Goal: Task Accomplishment & Management: Use online tool/utility

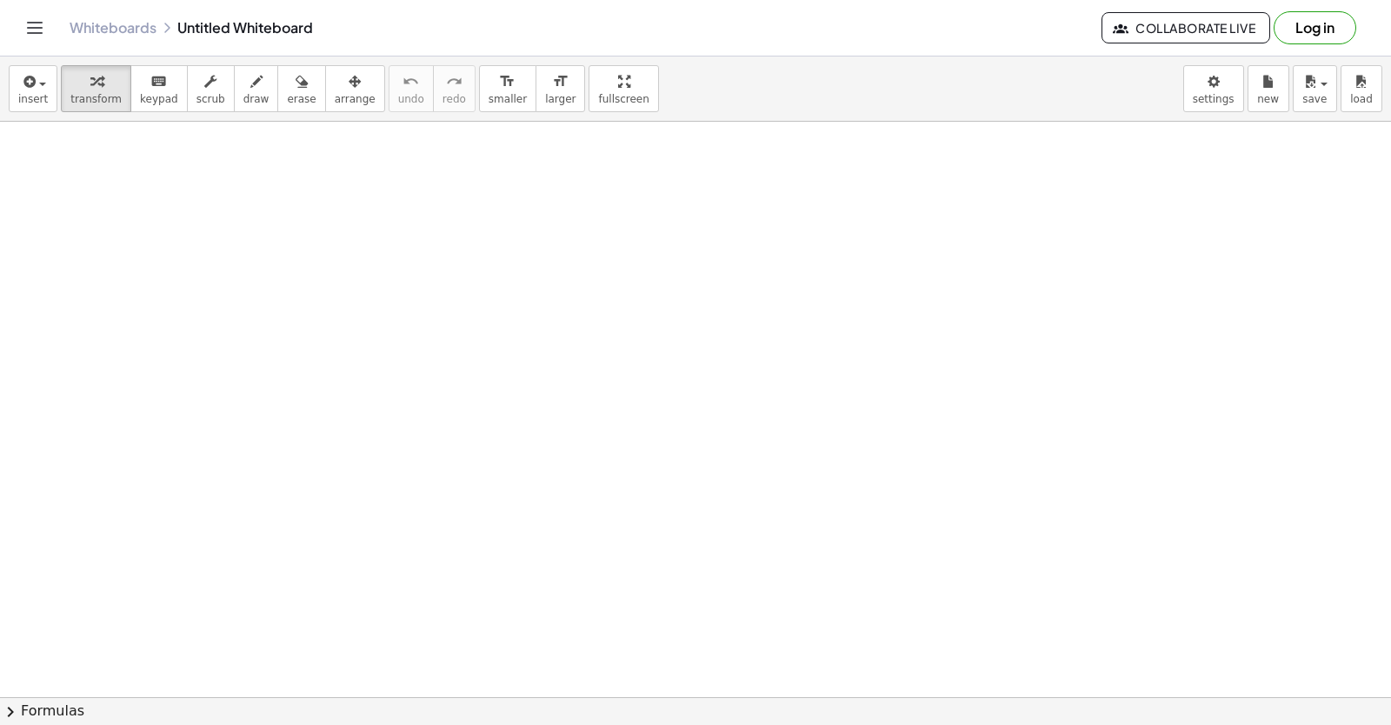
click at [706, 482] on div at bounding box center [695, 697] width 1391 height 1151
click at [1258, 96] on span "new" at bounding box center [1269, 99] width 22 height 12
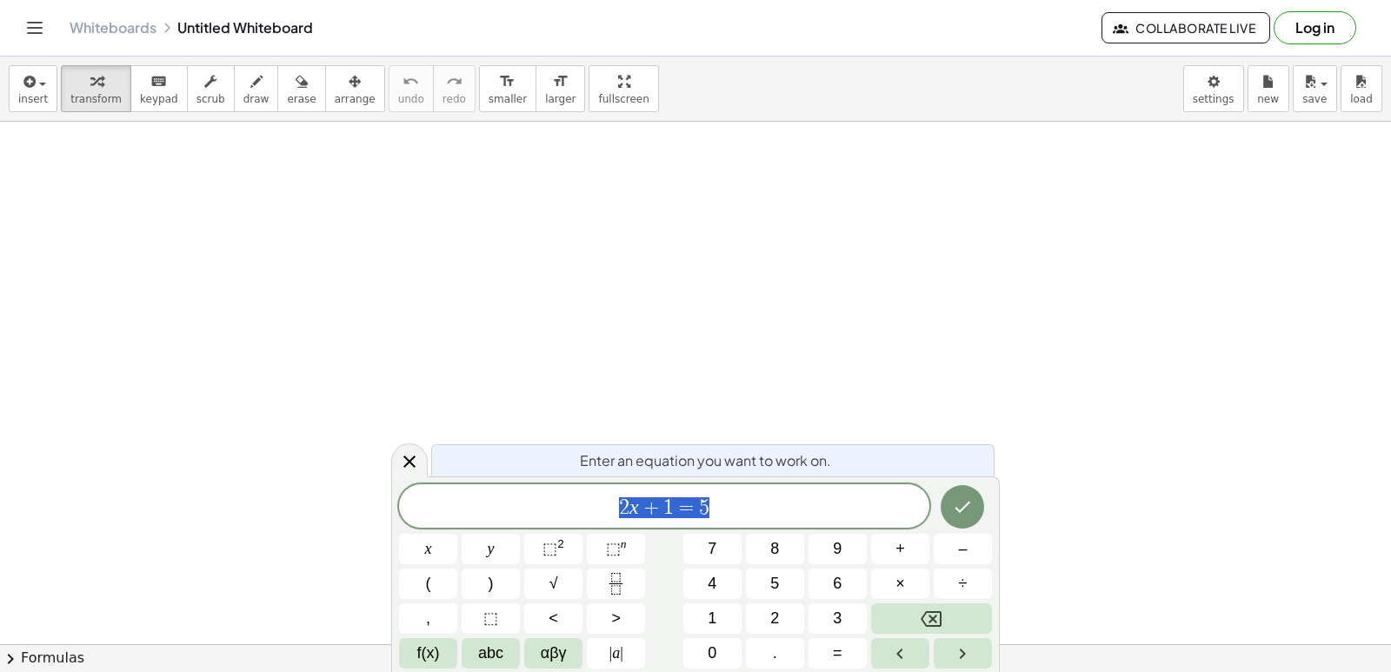
click at [892, 622] on button "Backspace" at bounding box center [931, 619] width 121 height 30
click at [892, 621] on button "Backspace" at bounding box center [931, 619] width 121 height 30
click at [829, 516] on span "2 x + 1 = 5" at bounding box center [664, 508] width 530 height 24
drag, startPoint x: 809, startPoint y: 504, endPoint x: 776, endPoint y: 505, distance: 33.1
click at [799, 504] on span "​" at bounding box center [664, 508] width 530 height 24
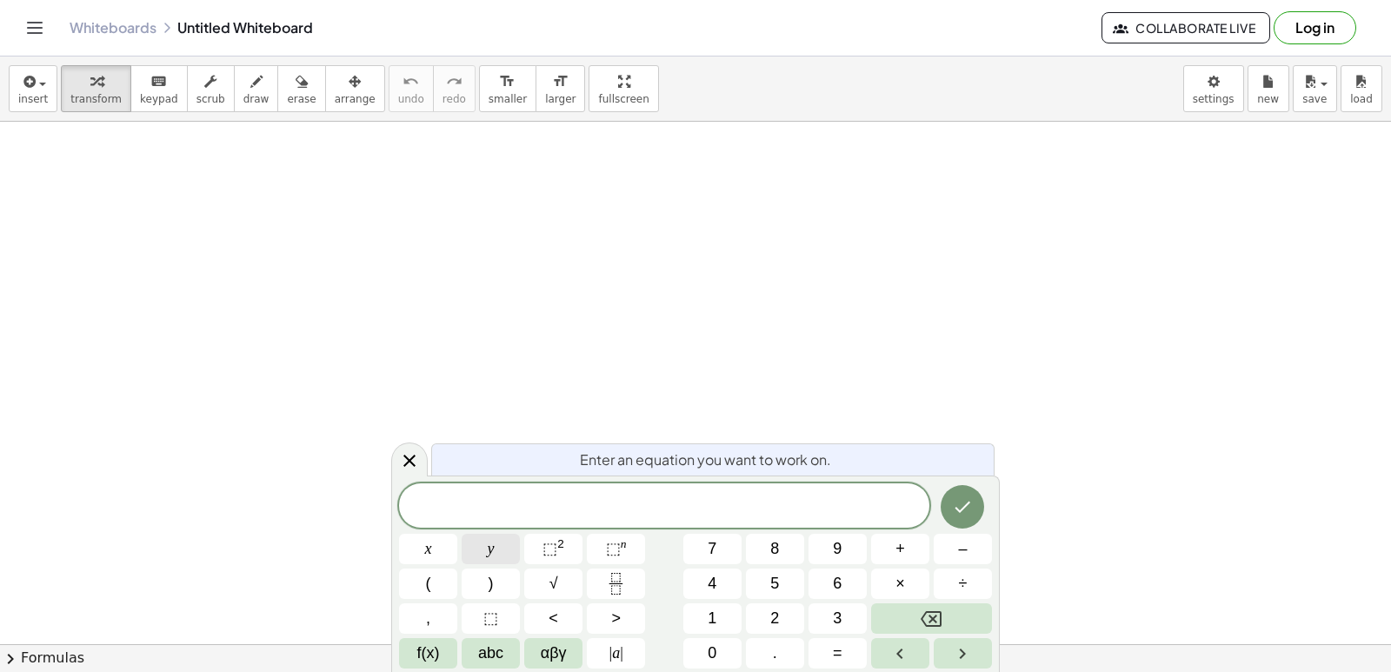
click at [509, 541] on button "y" at bounding box center [491, 549] width 58 height 30
click at [887, 553] on button "+" at bounding box center [900, 549] width 58 height 30
click at [784, 610] on button "2" at bounding box center [775, 619] width 58 height 30
click at [434, 548] on button "x" at bounding box center [428, 549] width 58 height 30
click at [828, 654] on button "=" at bounding box center [838, 653] width 58 height 30
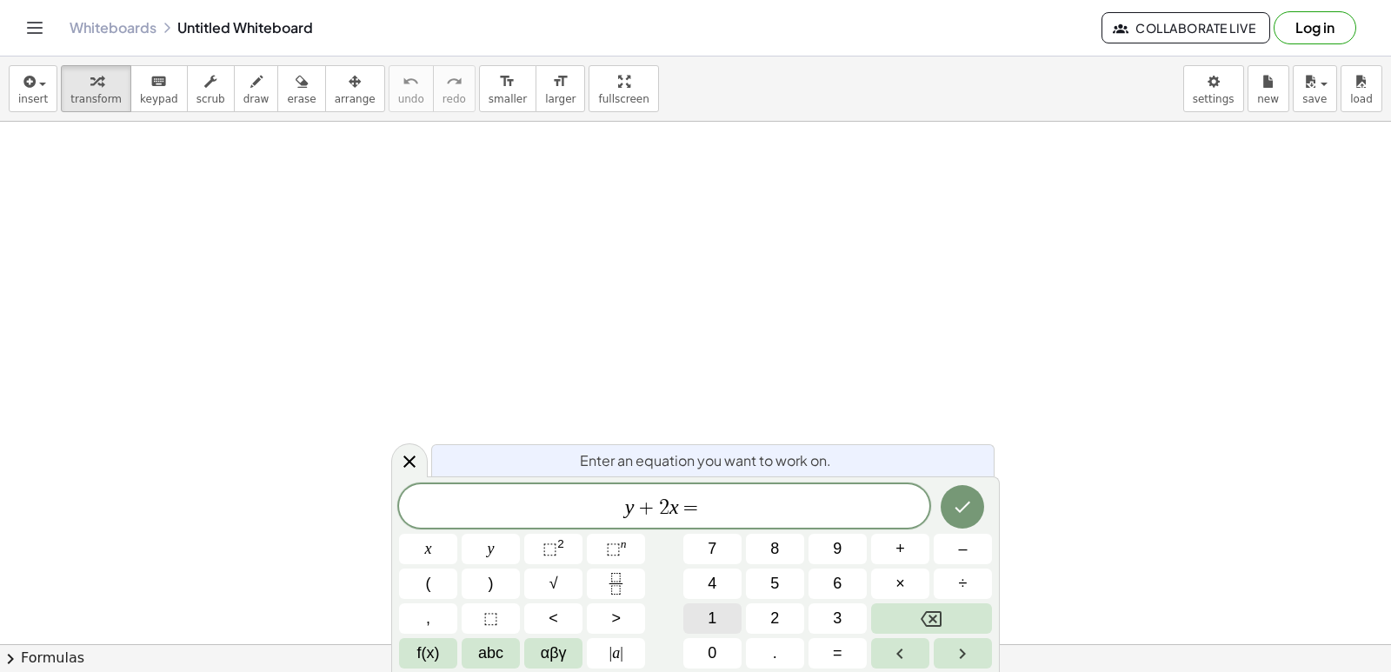
click at [694, 611] on button "1" at bounding box center [713, 619] width 58 height 30
click at [701, 637] on div "y + 2 x = 1 x y ⬚ 2 ⬚ n 7 8 9 + – ( ) √ 4 5 6 × ÷ , ⬚ < > 1 2 3 f(x) abc αβγ | …" at bounding box center [695, 576] width 593 height 184
click at [726, 652] on button "0" at bounding box center [713, 653] width 58 height 30
click at [964, 510] on icon "Done" at bounding box center [962, 507] width 21 height 21
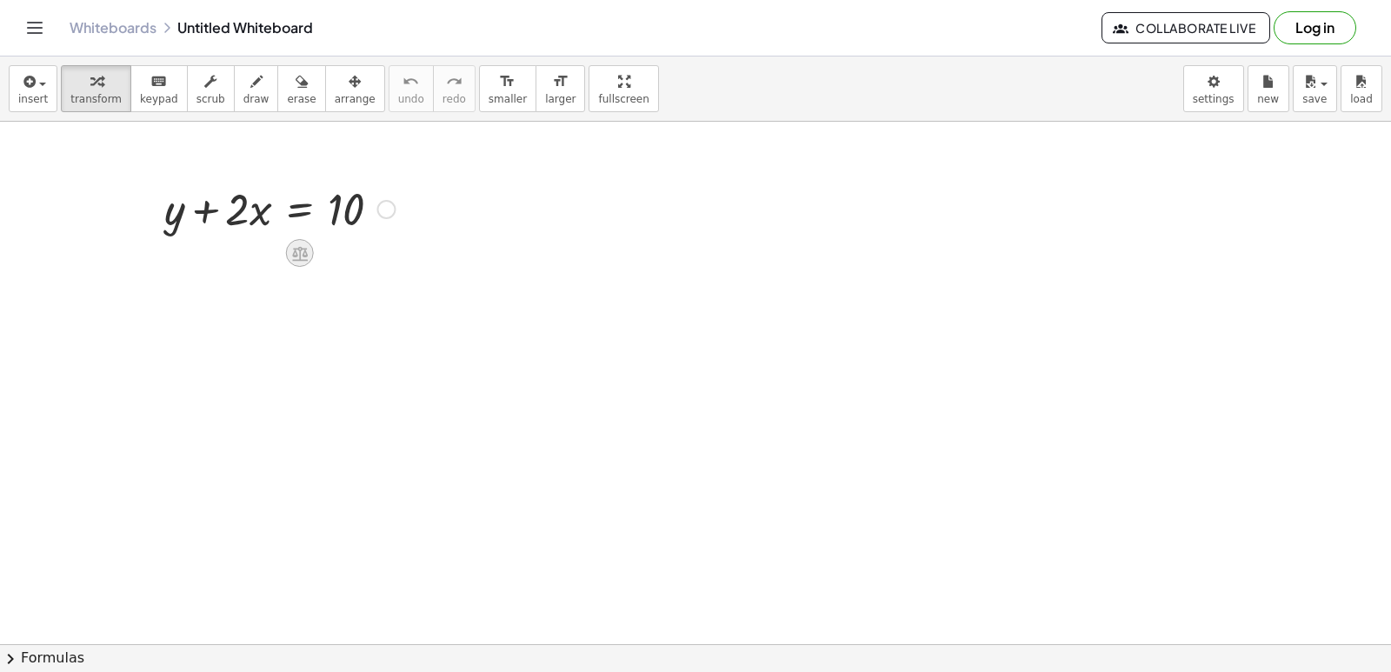
click at [300, 251] on icon at bounding box center [300, 253] width 16 height 15
drag, startPoint x: 260, startPoint y: 143, endPoint x: 264, endPoint y: 128, distance: 16.2
click at [249, 204] on div at bounding box center [280, 207] width 248 height 59
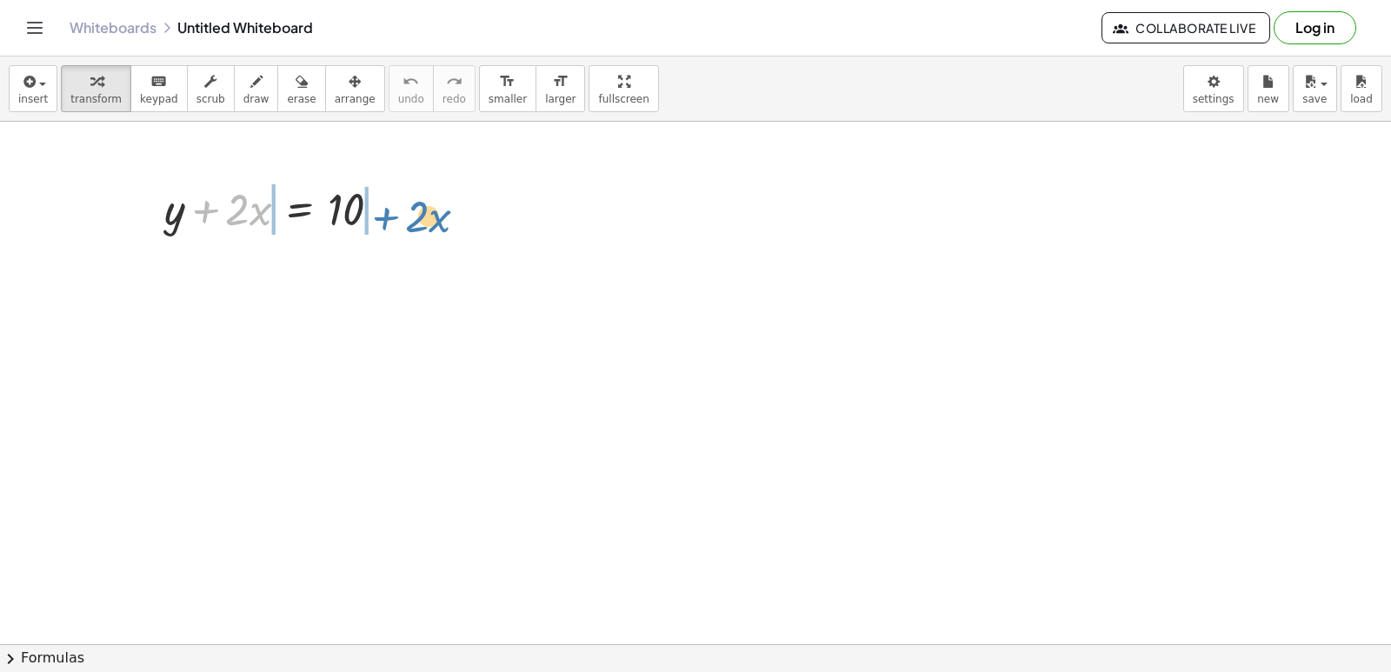
drag, startPoint x: 207, startPoint y: 211, endPoint x: 372, endPoint y: 217, distance: 165.3
click at [386, 217] on div at bounding box center [280, 207] width 248 height 59
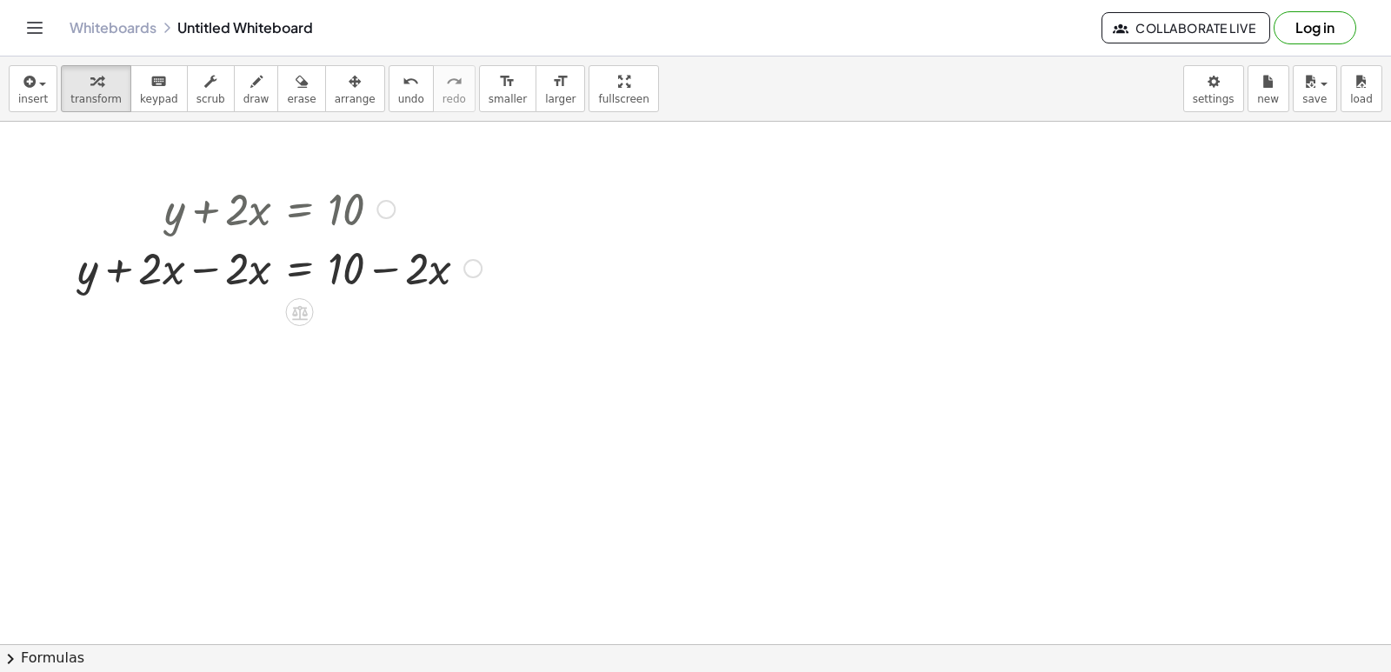
click at [194, 271] on div at bounding box center [280, 266] width 422 height 59
click at [468, 324] on div at bounding box center [468, 327] width 19 height 19
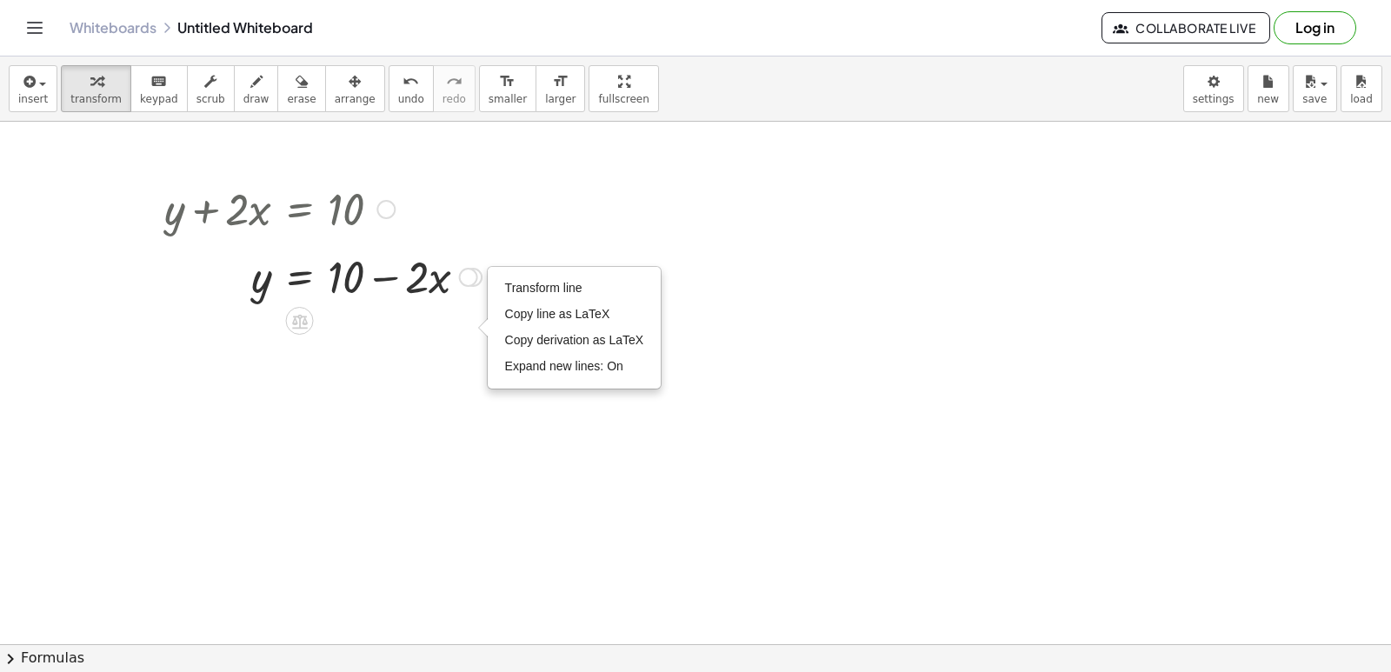
drag, startPoint x: 468, startPoint y: 324, endPoint x: 471, endPoint y: 265, distance: 58.4
click at [300, 277] on div "y = 10 + − · 2 · x Transform line Copy line as LaTeX Copy derivation as LaTeX E…" at bounding box center [300, 277] width 0 height 0
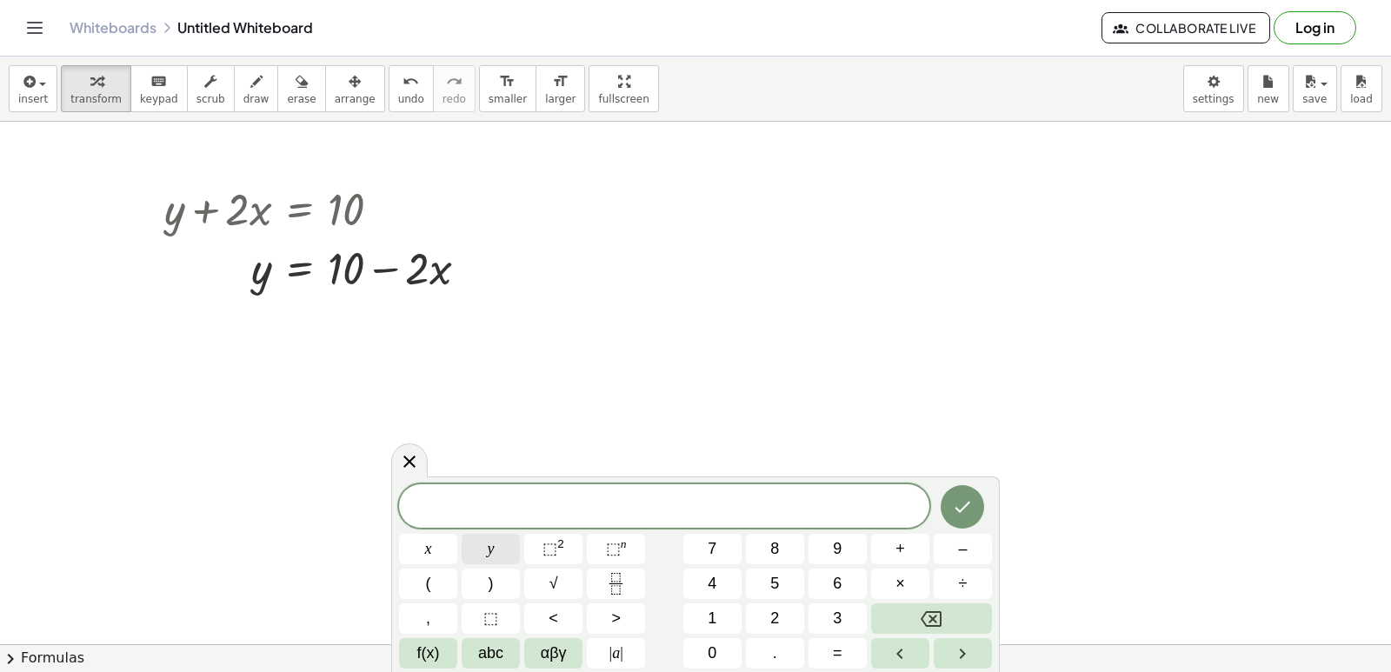
click at [486, 554] on button "y" at bounding box center [491, 549] width 58 height 30
click at [942, 546] on button "–" at bounding box center [963, 549] width 58 height 30
click at [796, 582] on button "5" at bounding box center [775, 584] width 58 height 30
click at [415, 551] on button "x" at bounding box center [428, 549] width 58 height 30
click at [851, 657] on button "=" at bounding box center [838, 653] width 58 height 30
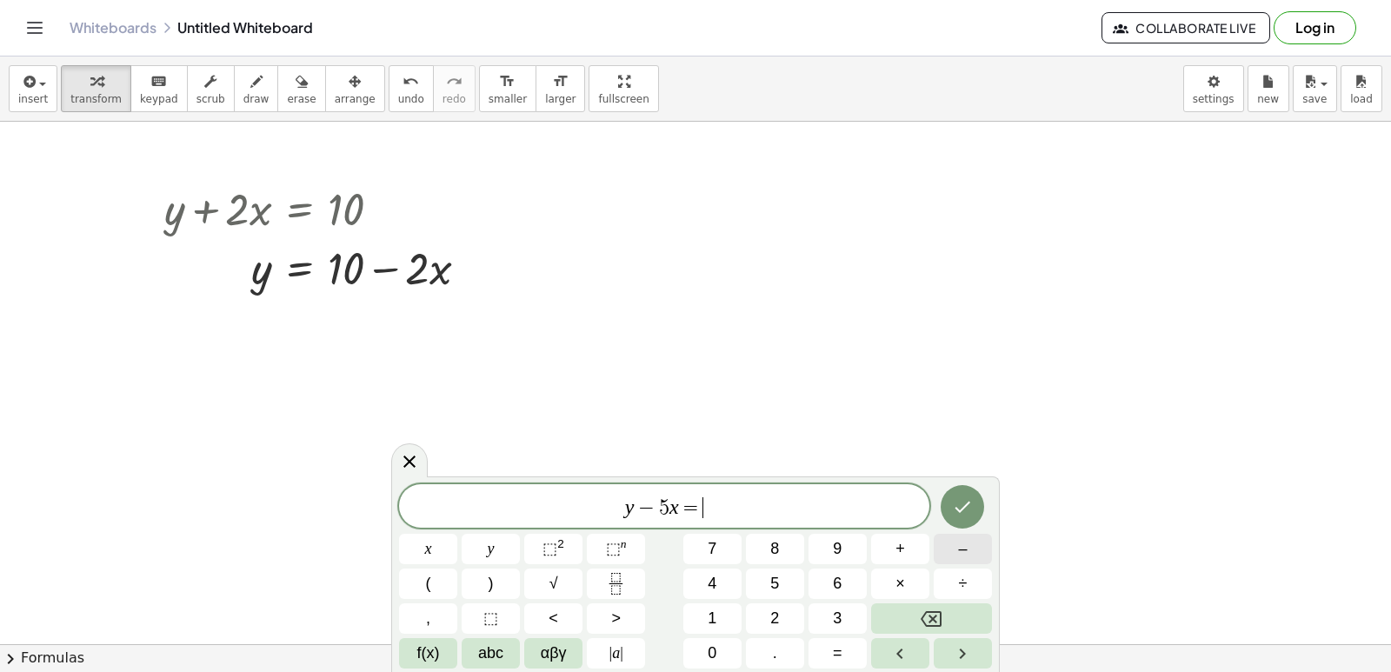
click at [964, 556] on span "–" at bounding box center [962, 548] width 9 height 23
click at [790, 605] on button "2" at bounding box center [775, 619] width 58 height 30
click at [957, 517] on button "Done" at bounding box center [962, 506] width 43 height 43
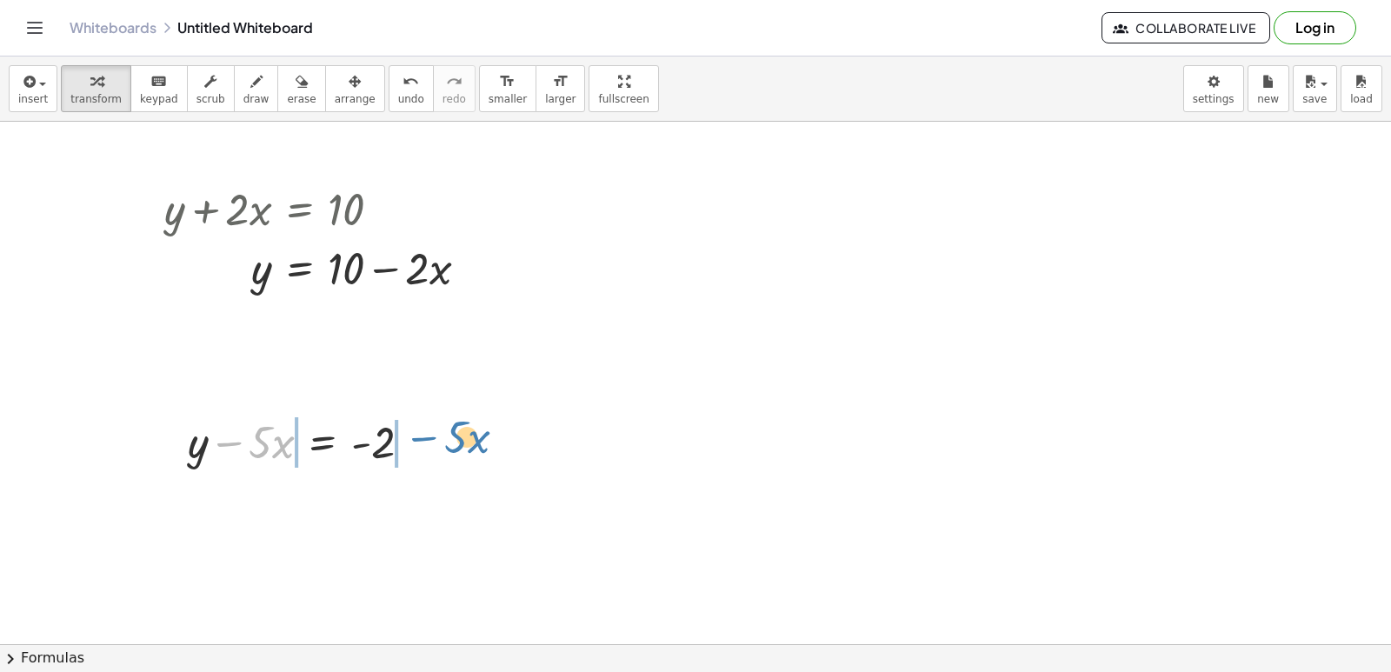
drag, startPoint x: 230, startPoint y: 444, endPoint x: 426, endPoint y: 440, distance: 195.7
click at [426, 440] on div at bounding box center [306, 440] width 255 height 59
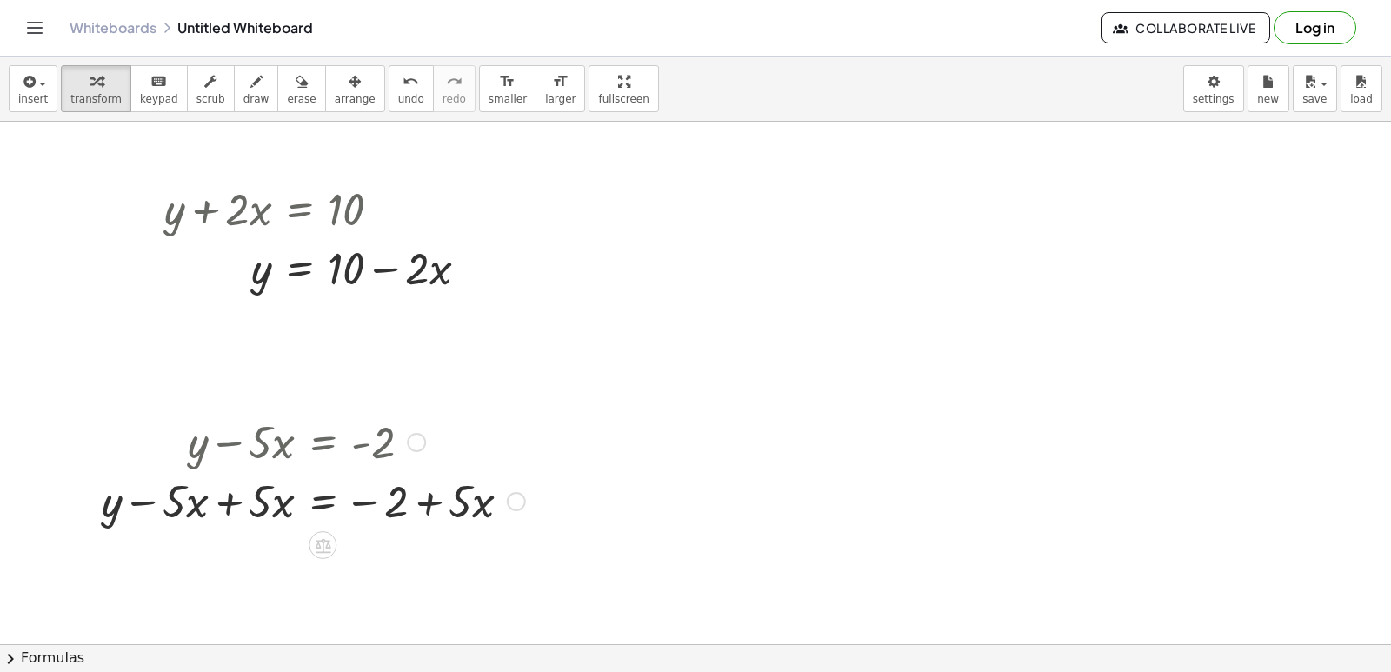
click at [232, 504] on div at bounding box center [313, 499] width 441 height 59
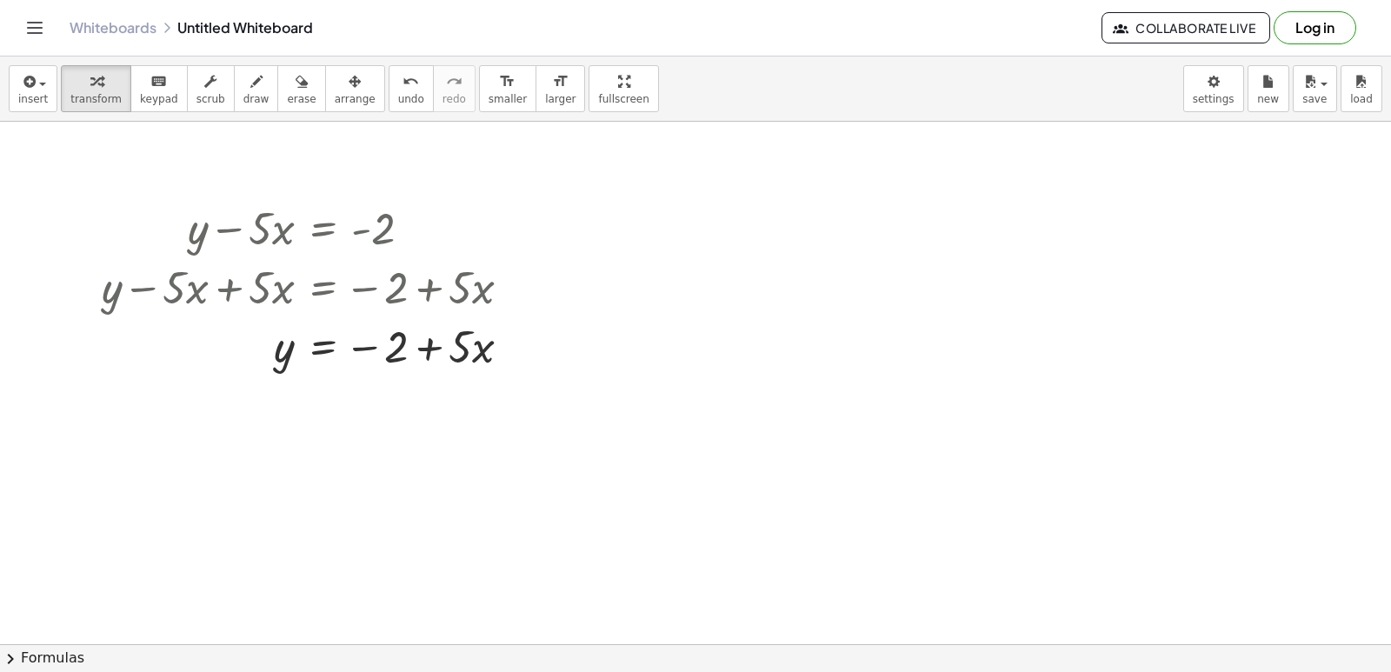
scroll to position [174, 0]
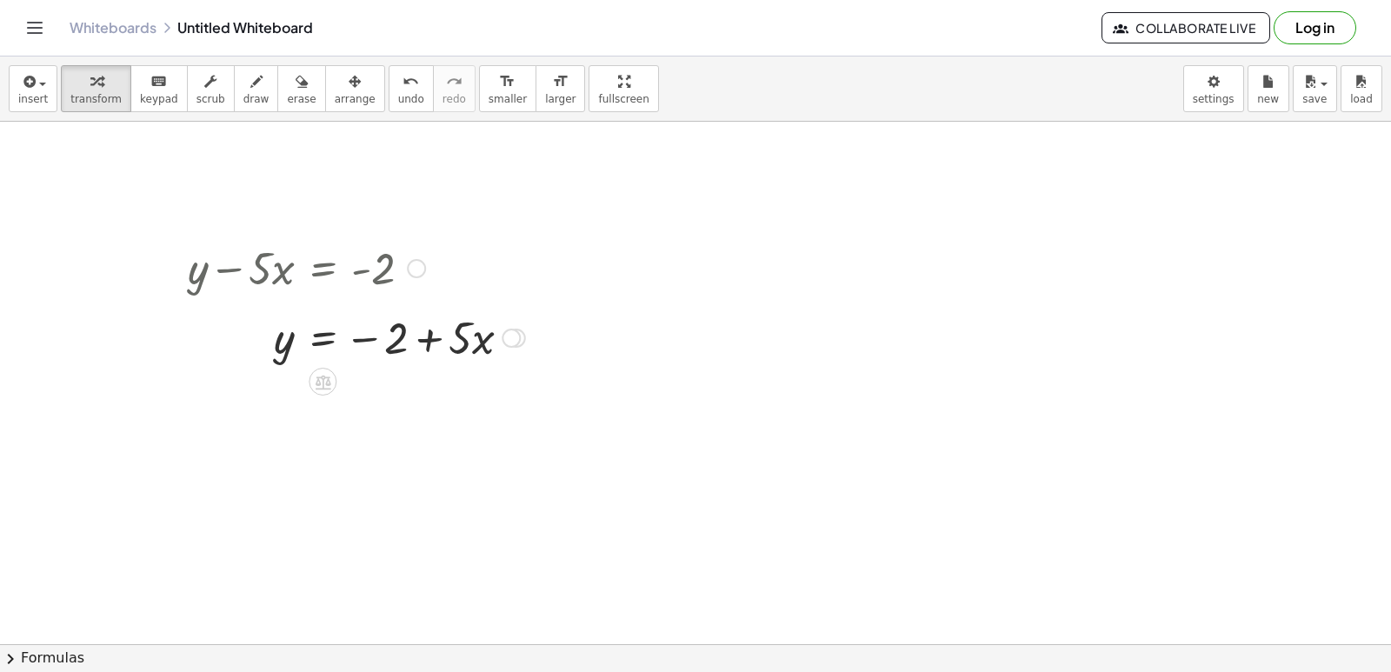
drag, startPoint x: 511, startPoint y: 386, endPoint x: 521, endPoint y: 334, distance: 53.0
click at [323, 338] on div "y = − 2 + · 5 · x" at bounding box center [323, 338] width 0 height 0
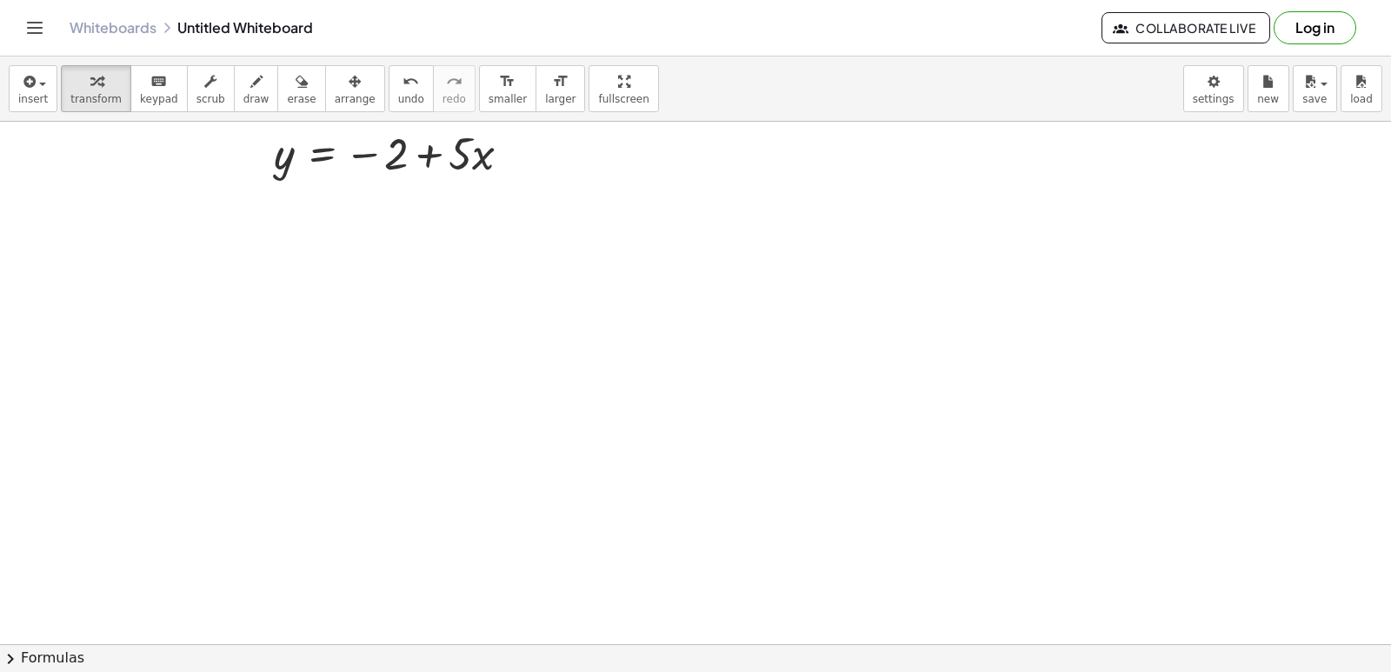
scroll to position [435, 0]
click at [205, 237] on div at bounding box center [695, 266] width 1391 height 1158
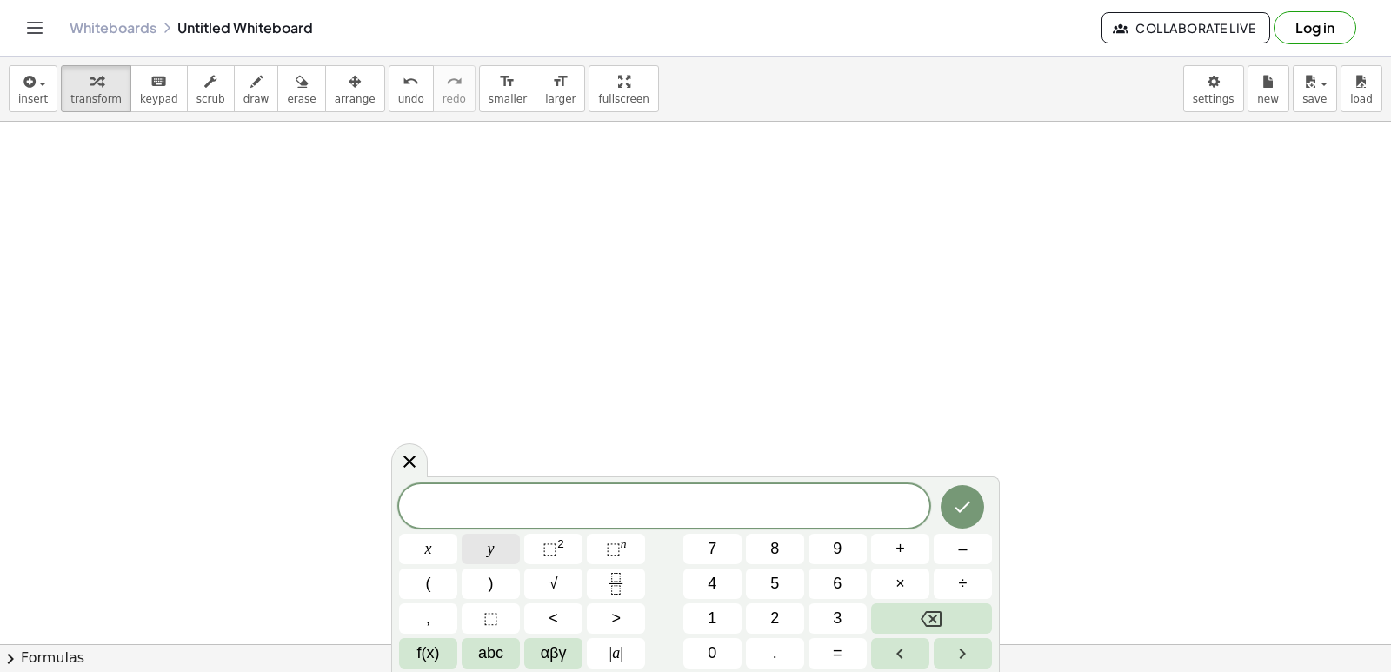
click at [518, 536] on button "y" at bounding box center [491, 549] width 58 height 30
click at [898, 544] on span "+" at bounding box center [901, 548] width 10 height 23
click at [824, 612] on button "3" at bounding box center [838, 619] width 58 height 30
click at [431, 544] on span "x" at bounding box center [428, 548] width 7 height 23
click at [812, 635] on div "y + 3 x ​ x y ⬚ 2 ⬚ n 7 8 9 + – ( ) √ 4 5 6 × ÷ , ⬚ < > 1 2 3 f(x) abc αβγ | a …" at bounding box center [695, 576] width 593 height 184
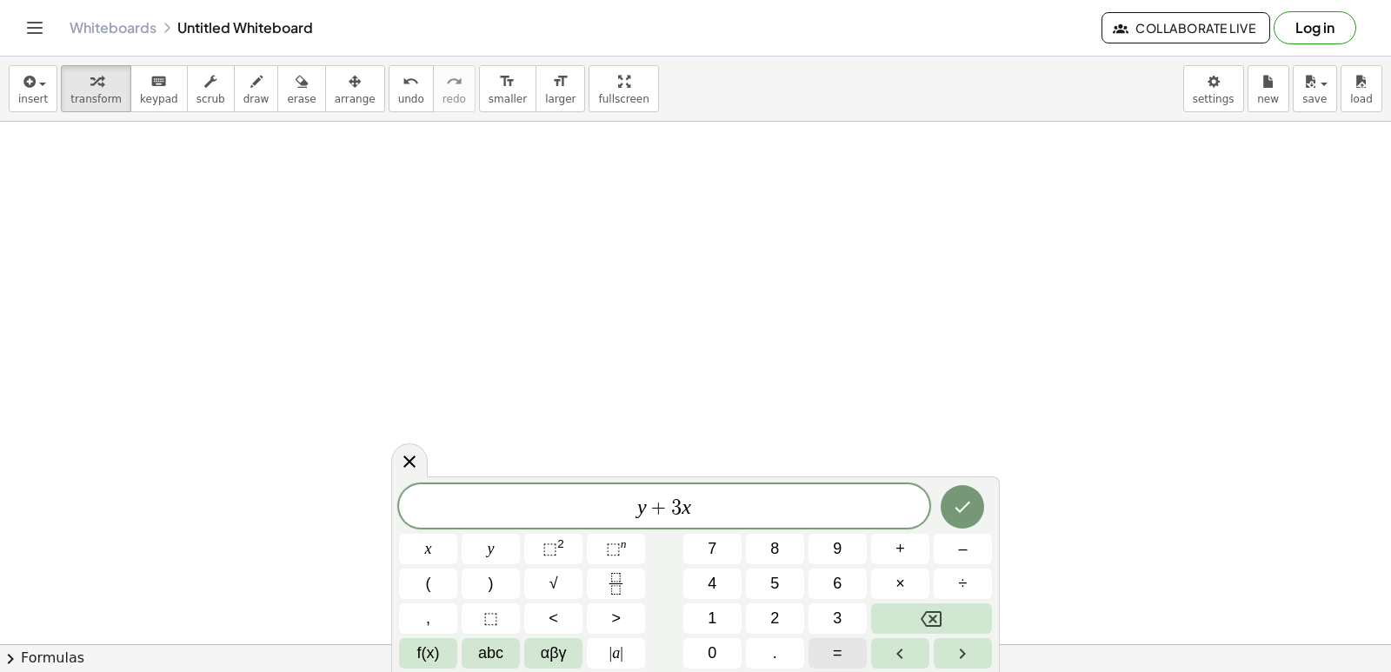
click at [837, 643] on span "=" at bounding box center [838, 653] width 10 height 23
click at [716, 553] on span "7" at bounding box center [712, 548] width 9 height 23
click at [971, 507] on icon "Done" at bounding box center [962, 507] width 21 height 21
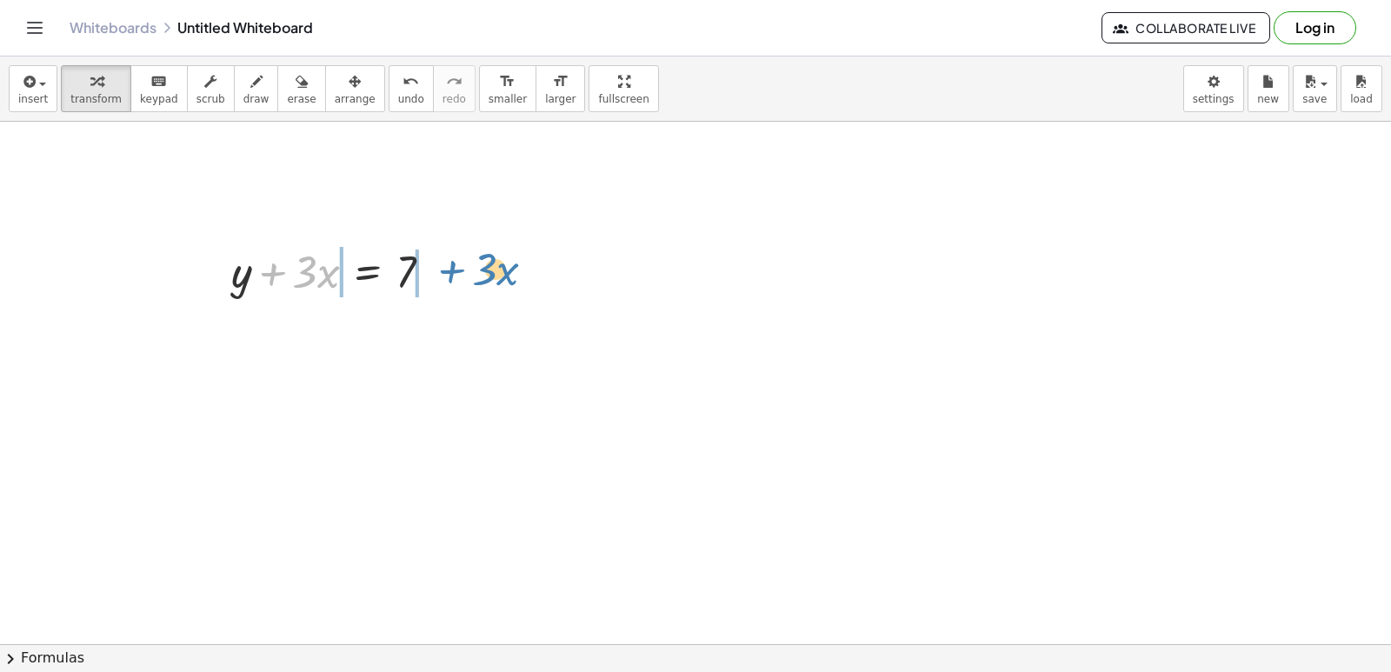
drag, startPoint x: 268, startPoint y: 274, endPoint x: 448, endPoint y: 271, distance: 180.0
click at [448, 271] on div at bounding box center [339, 270] width 232 height 59
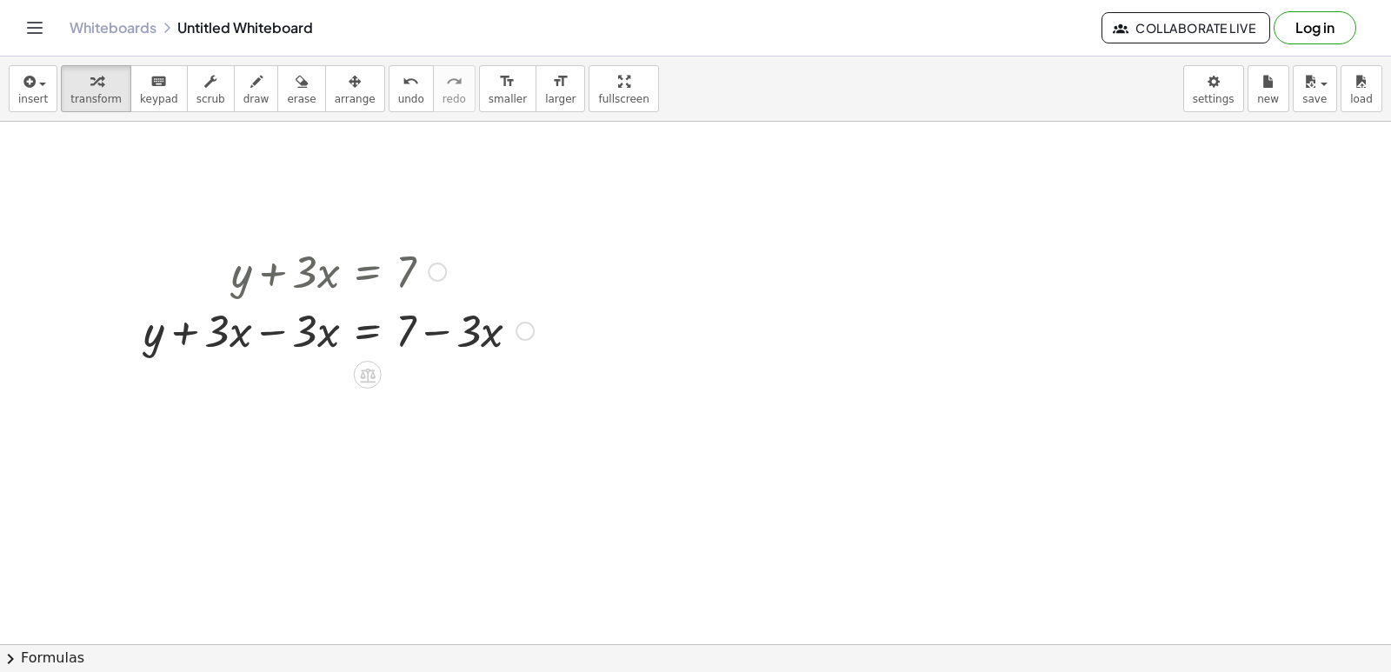
click at [252, 330] on div at bounding box center [339, 329] width 408 height 59
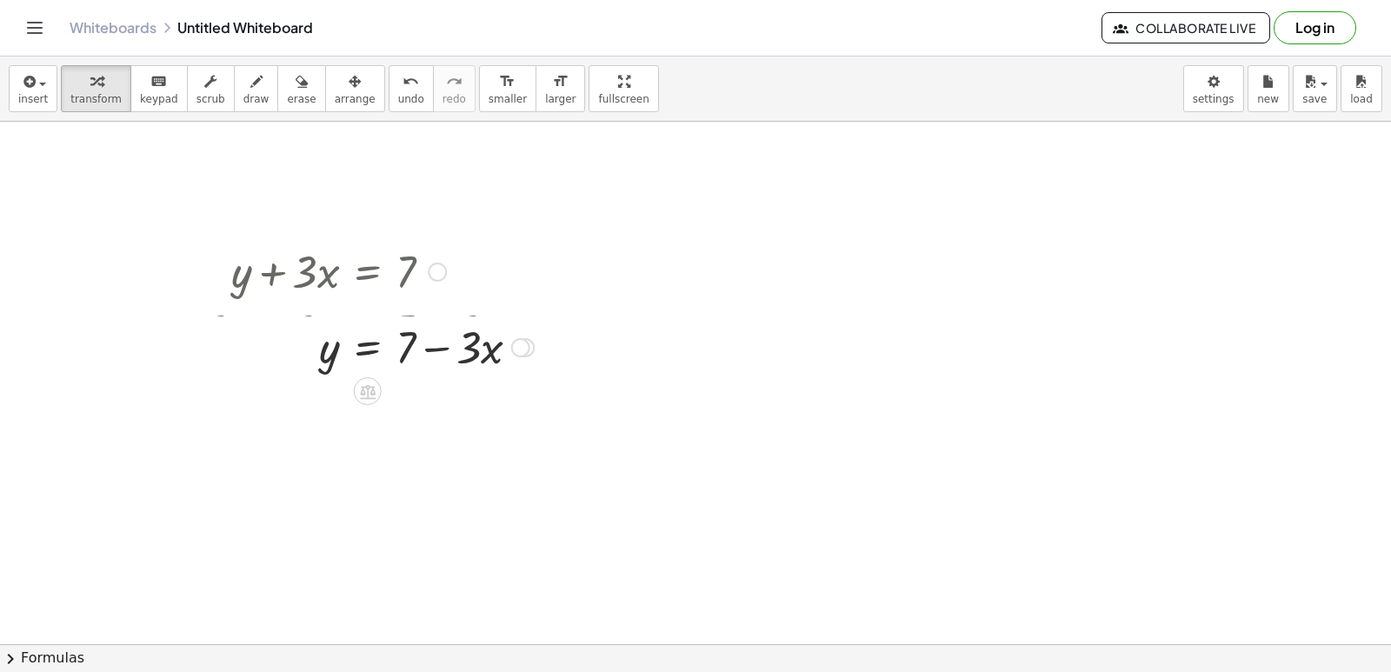
drag, startPoint x: 526, startPoint y: 392, endPoint x: 531, endPoint y: 344, distance: 49.0
click at [368, 348] on div "y = 7 + − · 3 · x" at bounding box center [368, 348] width 0 height 0
click at [105, 203] on div at bounding box center [695, 96] width 1391 height 1568
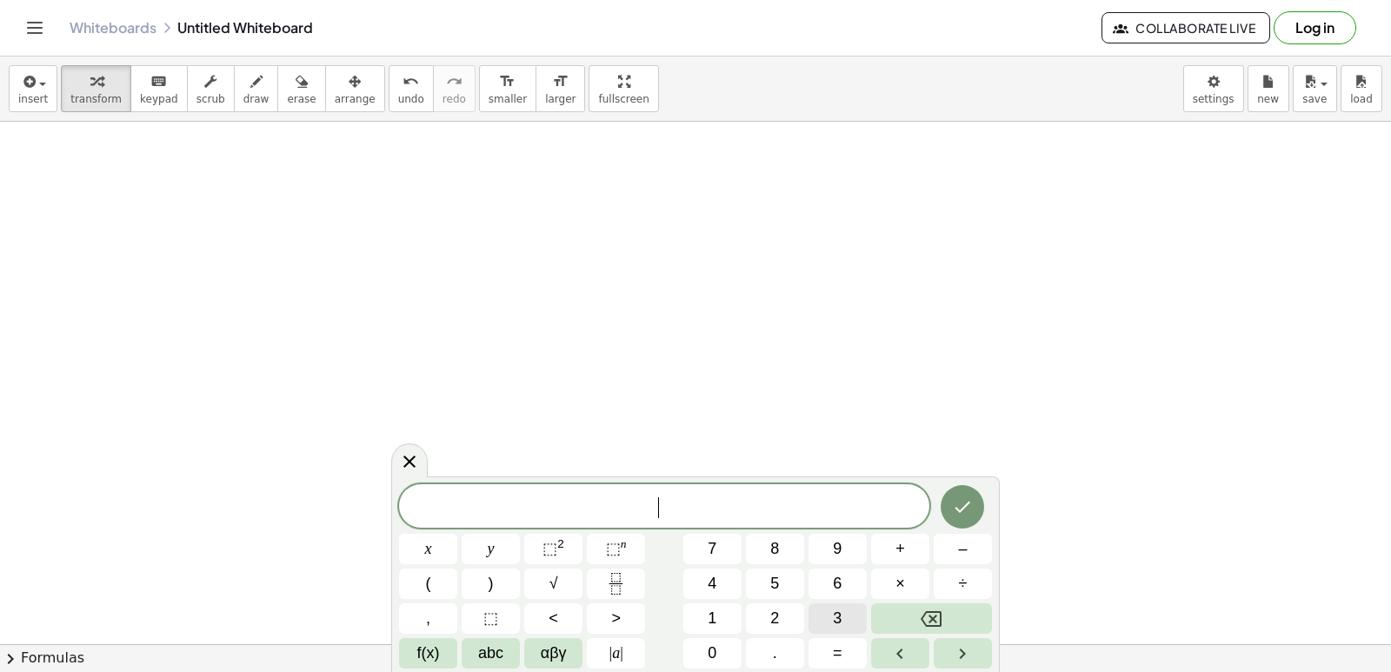
click at [837, 610] on span "3" at bounding box center [837, 618] width 9 height 23
click at [485, 544] on button "y" at bounding box center [491, 549] width 58 height 30
click at [903, 553] on span "+" at bounding box center [901, 548] width 10 height 23
click at [725, 622] on button "1" at bounding box center [713, 619] width 58 height 30
click at [785, 619] on button "2" at bounding box center [775, 619] width 58 height 30
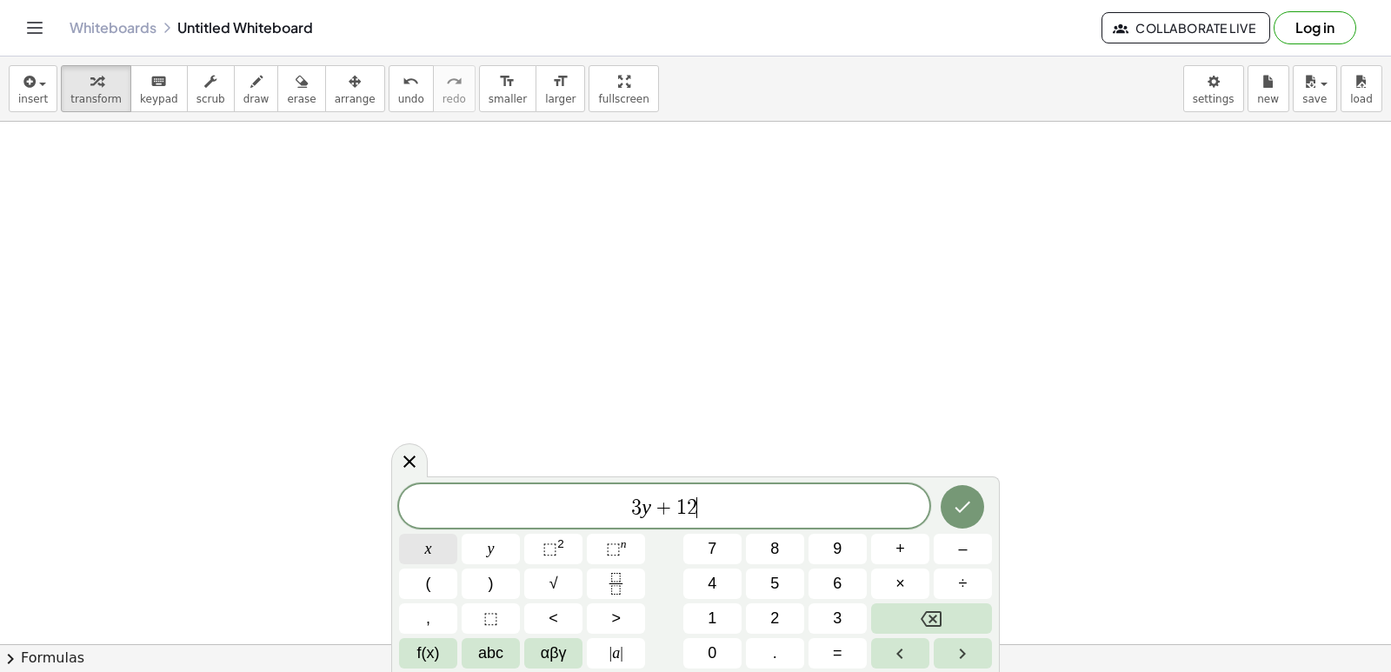
click at [430, 541] on span "x" at bounding box center [428, 548] width 7 height 23
click at [842, 651] on span "=" at bounding box center [838, 653] width 10 height 23
click at [717, 613] on button "1" at bounding box center [713, 619] width 58 height 30
click at [714, 653] on span "0" at bounding box center [712, 653] width 9 height 23
click at [968, 510] on icon "Done" at bounding box center [962, 507] width 21 height 21
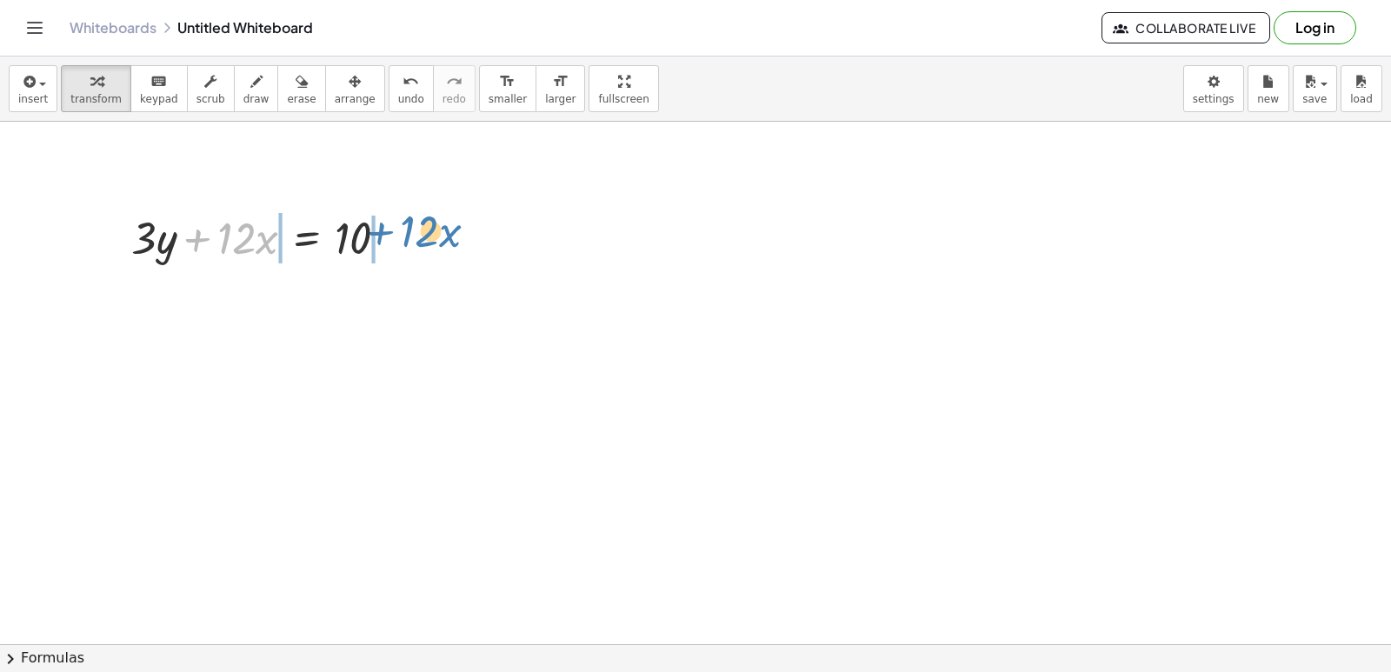
drag, startPoint x: 197, startPoint y: 237, endPoint x: 324, endPoint y: 228, distance: 128.1
click at [384, 230] on div at bounding box center [267, 236] width 288 height 59
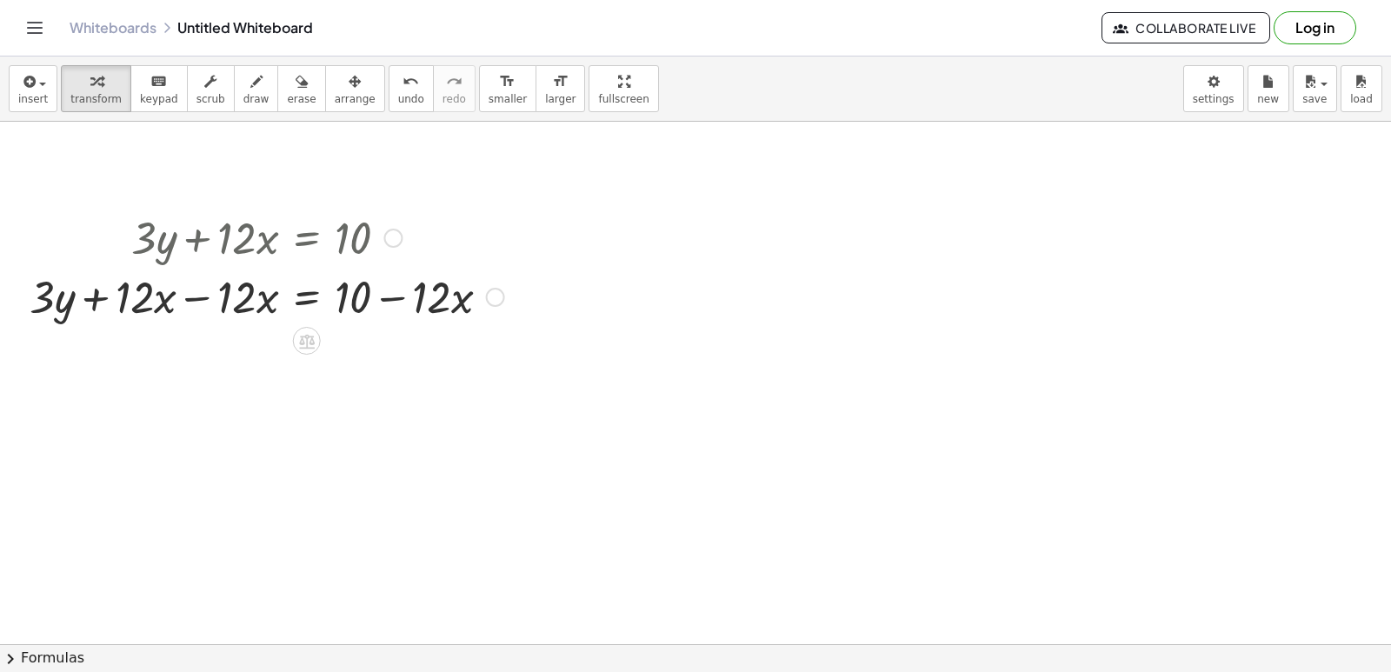
click at [210, 297] on div at bounding box center [267, 295] width 492 height 59
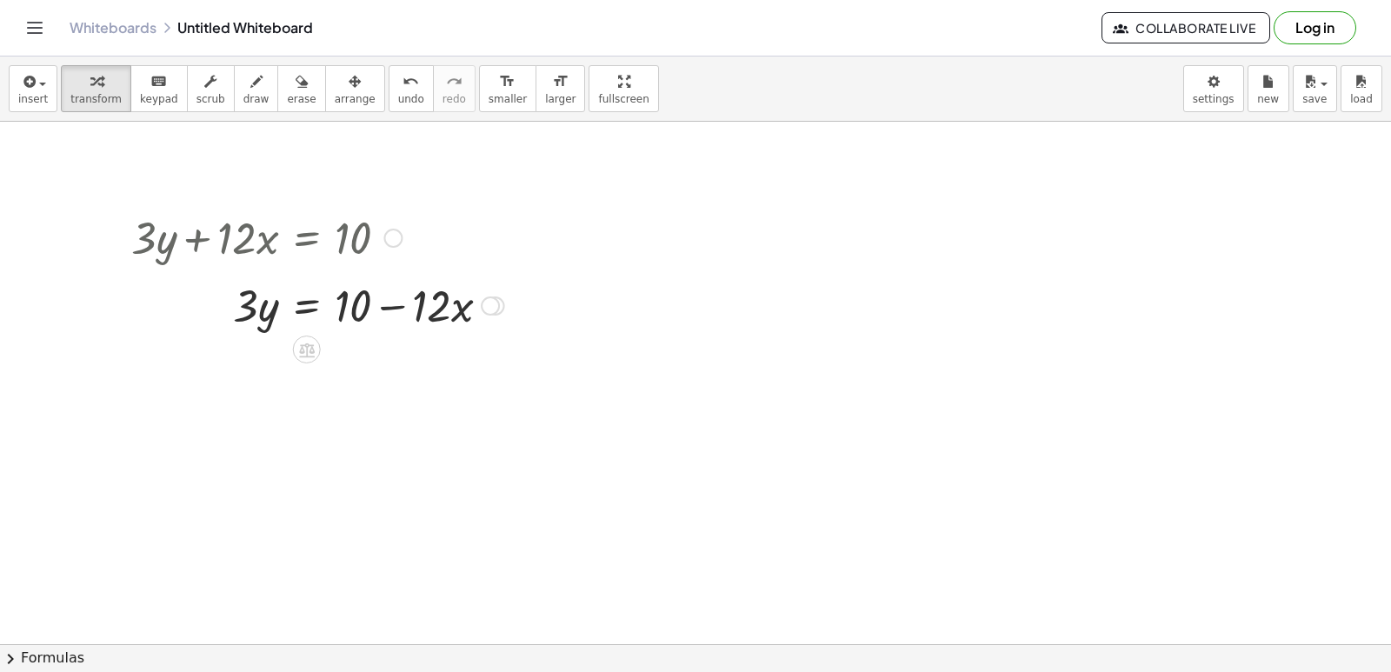
drag, startPoint x: 495, startPoint y: 351, endPoint x: 504, endPoint y: 294, distance: 58.1
click at [307, 306] on div "· 3 · y = 10 + − · 12 · x" at bounding box center [307, 306] width 0 height 0
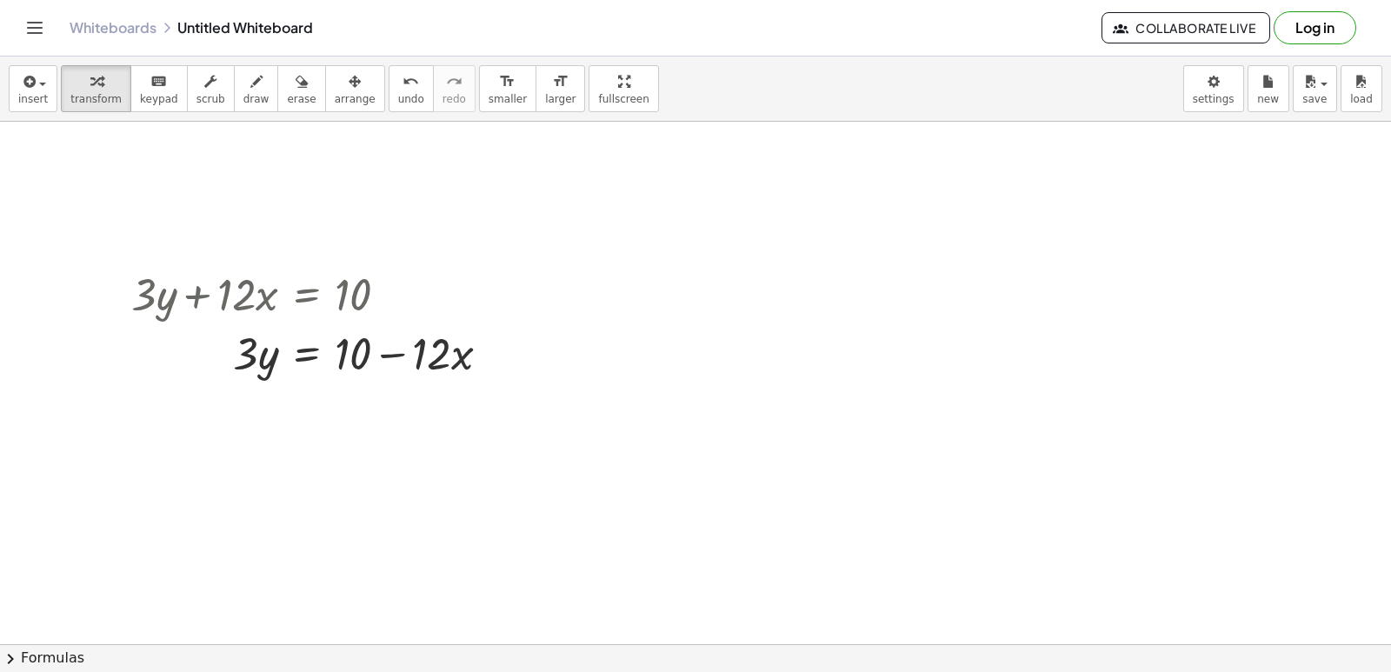
scroll to position [723, 0]
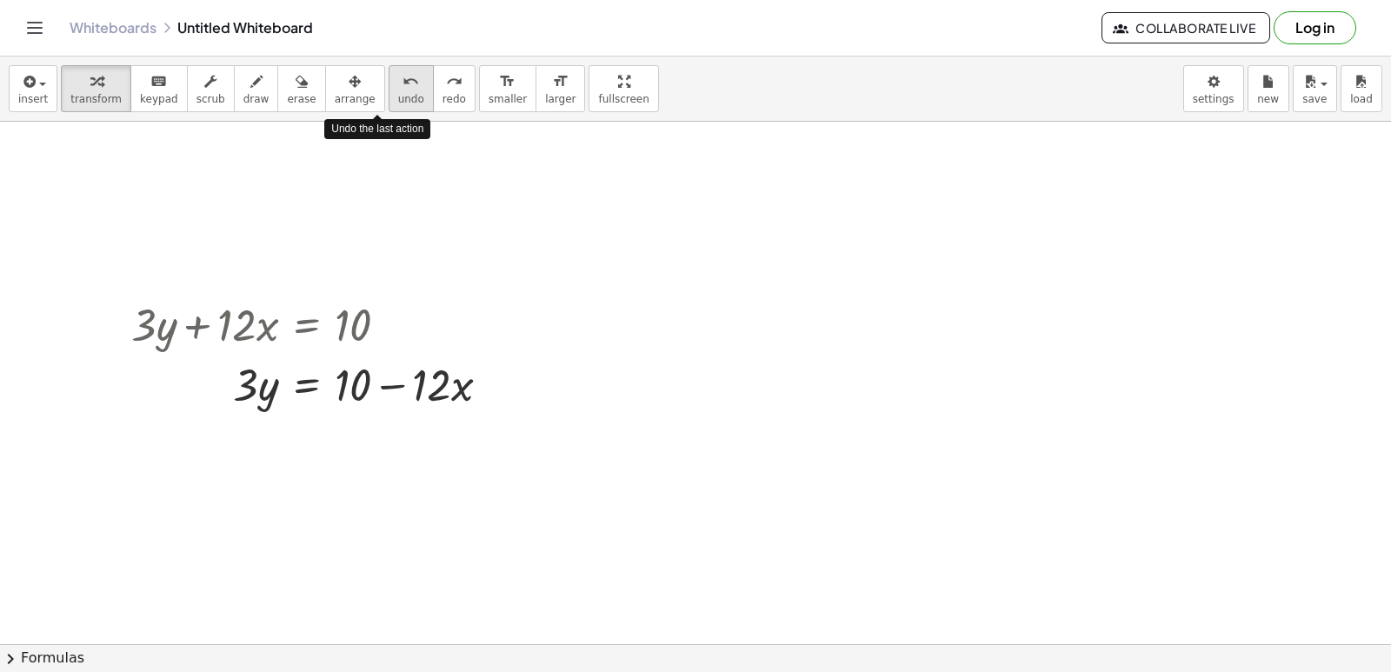
click at [403, 89] on icon "undo" at bounding box center [411, 81] width 17 height 21
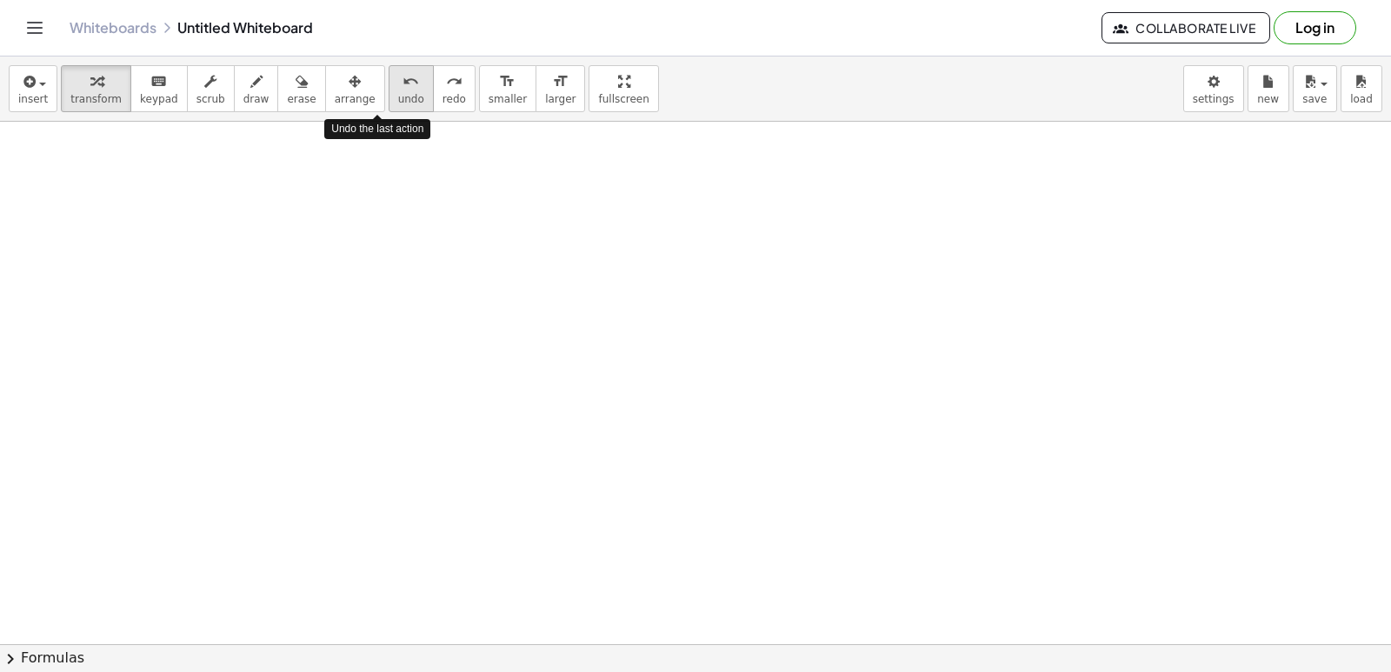
click at [403, 89] on icon "undo" at bounding box center [411, 81] width 17 height 21
click at [162, 258] on div at bounding box center [695, 183] width 1391 height 1568
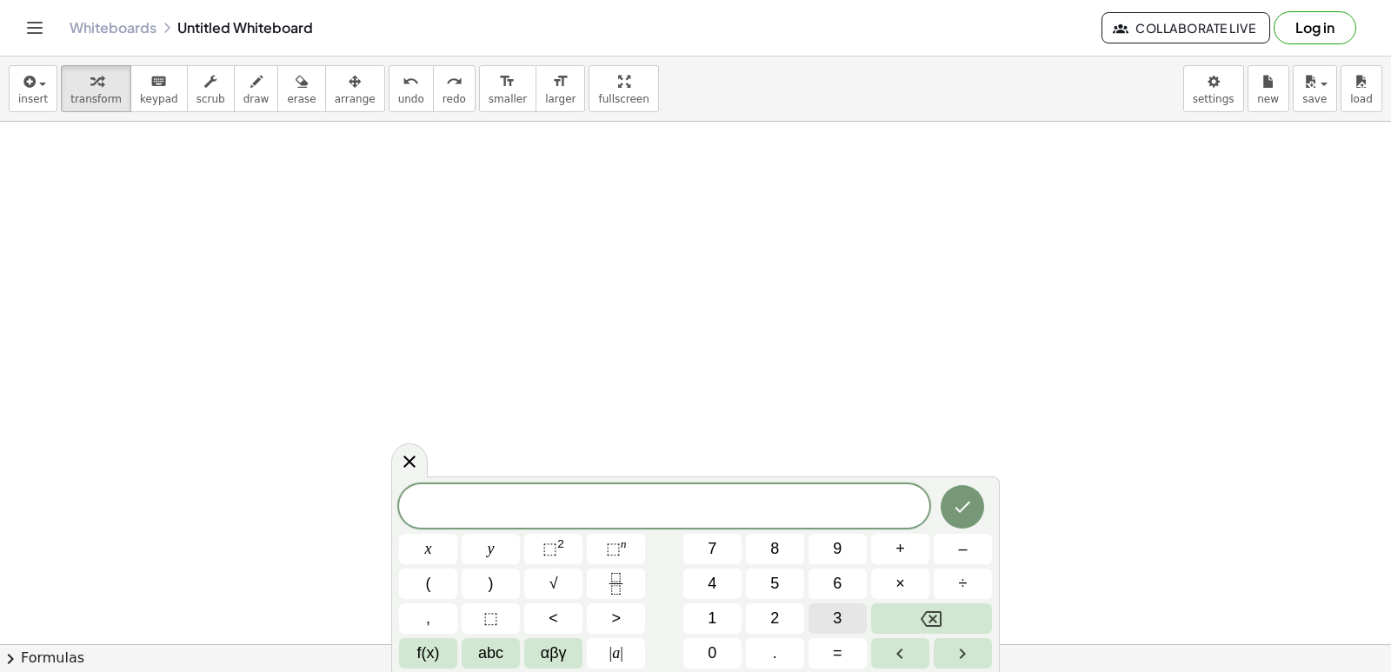
click at [824, 615] on button "3" at bounding box center [838, 619] width 58 height 30
click at [505, 545] on button "y" at bounding box center [491, 549] width 58 height 30
click at [904, 553] on span "+" at bounding box center [901, 548] width 10 height 23
click at [738, 612] on button "1" at bounding box center [713, 619] width 58 height 30
click at [788, 608] on button "2" at bounding box center [775, 619] width 58 height 30
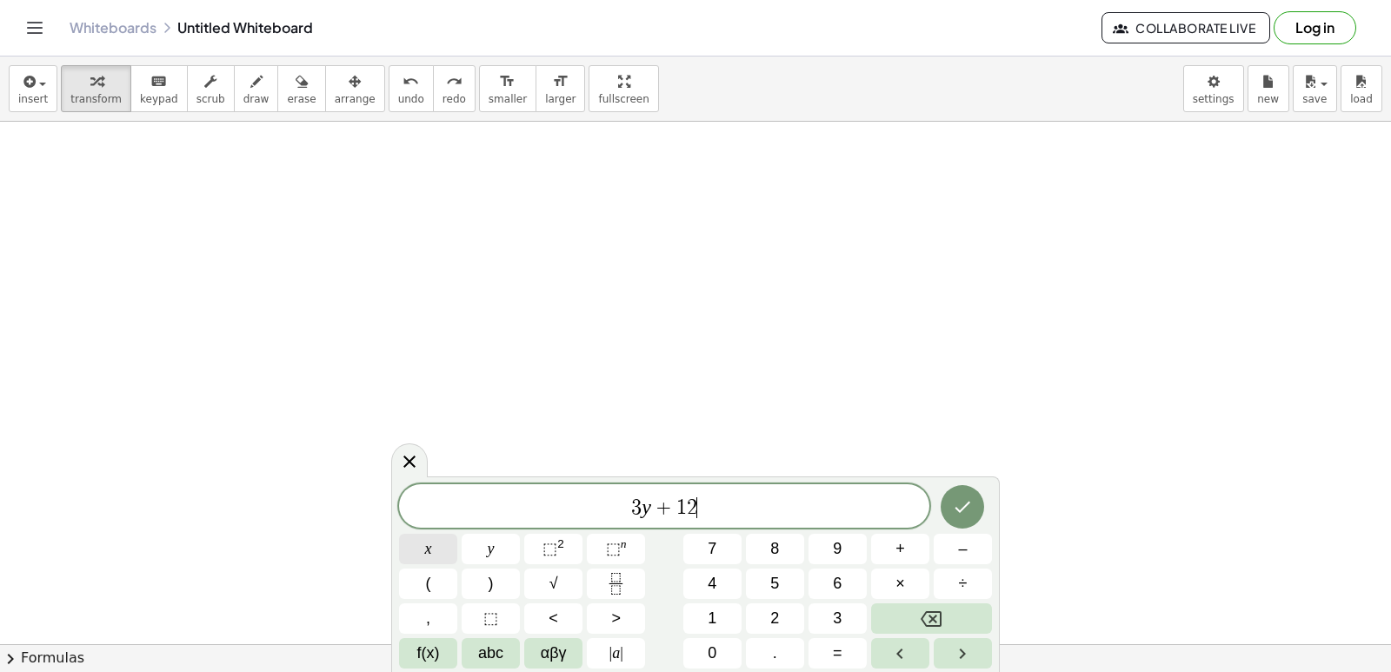
click at [439, 547] on button "x" at bounding box center [428, 549] width 58 height 30
click at [826, 653] on button "=" at bounding box center [838, 653] width 58 height 30
click at [724, 620] on button "1" at bounding box center [713, 619] width 58 height 30
click at [774, 585] on span "5" at bounding box center [775, 583] width 9 height 23
click at [967, 517] on button "Done" at bounding box center [962, 506] width 43 height 43
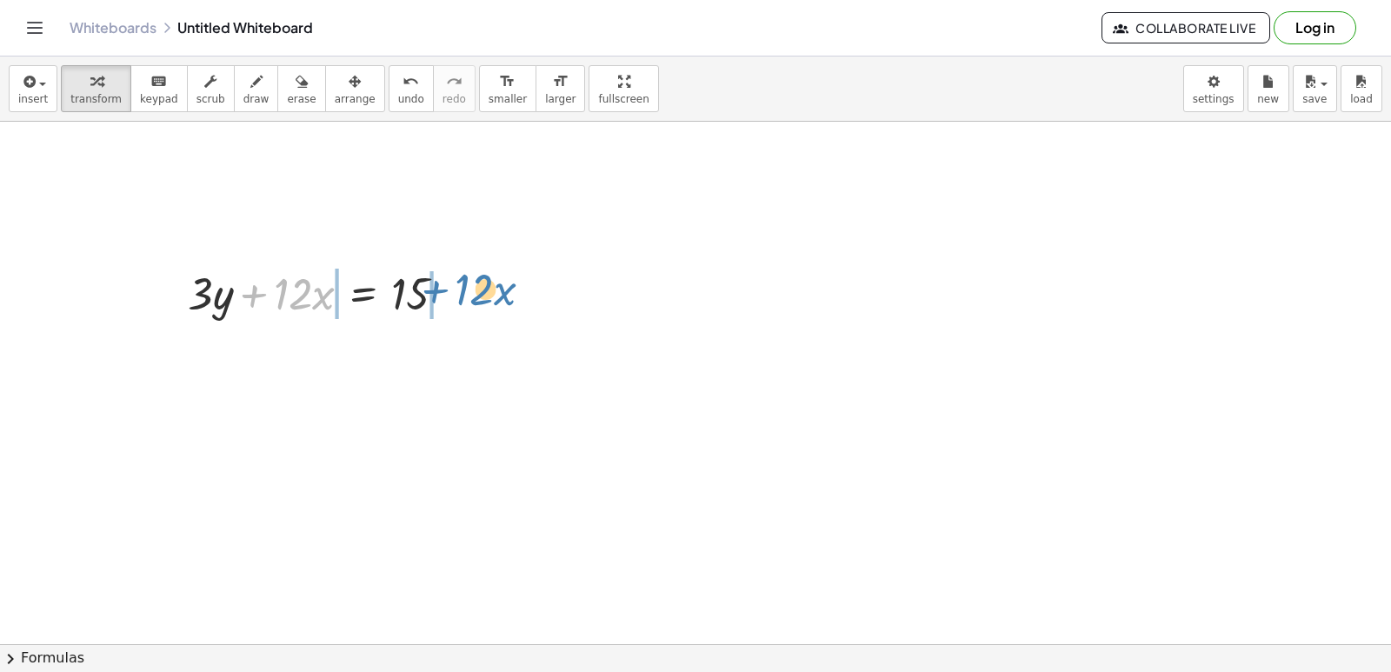
drag, startPoint x: 249, startPoint y: 298, endPoint x: 430, endPoint y: 293, distance: 181.8
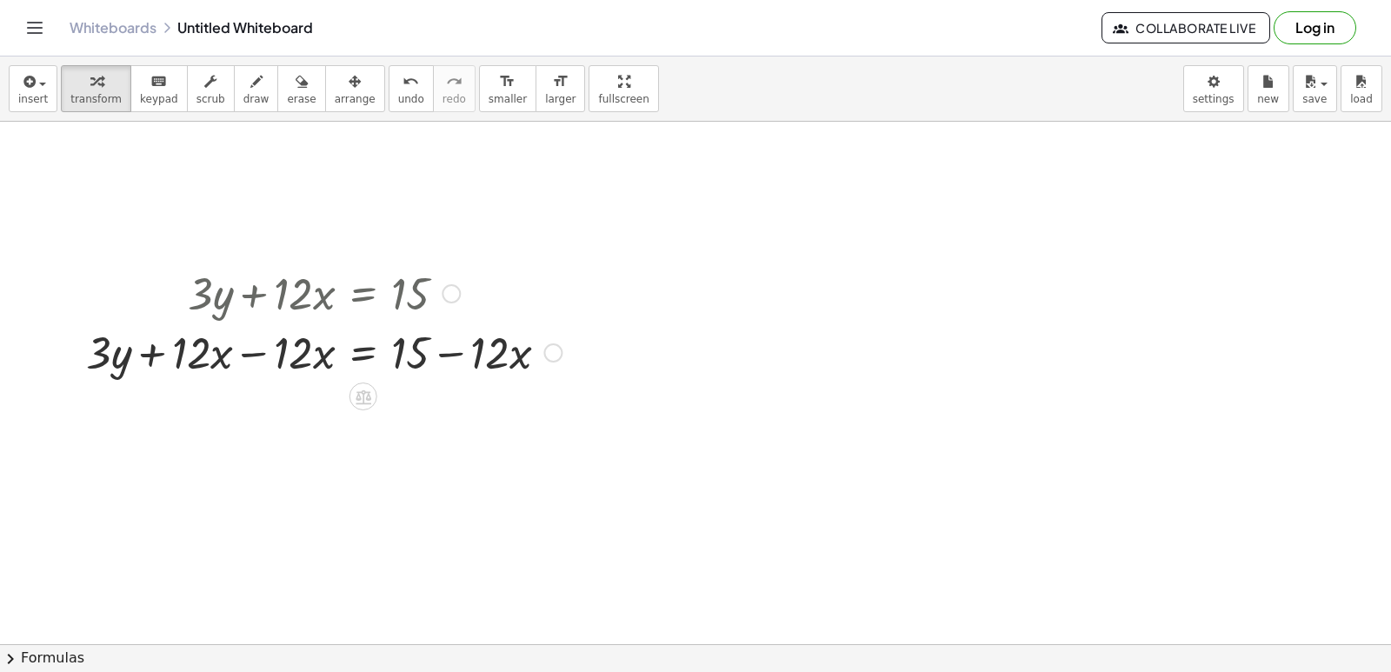
click at [283, 355] on div at bounding box center [323, 351] width 493 height 59
click at [269, 357] on div at bounding box center [323, 351] width 493 height 59
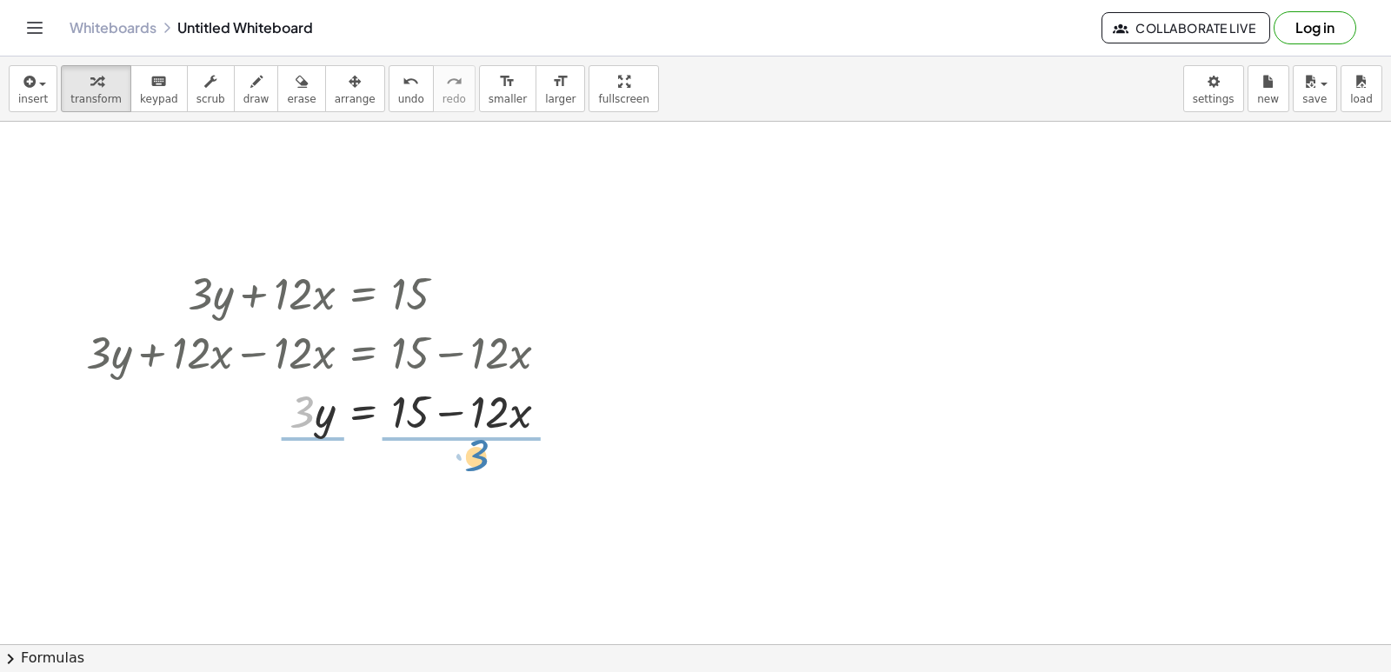
drag, startPoint x: 300, startPoint y: 407, endPoint x: 468, endPoint y: 440, distance: 171.1
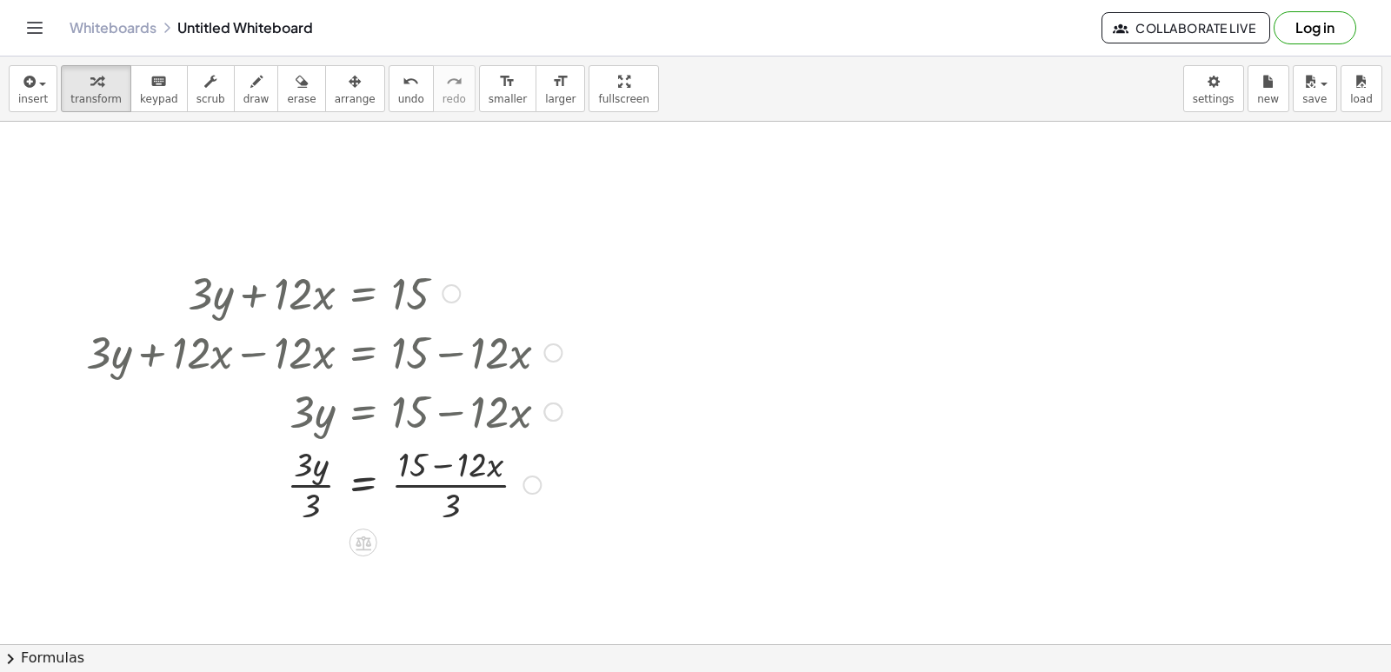
scroll to position [897, 0]
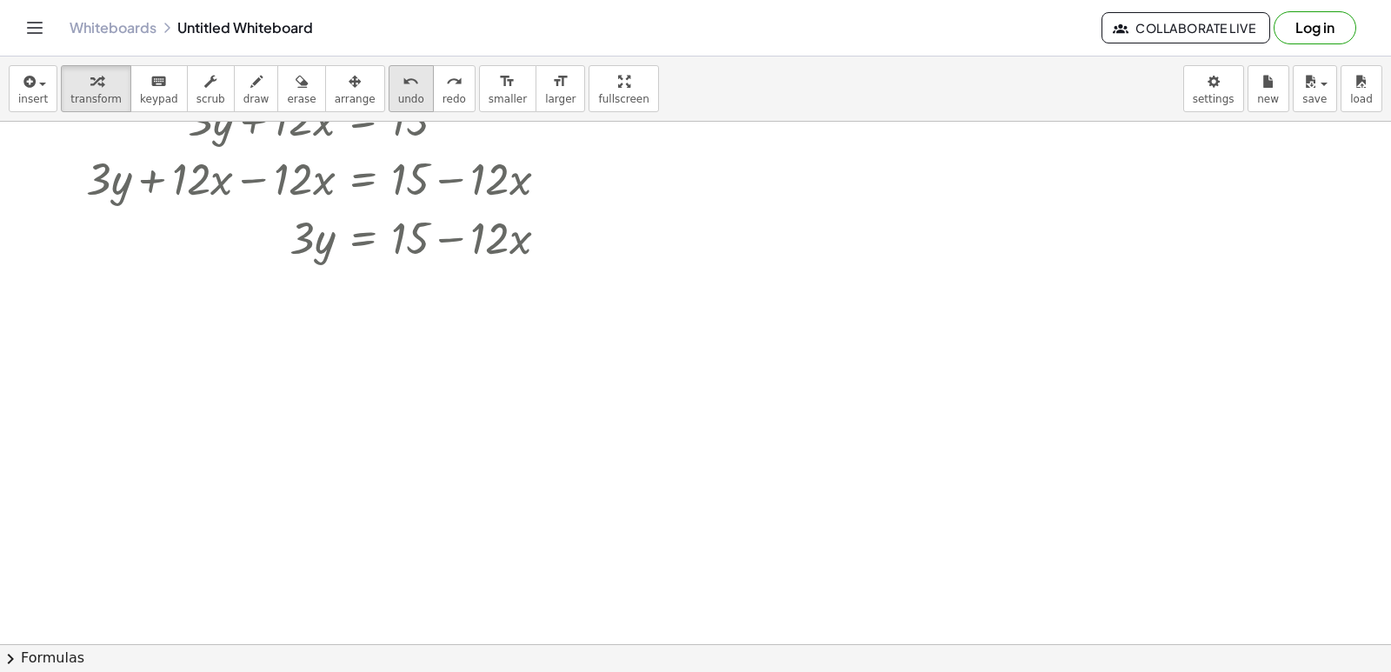
click at [398, 97] on span "undo" at bounding box center [411, 99] width 26 height 12
drag, startPoint x: 306, startPoint y: 230, endPoint x: 450, endPoint y: 282, distance: 153.2
click at [403, 294] on div at bounding box center [323, 309] width 493 height 87
click at [447, 322] on div at bounding box center [323, 309] width 493 height 87
click at [316, 305] on div at bounding box center [323, 309] width 493 height 87
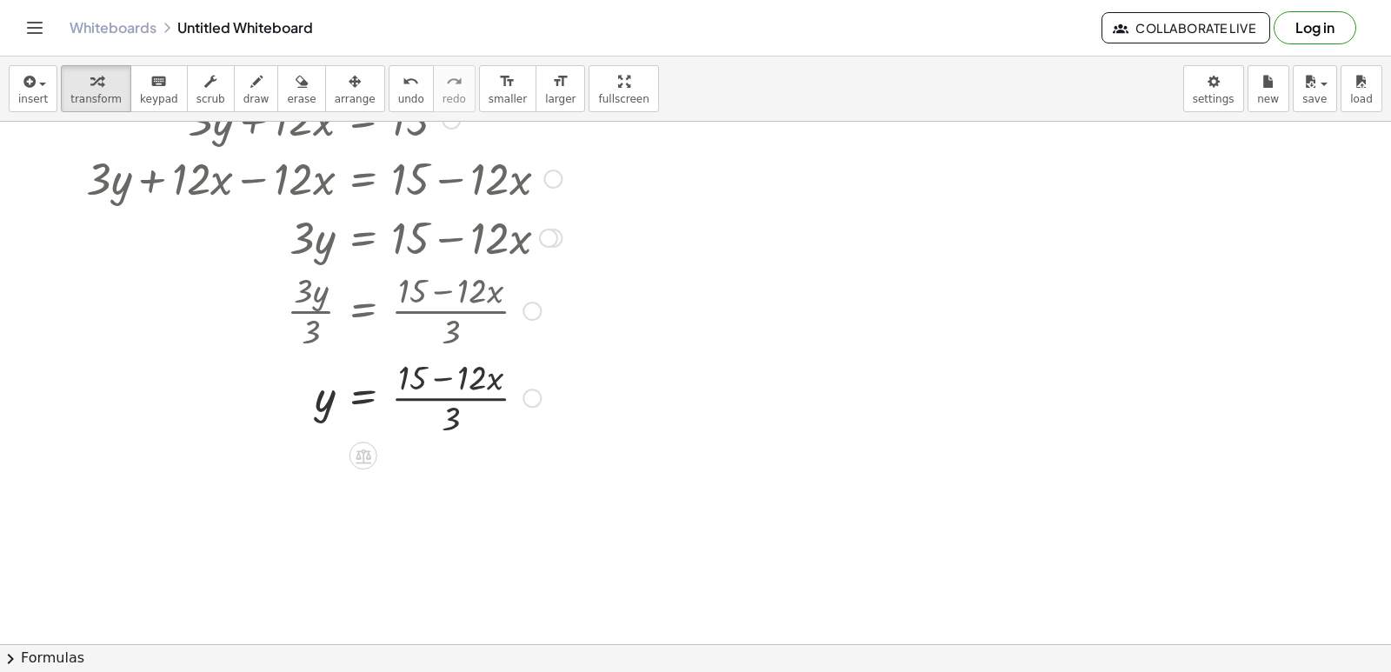
scroll to position [984, 0]
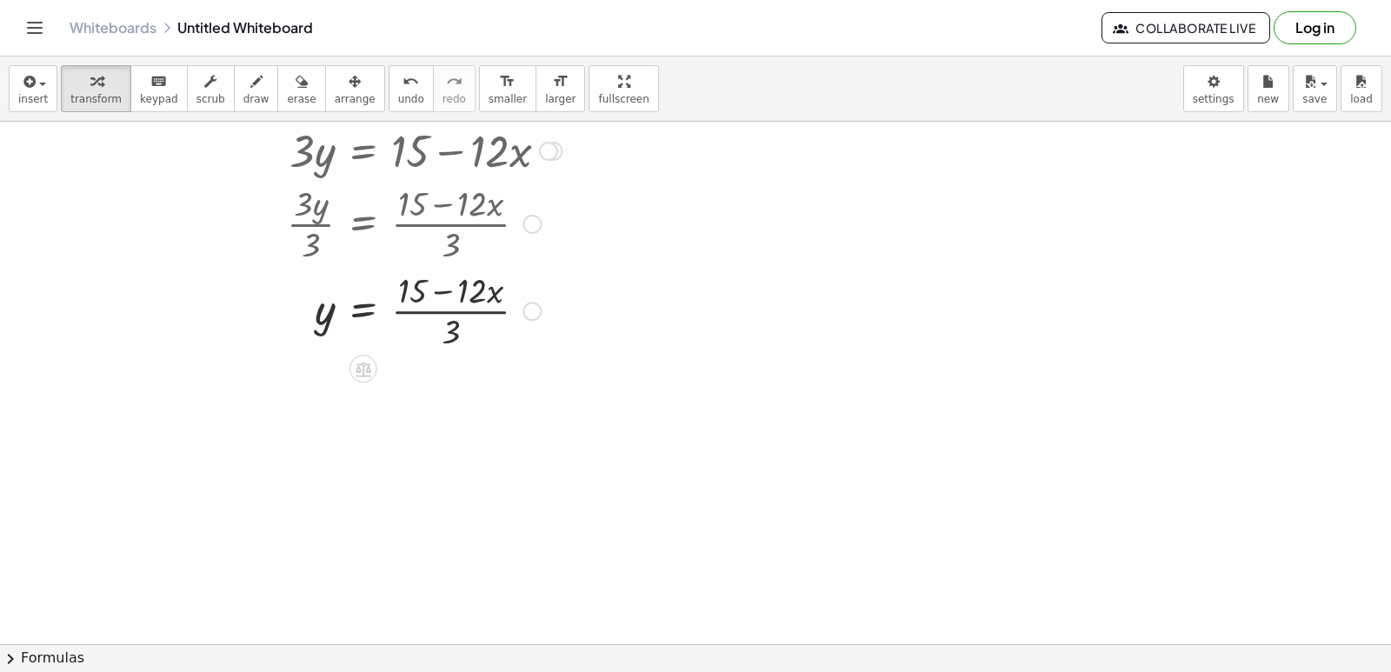
click at [452, 329] on div at bounding box center [323, 309] width 493 height 87
click at [428, 298] on div at bounding box center [323, 309] width 493 height 87
click at [441, 330] on div at bounding box center [323, 309] width 493 height 87
click at [441, 290] on div at bounding box center [323, 309] width 493 height 87
click at [425, 311] on div at bounding box center [323, 309] width 493 height 87
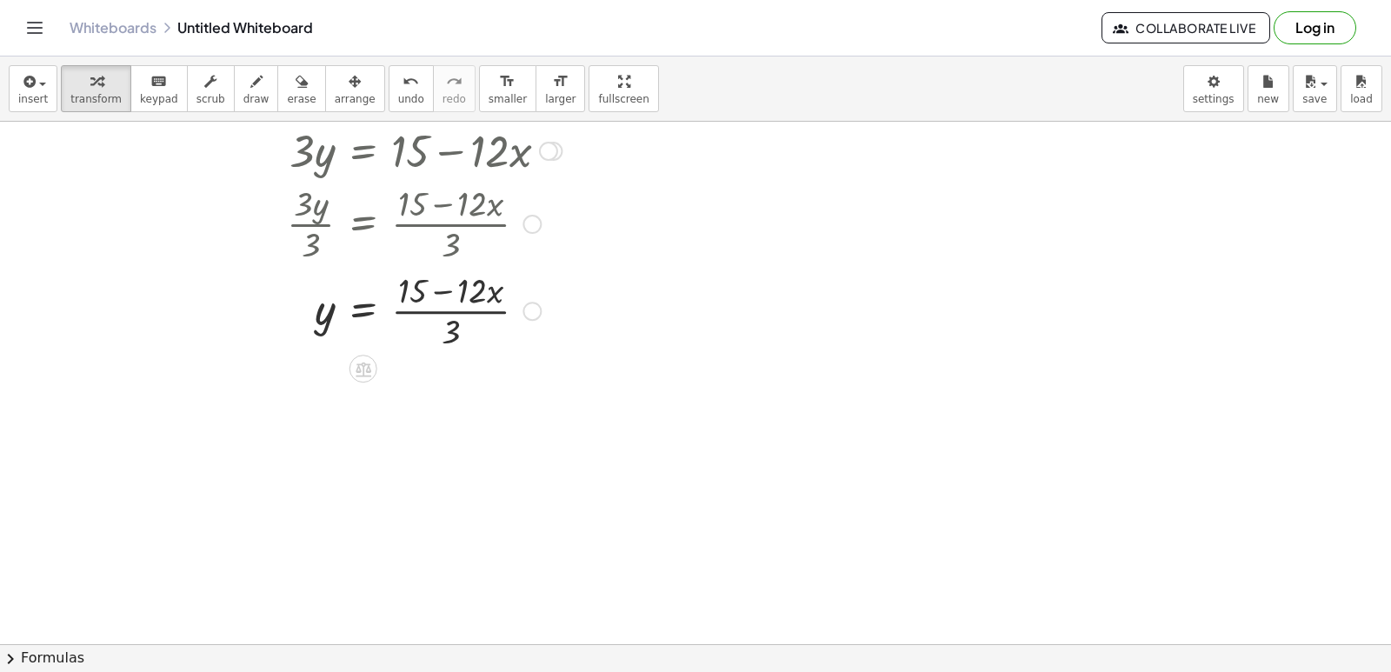
click at [397, 302] on div at bounding box center [323, 309] width 493 height 87
click at [462, 329] on div at bounding box center [323, 309] width 493 height 87
click at [478, 337] on div at bounding box center [323, 309] width 493 height 87
click at [357, 364] on icon at bounding box center [363, 369] width 18 height 18
click at [317, 368] on div "−" at bounding box center [329, 369] width 28 height 28
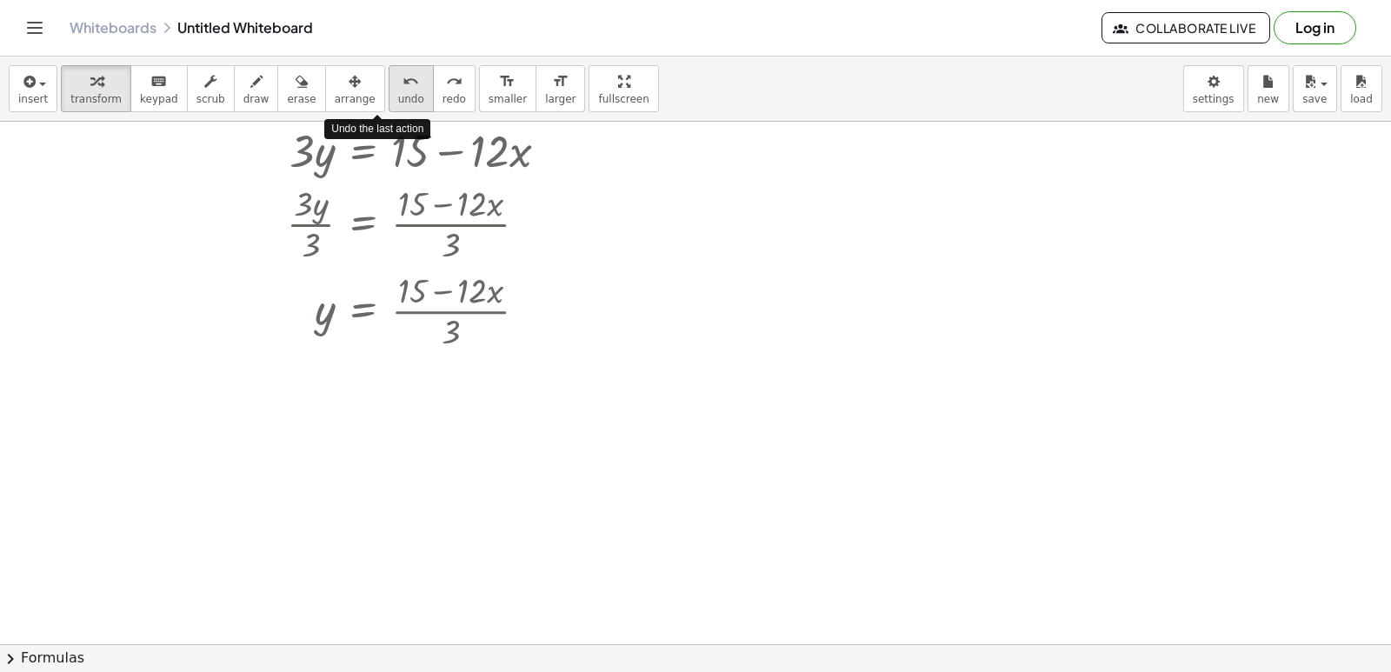
click at [398, 84] on div "undo" at bounding box center [411, 80] width 26 height 21
click at [357, 358] on div at bounding box center [364, 369] width 28 height 28
click at [399, 361] on span "÷" at bounding box center [398, 369] width 10 height 25
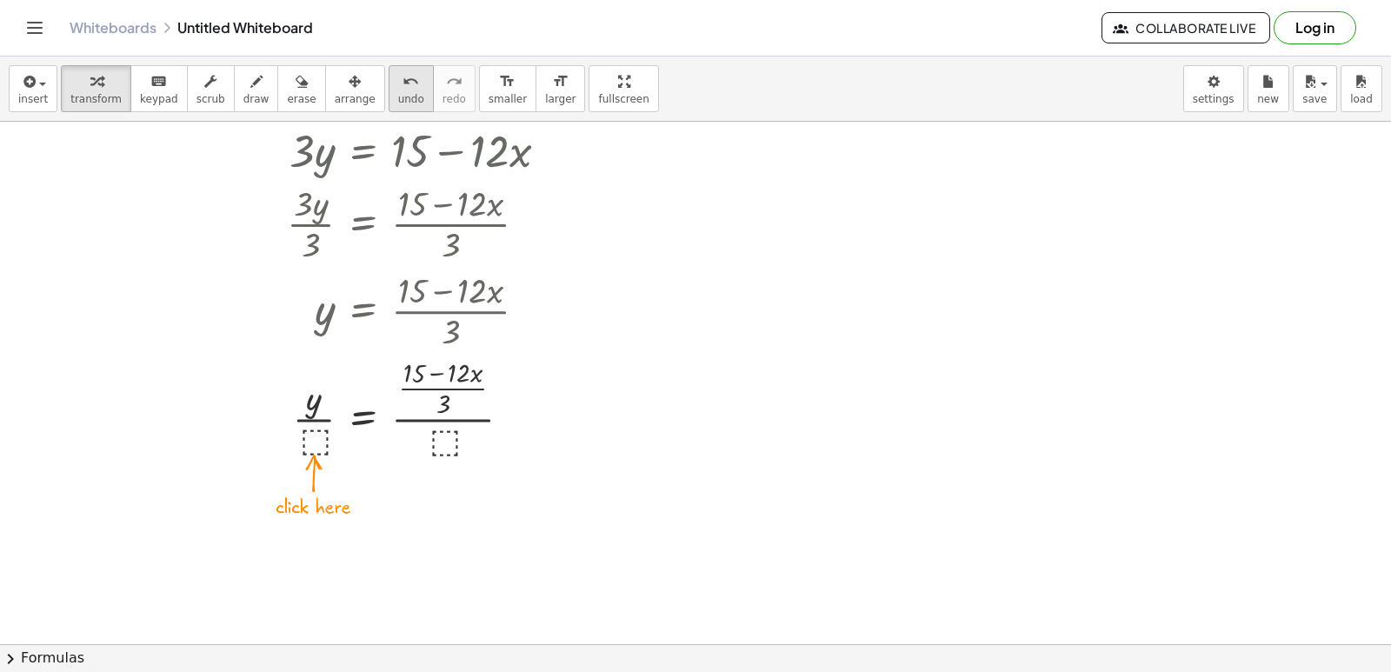
click at [398, 94] on span "undo" at bounding box center [411, 99] width 26 height 12
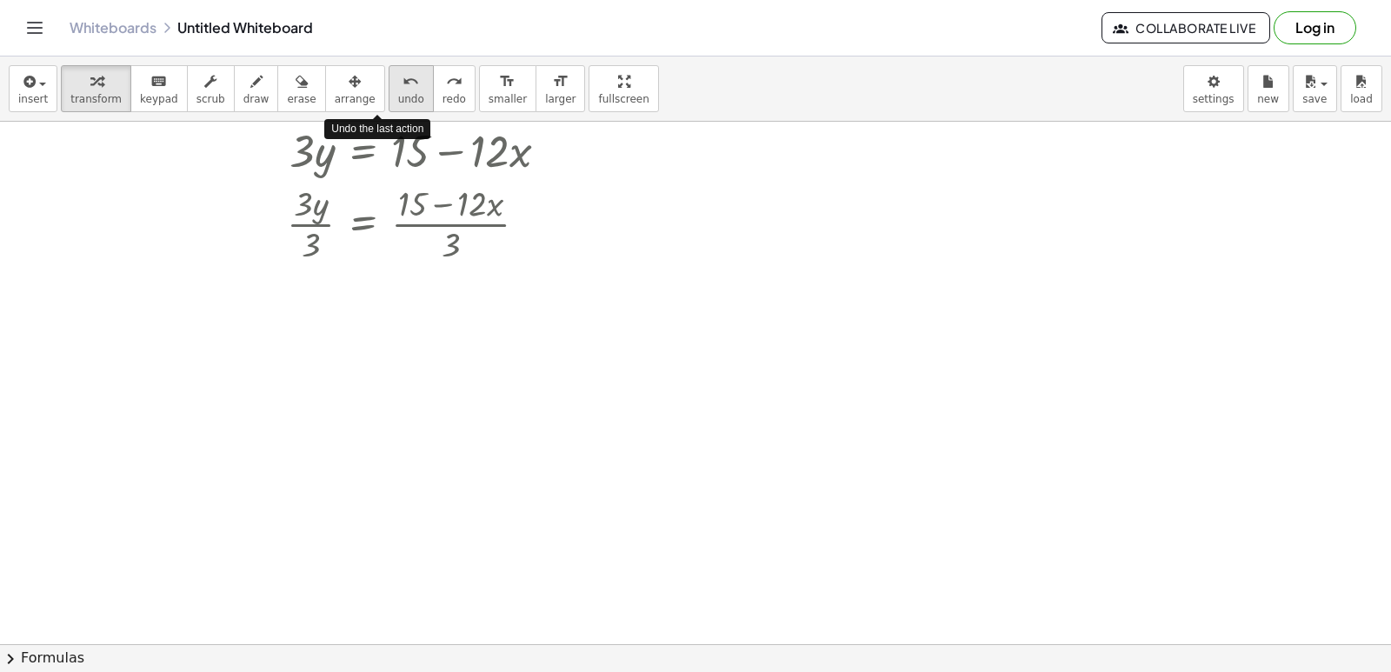
click at [398, 94] on span "undo" at bounding box center [411, 99] width 26 height 12
click at [370, 278] on icon at bounding box center [364, 282] width 16 height 15
click at [395, 280] on span "÷" at bounding box center [398, 282] width 10 height 25
click at [398, 97] on span "undo" at bounding box center [411, 99] width 26 height 12
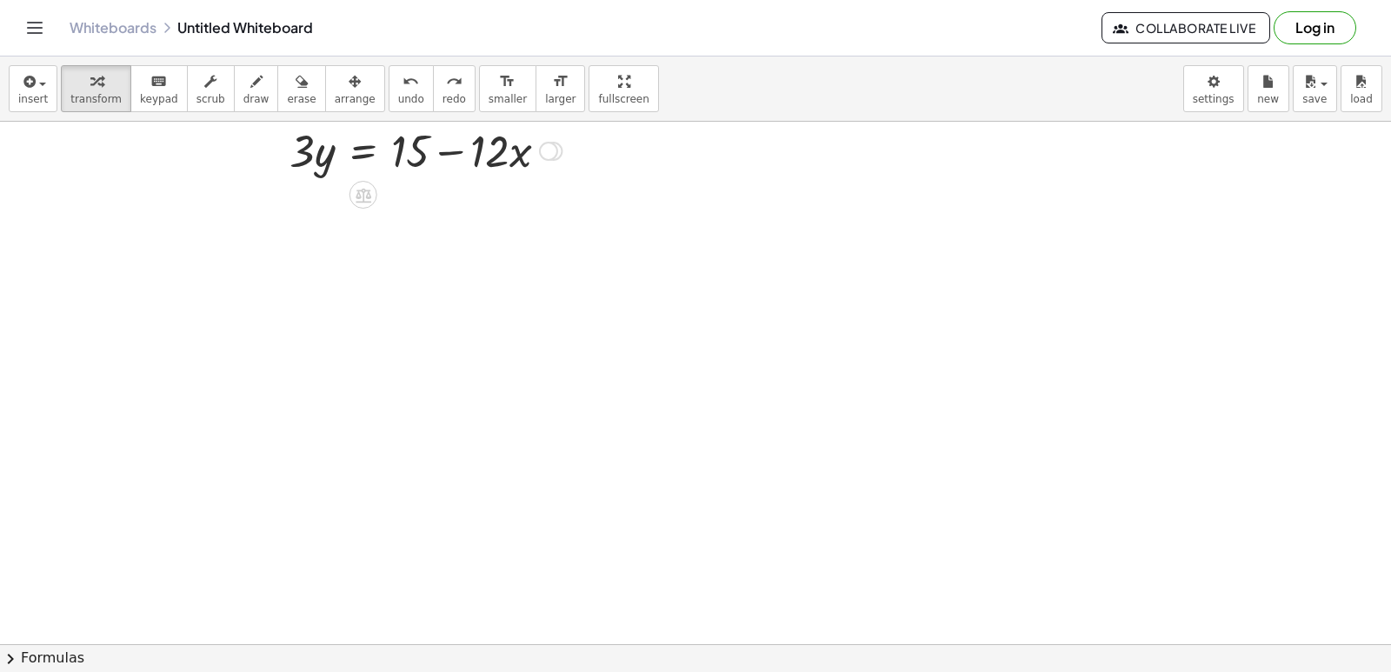
click at [453, 170] on div at bounding box center [323, 149] width 493 height 59
click at [374, 192] on div at bounding box center [364, 195] width 28 height 28
click at [399, 200] on span "÷" at bounding box center [398, 195] width 10 height 25
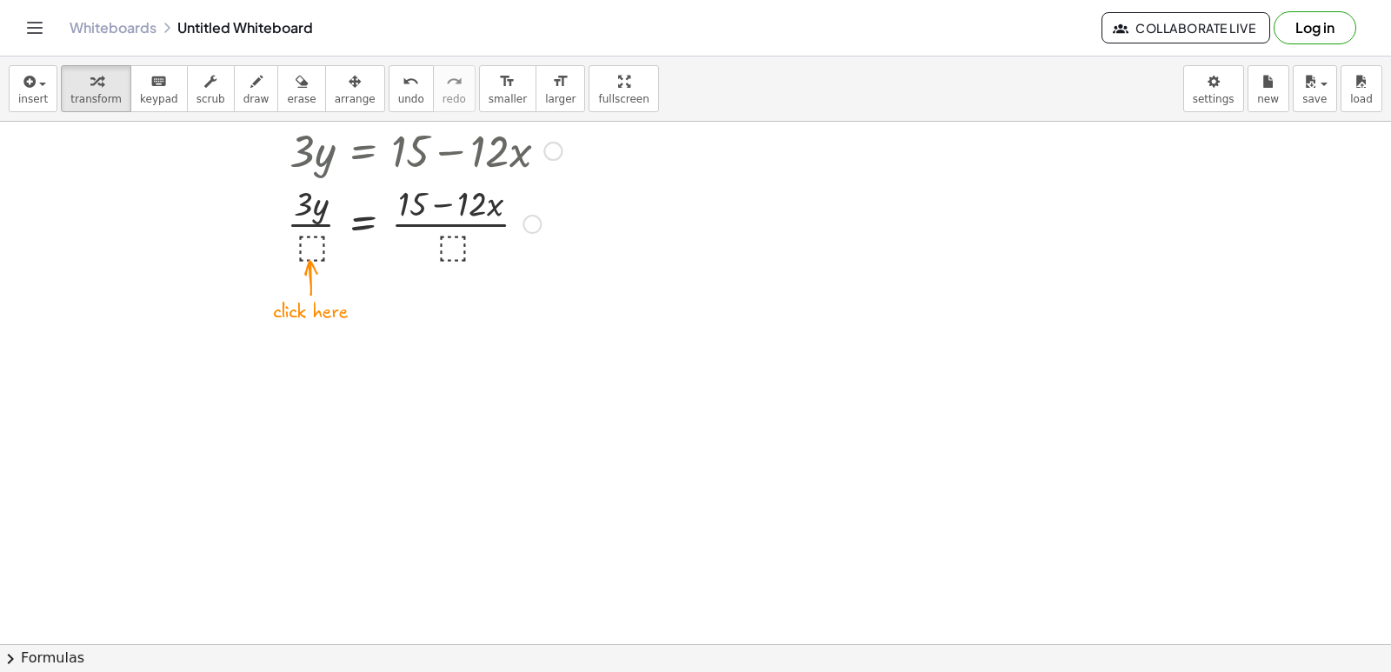
click at [315, 247] on div at bounding box center [323, 222] width 493 height 87
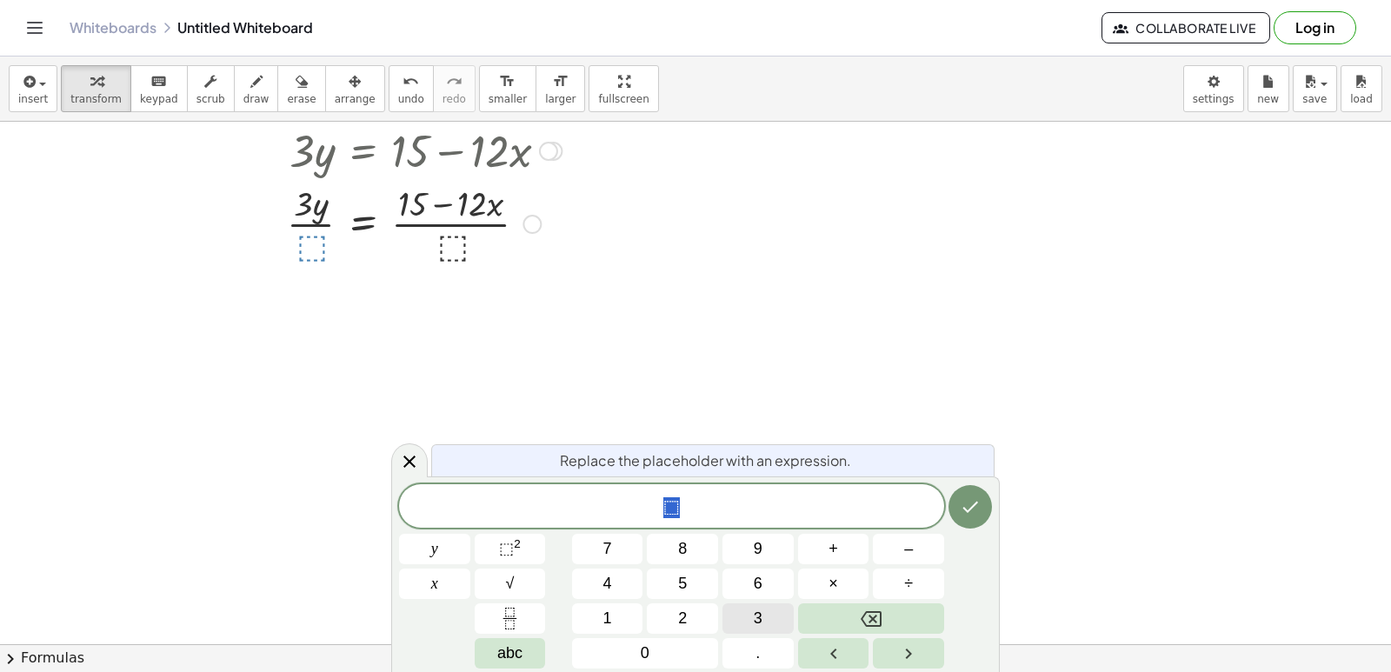
click at [744, 604] on button "3" at bounding box center [758, 619] width 71 height 30
click at [974, 508] on icon "Done" at bounding box center [970, 507] width 21 height 21
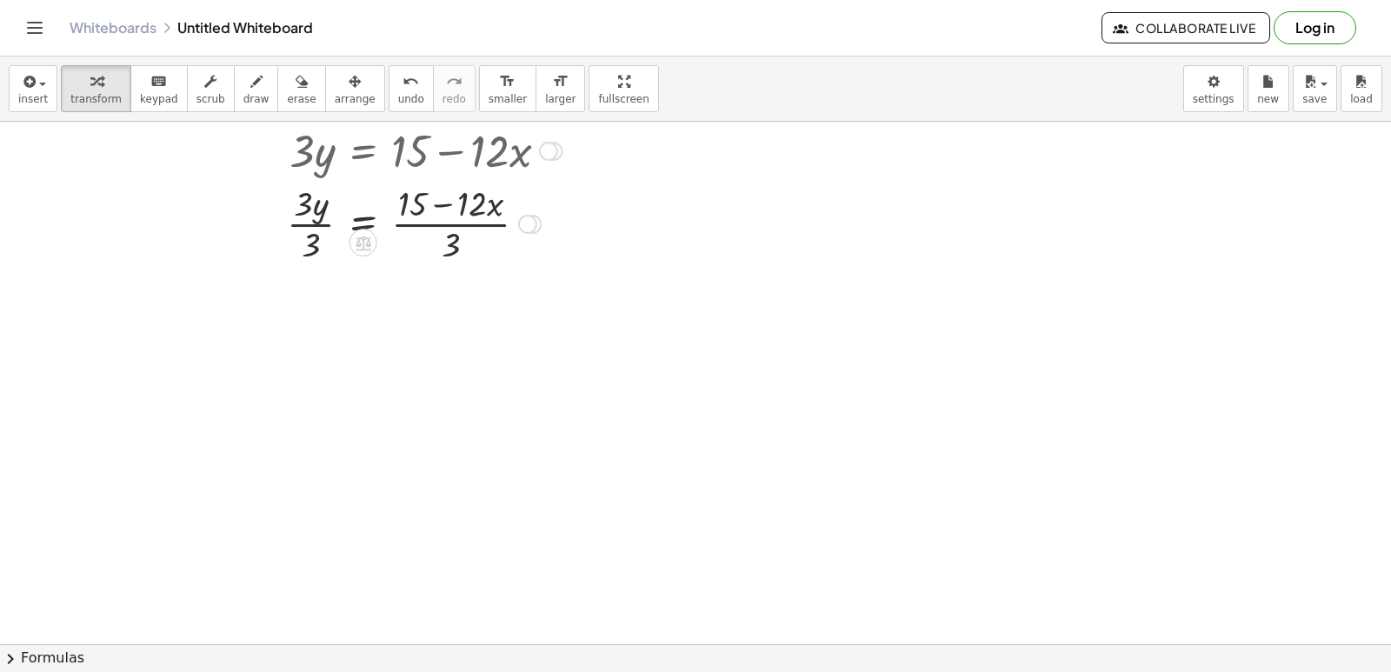
click at [319, 224] on div at bounding box center [323, 222] width 493 height 87
click at [419, 313] on div at bounding box center [323, 309] width 493 height 87
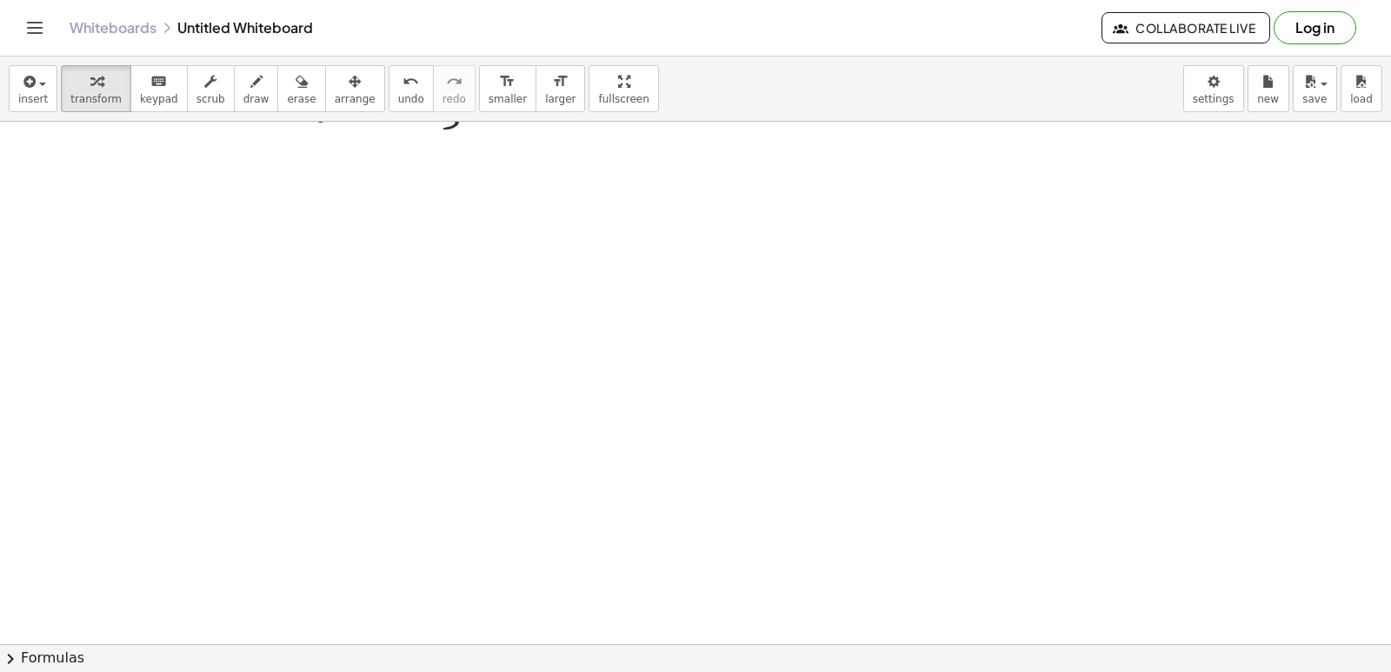
scroll to position [1219, 0]
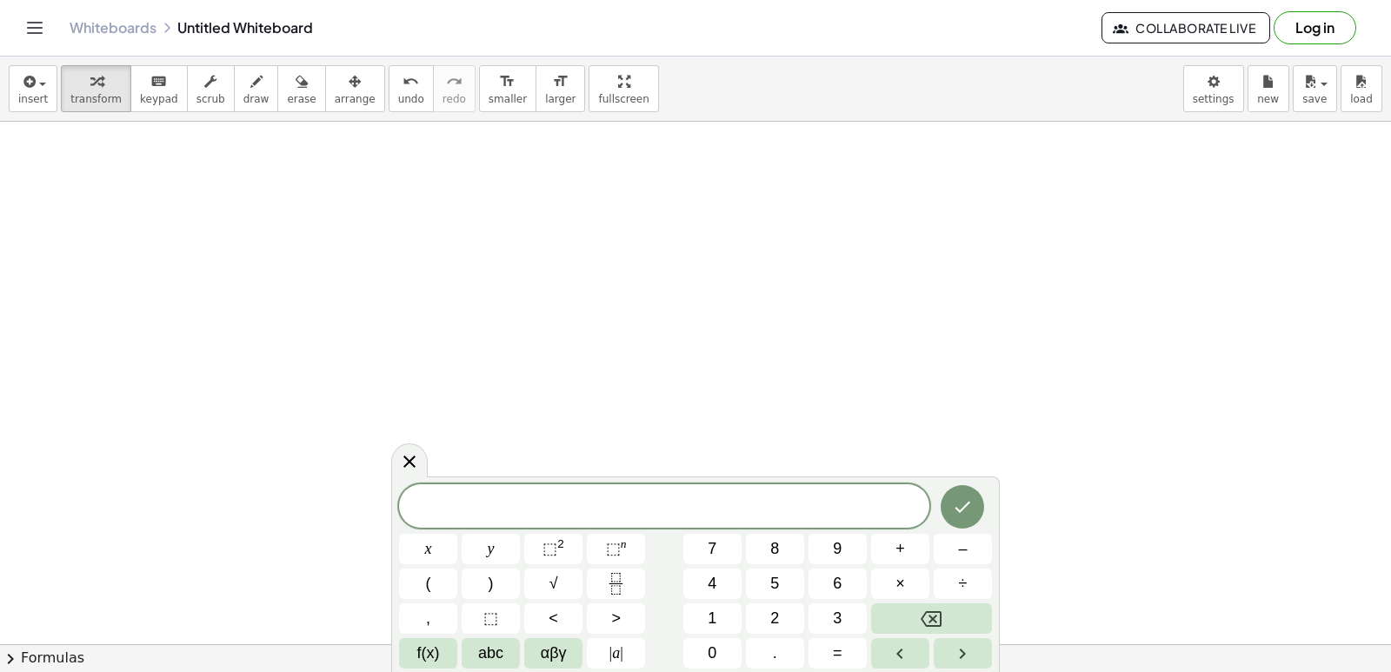
click at [785, 566] on div "​ x y ⬚ 2 ⬚ n 7 8 9 + – ( ) √ 4 5 6 × ÷ , ⬚ < > 1 2 3 f(x) abc αβγ | a | 0 . =" at bounding box center [695, 576] width 593 height 184
click at [778, 580] on button "5" at bounding box center [775, 584] width 58 height 30
click at [509, 555] on button "y" at bounding box center [491, 549] width 58 height 30
click at [967, 553] on span "–" at bounding box center [962, 548] width 9 height 23
click at [777, 590] on span "5" at bounding box center [775, 583] width 9 height 23
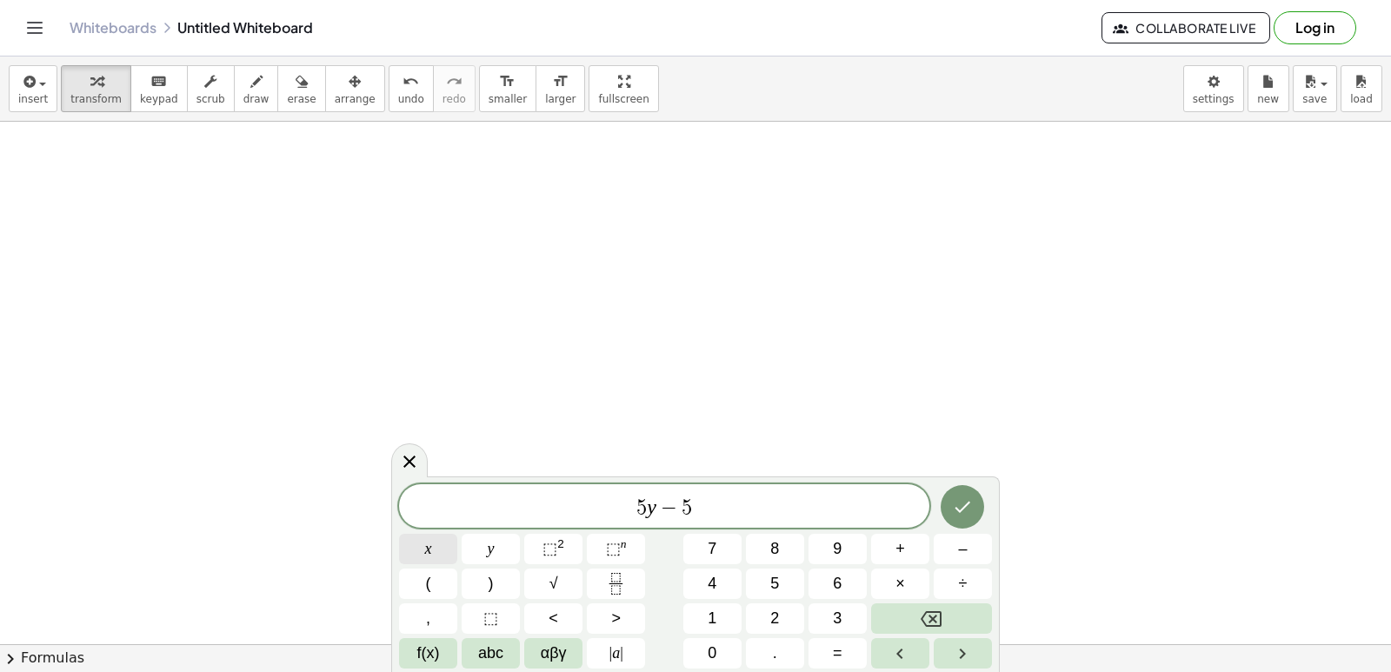
click at [451, 559] on button "x" at bounding box center [428, 549] width 58 height 30
click at [838, 653] on span "=" at bounding box center [838, 653] width 10 height 23
click at [976, 550] on button "–" at bounding box center [963, 549] width 58 height 30
click at [733, 648] on div "5 y − 5 x = − ​ x y ⬚ 2 ⬚ n 7 8 9 + – ( ) √ 4 5 6 × ÷ , ⬚ < > 1 2 3 f(x) abc αβ…" at bounding box center [695, 576] width 593 height 184
click at [732, 654] on button "0" at bounding box center [713, 653] width 58 height 30
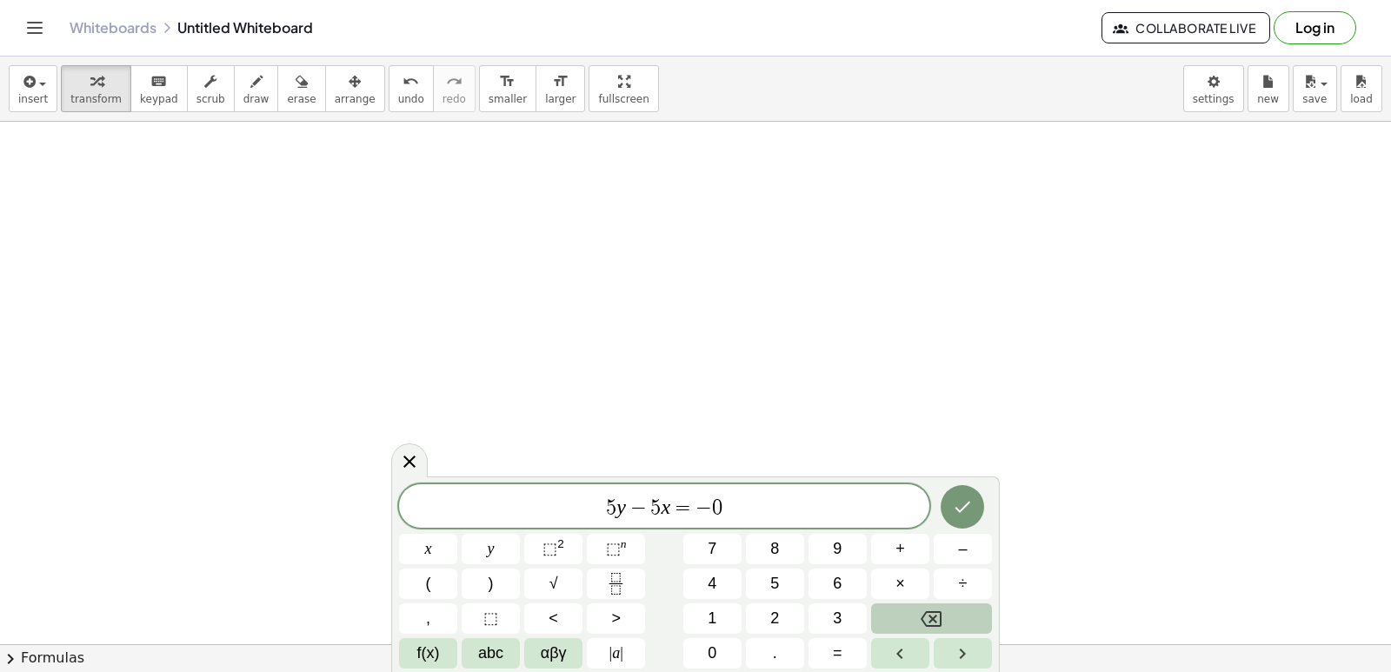
click at [864, 623] on div "5 y − 5 x = − 0 ​ x y ⬚ 2 ⬚ n 7 8 9 + – ( ) √ 4 5 6 × ÷ , ⬚ < > 1 2 3 f(x) abc …" at bounding box center [695, 576] width 593 height 184
click at [898, 623] on button "Backspace" at bounding box center [931, 619] width 121 height 30
click at [764, 618] on button "2" at bounding box center [775, 619] width 58 height 30
click at [737, 651] on button "0" at bounding box center [713, 653] width 58 height 30
click at [958, 506] on icon "Done" at bounding box center [962, 507] width 21 height 21
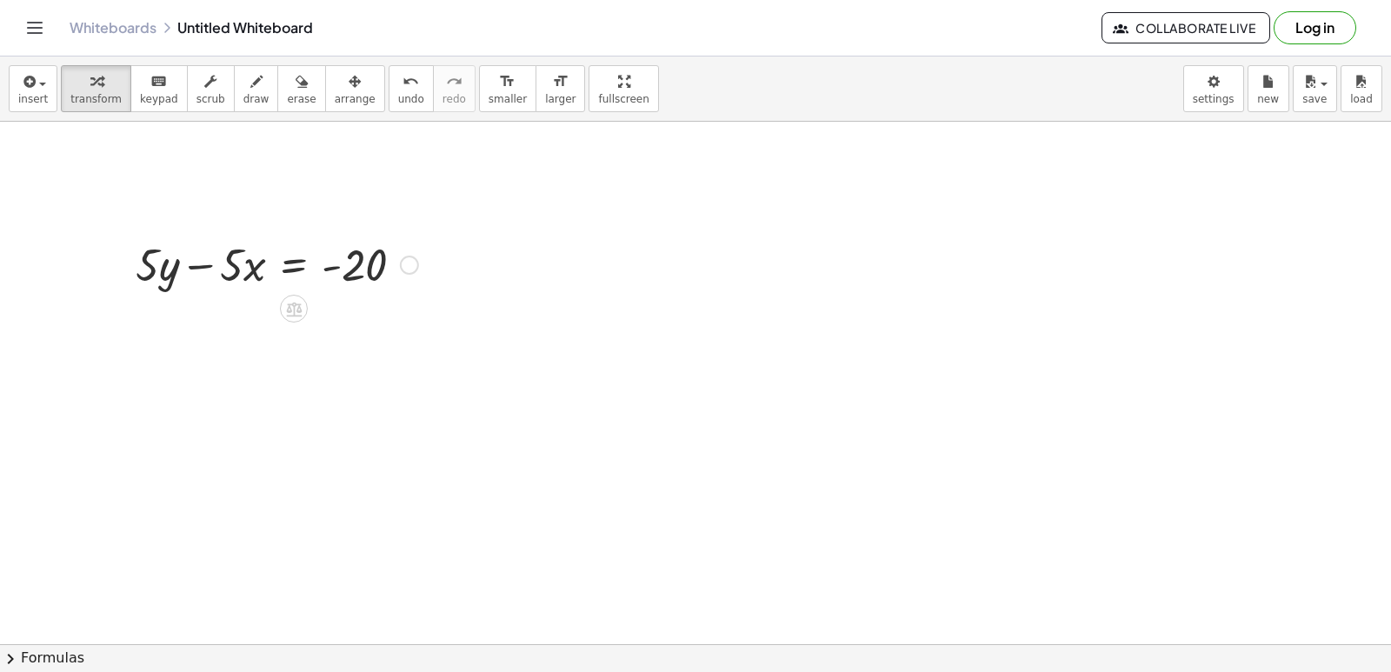
click at [290, 265] on div at bounding box center [277, 263] width 300 height 59
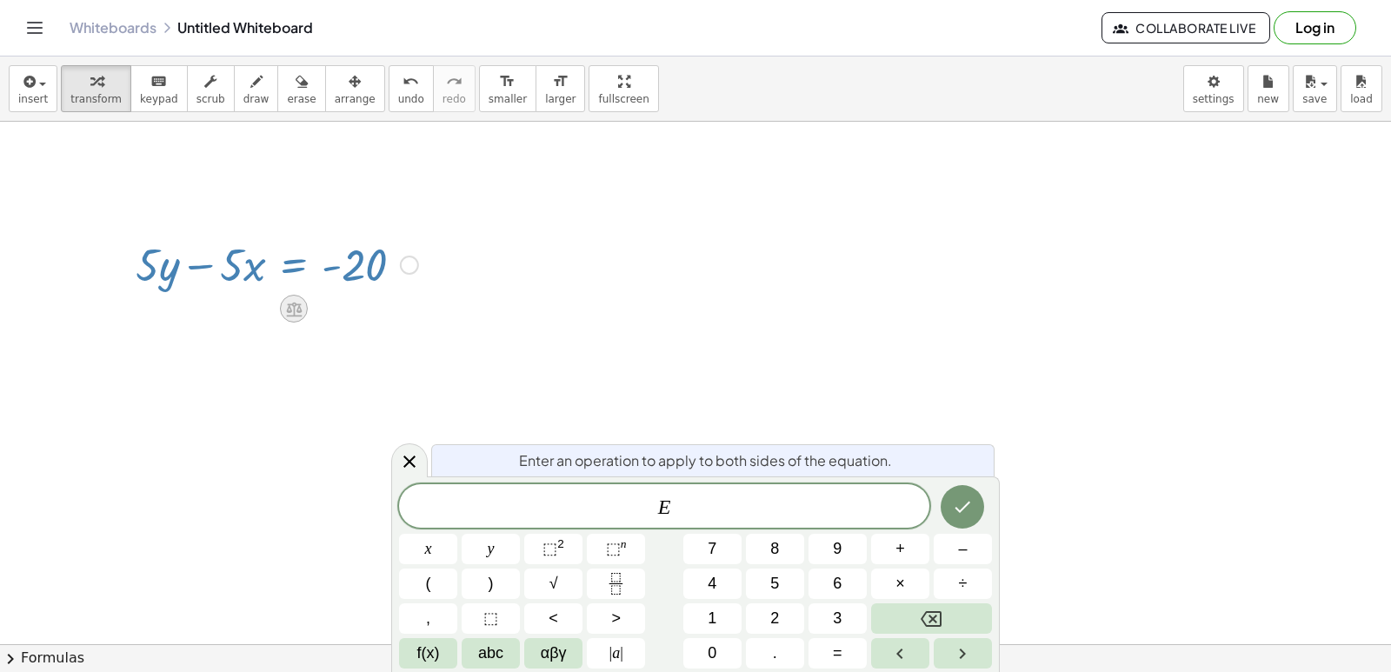
click at [286, 304] on icon at bounding box center [293, 309] width 18 height 18
click at [317, 310] on div "÷" at bounding box center [329, 309] width 28 height 28
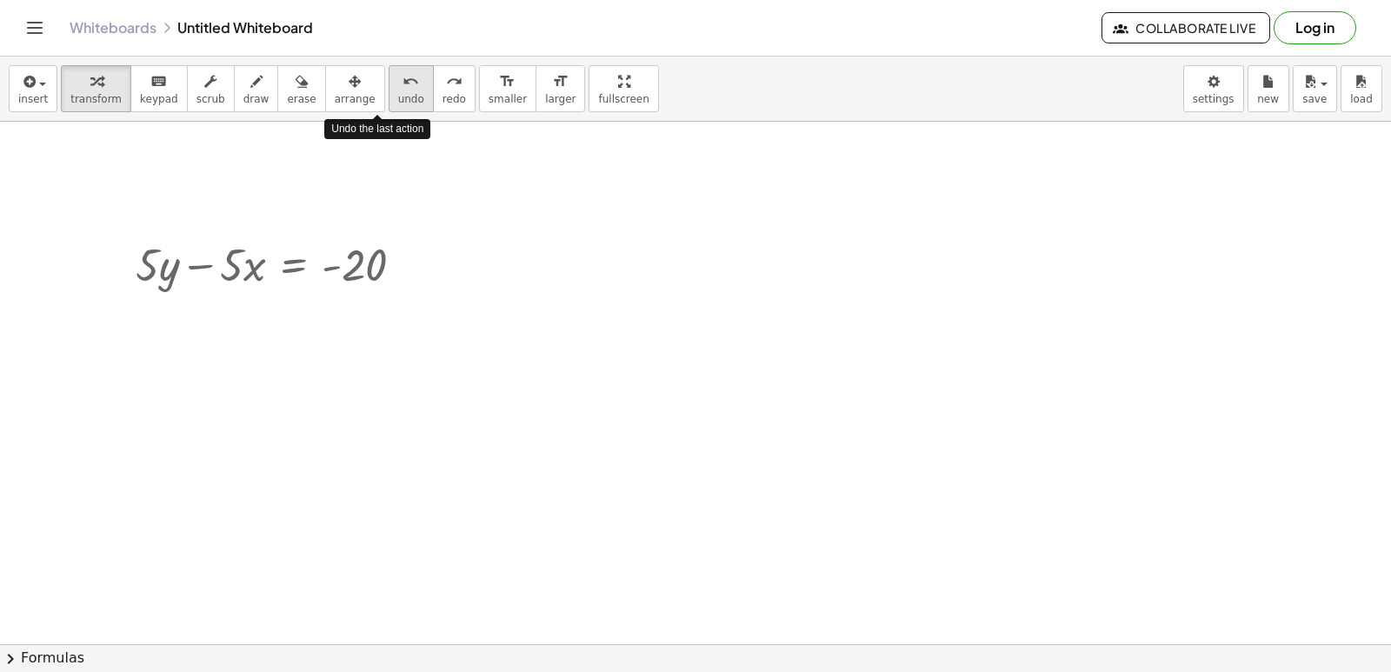
click at [398, 105] on span "undo" at bounding box center [411, 99] width 26 height 12
click at [292, 304] on icon at bounding box center [294, 309] width 16 height 15
click at [398, 97] on span "undo" at bounding box center [411, 99] width 26 height 12
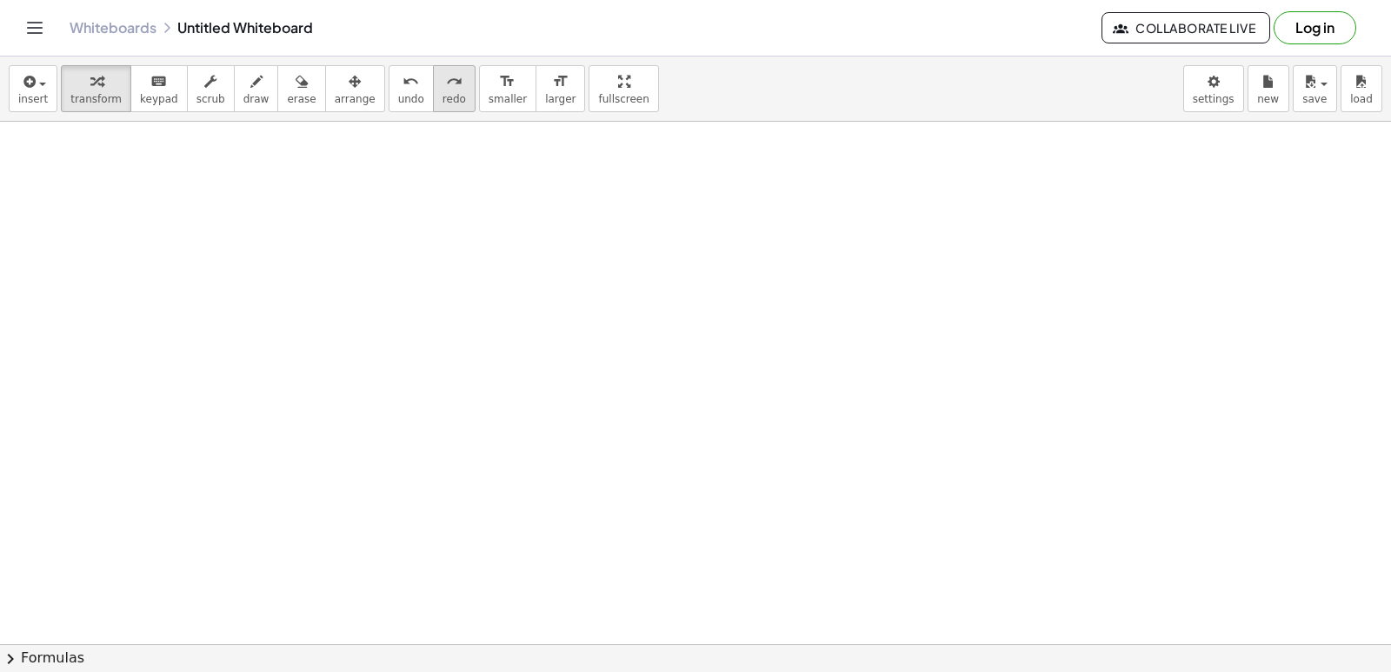
click at [433, 93] on button "redo redo" at bounding box center [454, 88] width 43 height 47
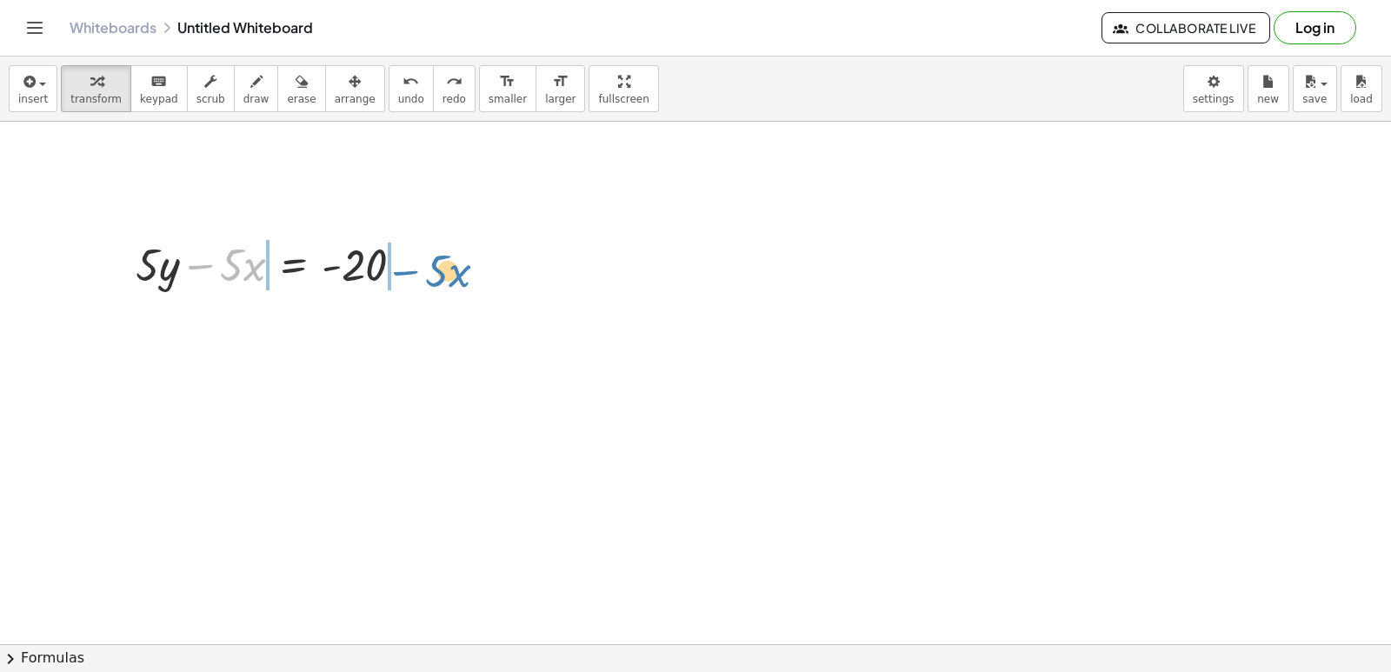
drag, startPoint x: 200, startPoint y: 264, endPoint x: 407, endPoint y: 267, distance: 207.0
click at [407, 267] on div at bounding box center [277, 263] width 300 height 59
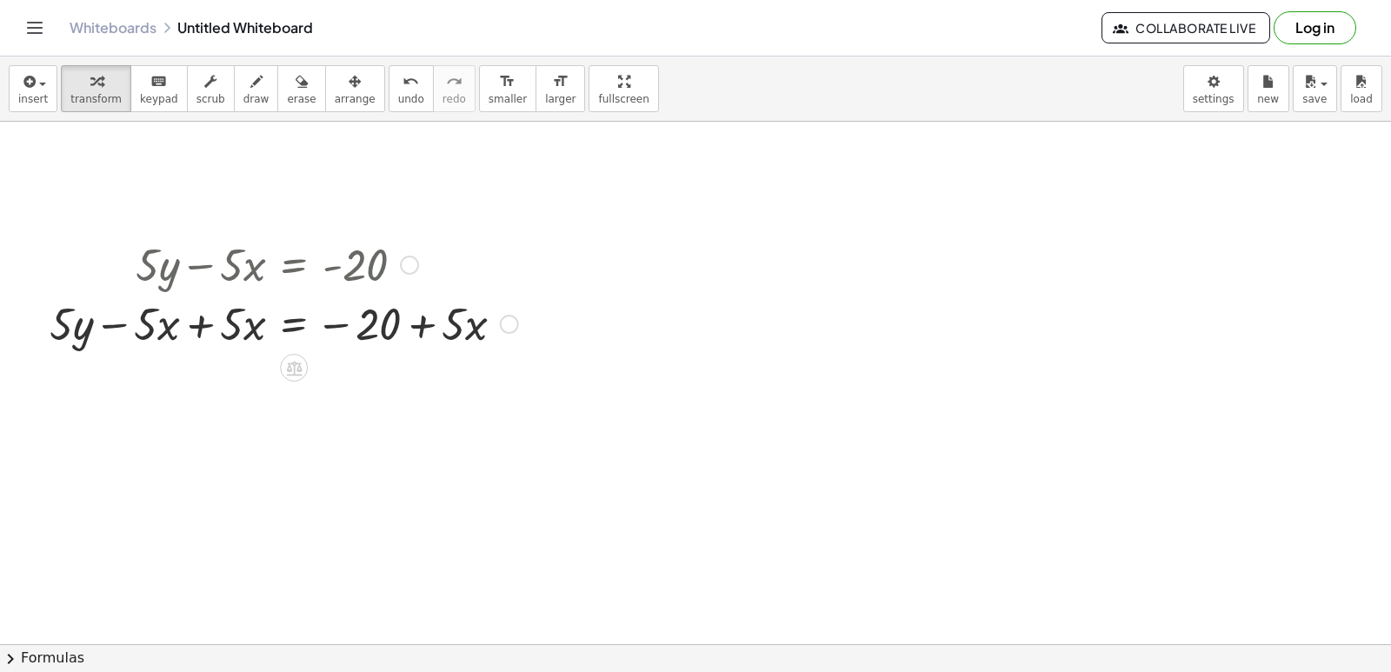
click at [201, 320] on div at bounding box center [284, 322] width 486 height 59
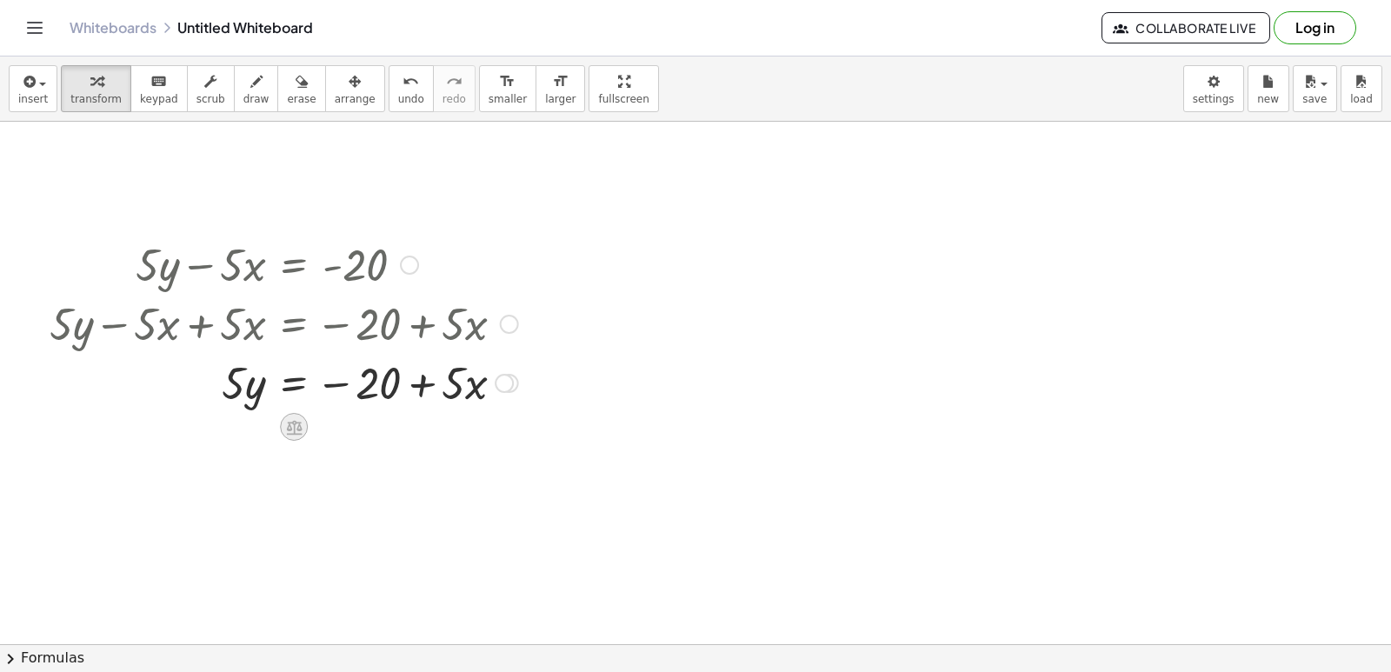
click at [285, 424] on icon at bounding box center [294, 427] width 18 height 18
click at [323, 430] on div "÷" at bounding box center [329, 427] width 28 height 28
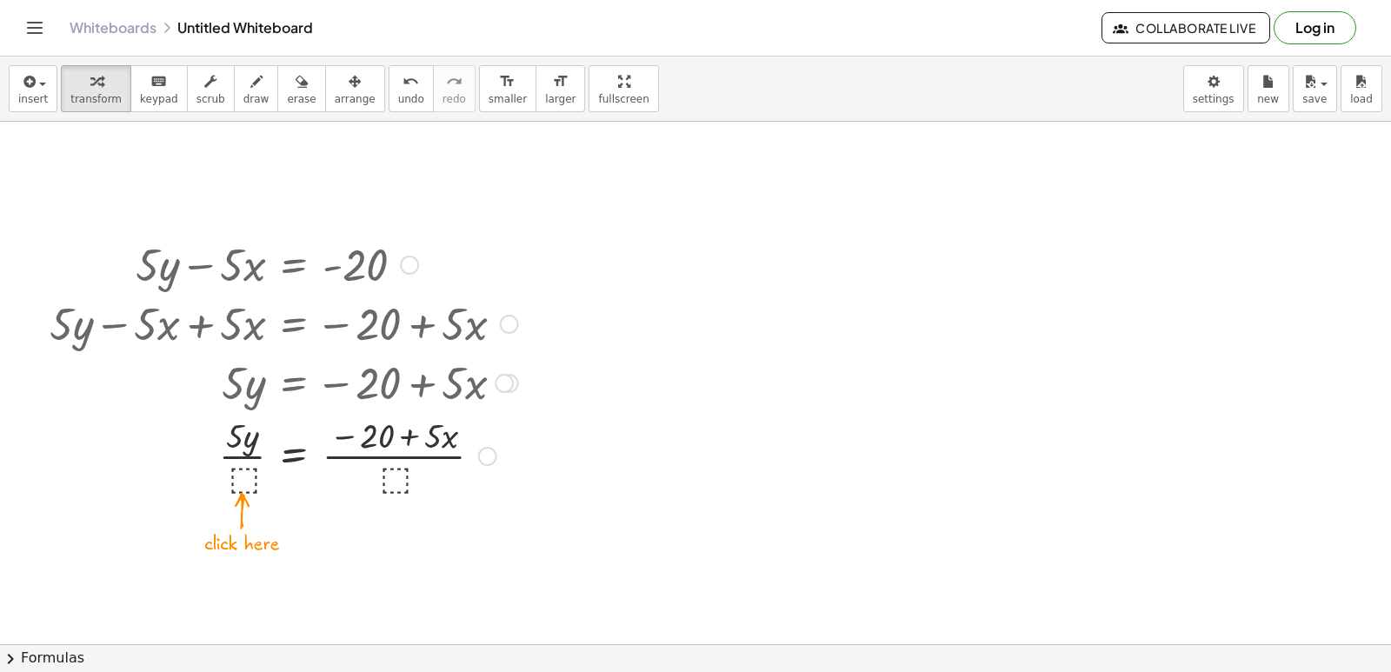
click at [398, 479] on div at bounding box center [284, 454] width 486 height 87
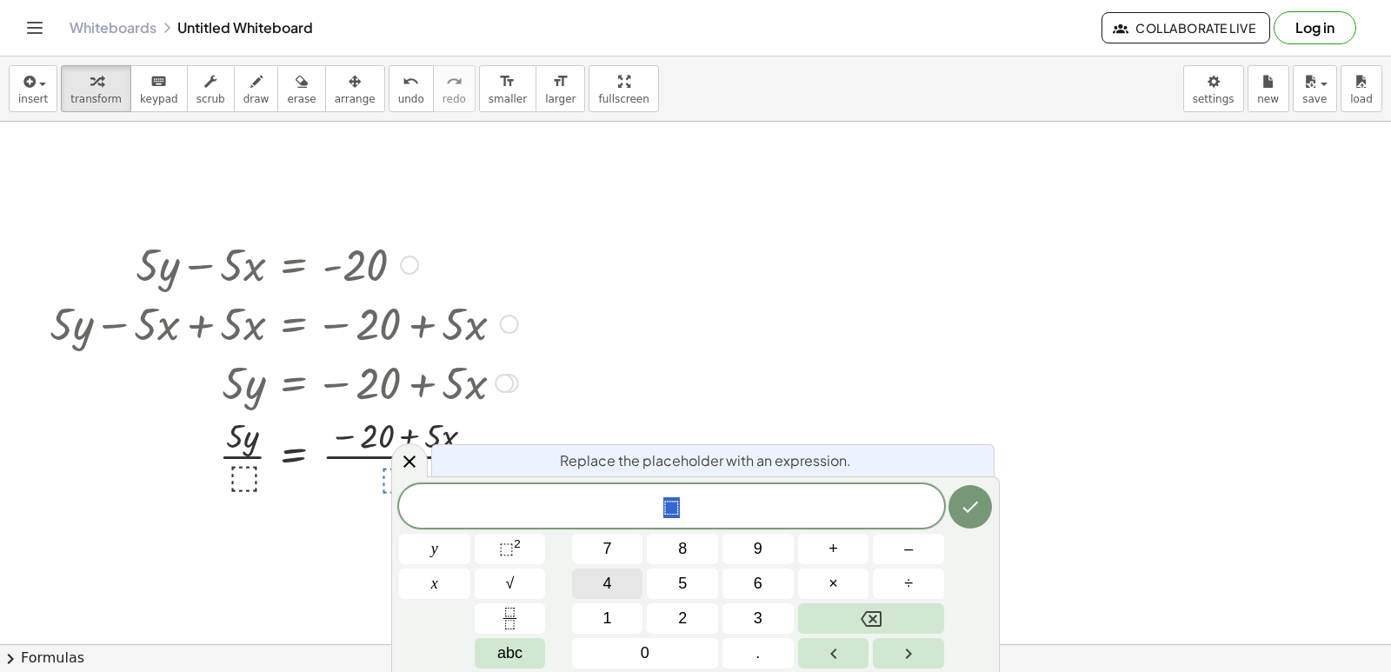
click at [591, 577] on button "4" at bounding box center [607, 584] width 71 height 30
click at [798, 608] on button "Backspace" at bounding box center [871, 619] width 146 height 30
click at [682, 578] on span "5" at bounding box center [682, 583] width 9 height 23
click at [983, 515] on button "Done" at bounding box center [970, 506] width 43 height 43
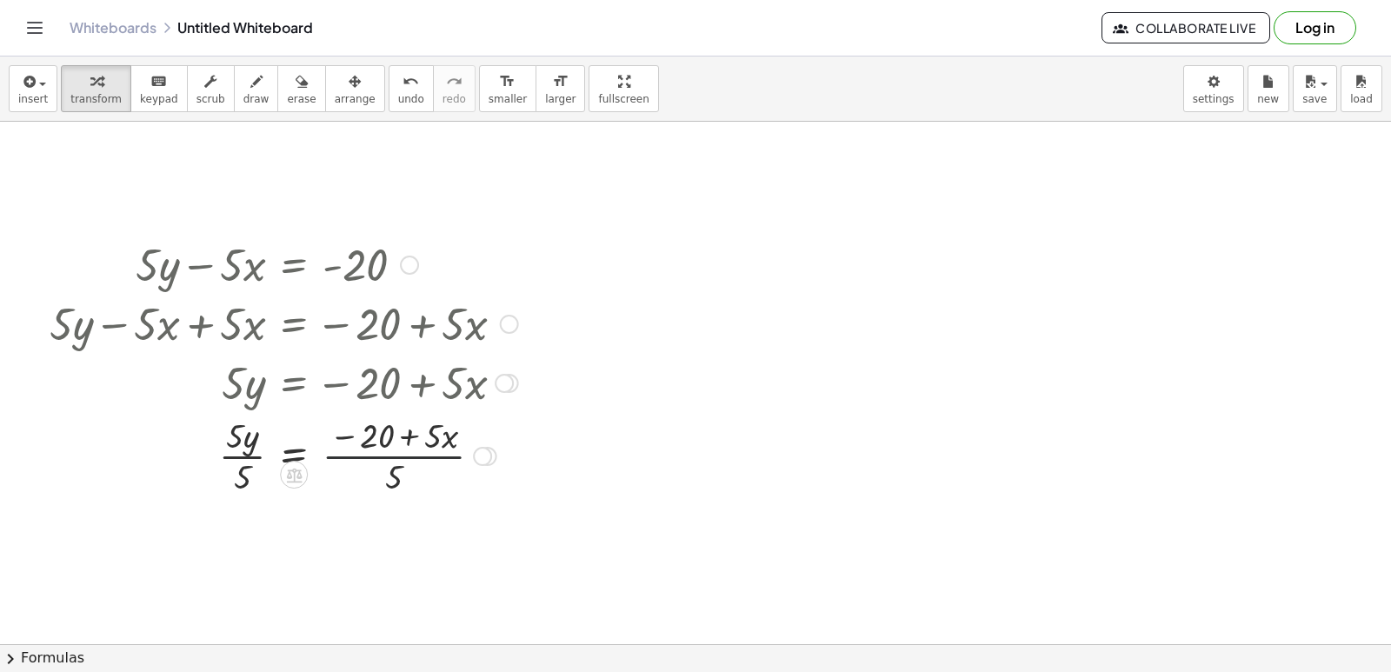
click at [411, 458] on div at bounding box center [284, 454] width 486 height 87
click at [405, 437] on div at bounding box center [284, 454] width 486 height 87
click at [356, 457] on div at bounding box center [284, 454] width 486 height 87
click at [290, 470] on icon at bounding box center [294, 475] width 16 height 15
click at [307, 441] on div at bounding box center [284, 454] width 486 height 87
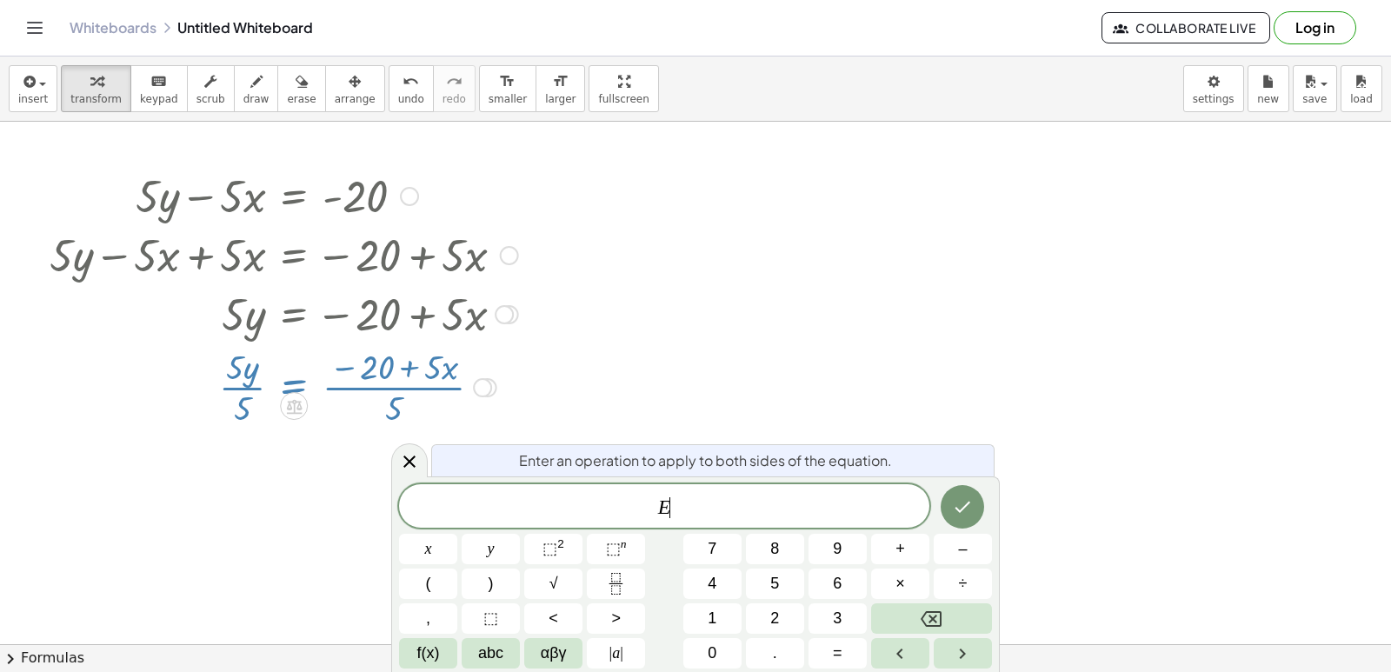
scroll to position [1289, 0]
click at [389, 91] on button "undo undo" at bounding box center [411, 88] width 45 height 47
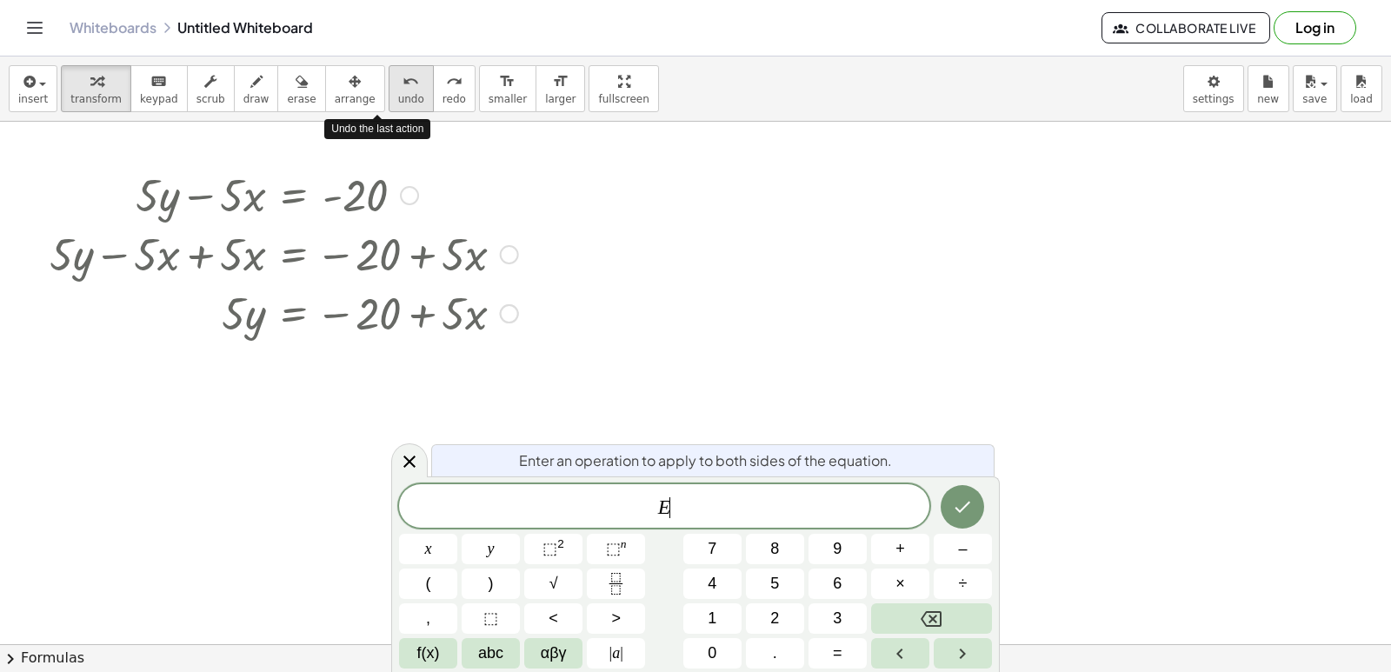
click at [389, 91] on button "undo undo" at bounding box center [411, 88] width 45 height 47
click at [410, 458] on icon at bounding box center [409, 461] width 21 height 21
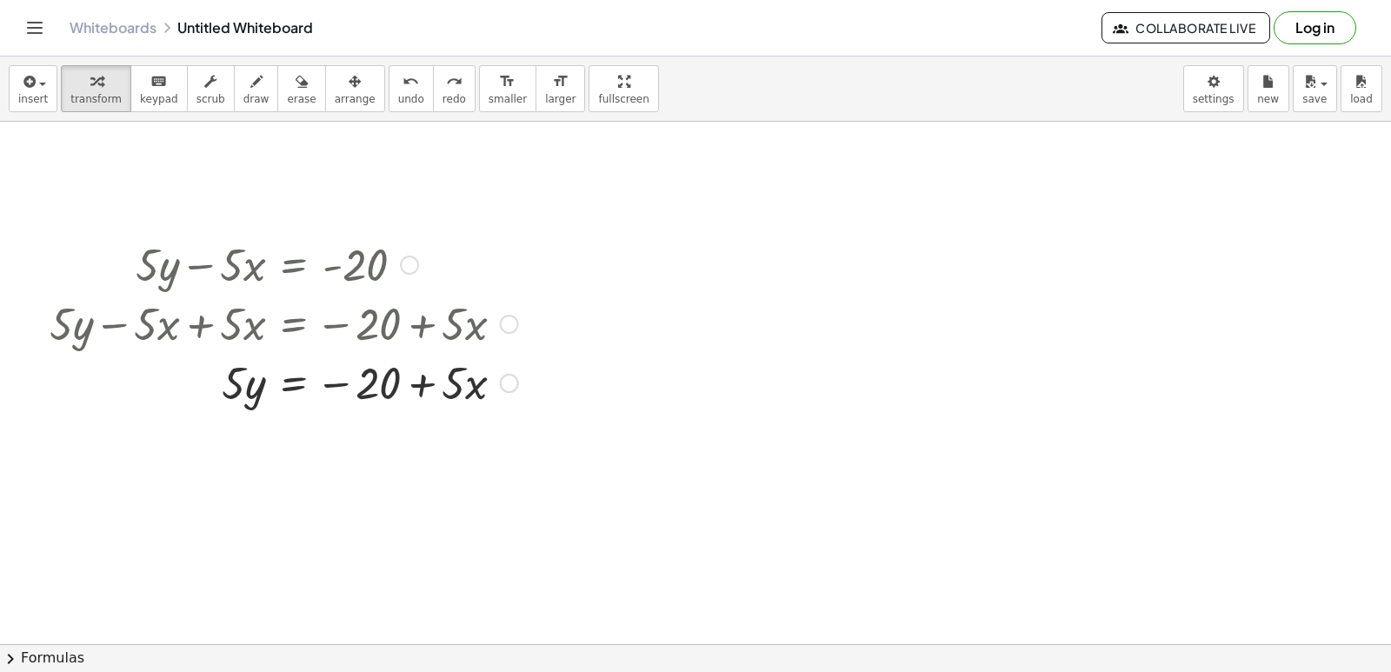
scroll to position [1219, 0]
drag, startPoint x: 231, startPoint y: 389, endPoint x: 426, endPoint y: 437, distance: 200.6
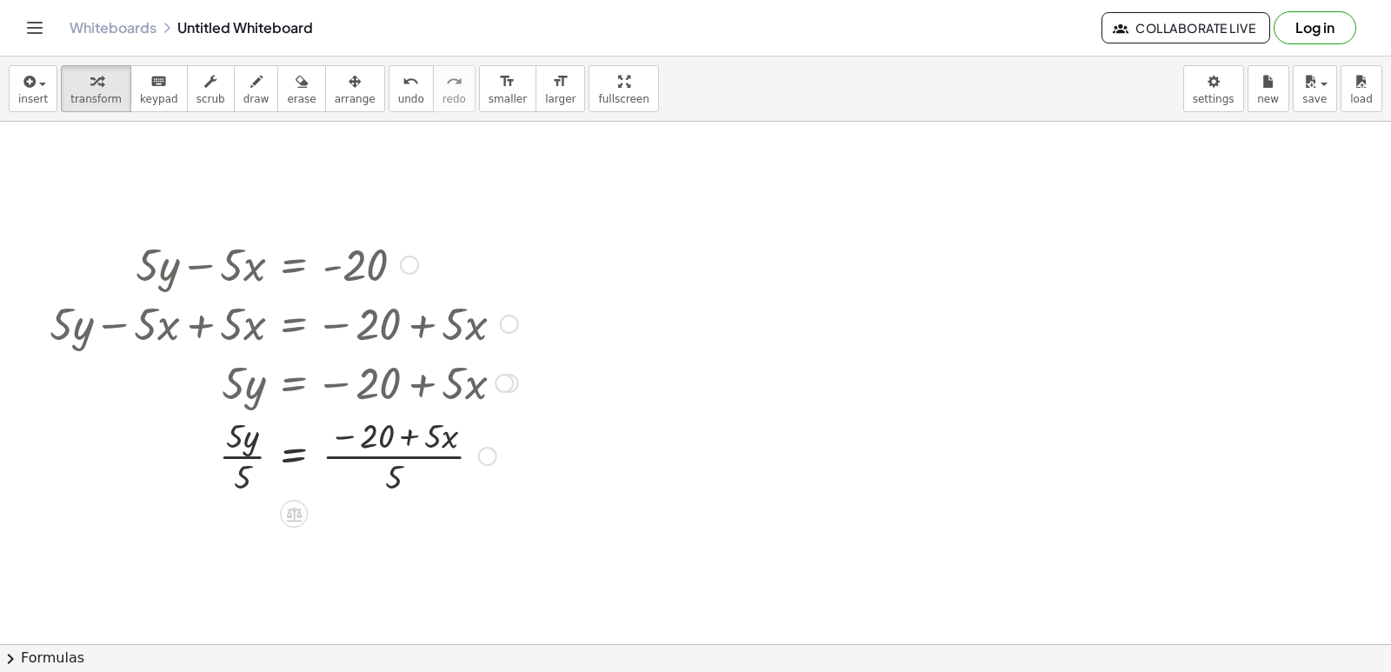
click at [393, 434] on div at bounding box center [284, 454] width 486 height 87
click at [402, 467] on div at bounding box center [284, 454] width 486 height 87
click at [244, 469] on div at bounding box center [284, 454] width 486 height 87
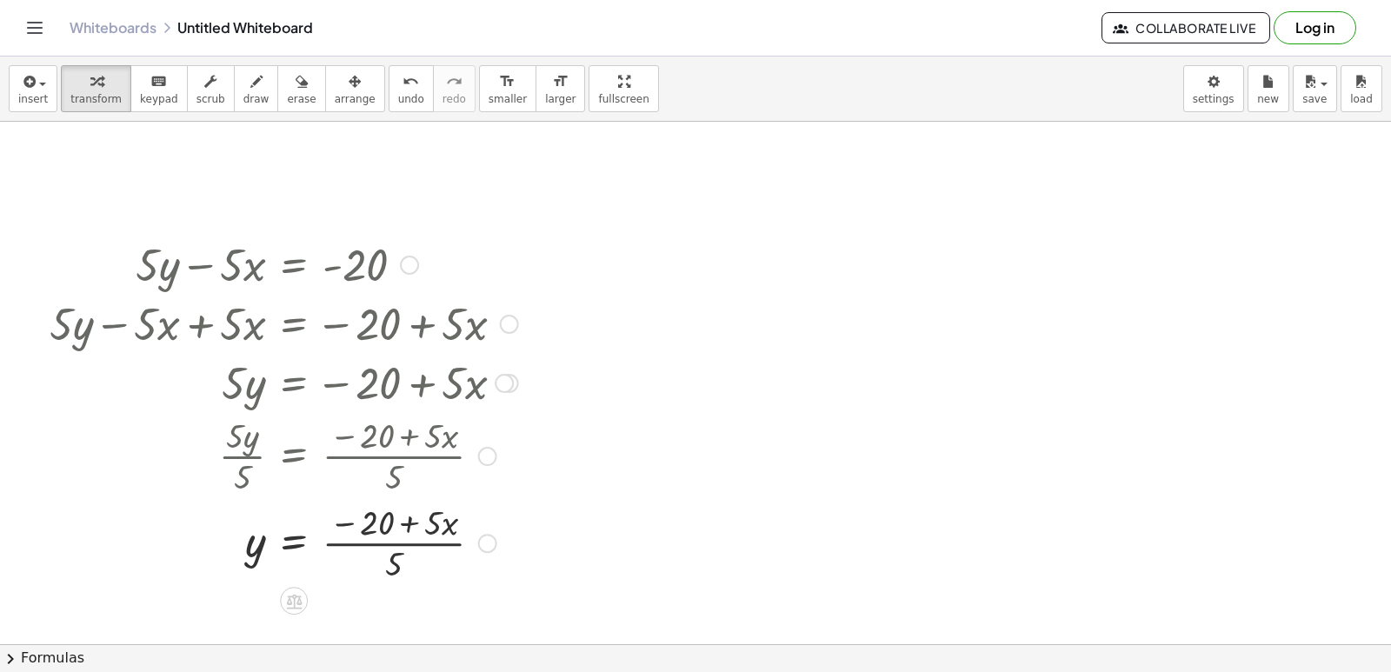
scroll to position [1306, 0]
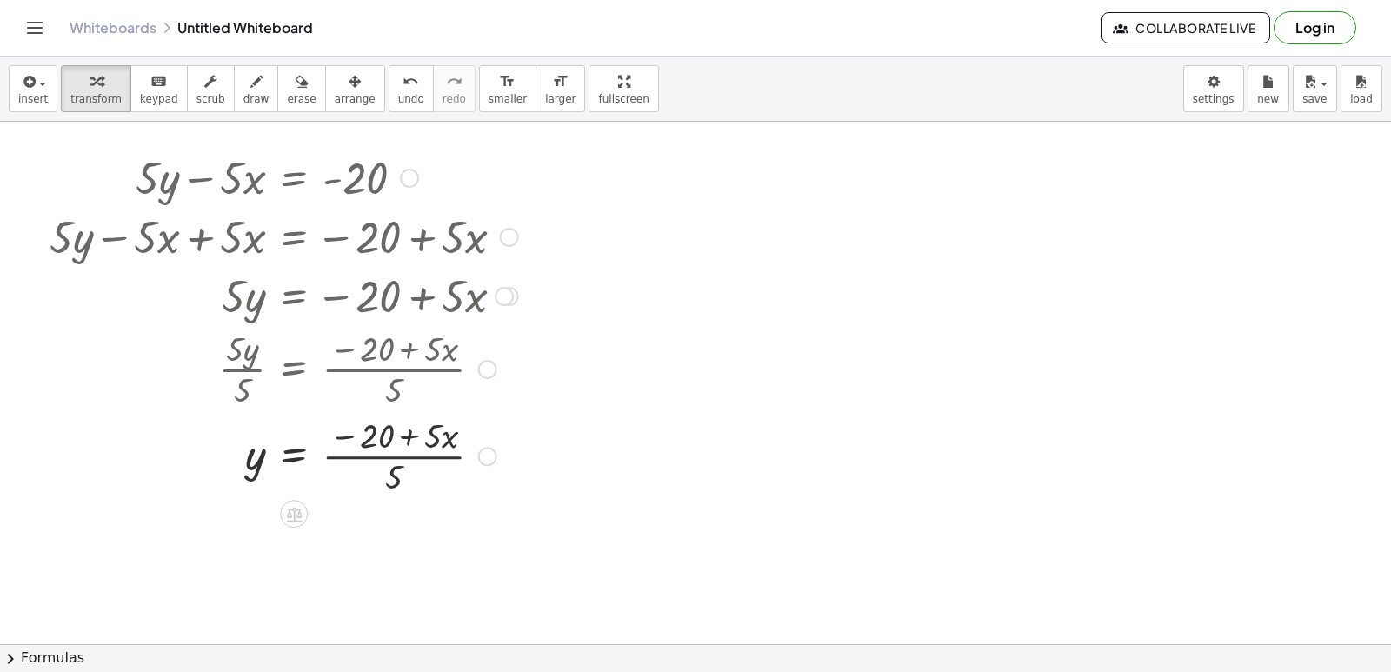
click at [303, 516] on icon at bounding box center [294, 514] width 18 height 18
click at [322, 526] on div "÷" at bounding box center [329, 514] width 28 height 28
click at [389, 110] on button "undo undo" at bounding box center [411, 88] width 45 height 47
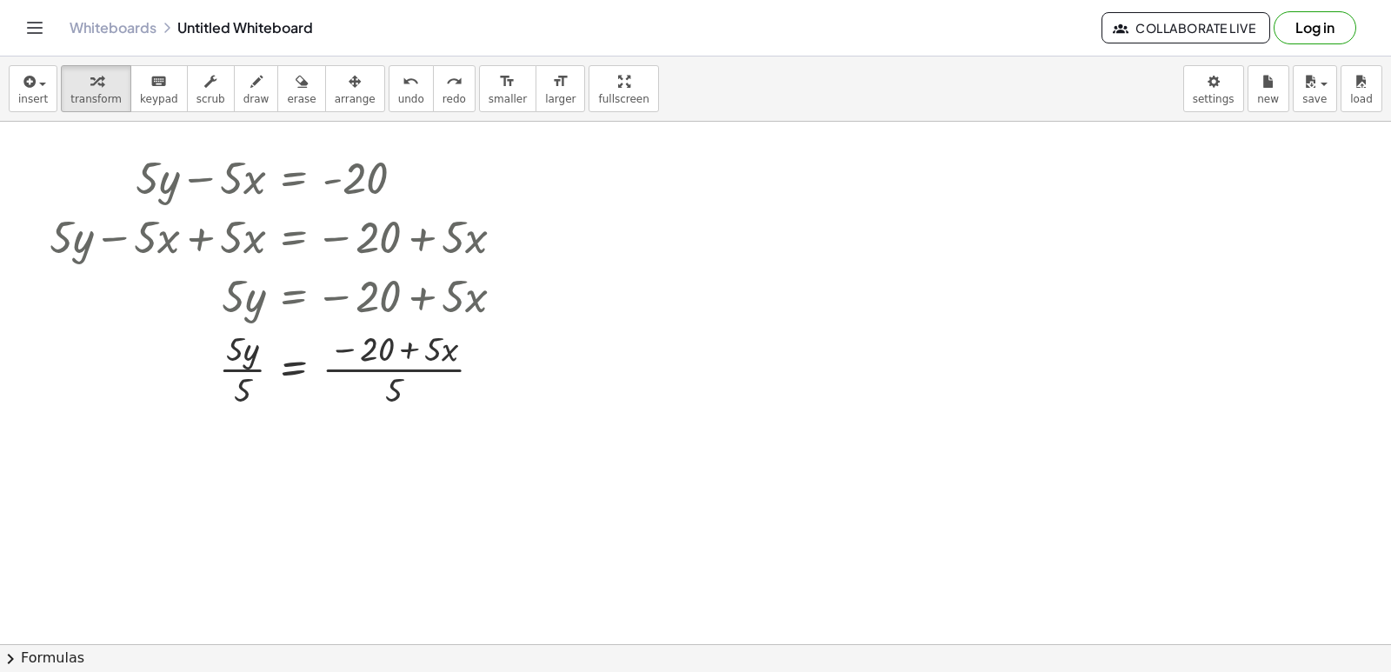
drag, startPoint x: 304, startPoint y: 610, endPoint x: 155, endPoint y: 333, distance: 314.4
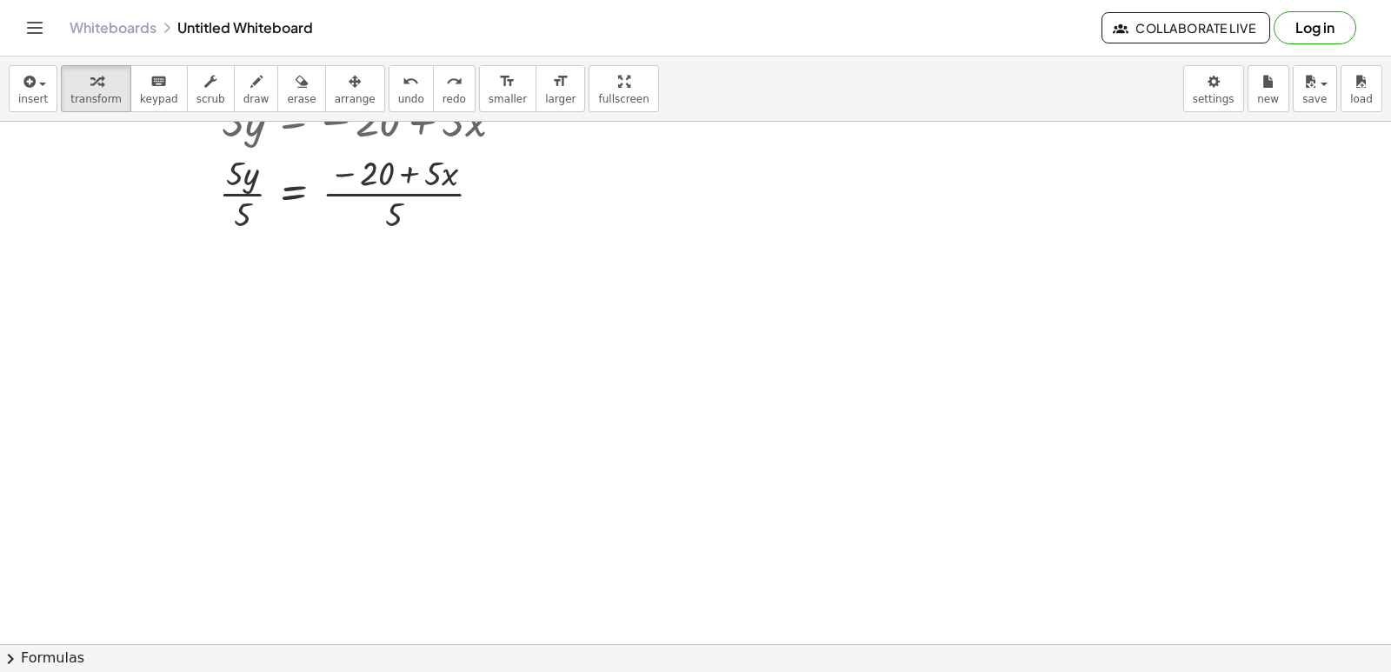
drag, startPoint x: 163, startPoint y: 331, endPoint x: 0, endPoint y: 278, distance: 171.1
drag, startPoint x: 23, startPoint y: 279, endPoint x: 483, endPoint y: 310, distance: 460.2
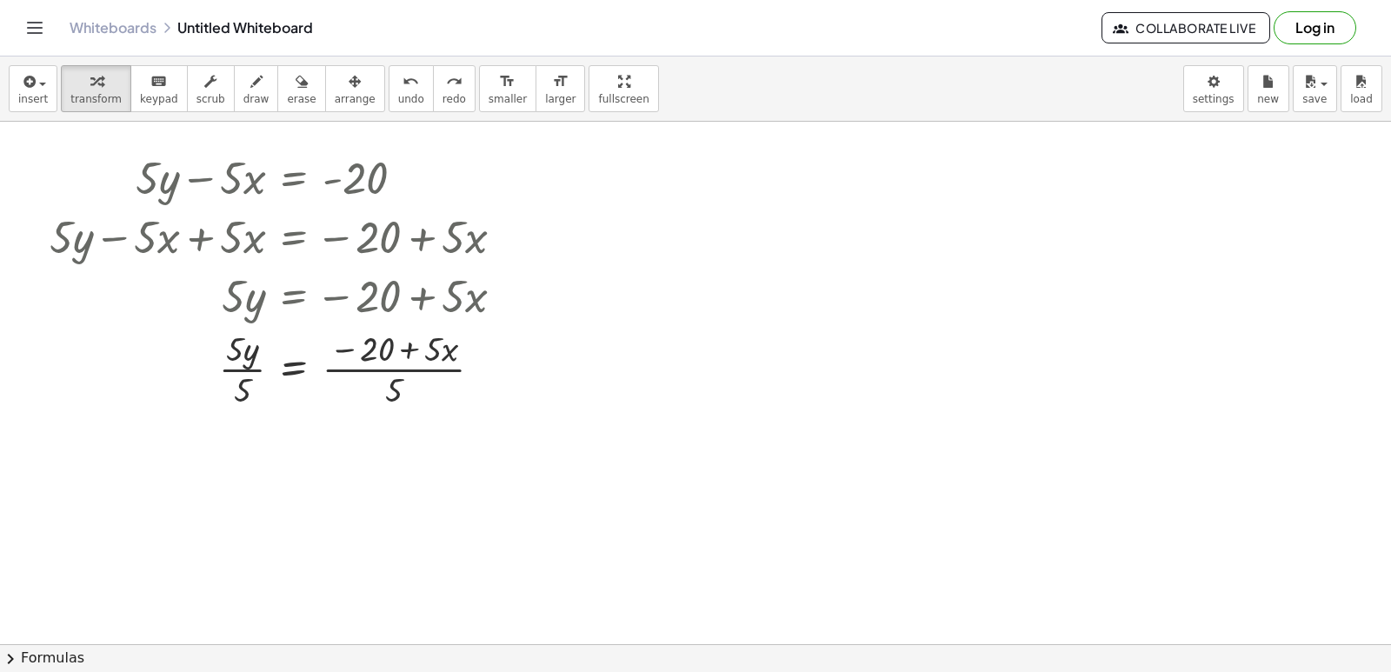
scroll to position [1304, 0]
click at [294, 426] on icon at bounding box center [294, 429] width 16 height 15
click at [261, 421] on span "−" at bounding box center [259, 429] width 10 height 25
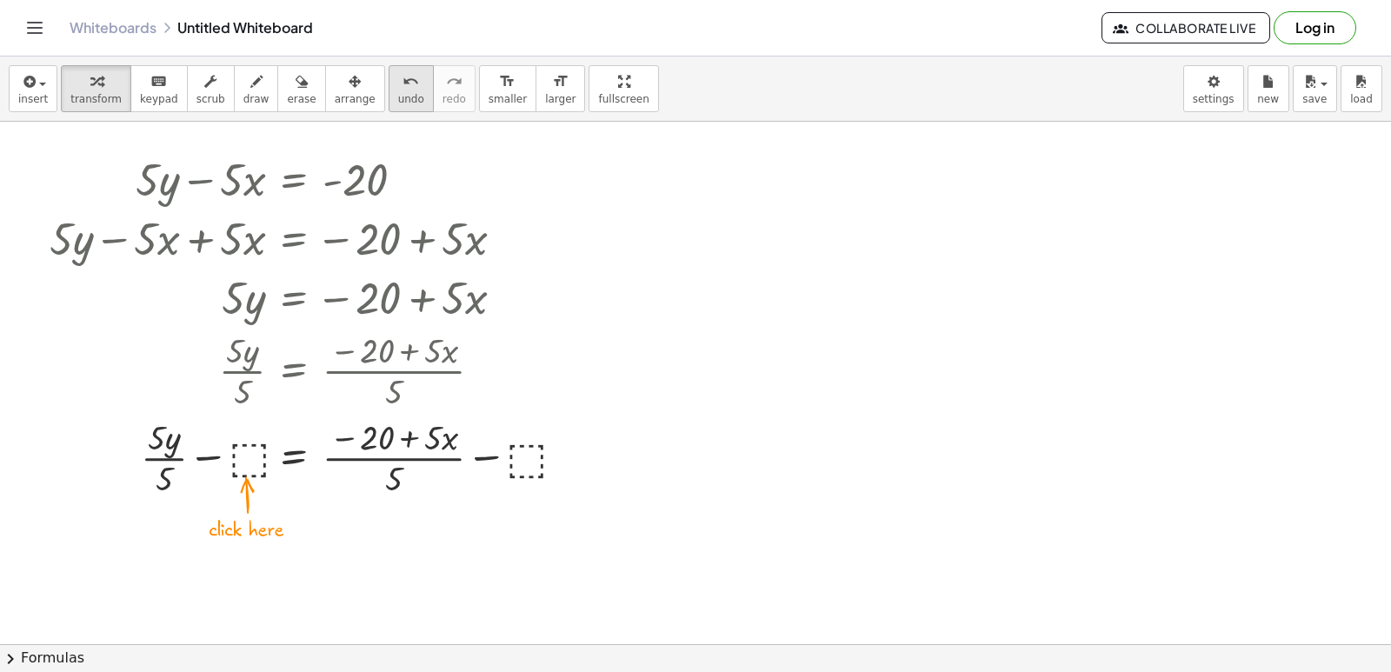
click at [390, 106] on button "undo undo" at bounding box center [411, 88] width 45 height 47
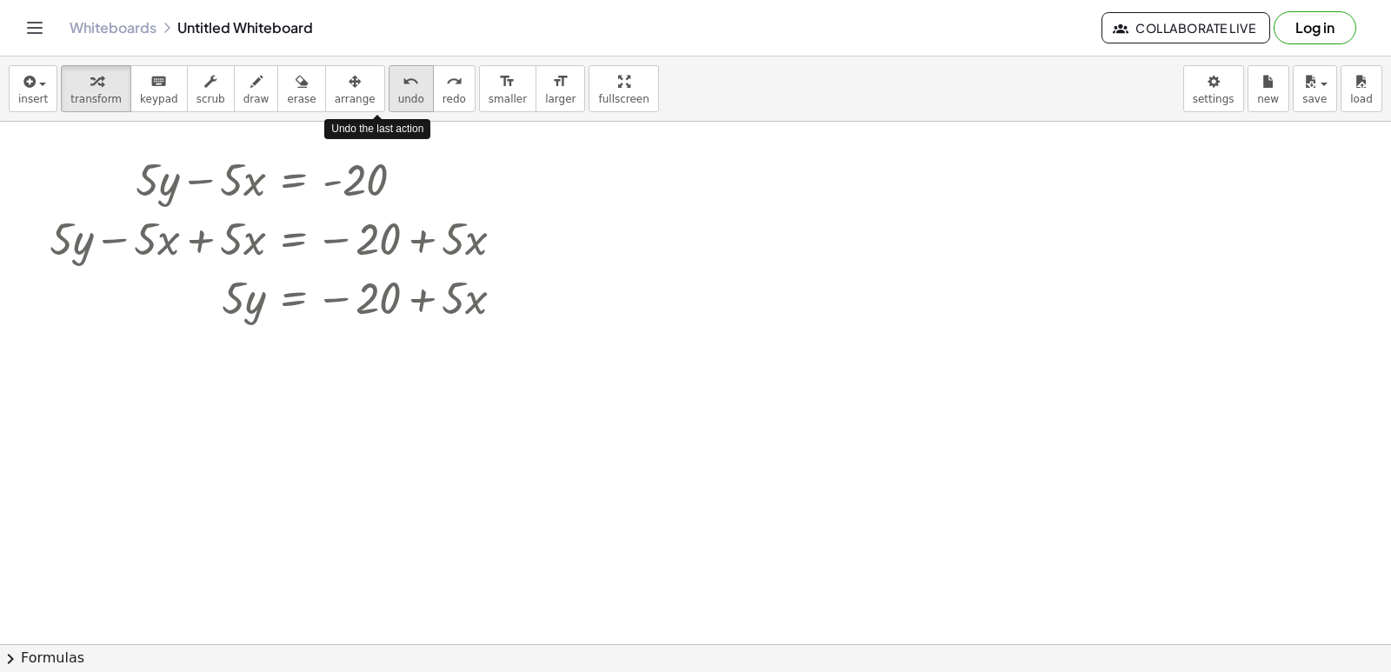
click at [390, 106] on button "undo undo" at bounding box center [411, 88] width 45 height 47
click at [503, 284] on div at bounding box center [296, 296] width 504 height 59
click at [503, 295] on div at bounding box center [504, 298] width 19 height 19
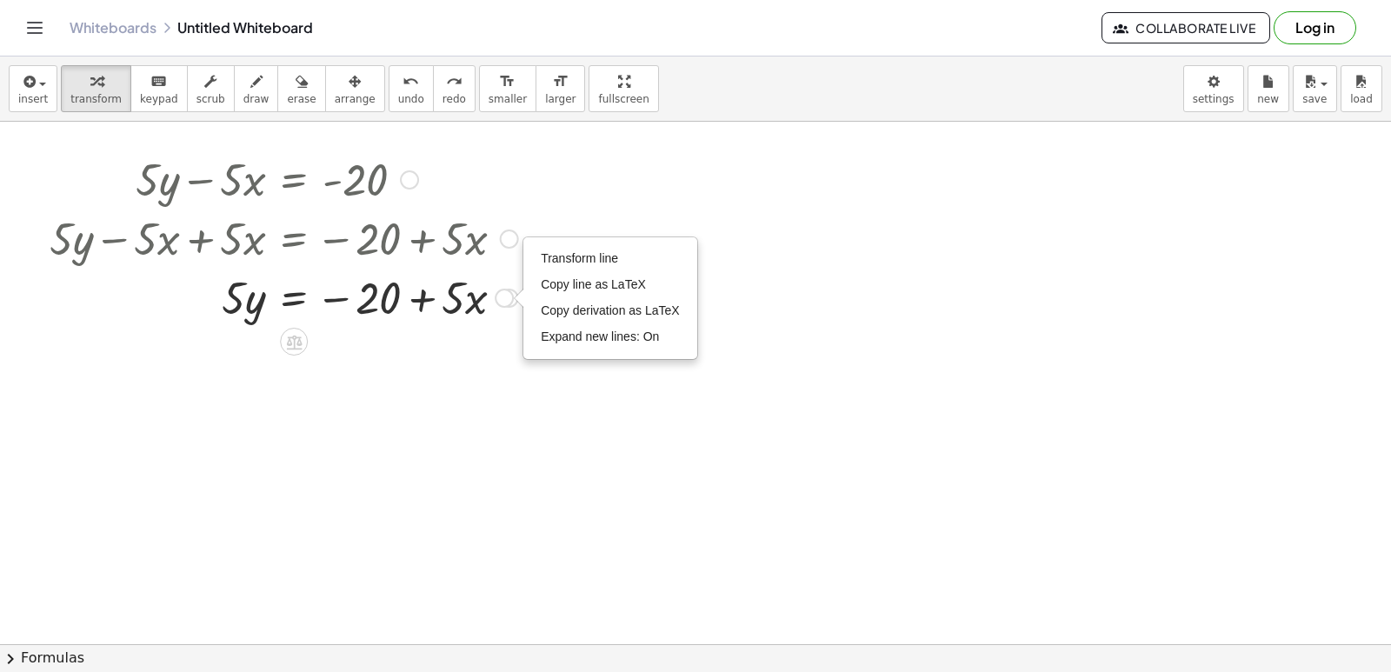
click at [469, 321] on div at bounding box center [284, 296] width 486 height 59
drag, startPoint x: 503, startPoint y: 291, endPoint x: 504, endPoint y: 229, distance: 62.6
click at [294, 180] on div "+ · 5 · y − · 5 · x = - 20 + · 5 · y − · 5 · x + · 5 · x = − 20 + · 5 · x + · 5…" at bounding box center [294, 180] width 0 height 0
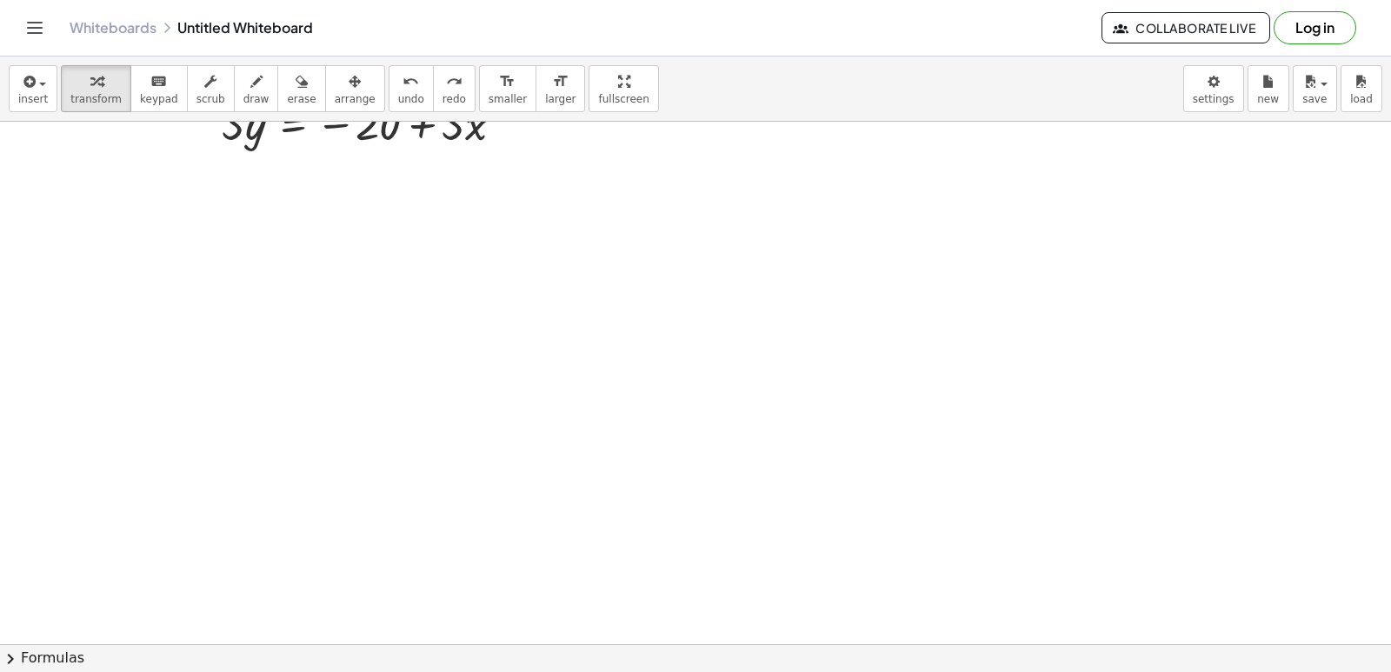
scroll to position [1568, 0]
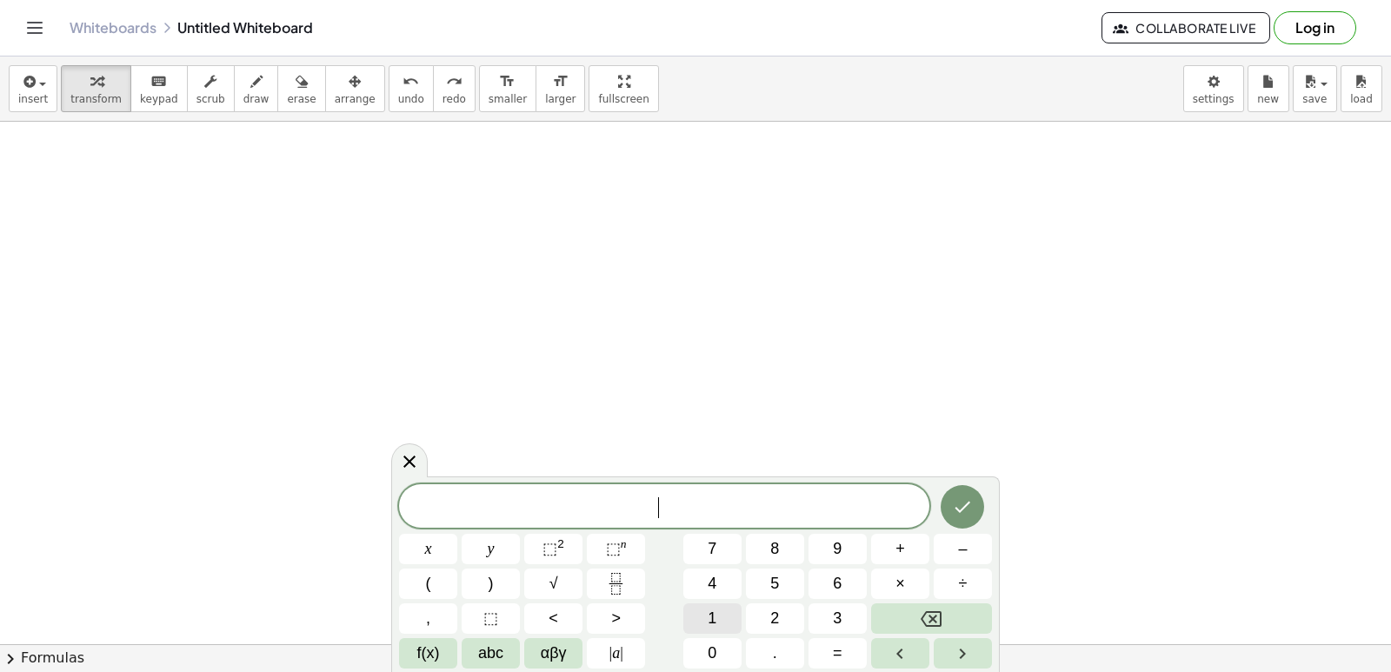
click at [699, 621] on button "1" at bounding box center [713, 619] width 58 height 30
click at [741, 585] on div "1 ​ x y ⬚ 2 ⬚ n 7 8 9 + – ( ) √ 4 5 6 × ÷ , ⬚ < > 1 2 3 f(x) abc αβγ | a | 0 . =" at bounding box center [695, 576] width 593 height 184
click at [513, 548] on button "y" at bounding box center [491, 549] width 58 height 30
click at [897, 622] on button "Backspace" at bounding box center [931, 619] width 121 height 30
click at [781, 590] on button "5" at bounding box center [775, 584] width 58 height 30
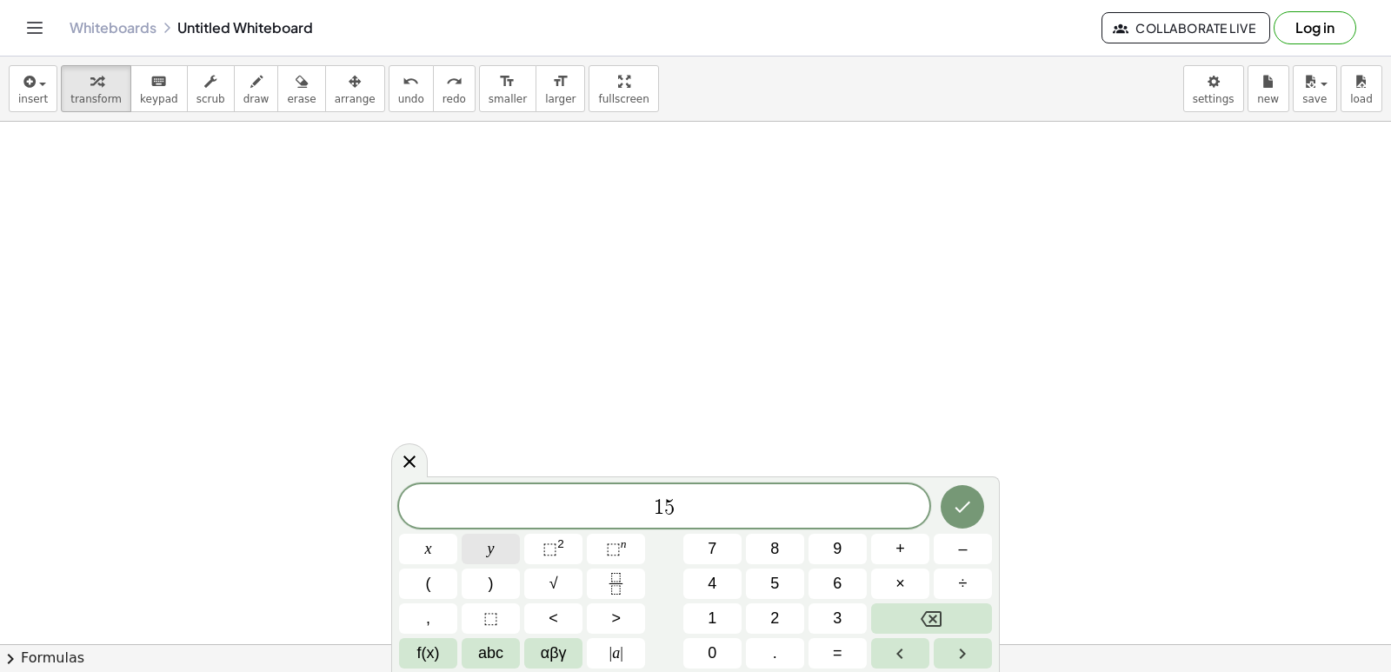
click at [495, 552] on button "y" at bounding box center [491, 549] width 58 height 30
click at [904, 547] on span "+" at bounding box center [901, 548] width 10 height 23
click at [785, 582] on button "5" at bounding box center [775, 584] width 58 height 30
click at [437, 543] on button "x" at bounding box center [428, 549] width 58 height 30
click at [831, 644] on button "=" at bounding box center [838, 653] width 58 height 30
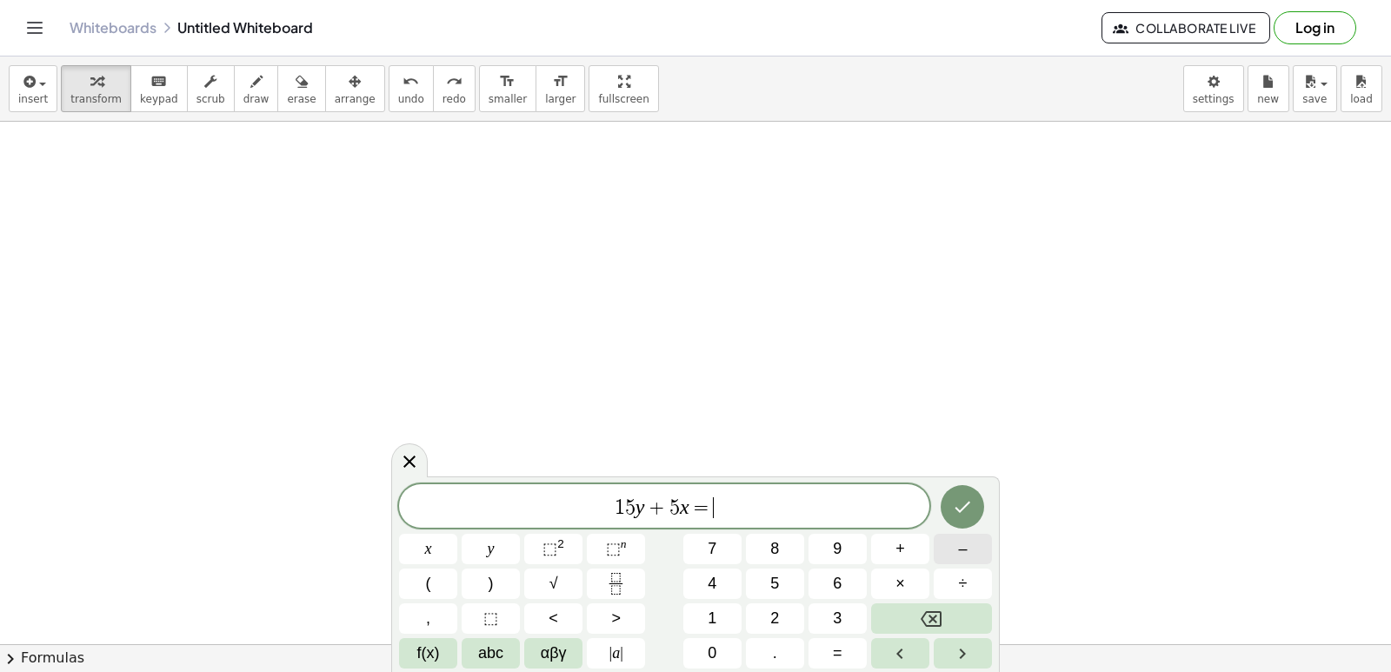
click at [971, 550] on button "–" at bounding box center [963, 549] width 58 height 30
click at [777, 604] on button "2" at bounding box center [775, 619] width 58 height 30
click at [717, 644] on span "0" at bounding box center [712, 653] width 9 height 23
click at [952, 504] on icon "Done" at bounding box center [962, 507] width 21 height 21
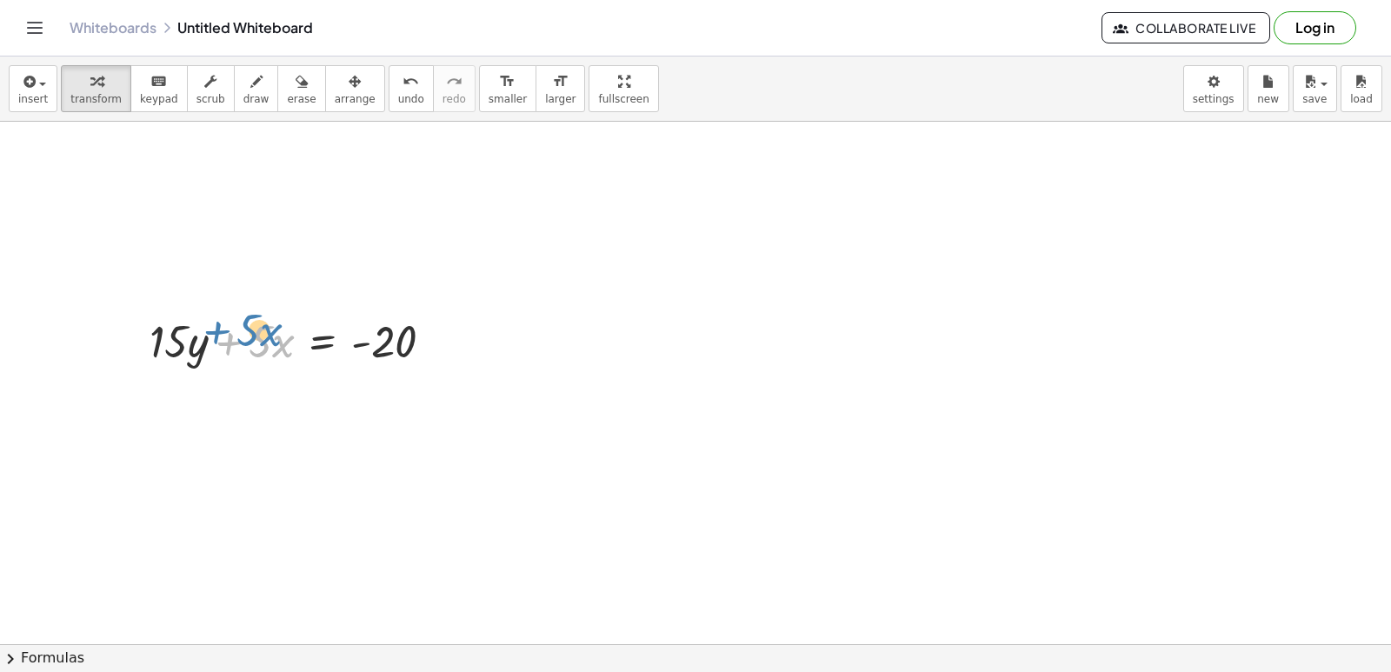
drag, startPoint x: 225, startPoint y: 339, endPoint x: 216, endPoint y: 331, distance: 12.4
click at [216, 331] on div at bounding box center [298, 339] width 315 height 59
drag, startPoint x: 156, startPoint y: 339, endPoint x: 455, endPoint y: 333, distance: 299.2
click at [455, 333] on div at bounding box center [298, 339] width 315 height 59
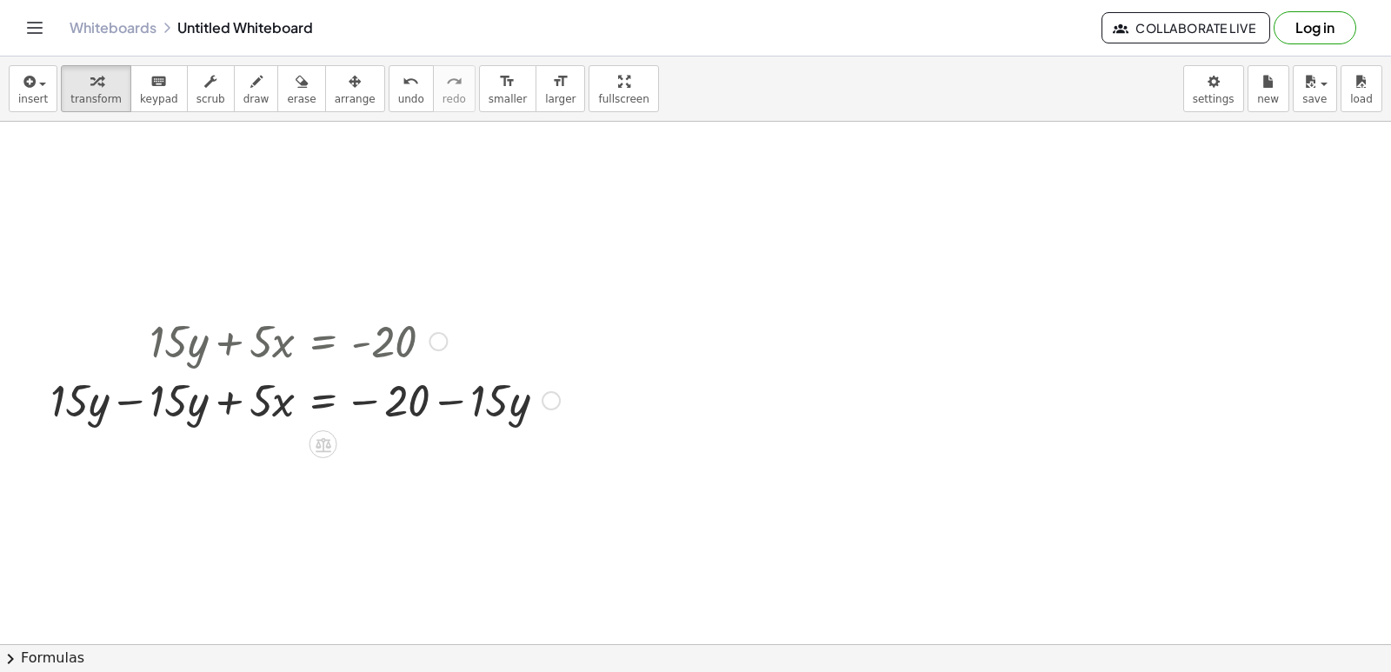
click at [133, 399] on div at bounding box center [305, 399] width 527 height 59
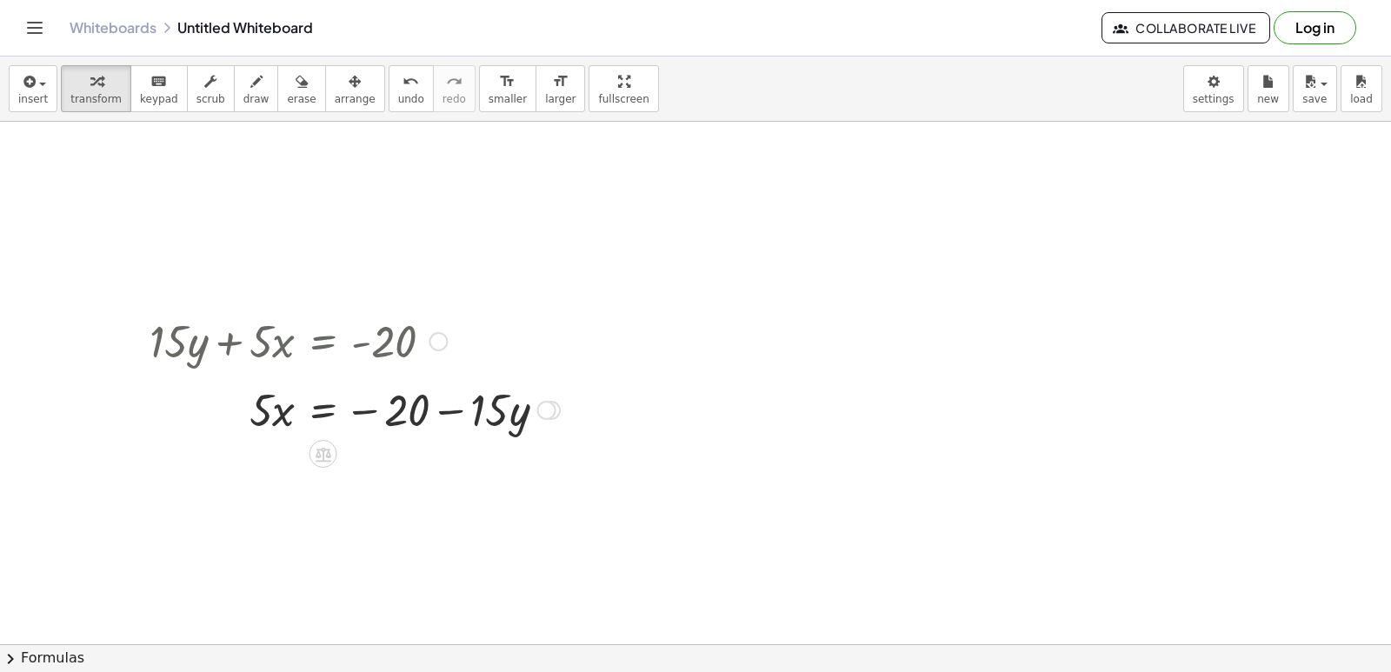
drag, startPoint x: 548, startPoint y: 459, endPoint x: 561, endPoint y: 404, distance: 56.3
click at [324, 410] on div "· 5 · x = − 20 − · 15 · y" at bounding box center [324, 410] width 0 height 0
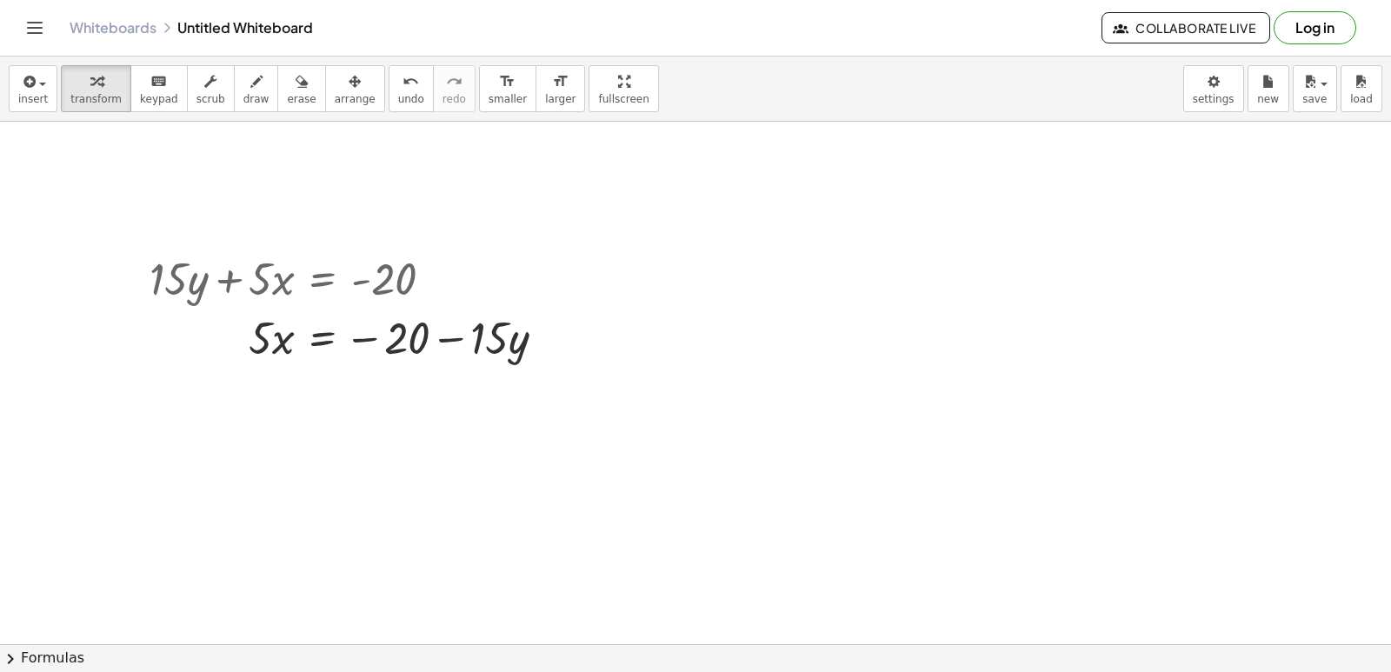
scroll to position [1655, 0]
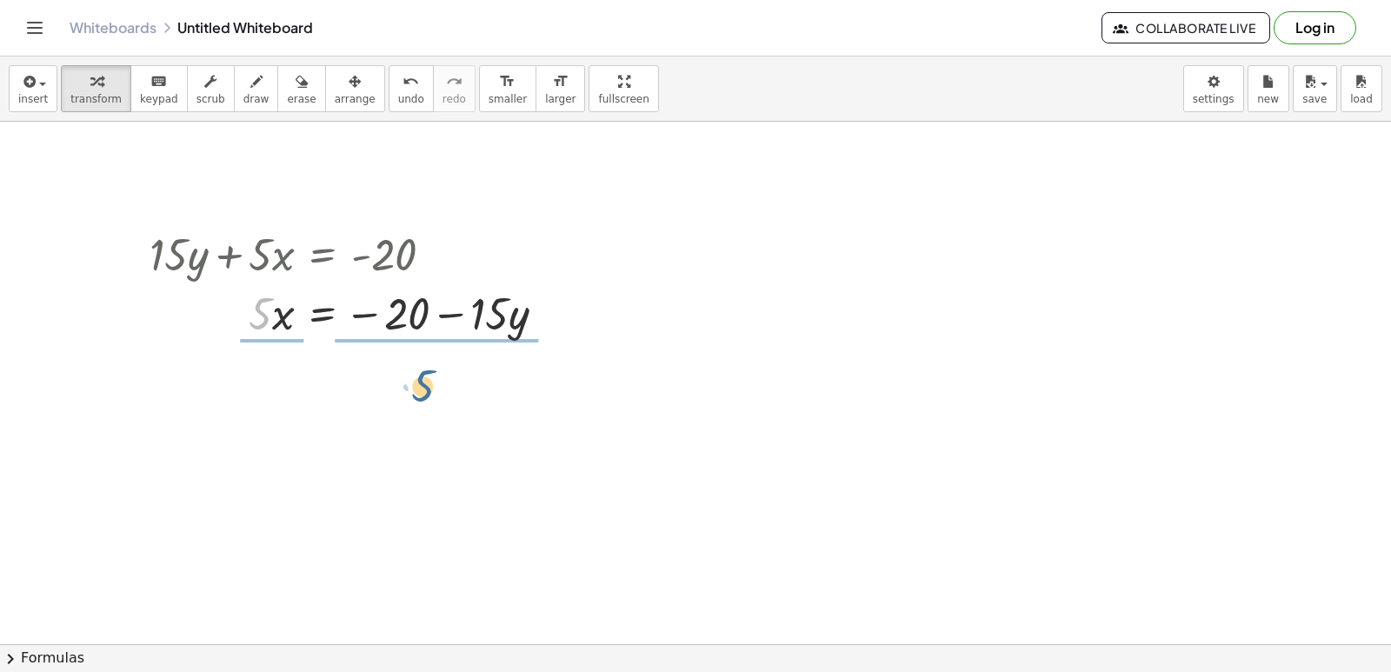
drag, startPoint x: 256, startPoint y: 315, endPoint x: 442, endPoint y: 366, distance: 193.0
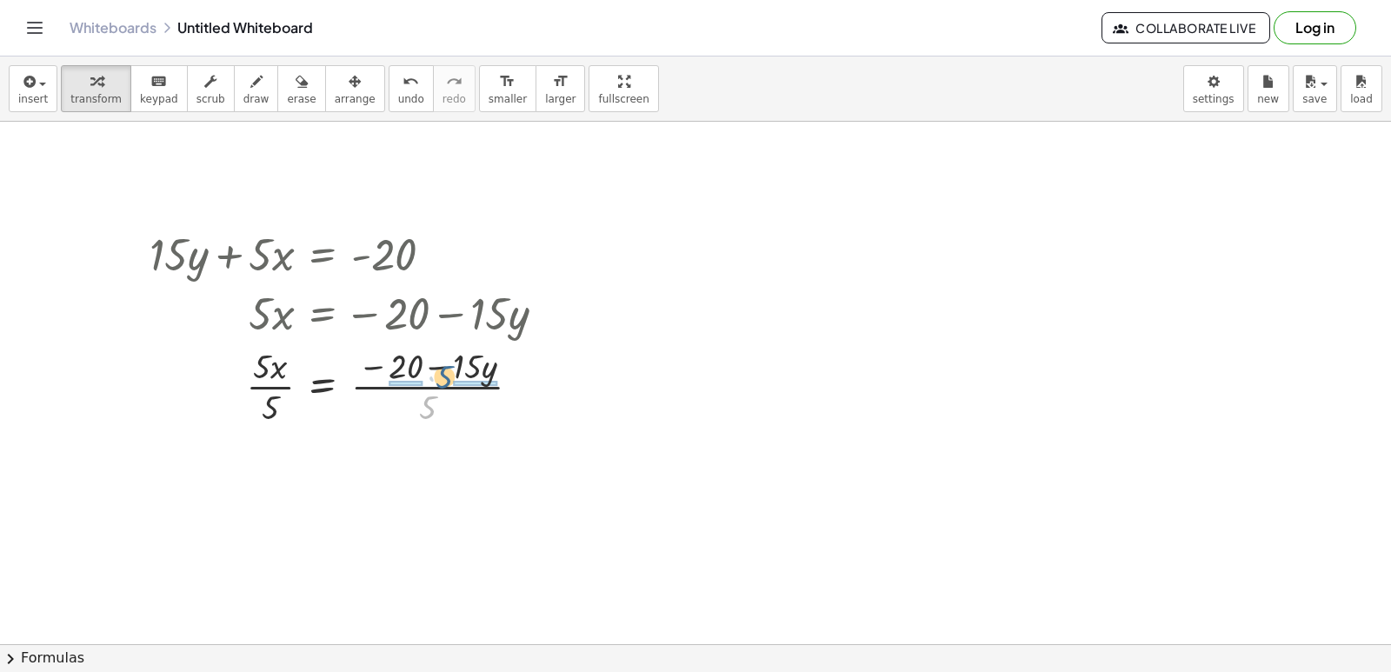
drag, startPoint x: 429, startPoint y: 404, endPoint x: 445, endPoint y: 370, distance: 37.7
click at [445, 370] on div at bounding box center [355, 385] width 428 height 87
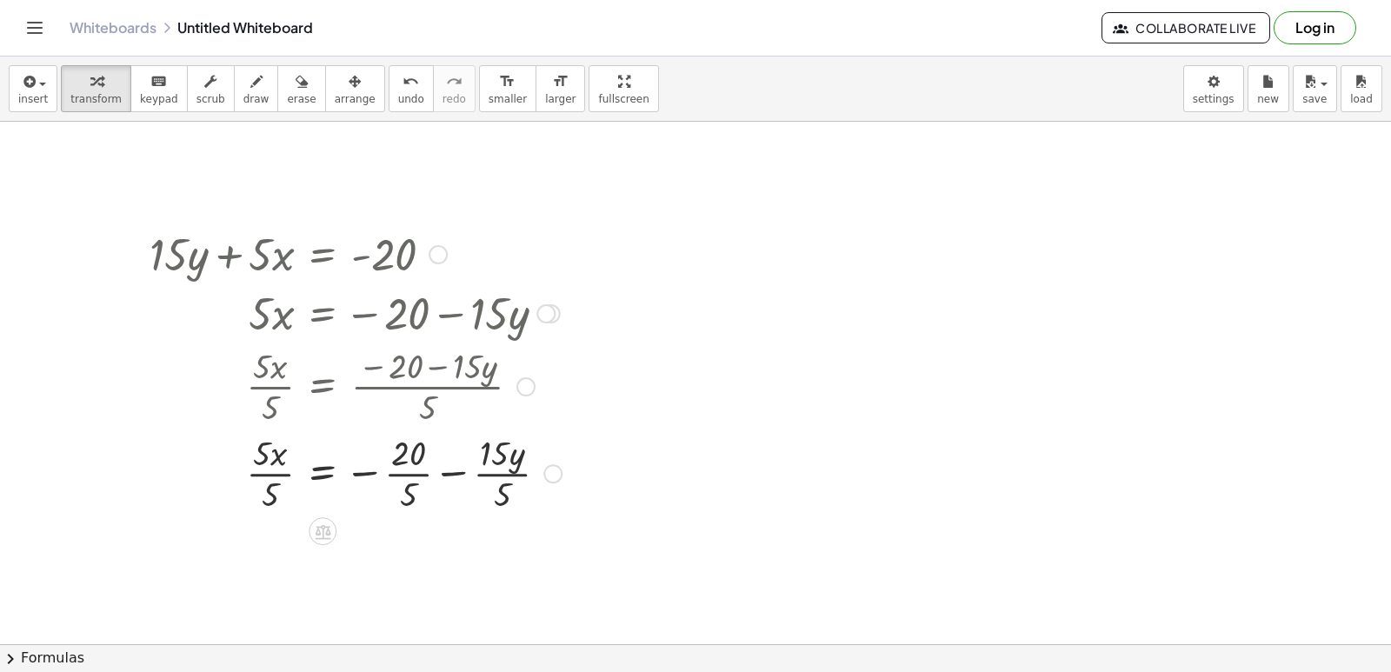
click at [444, 473] on div at bounding box center [356, 472] width 430 height 87
click at [390, 75] on button "undo undo" at bounding box center [411, 88] width 45 height 47
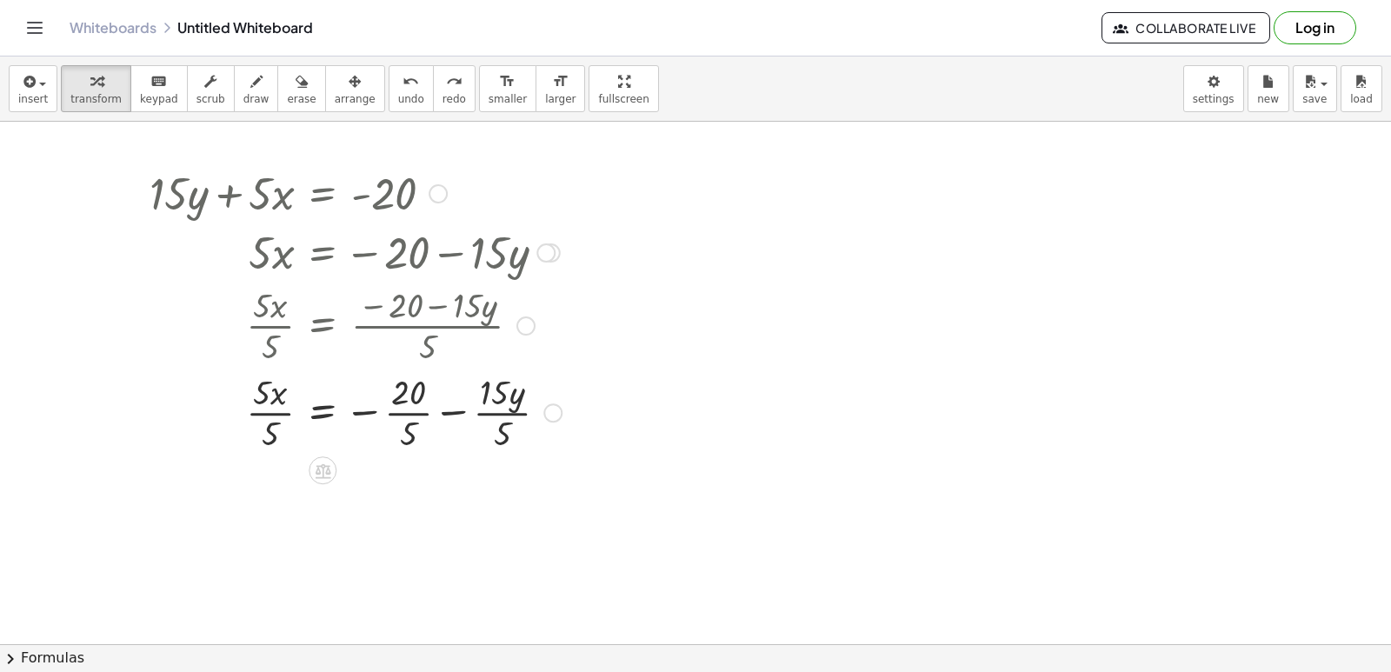
scroll to position [1742, 0]
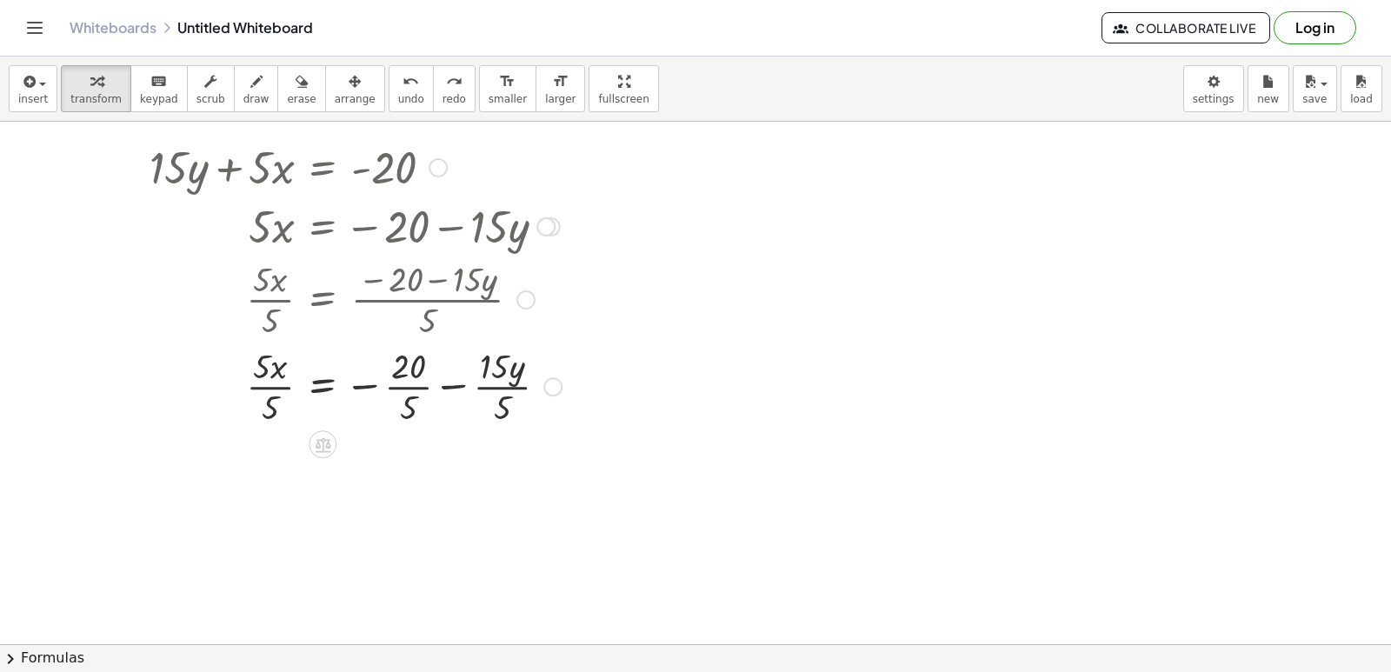
click at [390, 390] on div at bounding box center [356, 385] width 430 height 87
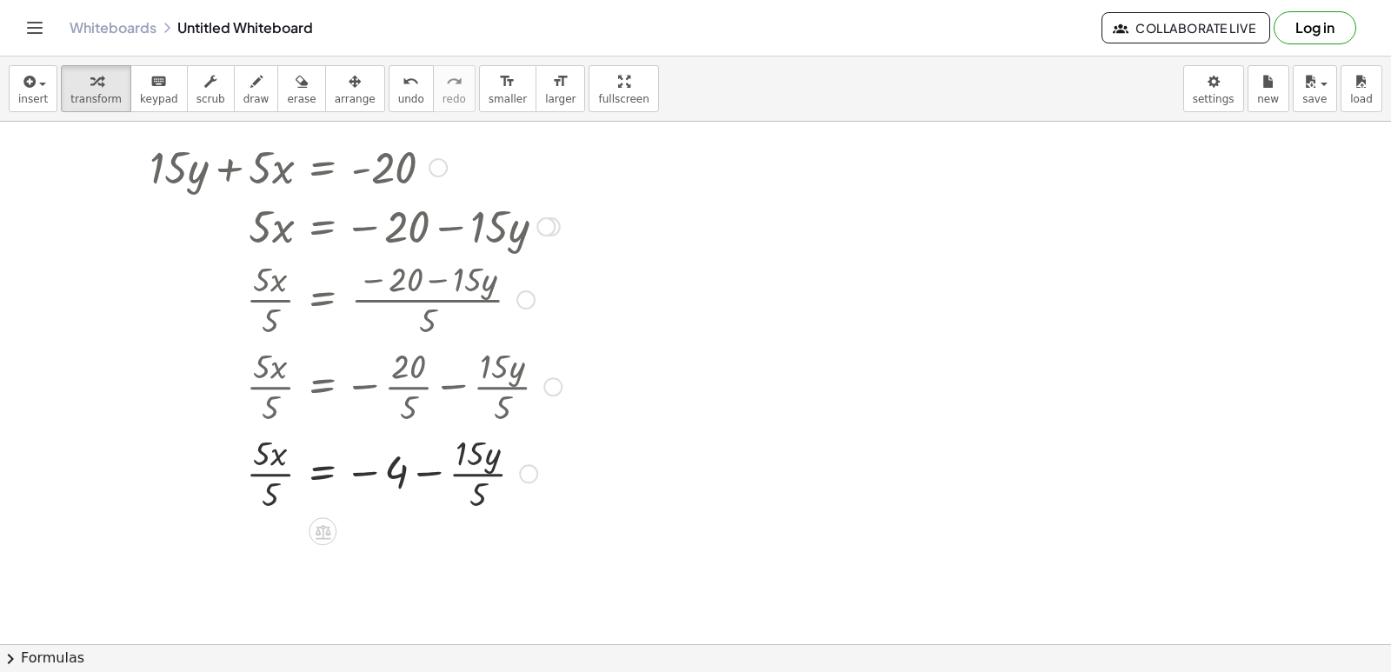
click at [470, 469] on div at bounding box center [356, 472] width 430 height 87
click at [437, 471] on div at bounding box center [356, 472] width 430 height 87
click at [434, 474] on div at bounding box center [356, 472] width 430 height 87
click at [365, 469] on div at bounding box center [356, 472] width 430 height 87
click at [273, 483] on div at bounding box center [356, 472] width 430 height 87
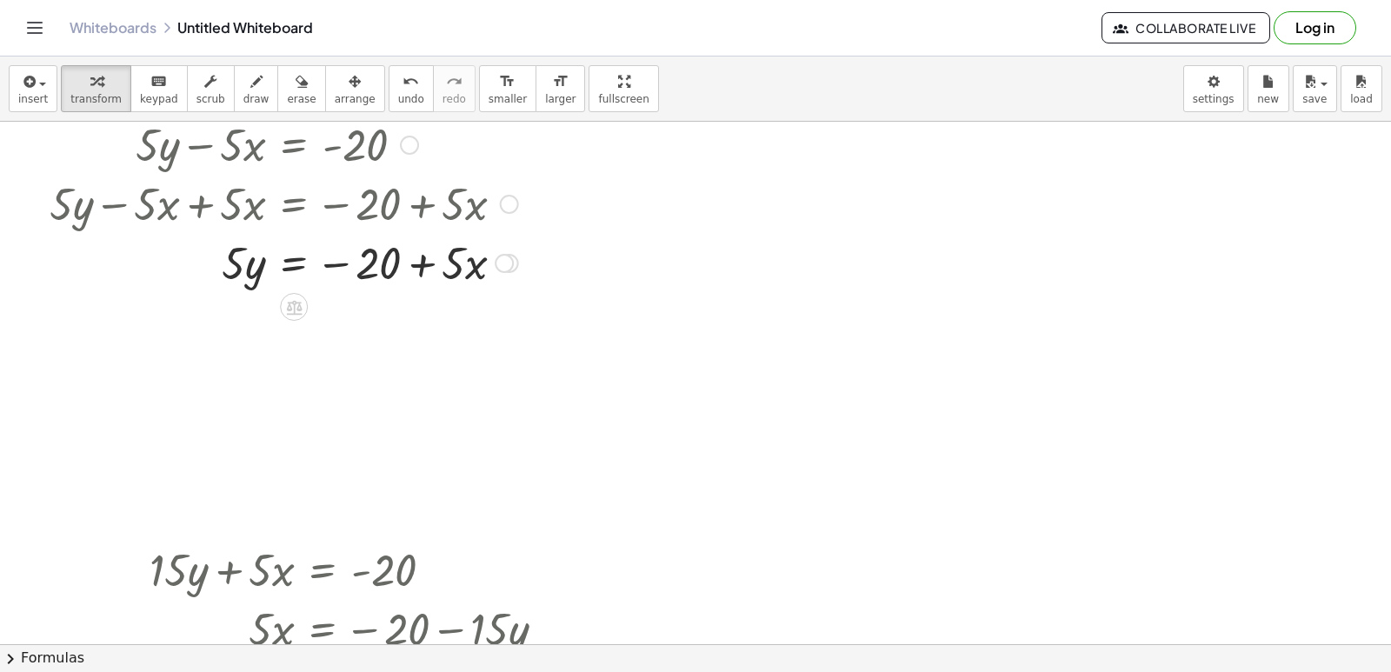
scroll to position [1220, 0]
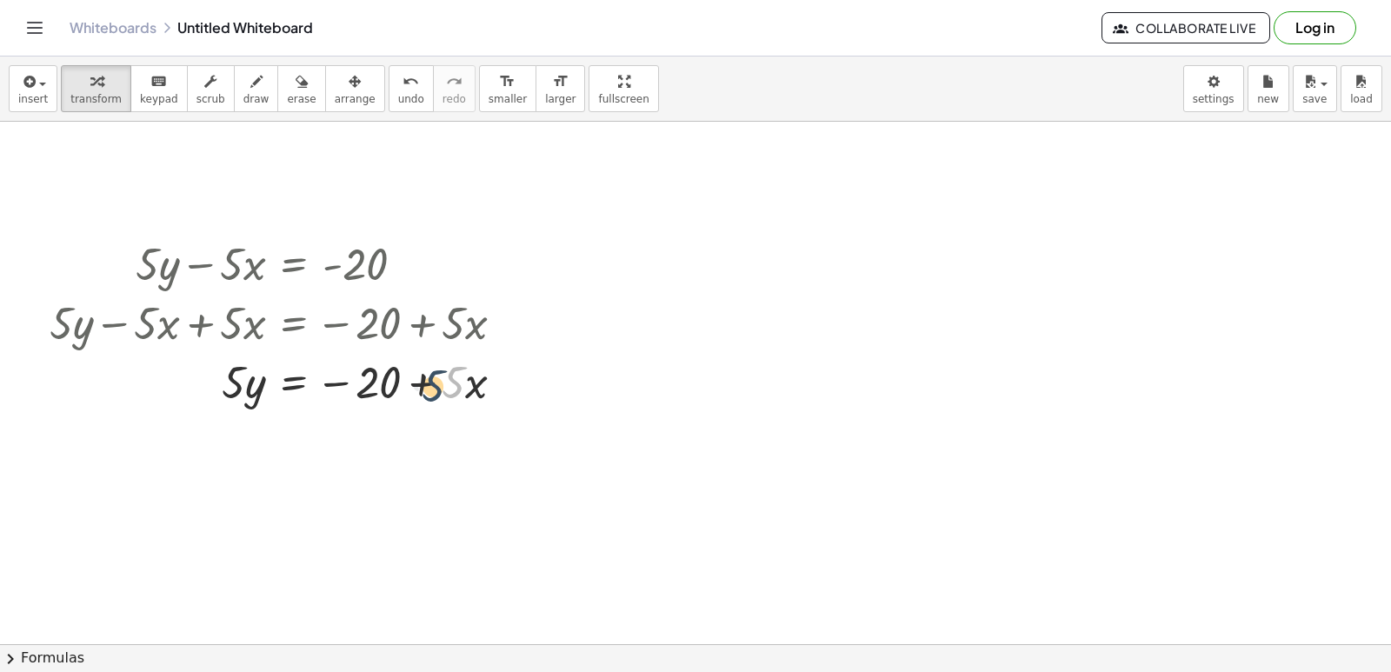
drag, startPoint x: 449, startPoint y: 389, endPoint x: 428, endPoint y: 392, distance: 21.2
click at [428, 392] on div at bounding box center [284, 380] width 486 height 59
drag, startPoint x: 229, startPoint y: 386, endPoint x: 389, endPoint y: 452, distance: 173.1
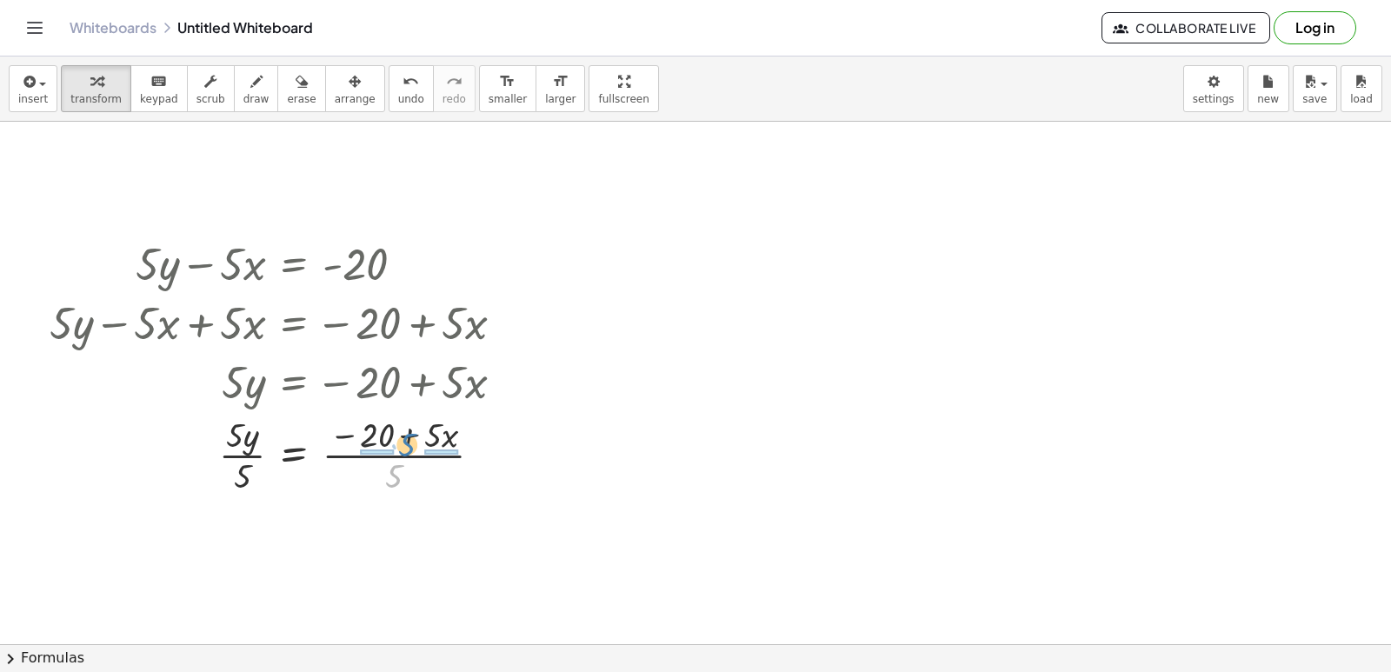
drag, startPoint x: 392, startPoint y: 476, endPoint x: 405, endPoint y: 444, distance: 33.9
click at [405, 444] on div at bounding box center [284, 453] width 486 height 87
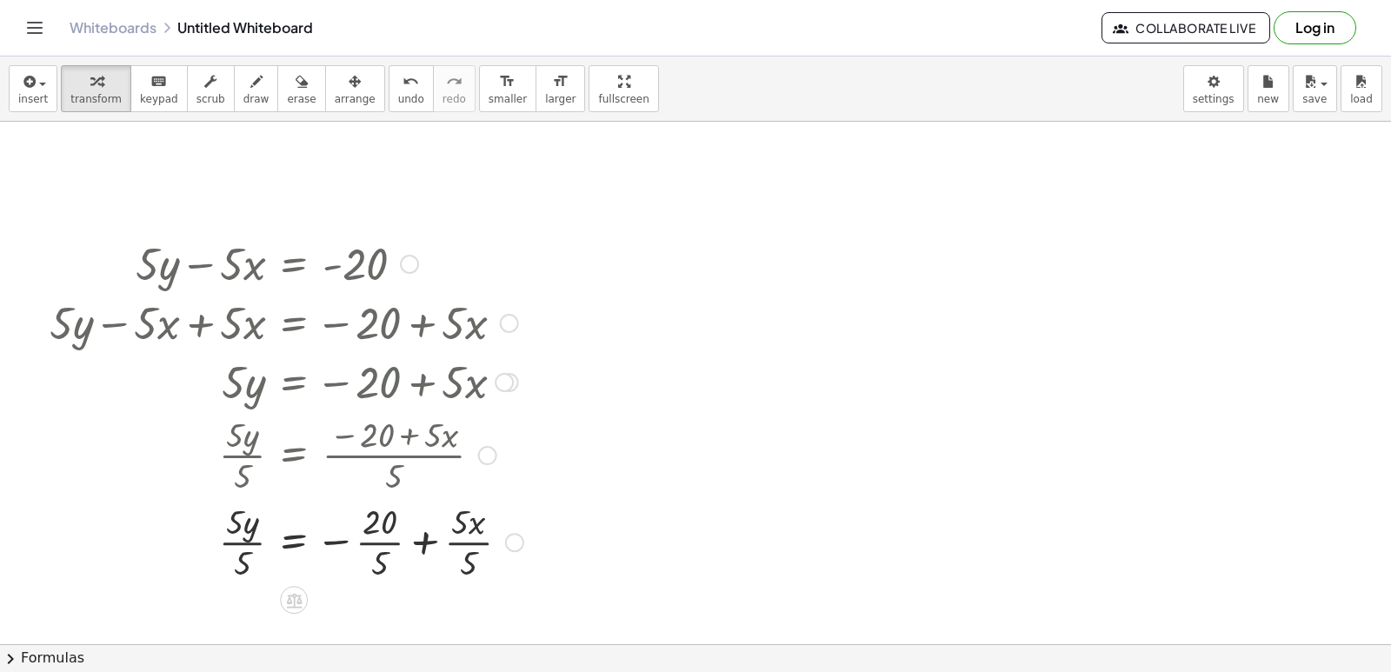
click at [364, 540] on div at bounding box center [284, 540] width 486 height 87
click at [442, 537] on div at bounding box center [284, 540] width 486 height 87
click at [237, 543] on div at bounding box center [284, 540] width 486 height 87
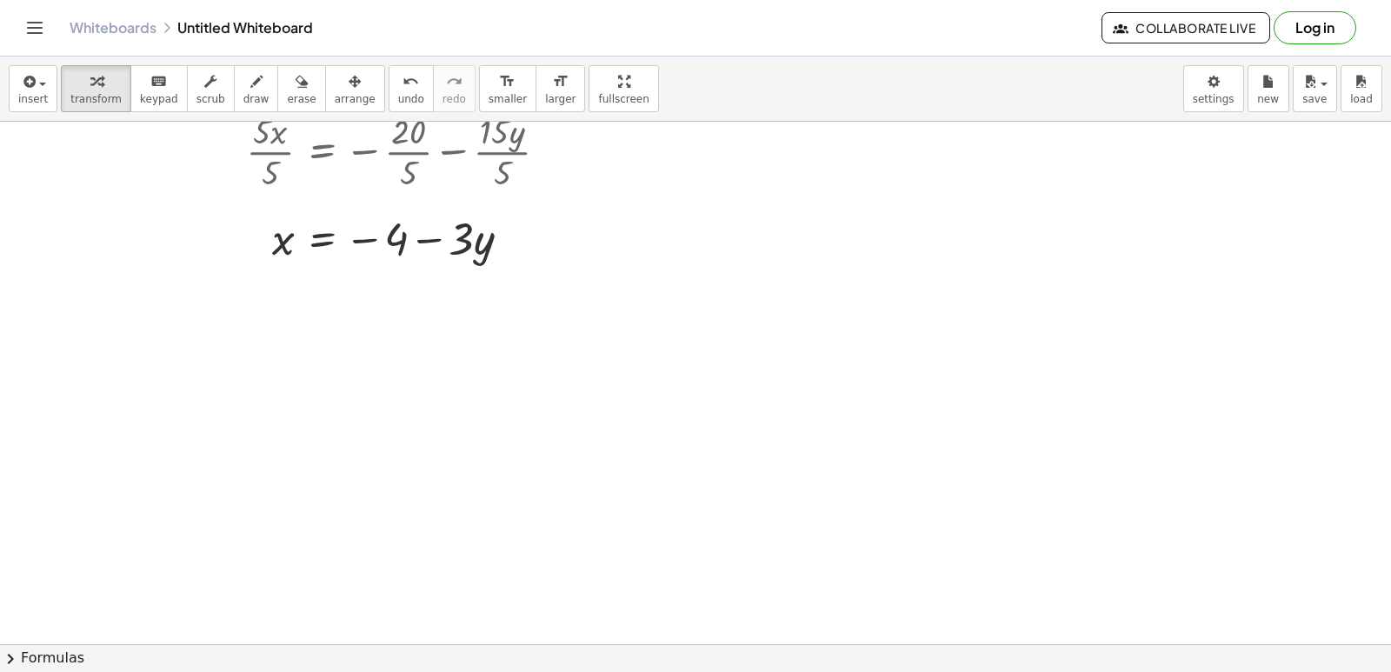
scroll to position [2091, 0]
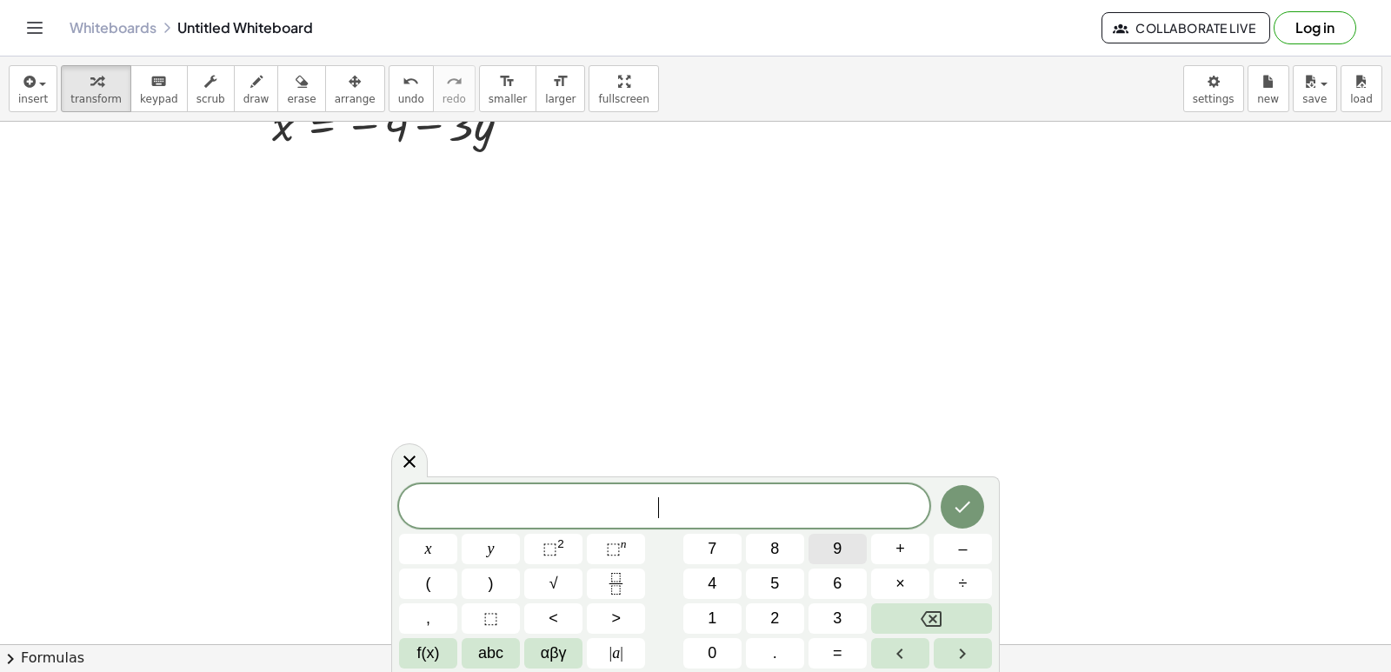
click at [826, 553] on button "9" at bounding box center [838, 549] width 58 height 30
click at [514, 550] on button "y" at bounding box center [491, 549] width 58 height 30
click at [897, 550] on span "+" at bounding box center [901, 548] width 10 height 23
click at [820, 610] on button "3" at bounding box center [838, 619] width 58 height 30
click at [419, 545] on button "x" at bounding box center [428, 549] width 58 height 30
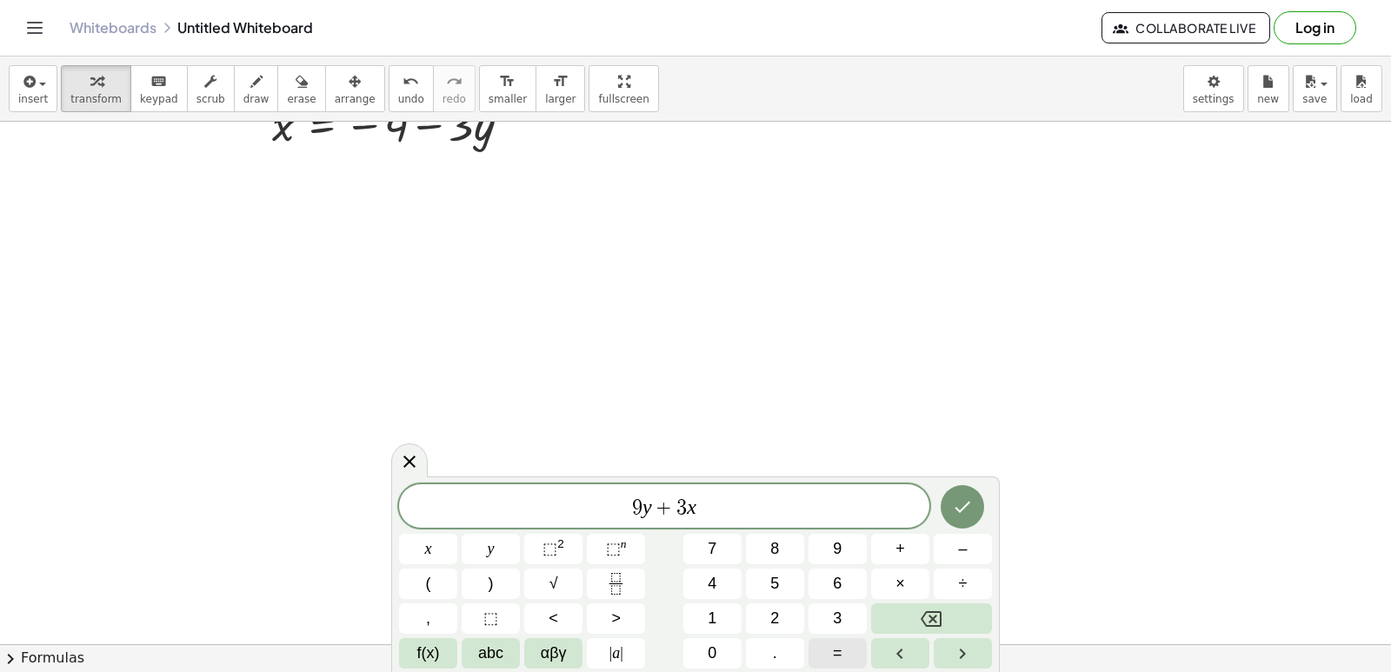
click at [820, 655] on button "=" at bounding box center [838, 653] width 58 height 30
click at [731, 605] on button "1" at bounding box center [713, 619] width 58 height 30
click at [779, 584] on span "5" at bounding box center [775, 583] width 9 height 23
click at [964, 507] on icon "Done" at bounding box center [964, 507] width 16 height 11
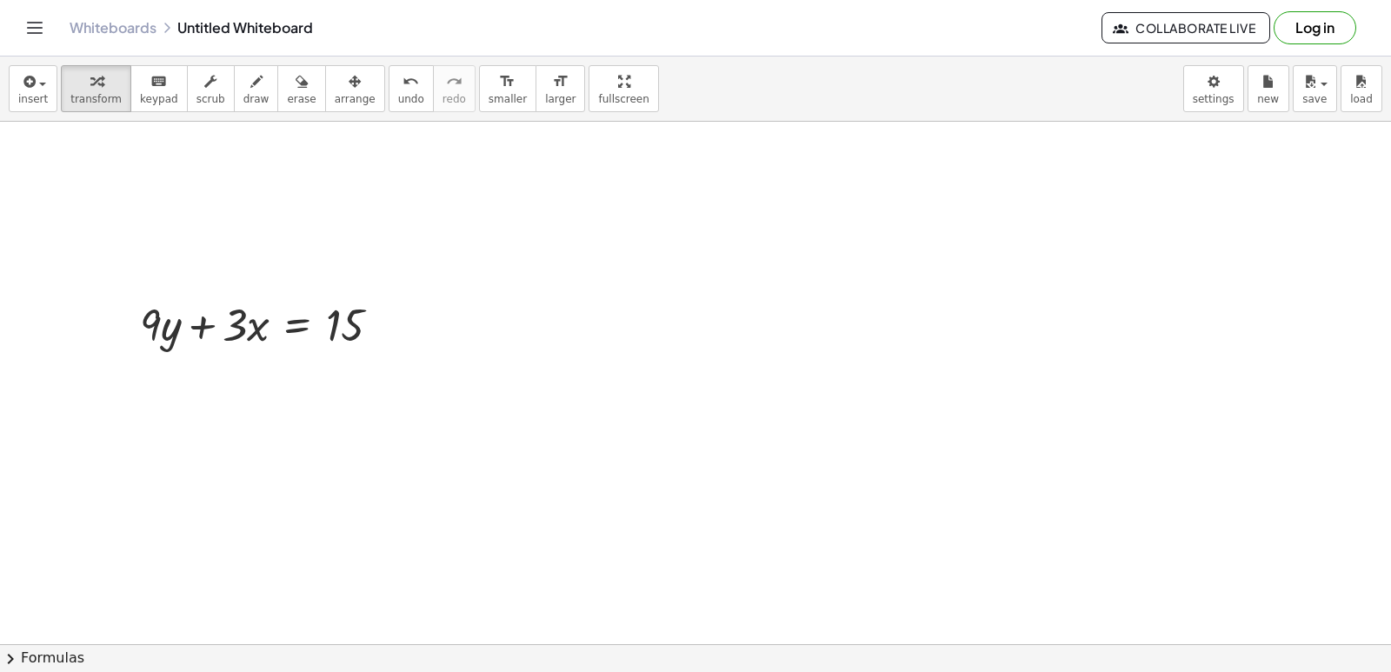
scroll to position [2178, 0]
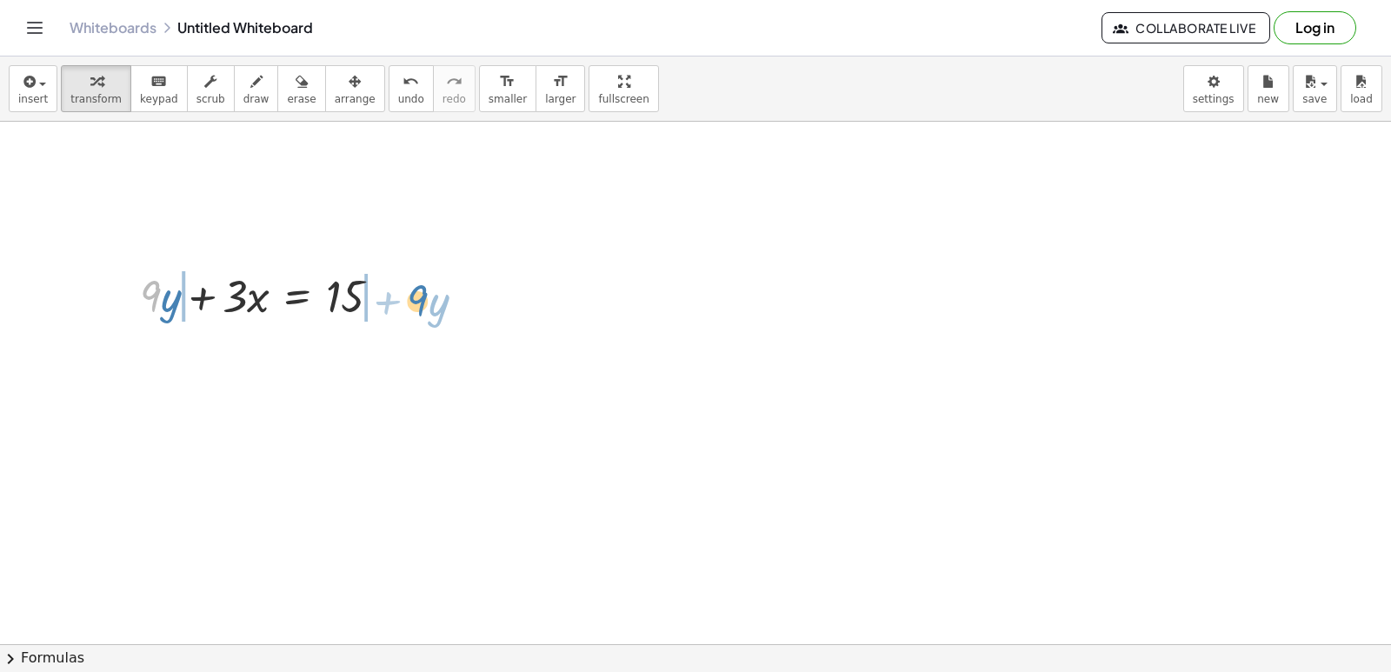
drag, startPoint x: 152, startPoint y: 284, endPoint x: 419, endPoint y: 288, distance: 267.0
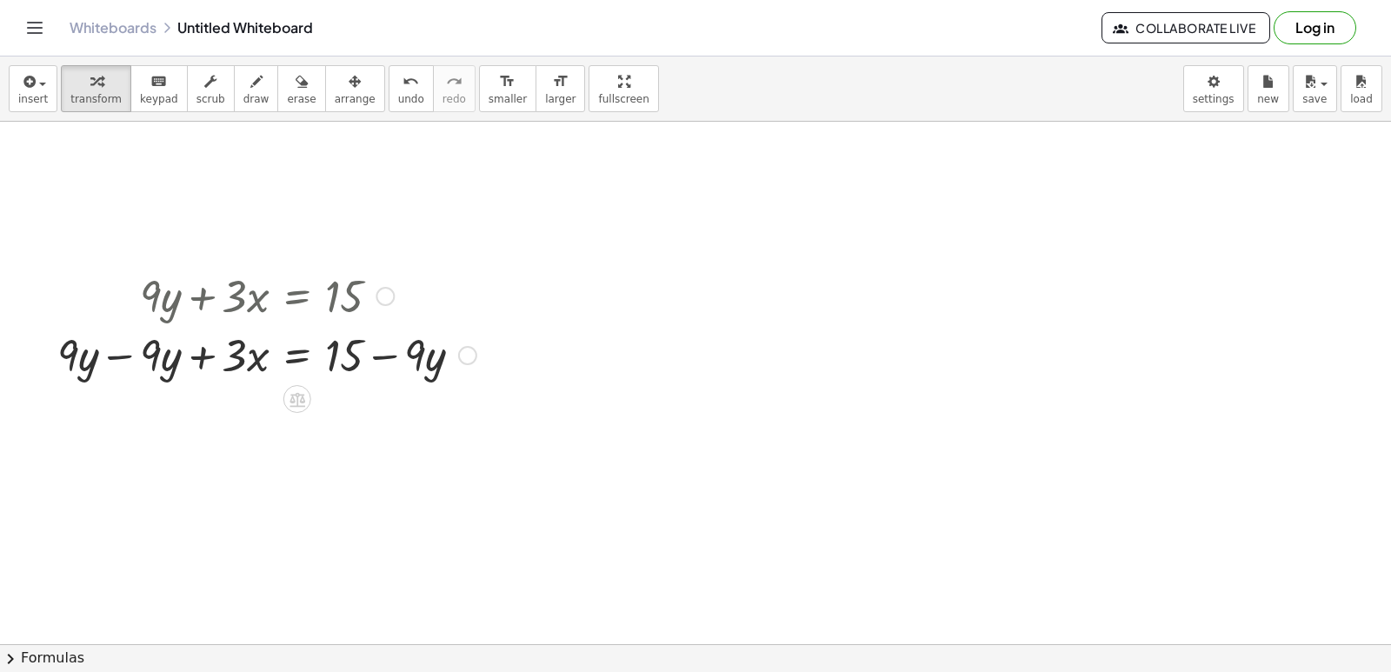
click at [120, 349] on div at bounding box center [267, 353] width 437 height 59
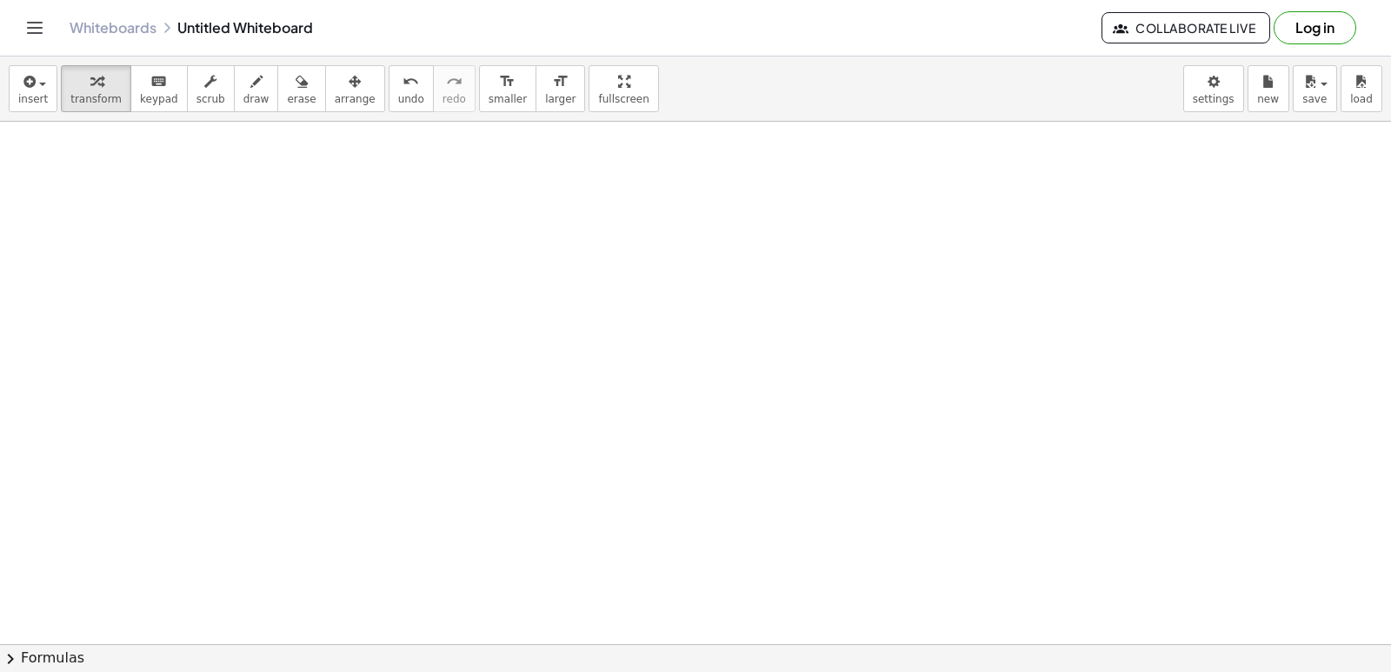
scroll to position [2438, 0]
drag, startPoint x: 227, startPoint y: 146, endPoint x: 374, endPoint y: 187, distance: 152.5
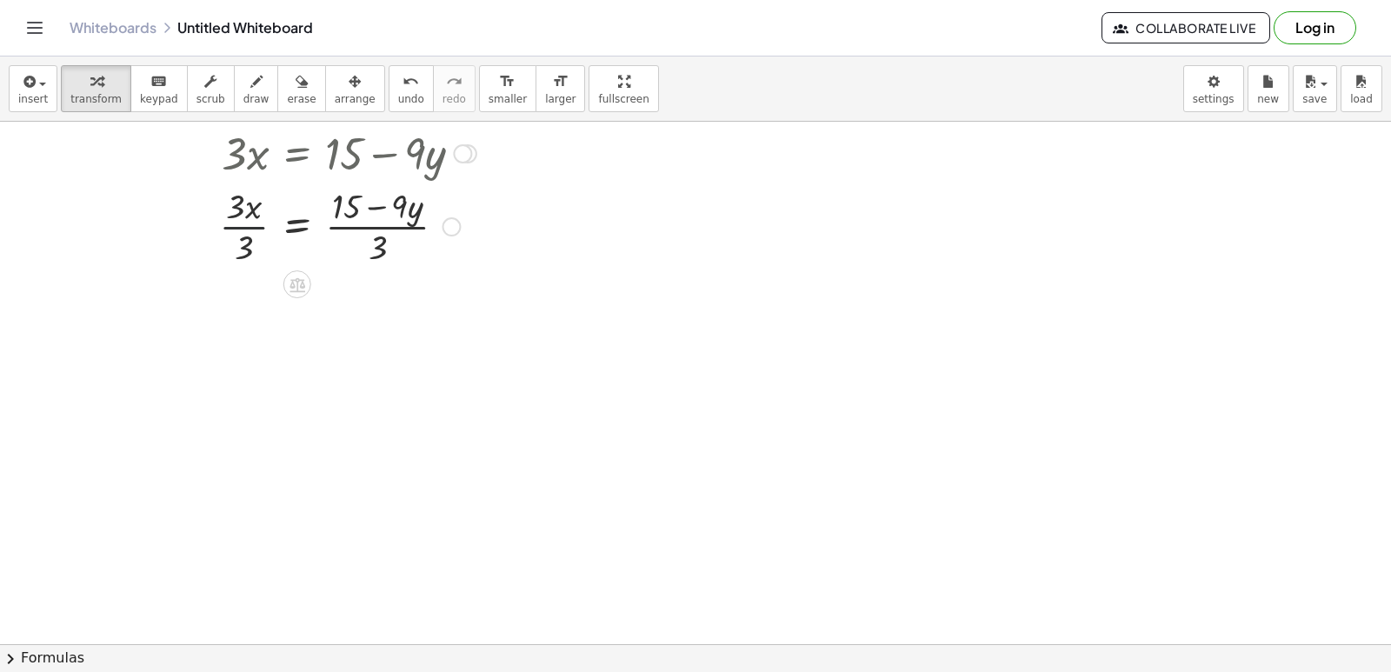
click at [239, 225] on div at bounding box center [267, 225] width 437 height 87
drag, startPoint x: 378, startPoint y: 340, endPoint x: 361, endPoint y: 348, distance: 19.1
click at [383, 307] on div at bounding box center [267, 312] width 437 height 87
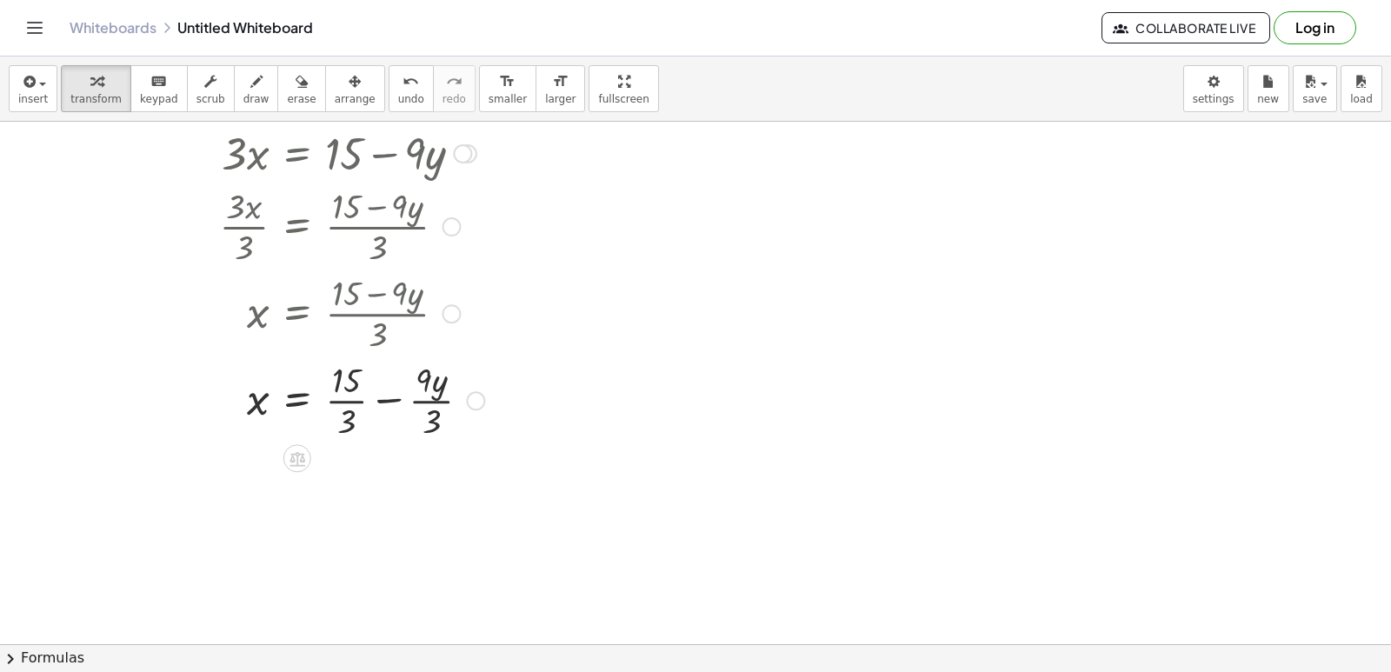
click at [341, 393] on div at bounding box center [271, 399] width 444 height 87
click at [405, 486] on div at bounding box center [271, 486] width 444 height 87
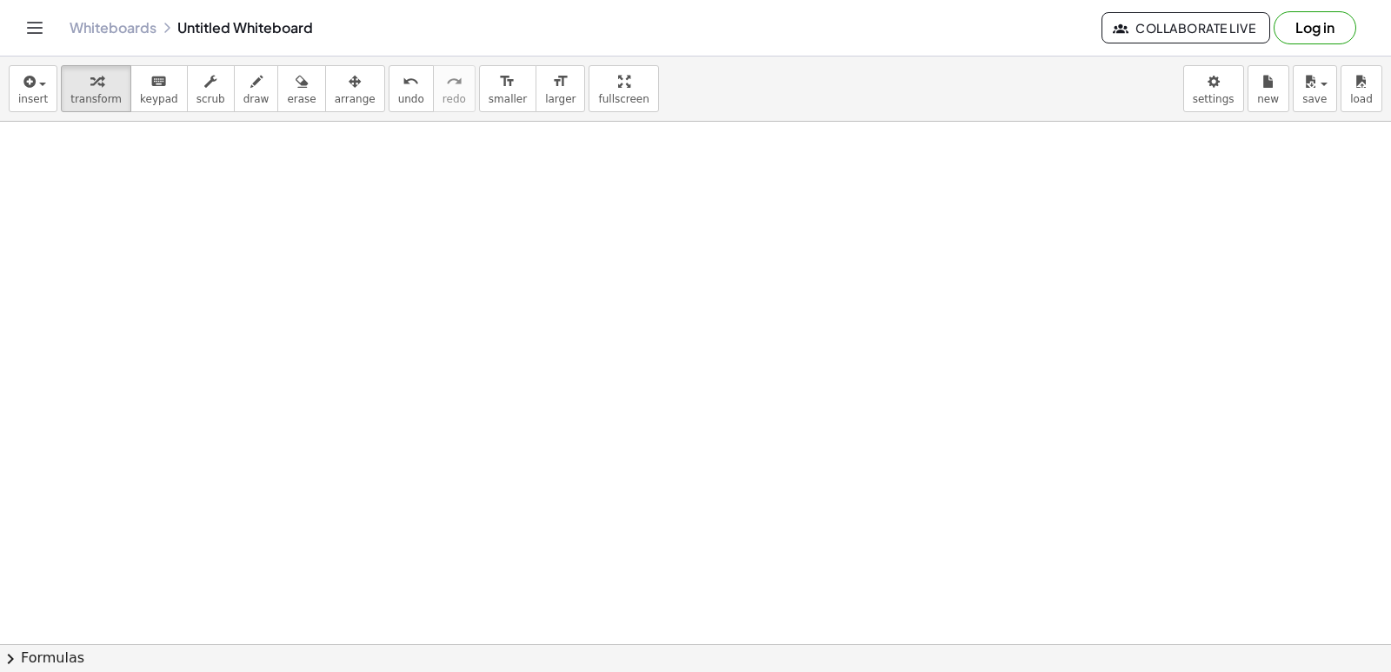
scroll to position [2961, 0]
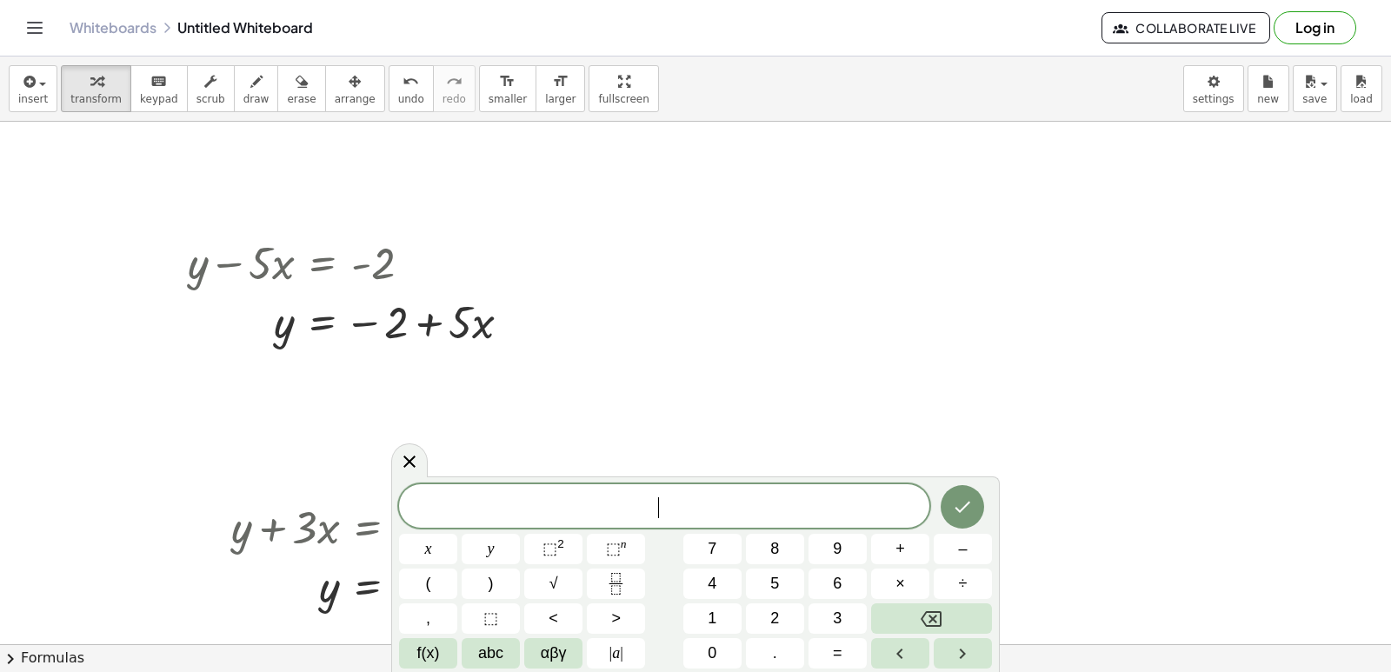
scroll to position [178, 0]
click at [404, 471] on icon at bounding box center [409, 460] width 21 height 21
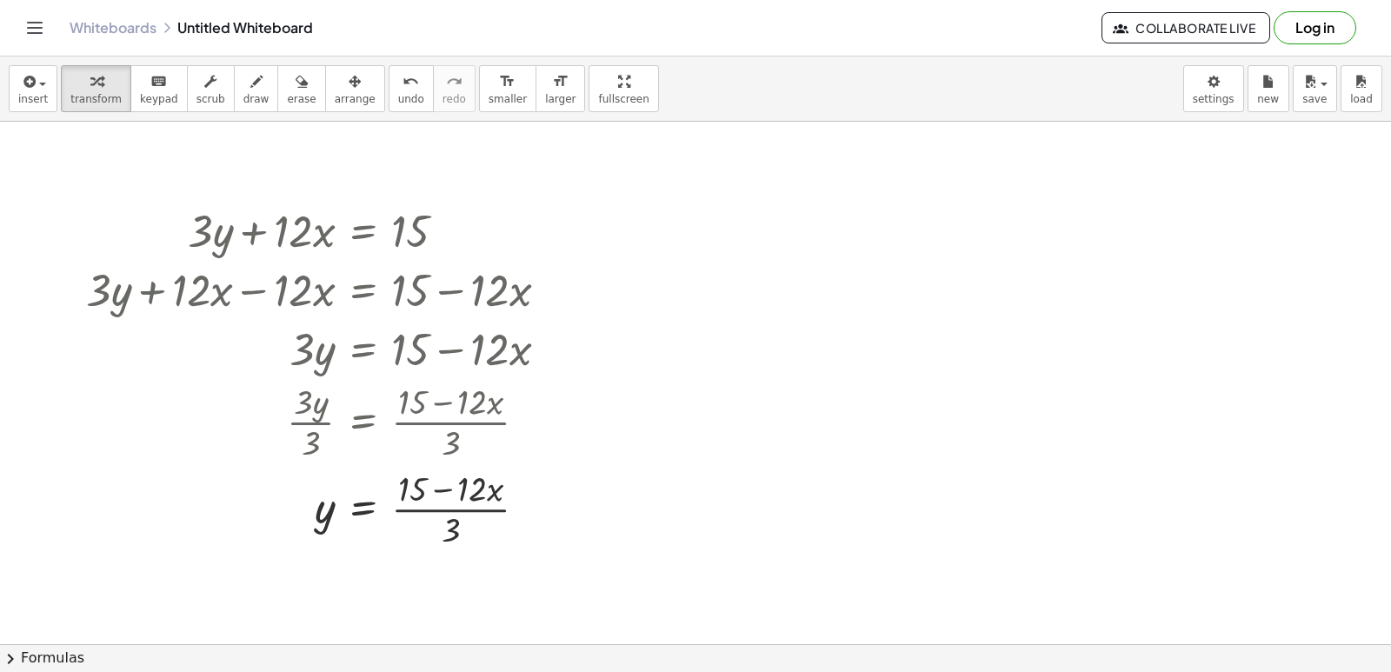
scroll to position [787, 0]
click at [459, 490] on div at bounding box center [323, 506] width 493 height 87
click at [416, 504] on div at bounding box center [325, 506] width 497 height 87
click at [470, 515] on div at bounding box center [323, 506] width 493 height 87
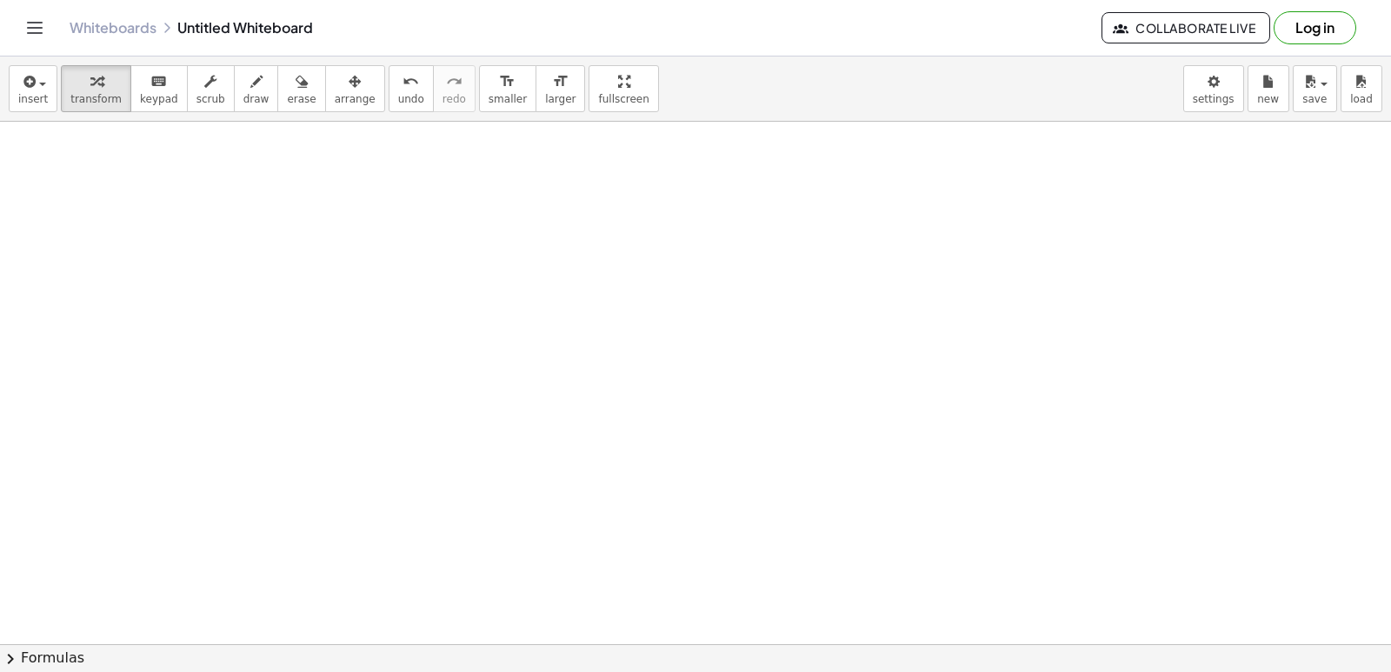
scroll to position [2961, 0]
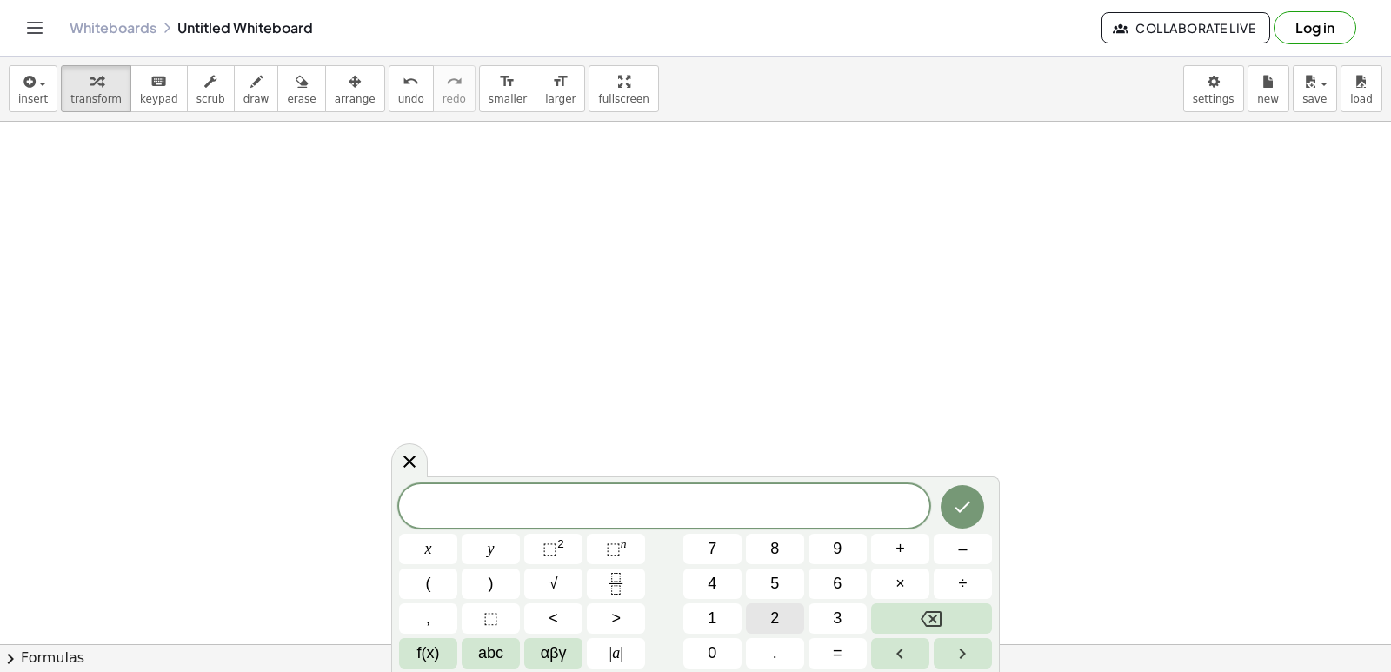
click at [782, 615] on button "2" at bounding box center [775, 619] width 58 height 30
click at [510, 558] on button "y" at bounding box center [491, 549] width 58 height 30
click at [909, 553] on button "+" at bounding box center [900, 549] width 58 height 30
click at [437, 544] on button "x" at bounding box center [428, 549] width 58 height 30
click at [971, 502] on icon "Done" at bounding box center [962, 507] width 21 height 21
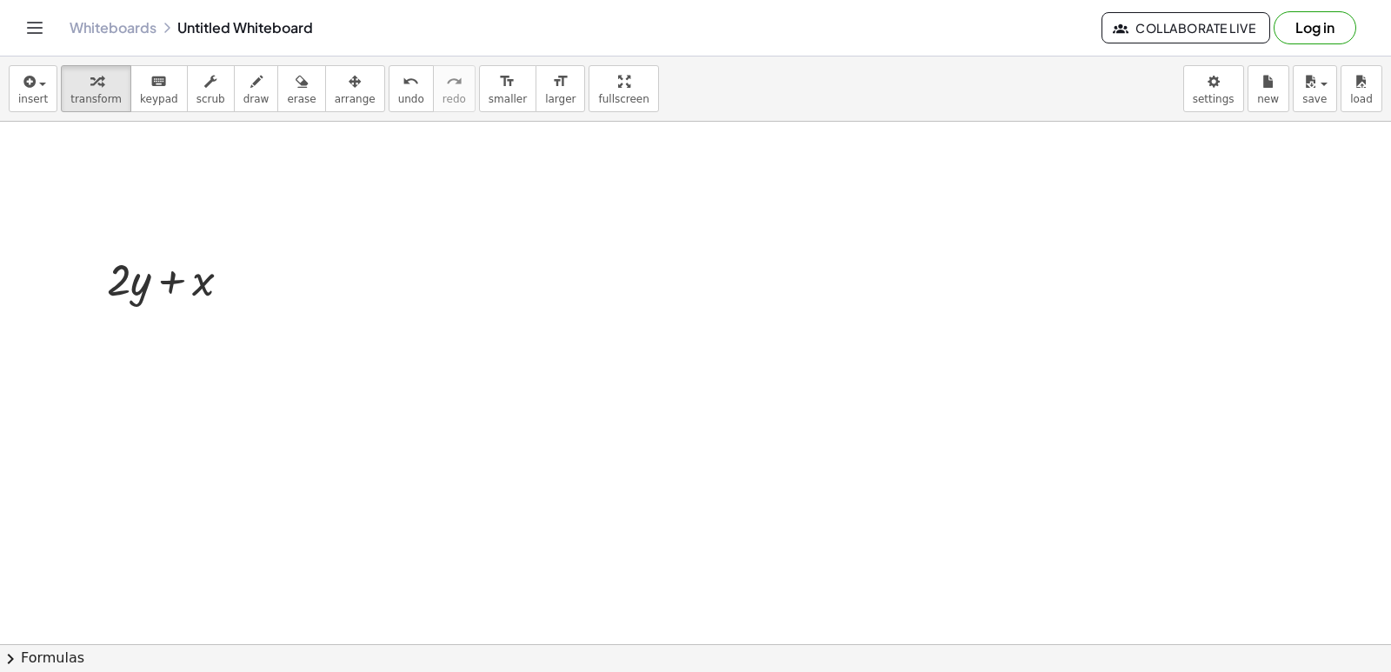
drag, startPoint x: 119, startPoint y: 357, endPoint x: 110, endPoint y: 390, distance: 34.4
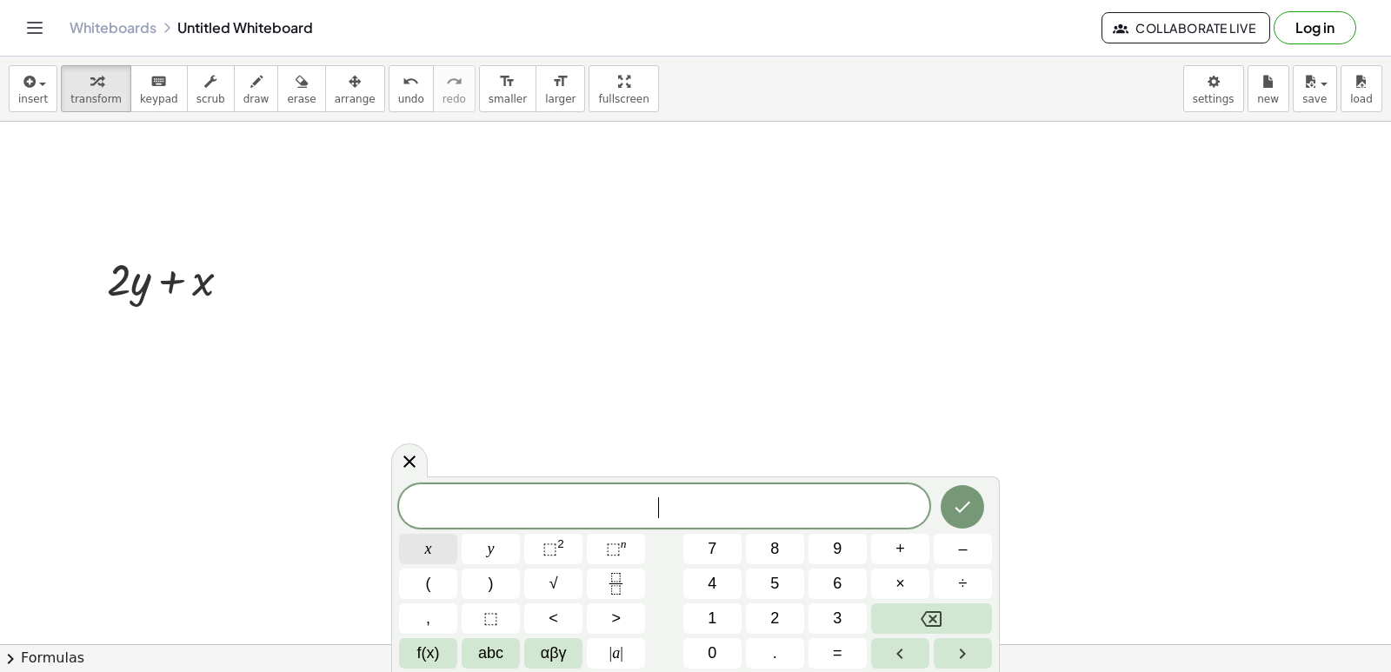
click at [443, 556] on button "x" at bounding box center [428, 549] width 58 height 30
click at [848, 655] on button "=" at bounding box center [838, 653] width 58 height 30
click at [783, 575] on button "5" at bounding box center [775, 584] width 58 height 30
click at [949, 502] on button "Done" at bounding box center [962, 506] width 43 height 43
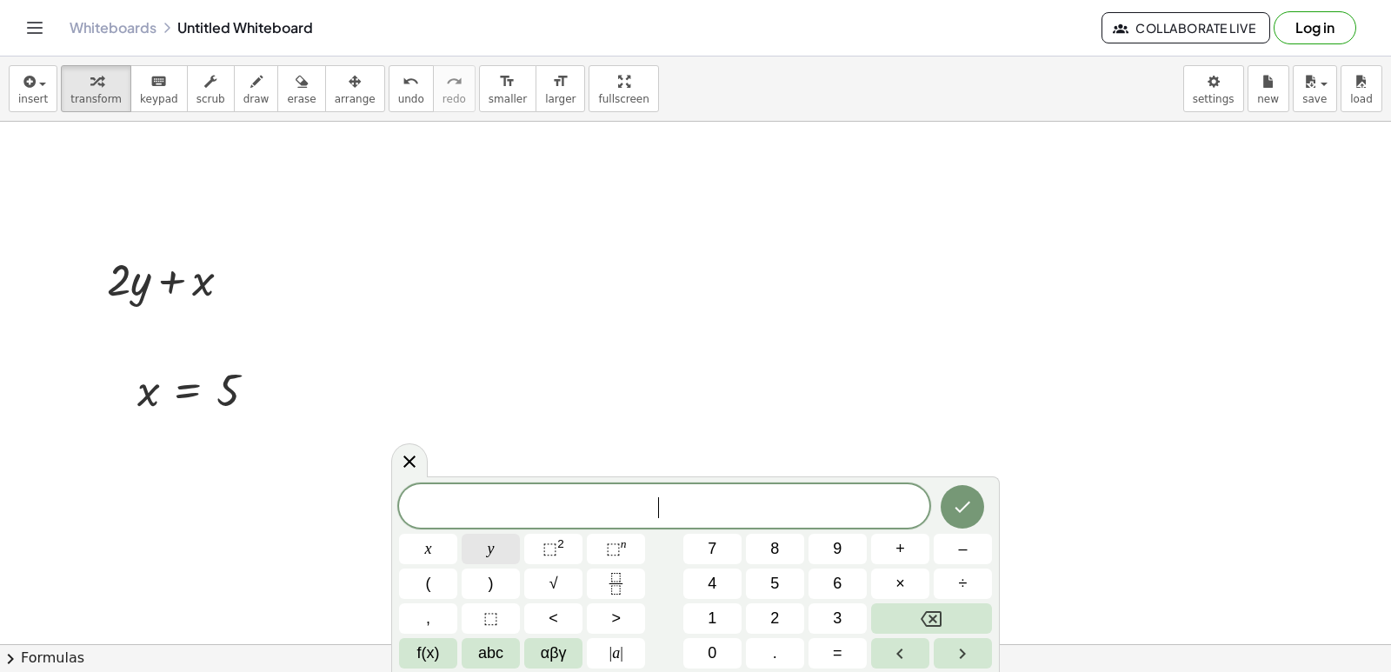
click at [497, 556] on button "y" at bounding box center [491, 549] width 58 height 30
click at [832, 651] on button "=" at bounding box center [838, 653] width 58 height 30
click at [836, 622] on span "3" at bounding box center [837, 618] width 9 height 23
click at [963, 511] on icon "Done" at bounding box center [962, 507] width 21 height 21
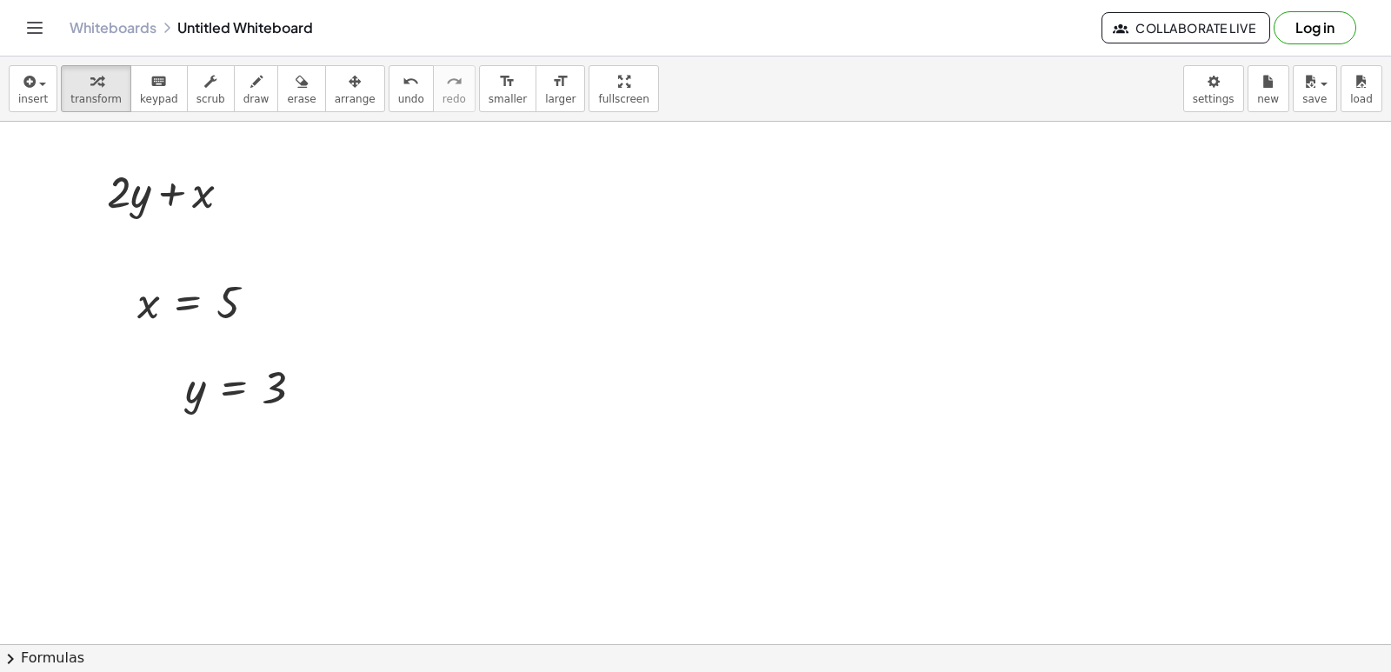
scroll to position [3048, 0]
drag, startPoint x: 227, startPoint y: 322, endPoint x: 218, endPoint y: 312, distance: 12.9
click at [230, 317] on div at bounding box center [204, 302] width 150 height 57
drag, startPoint x: 251, startPoint y: 301, endPoint x: 390, endPoint y: 205, distance: 168.1
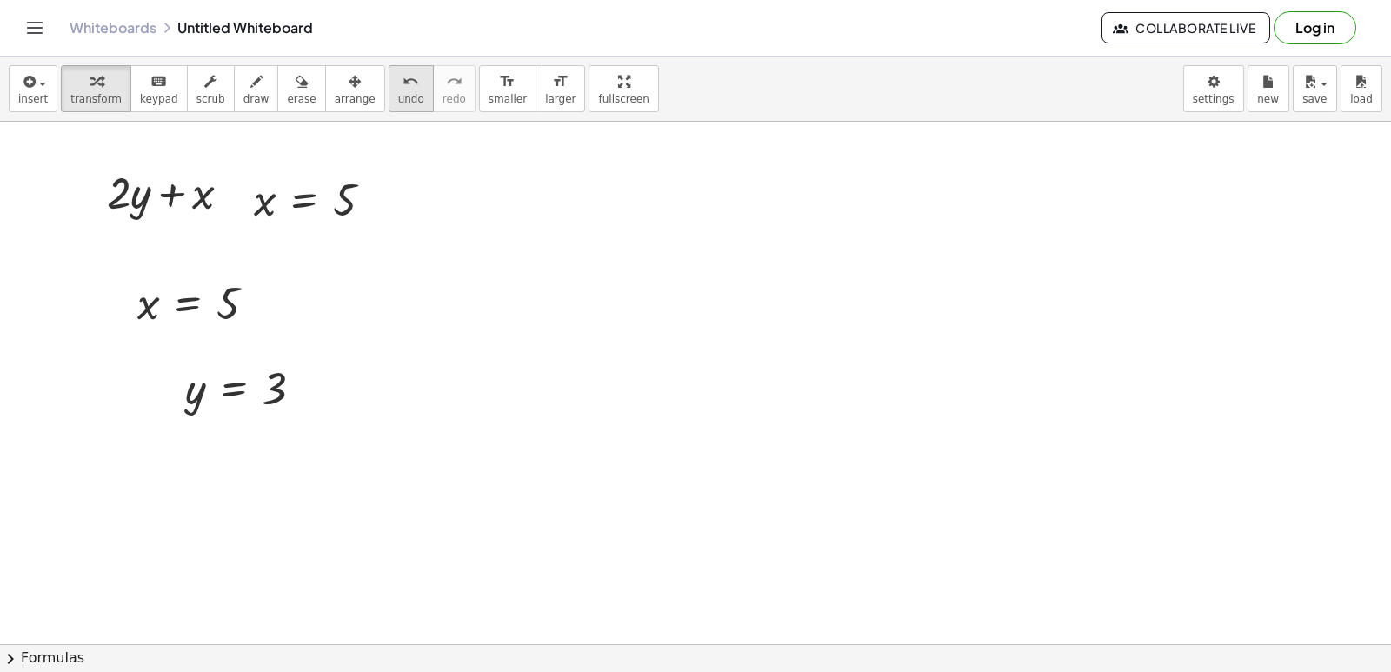
click at [403, 83] on icon "undo" at bounding box center [411, 81] width 17 height 21
drag, startPoint x: 131, startPoint y: 299, endPoint x: 524, endPoint y: 297, distance: 393.1
click at [523, 297] on div at bounding box center [510, 303] width 26 height 66
drag, startPoint x: 158, startPoint y: 397, endPoint x: 163, endPoint y: 366, distance: 30.7
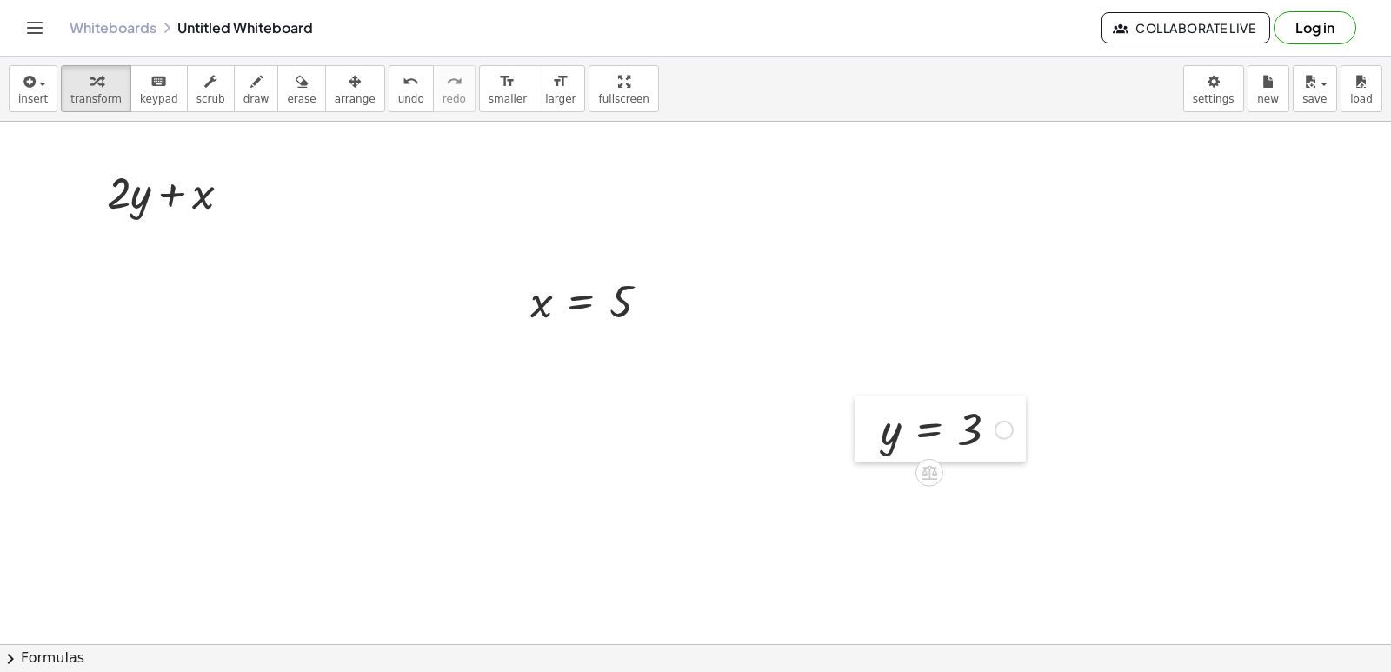
drag, startPoint x: 162, startPoint y: 364, endPoint x: 855, endPoint y: 407, distance: 694.4
click at [856, 407] on div at bounding box center [868, 429] width 26 height 66
drag, startPoint x: 541, startPoint y: 312, endPoint x: 129, endPoint y: 205, distance: 425.9
click at [398, 85] on div "undo" at bounding box center [411, 80] width 26 height 21
drag, startPoint x: 538, startPoint y: 308, endPoint x: 211, endPoint y: 199, distance: 344.6
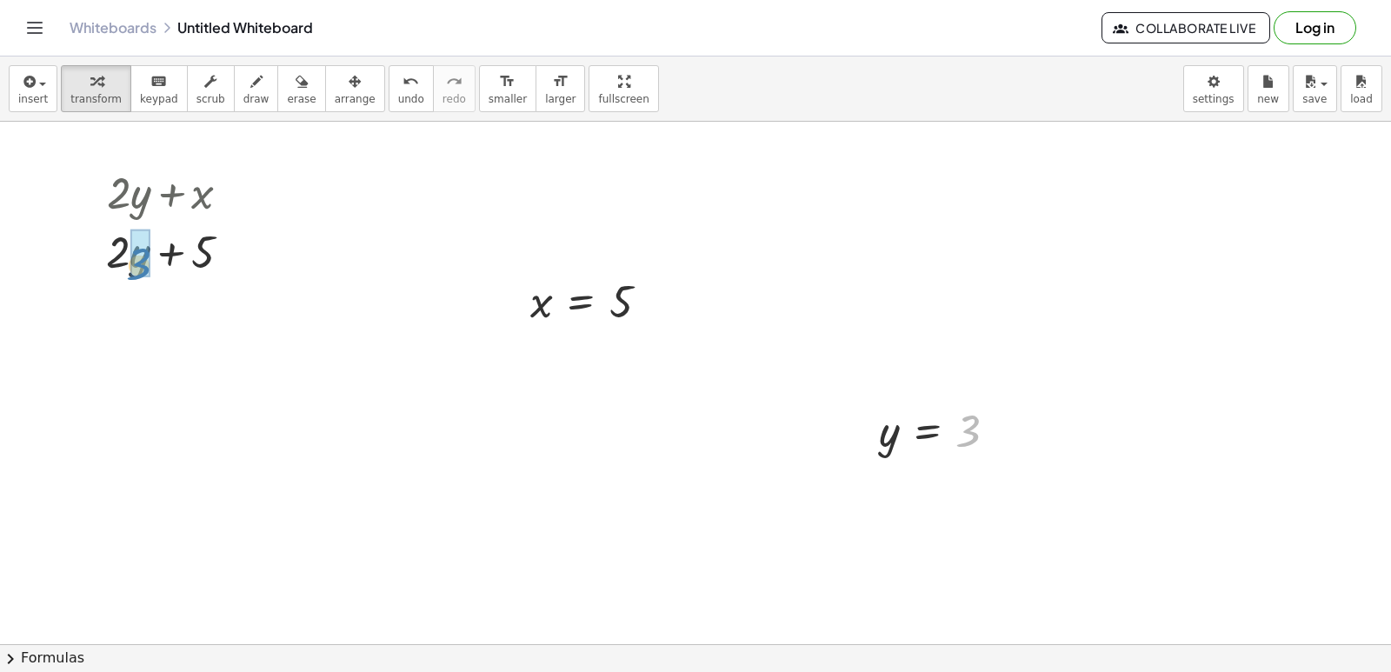
drag, startPoint x: 972, startPoint y: 417, endPoint x: 143, endPoint y: 251, distance: 845.3
click at [128, 258] on div at bounding box center [175, 250] width 170 height 59
click at [170, 308] on div at bounding box center [175, 309] width 170 height 59
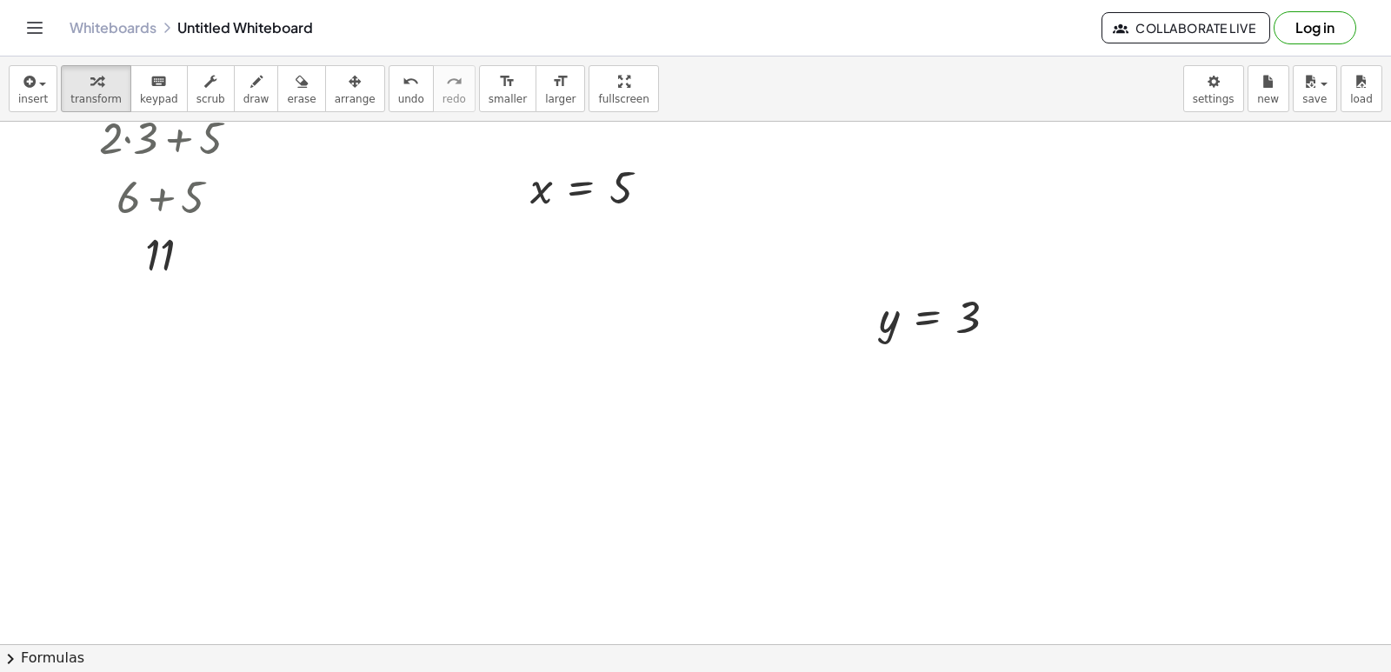
scroll to position [3135, 0]
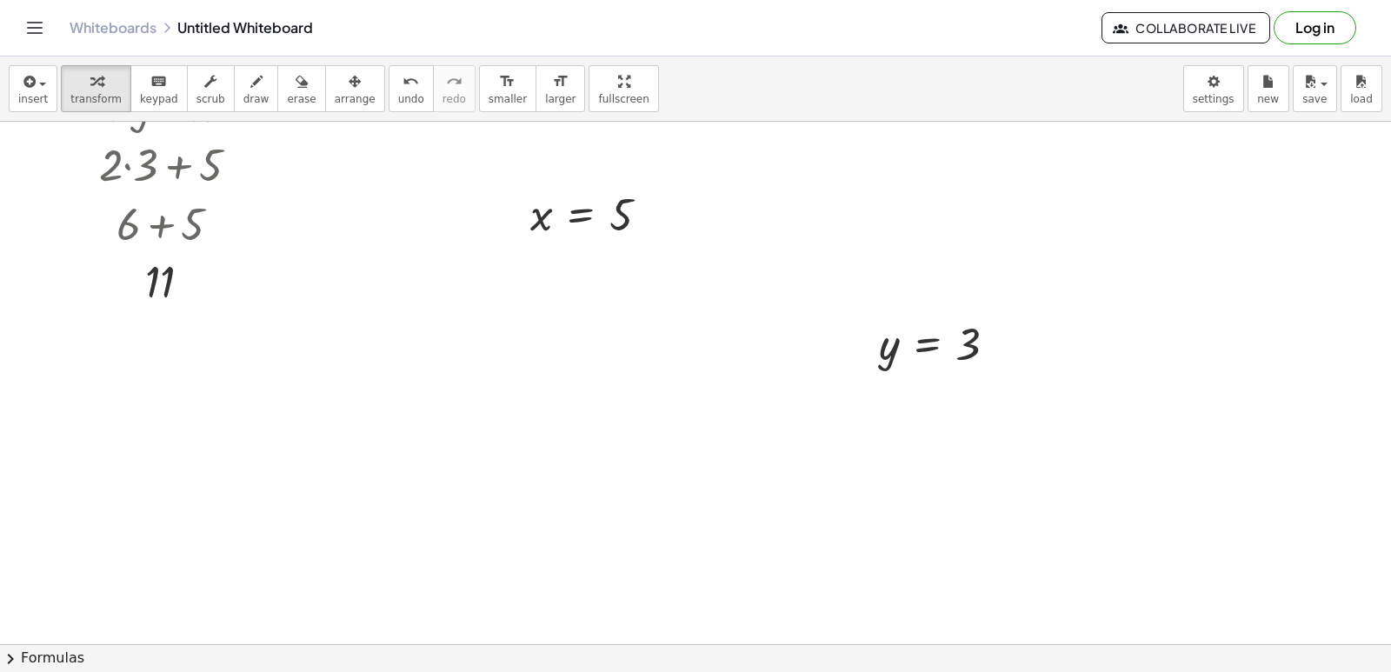
drag, startPoint x: 230, startPoint y: 84, endPoint x: 364, endPoint y: 387, distance: 330.9
click at [234, 91] on button "draw" at bounding box center [256, 88] width 45 height 47
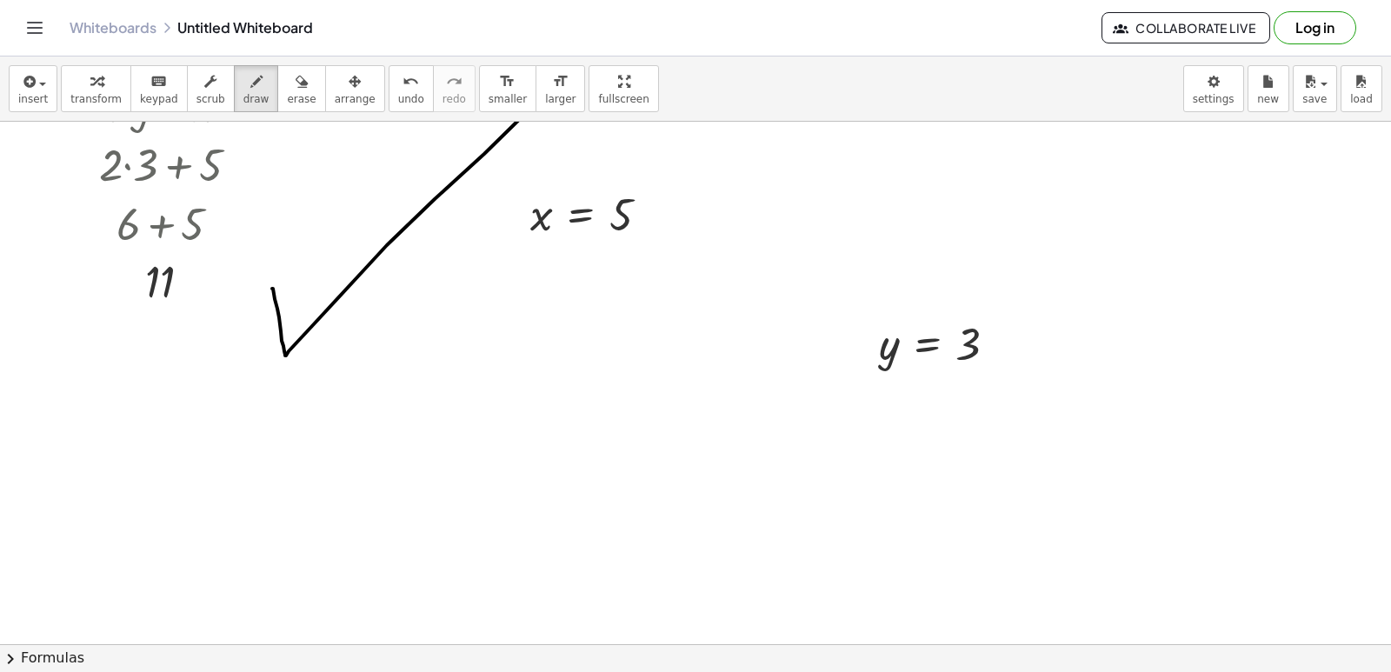
drag, startPoint x: 272, startPoint y: 289, endPoint x: 624, endPoint y: 31, distance: 435.5
click at [624, 31] on div "Graspable Math Activities Get Started Activity Bank Assigned Work Classes White…" at bounding box center [695, 336] width 1391 height 672
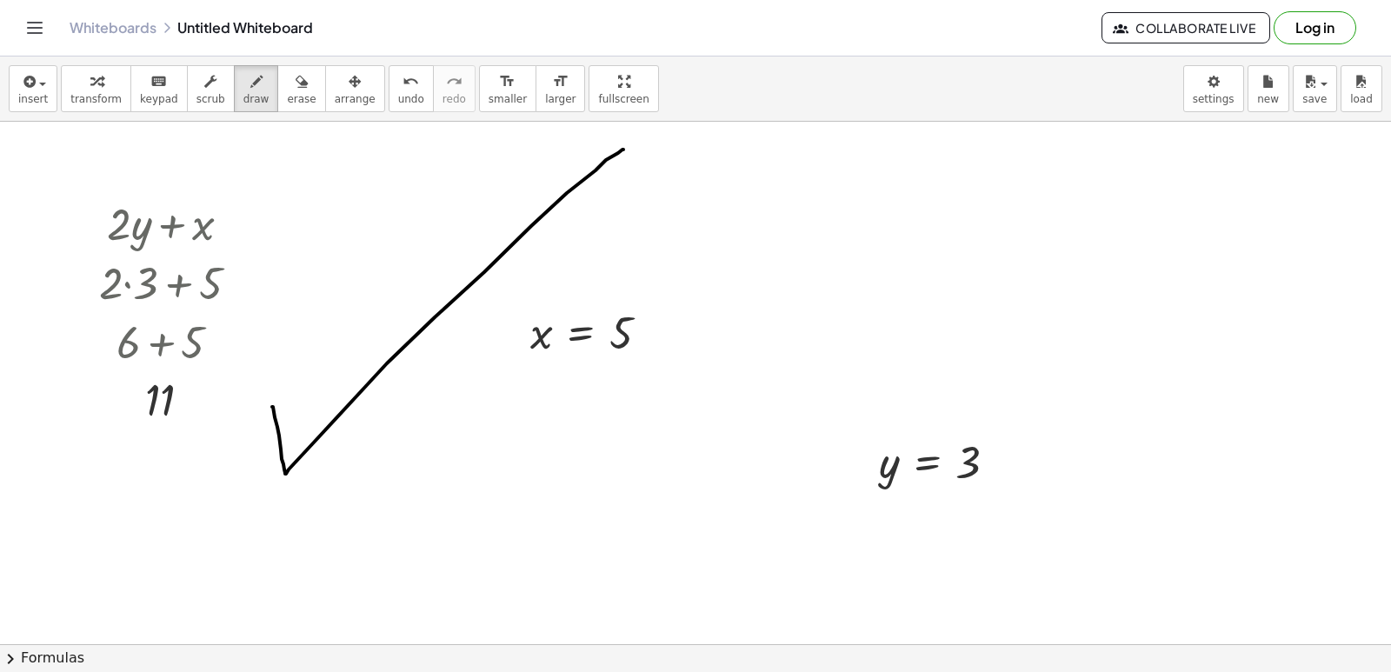
scroll to position [2874, 0]
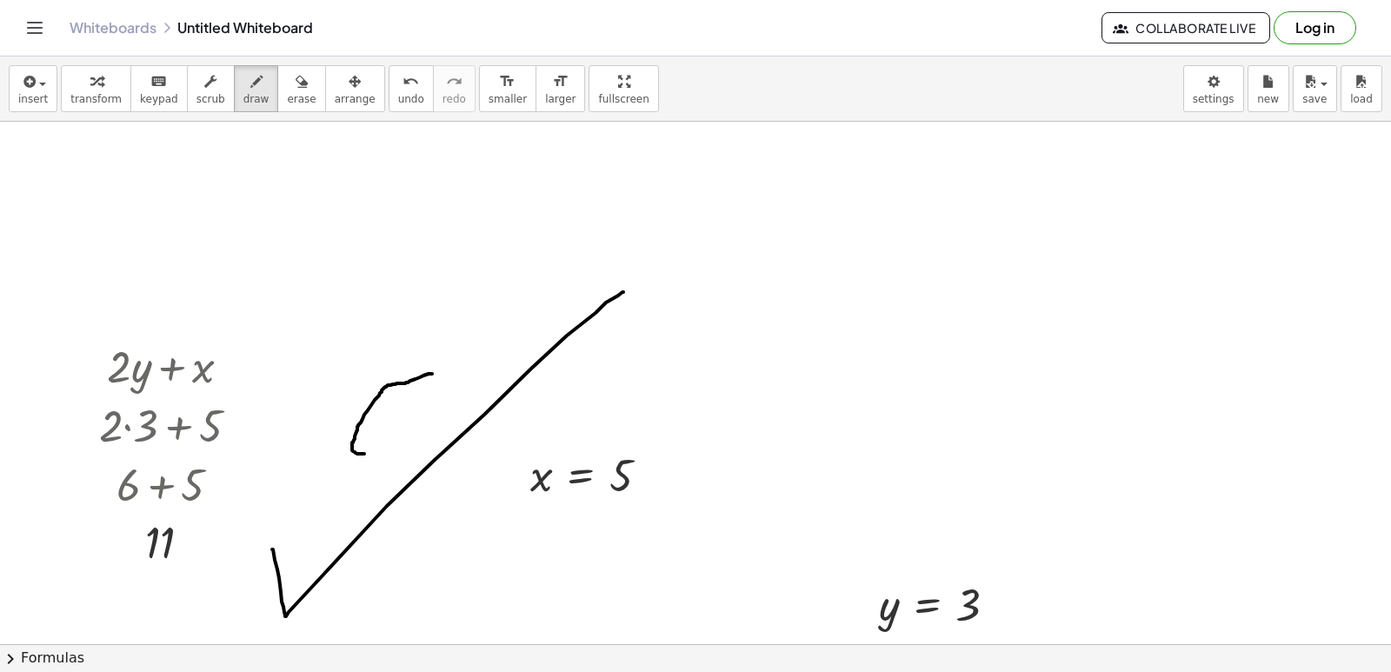
drag, startPoint x: 432, startPoint y: 374, endPoint x: 332, endPoint y: 271, distance: 143.3
click at [403, 90] on icon "undo" at bounding box center [411, 81] width 17 height 21
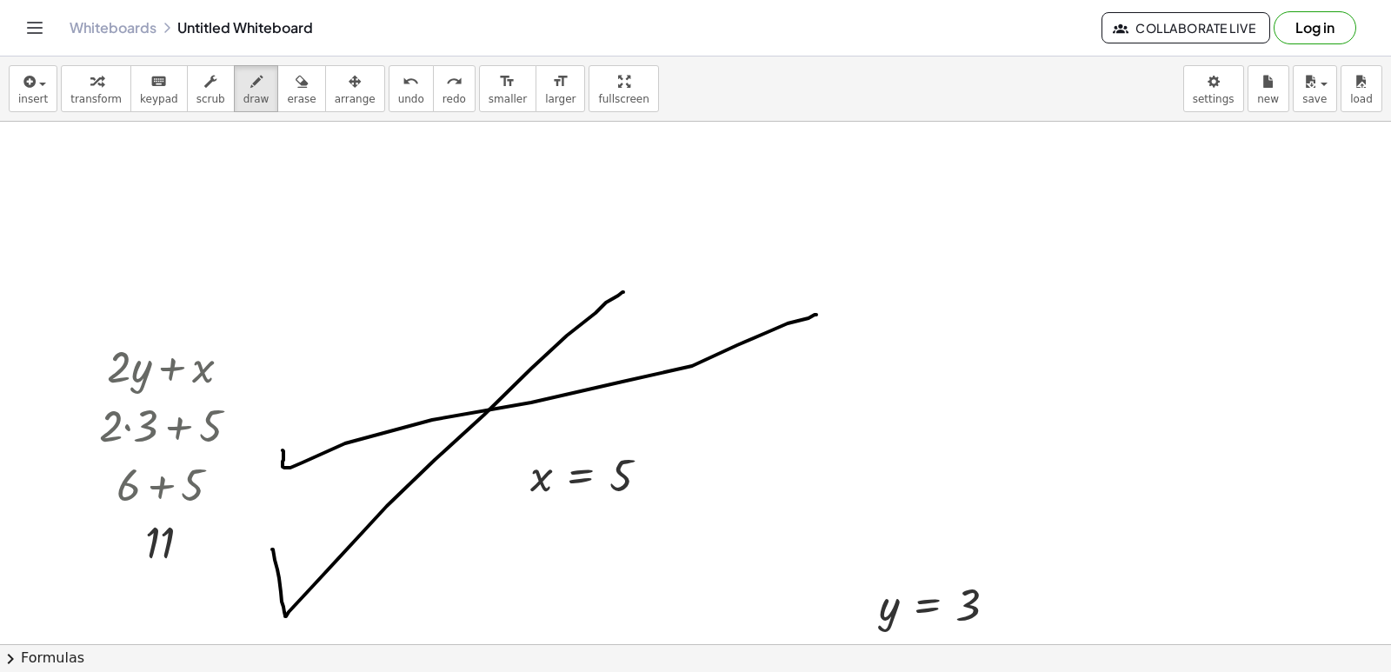
drag, startPoint x: 283, startPoint y: 450, endPoint x: 739, endPoint y: 299, distance: 481.0
click at [398, 97] on span "undo" at bounding box center [411, 99] width 26 height 12
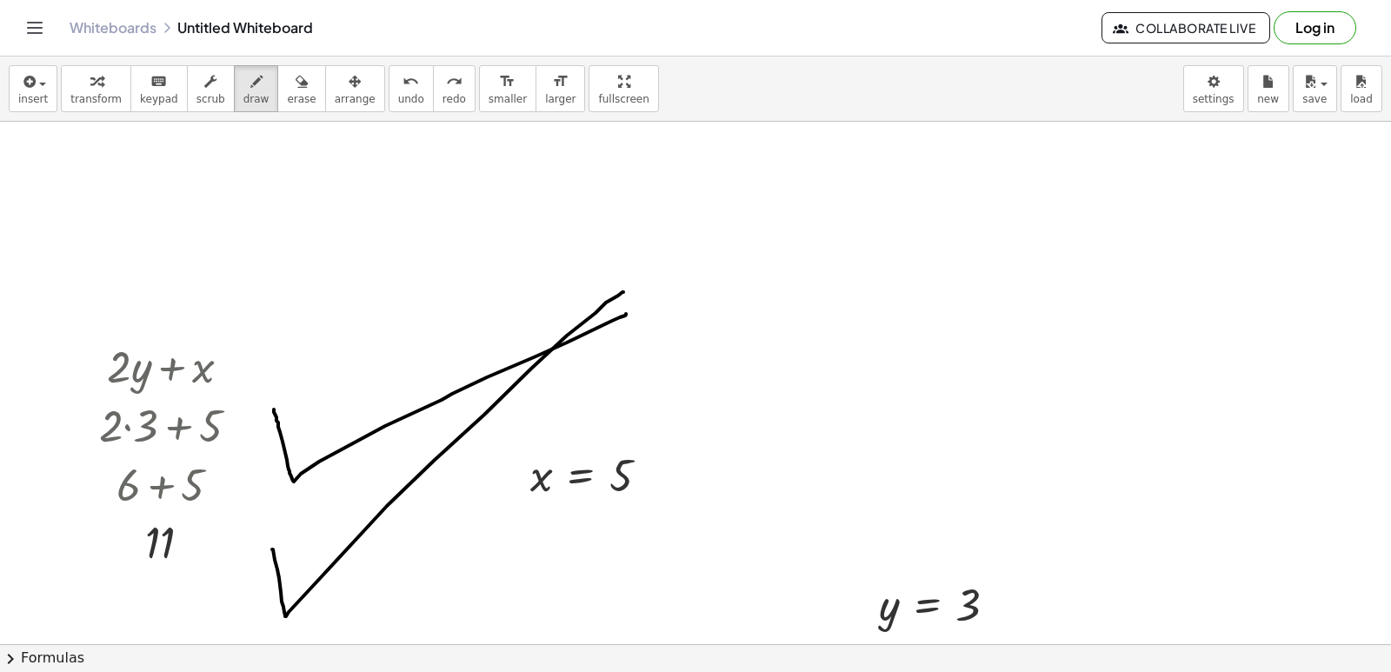
drag, startPoint x: 274, startPoint y: 410, endPoint x: 467, endPoint y: 197, distance: 286.9
drag, startPoint x: 369, startPoint y: 87, endPoint x: 301, endPoint y: 192, distance: 125.2
click at [403, 88] on icon "undo" at bounding box center [411, 81] width 17 height 21
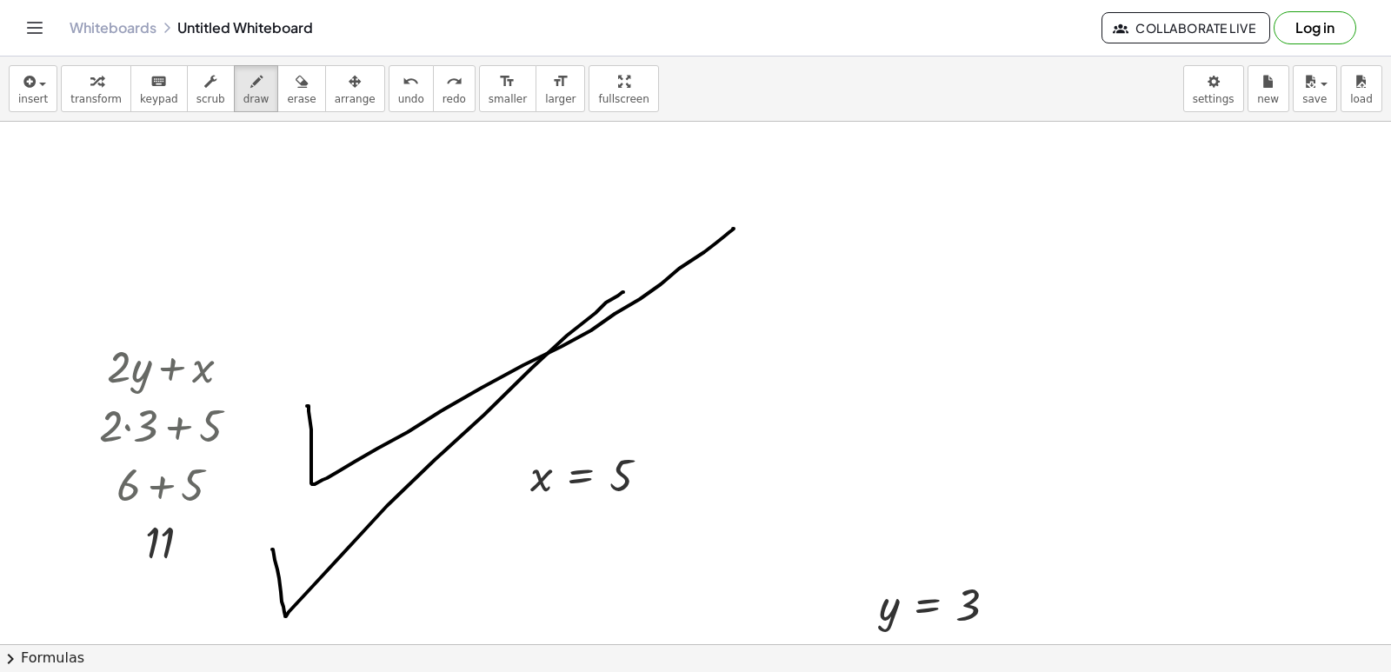
drag, startPoint x: 307, startPoint y: 406, endPoint x: 290, endPoint y: 237, distance: 170.5
drag, startPoint x: 369, startPoint y: 96, endPoint x: 310, endPoint y: 141, distance: 73.8
click at [398, 95] on span "undo" at bounding box center [411, 99] width 26 height 12
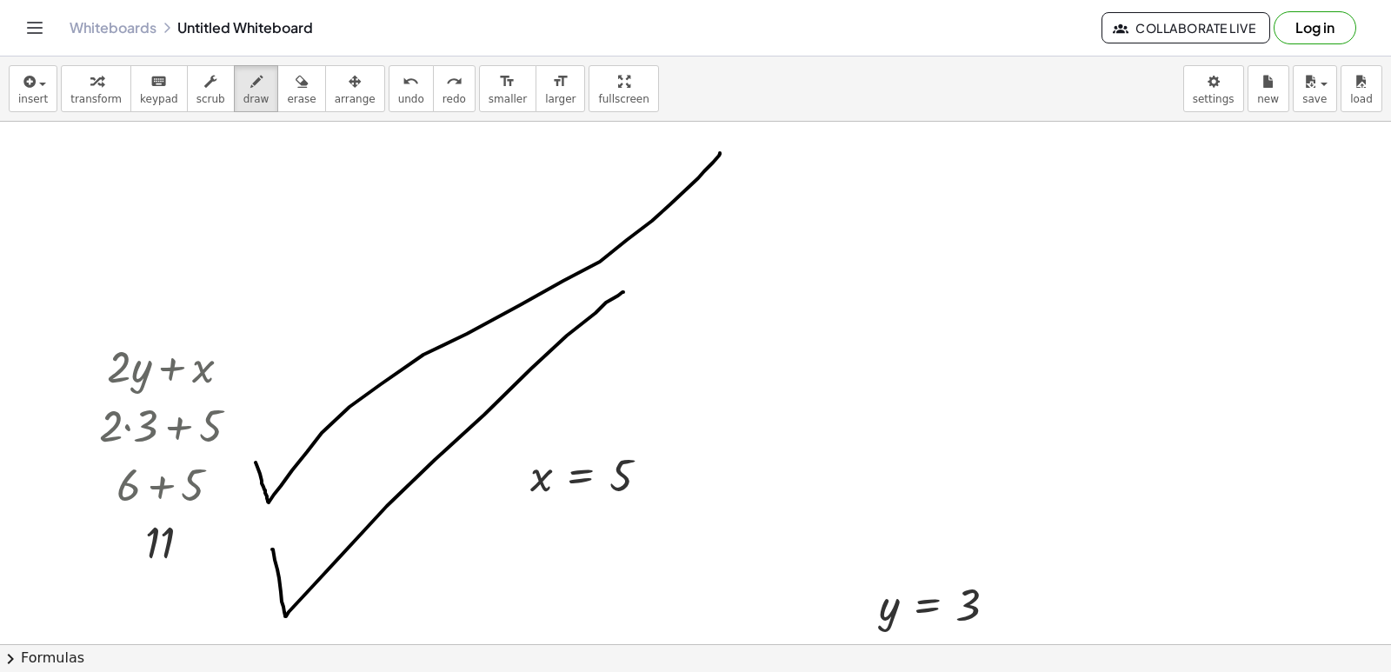
drag, startPoint x: 256, startPoint y: 463, endPoint x: 697, endPoint y: 163, distance: 533.5
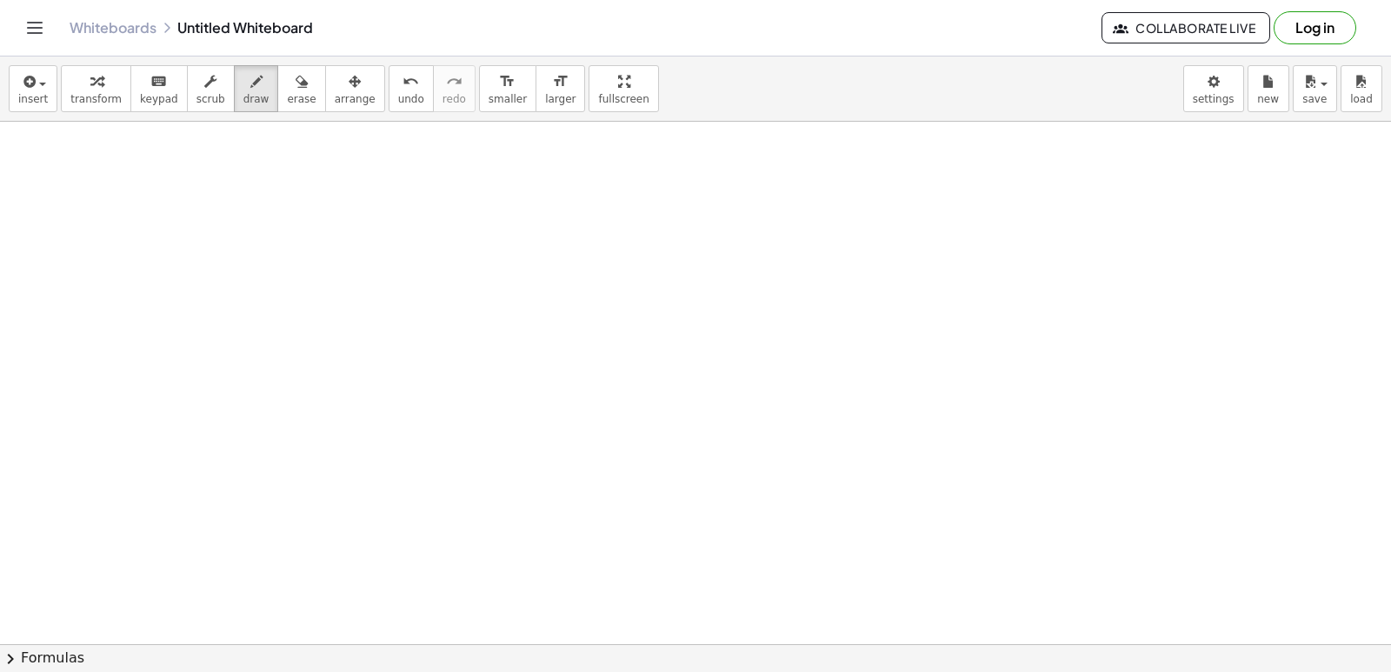
scroll to position [3483, 0]
click at [277, 93] on button "erase" at bounding box center [301, 88] width 48 height 47
click at [287, 105] on span "erase" at bounding box center [301, 99] width 29 height 12
click at [81, 84] on div "button" at bounding box center [95, 80] width 51 height 21
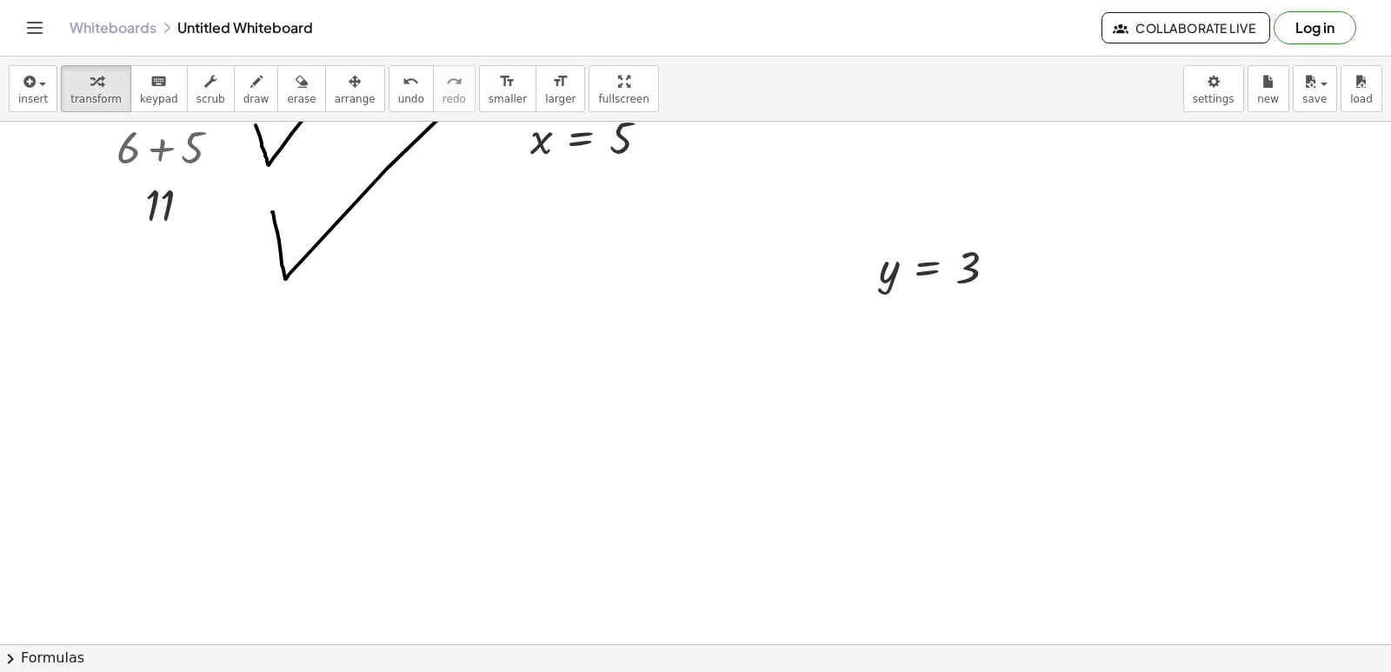
scroll to position [3135, 0]
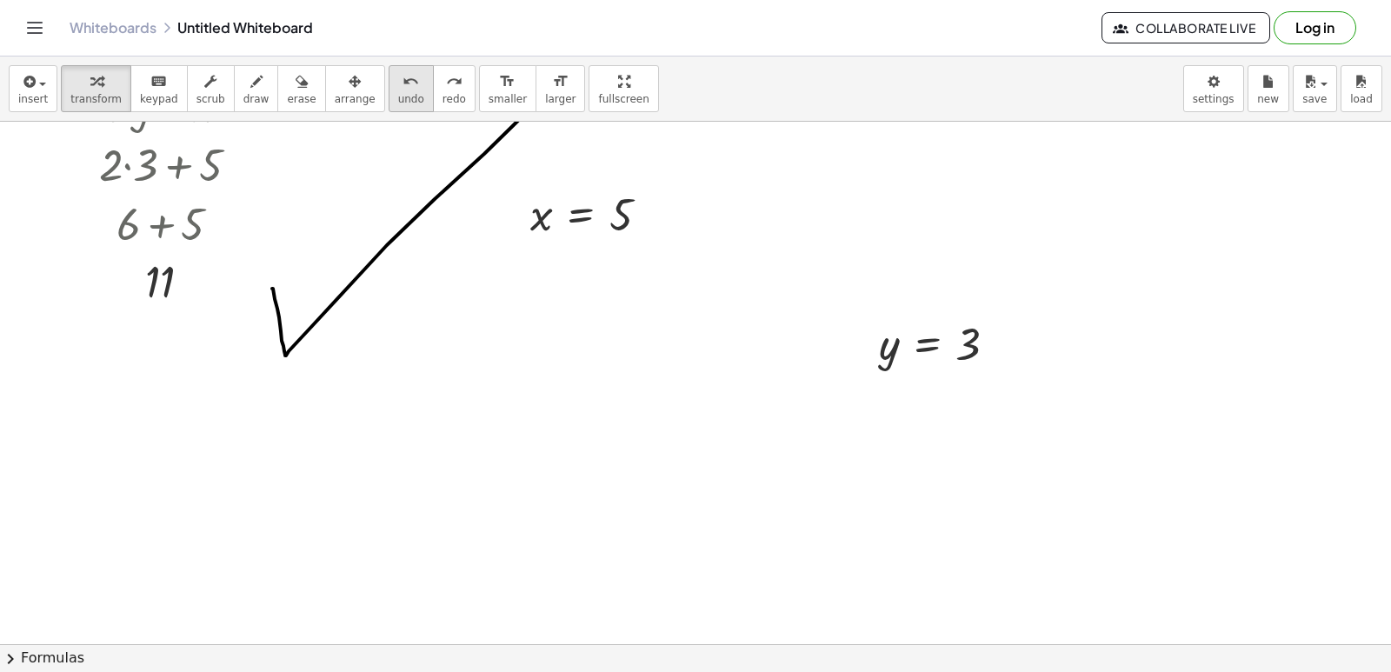
click at [403, 82] on icon "undo" at bounding box center [411, 81] width 17 height 21
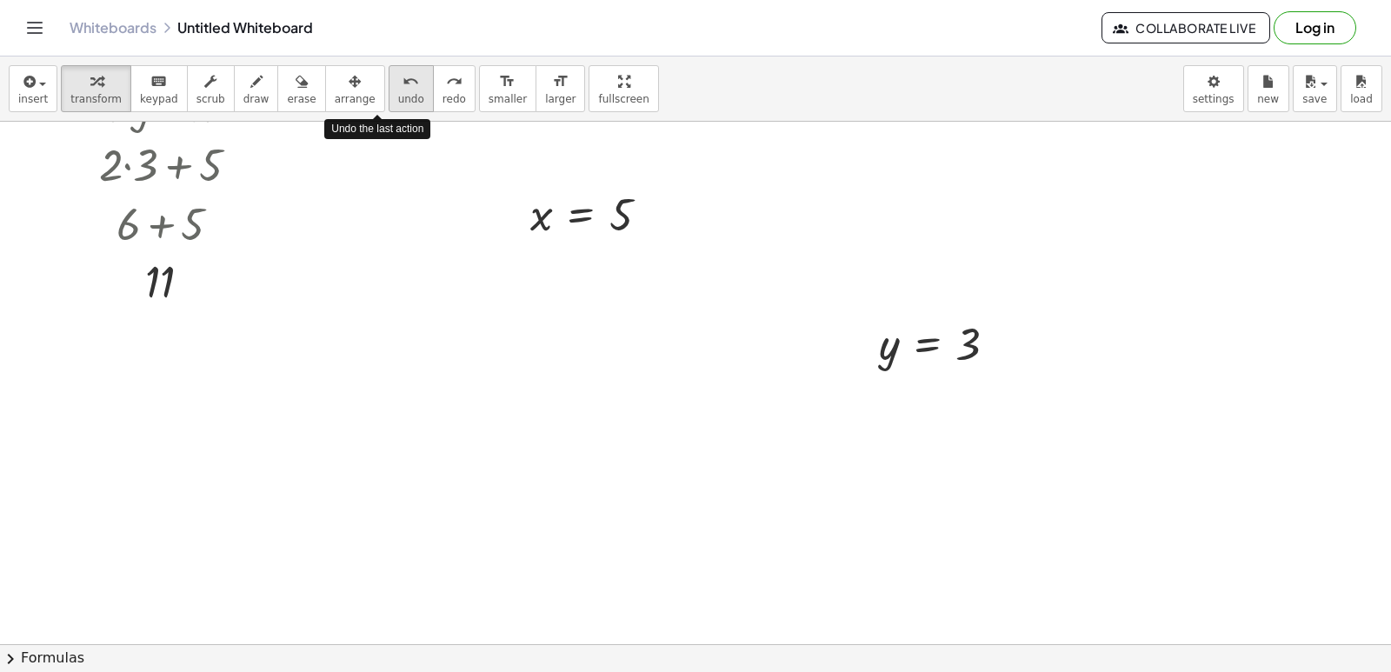
click at [403, 87] on icon "undo" at bounding box center [411, 81] width 17 height 21
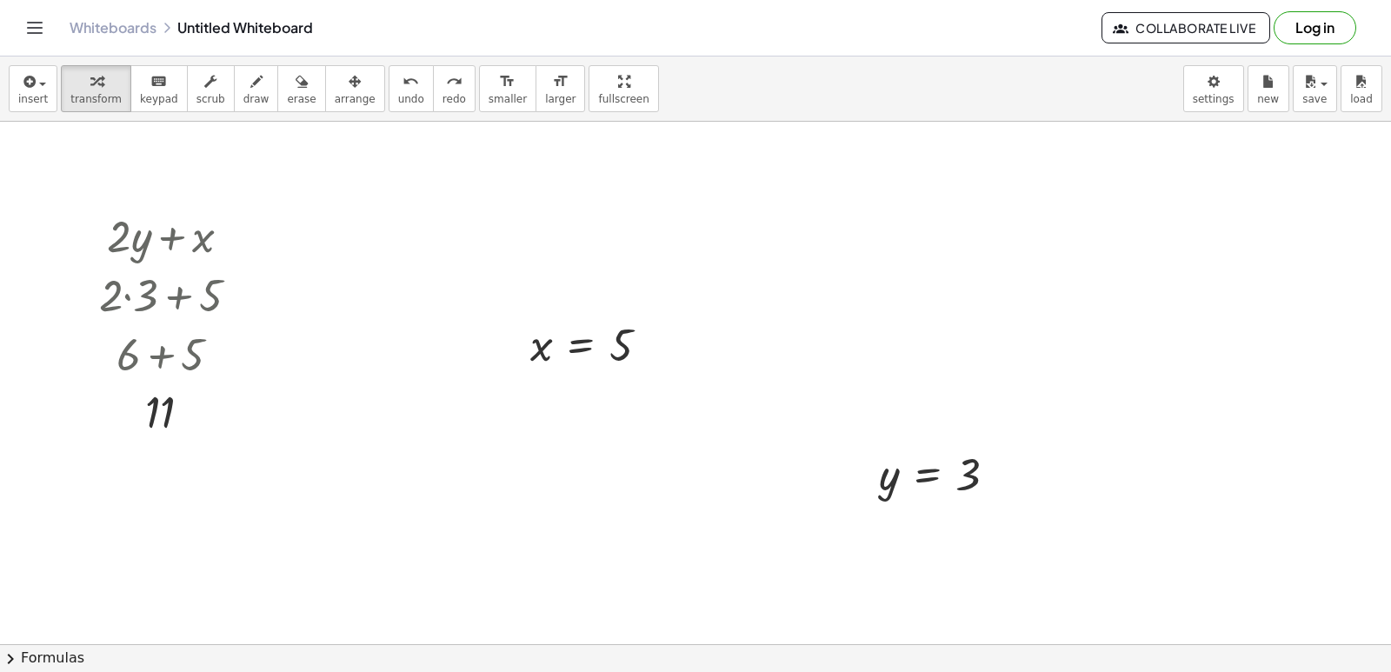
scroll to position [2961, 0]
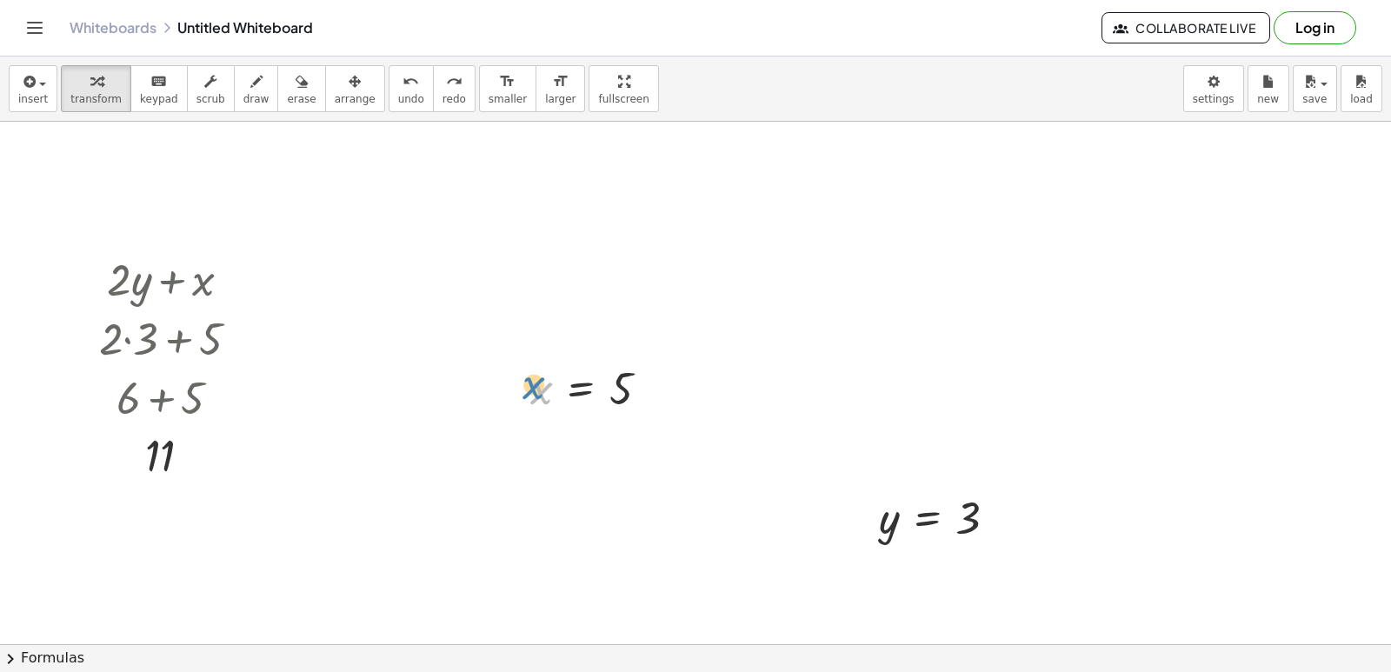
click at [543, 393] on div at bounding box center [597, 387] width 150 height 57
drag, startPoint x: 512, startPoint y: 372, endPoint x: 344, endPoint y: 304, distance: 181.4
click at [300, 277] on div at bounding box center [287, 274] width 26 height 66
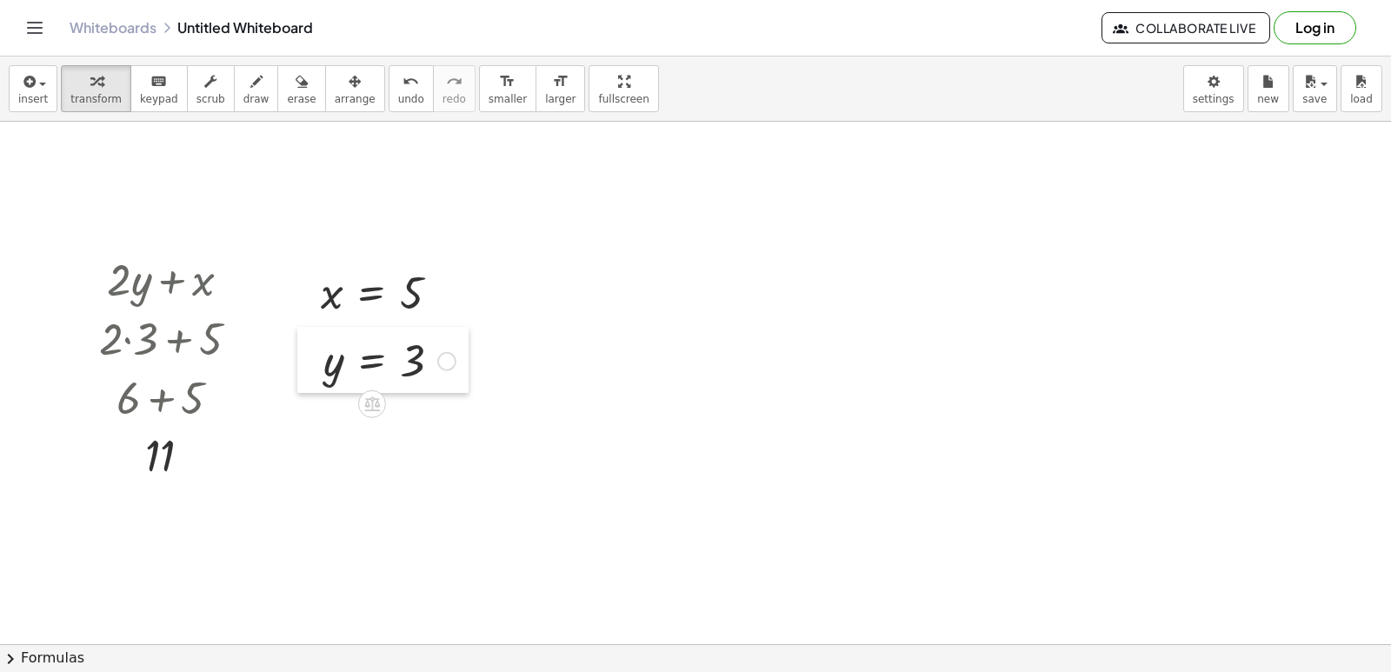
drag, startPoint x: 867, startPoint y: 500, endPoint x: 290, endPoint y: 328, distance: 601.7
click at [309, 344] on div at bounding box center [310, 360] width 26 height 66
drag, startPoint x: 255, startPoint y: 270, endPoint x: 267, endPoint y: 262, distance: 14.5
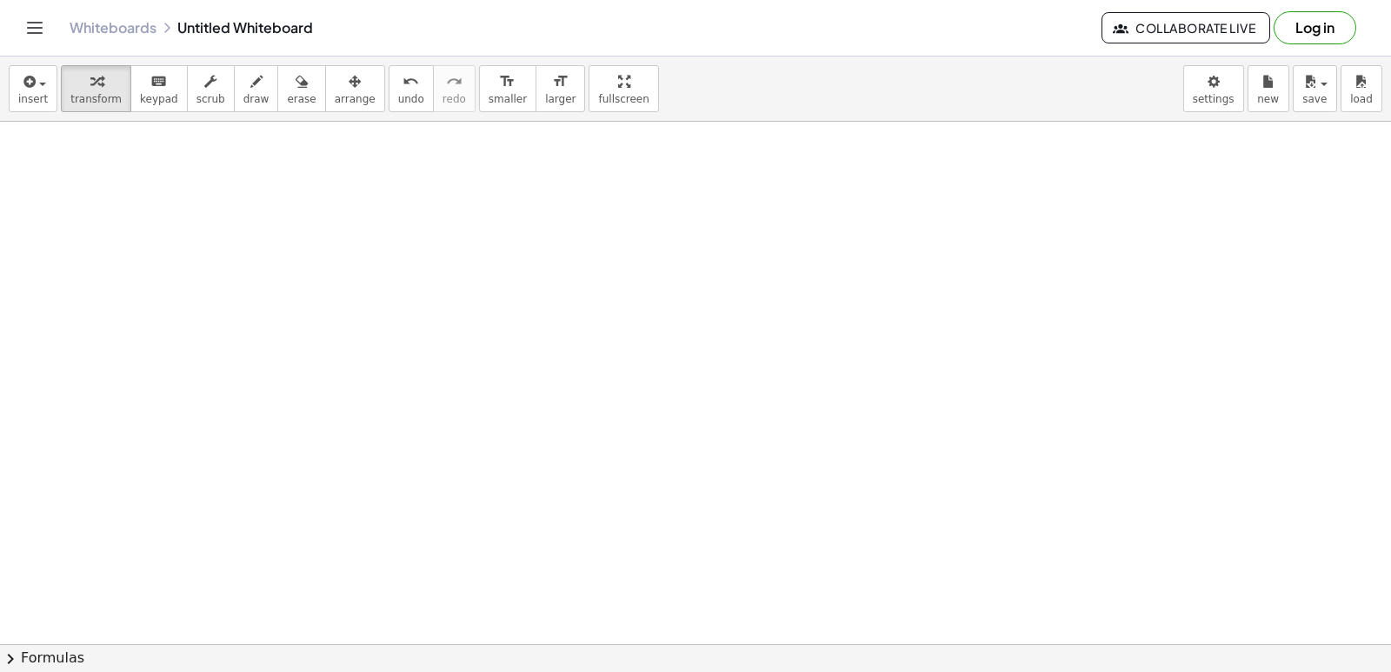
scroll to position [3396, 0]
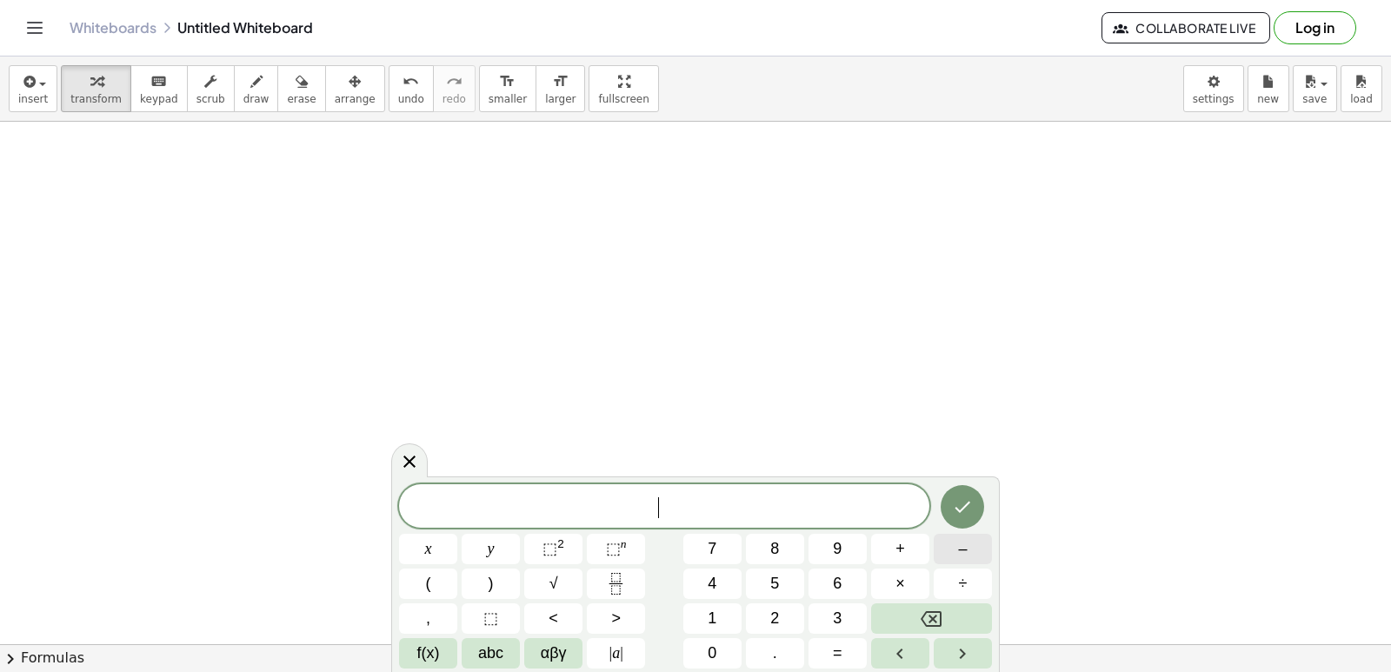
click at [969, 563] on button "–" at bounding box center [963, 549] width 58 height 30
click at [777, 613] on span "2" at bounding box center [775, 618] width 9 height 23
click at [488, 542] on span "y" at bounding box center [491, 548] width 7 height 23
click at [897, 554] on span "+" at bounding box center [901, 548] width 10 height 23
click at [712, 553] on span "7" at bounding box center [712, 548] width 9 height 23
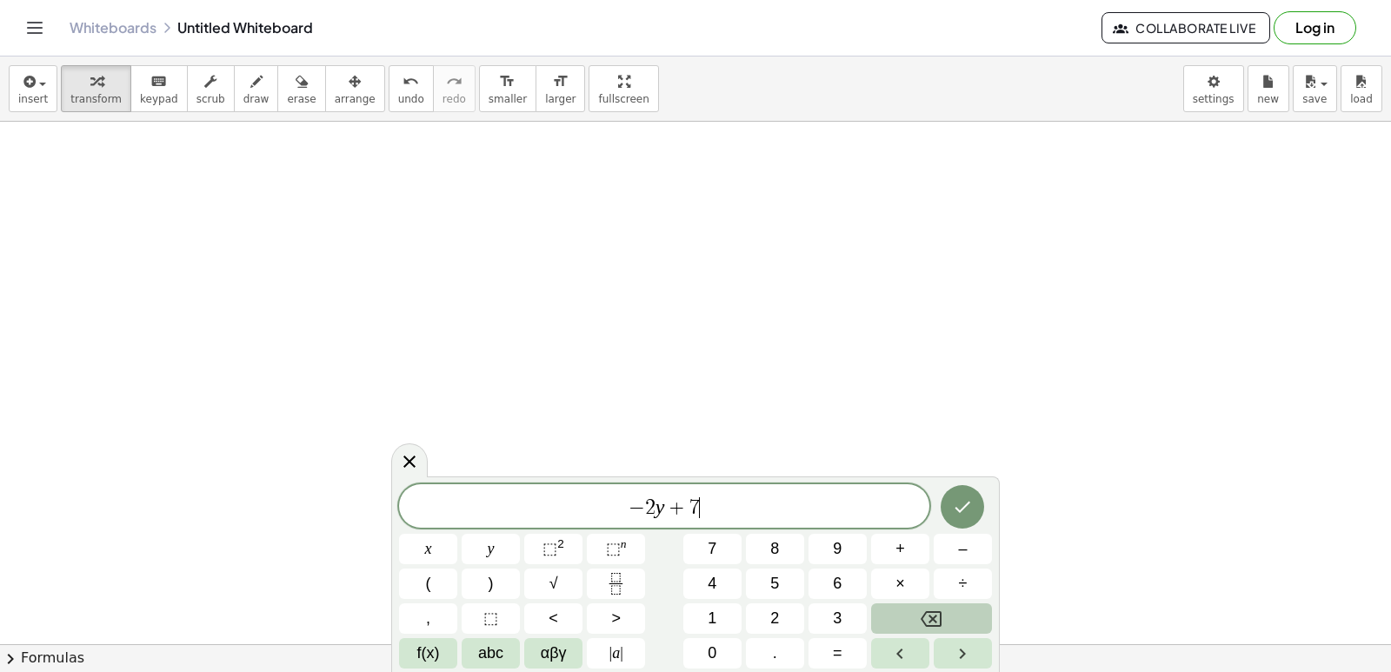
click at [938, 609] on icon "Backspace" at bounding box center [931, 619] width 21 height 21
click at [937, 609] on icon "Backspace" at bounding box center [931, 619] width 21 height 21
click at [934, 609] on icon "Backspace" at bounding box center [931, 619] width 21 height 21
click at [467, 544] on div "− 2 ​ x y ⬚ 2 ⬚ n 7 8 9 + – ( ) √ 4 5 6 × ÷ , ⬚ < > 1 2 3 f(x) abc αβγ | a | 0 …" at bounding box center [695, 576] width 593 height 184
click at [898, 545] on span "+" at bounding box center [901, 548] width 10 height 23
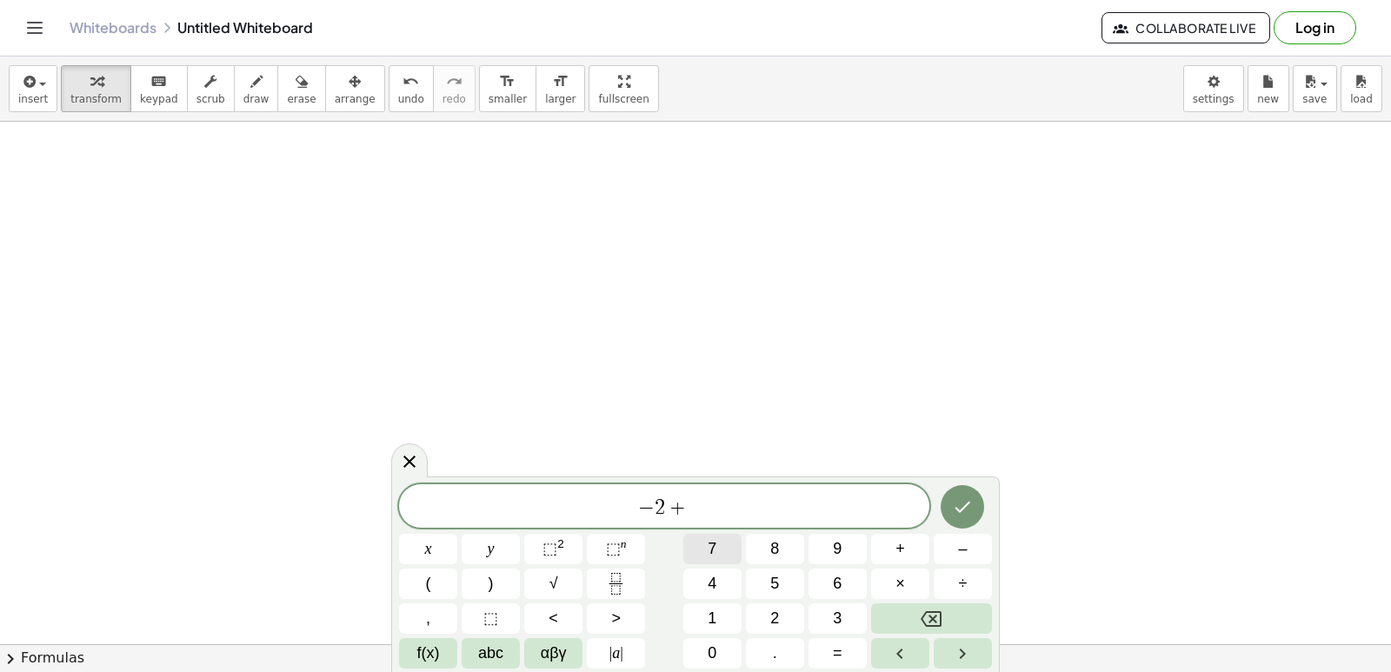
click at [717, 555] on span "7" at bounding box center [712, 548] width 9 height 23
click at [508, 551] on button "y" at bounding box center [491, 549] width 58 height 30
click at [904, 600] on div "− 2 + 7 y x y ⬚ 2 ⬚ n 7 8 9 + – ( ) √ 4 5 6 × ÷ , ⬚ < > 1 2 3 f(x) abc αβγ | a …" at bounding box center [695, 576] width 593 height 184
click at [902, 610] on button "Backspace" at bounding box center [931, 619] width 121 height 30
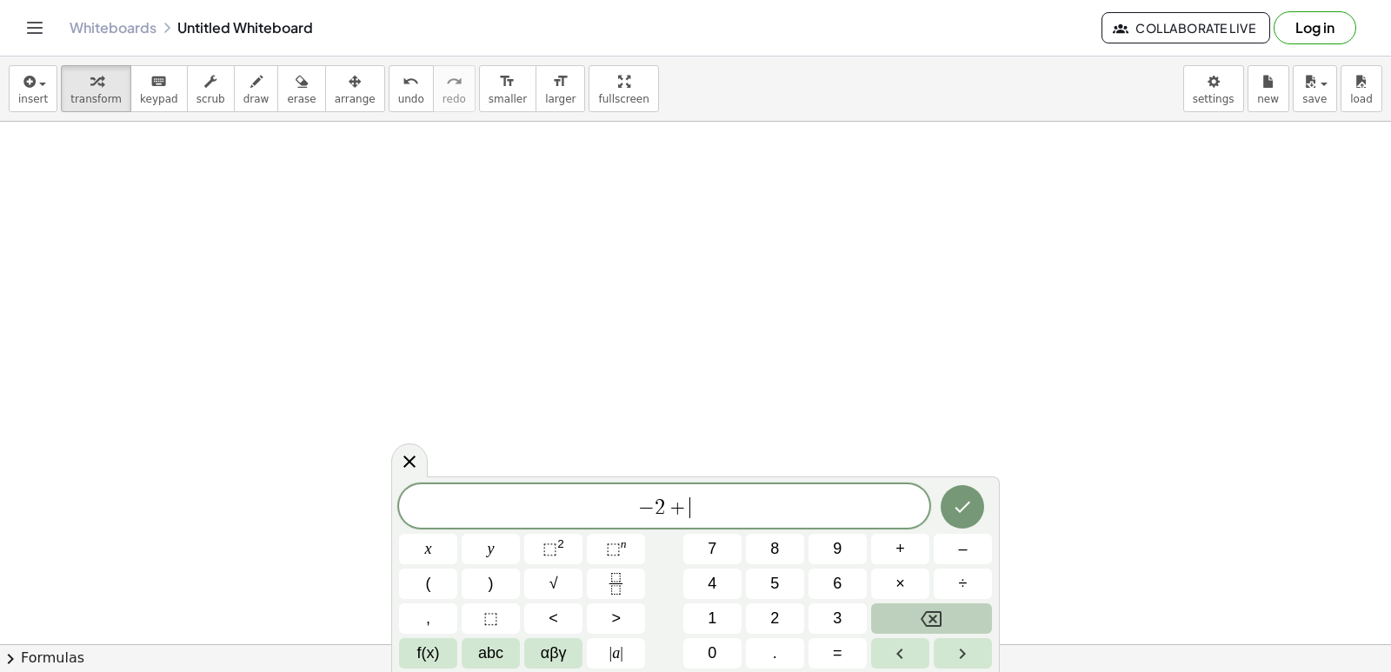
click at [896, 609] on button "Backspace" at bounding box center [931, 619] width 121 height 30
click at [733, 610] on div "− ​ x y ⬚ 2 ⬚ n 7 8 9 + – ( ) √ 4 5 6 × ÷ , ⬚ < > 1 2 3 f(x) abc αβγ | a | 0 . =" at bounding box center [695, 576] width 593 height 184
click at [470, 548] on button "y" at bounding box center [491, 549] width 58 height 30
click at [896, 557] on span "+" at bounding box center [901, 548] width 10 height 23
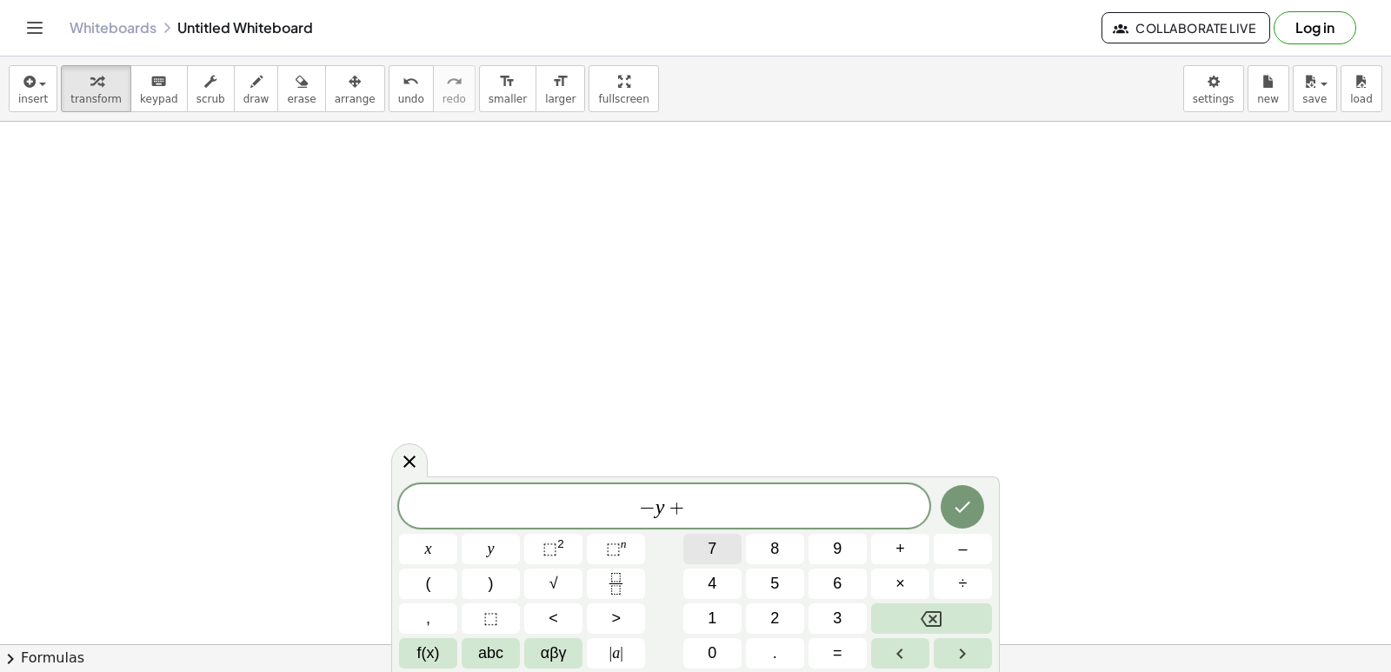
click at [705, 574] on div "− y + ​ x y ⬚ 2 ⬚ n 7 8 9 + – ( ) √ 4 5 6 × ÷ , ⬚ < > 1 2 3 f(x) abc αβγ | a | …" at bounding box center [695, 576] width 593 height 184
click at [410, 550] on button "x" at bounding box center [428, 549] width 58 height 30
click at [677, 503] on span "+" at bounding box center [672, 507] width 25 height 21
click at [678, 510] on span "+" at bounding box center [672, 507] width 25 height 21
click at [710, 548] on span "7" at bounding box center [712, 548] width 9 height 23
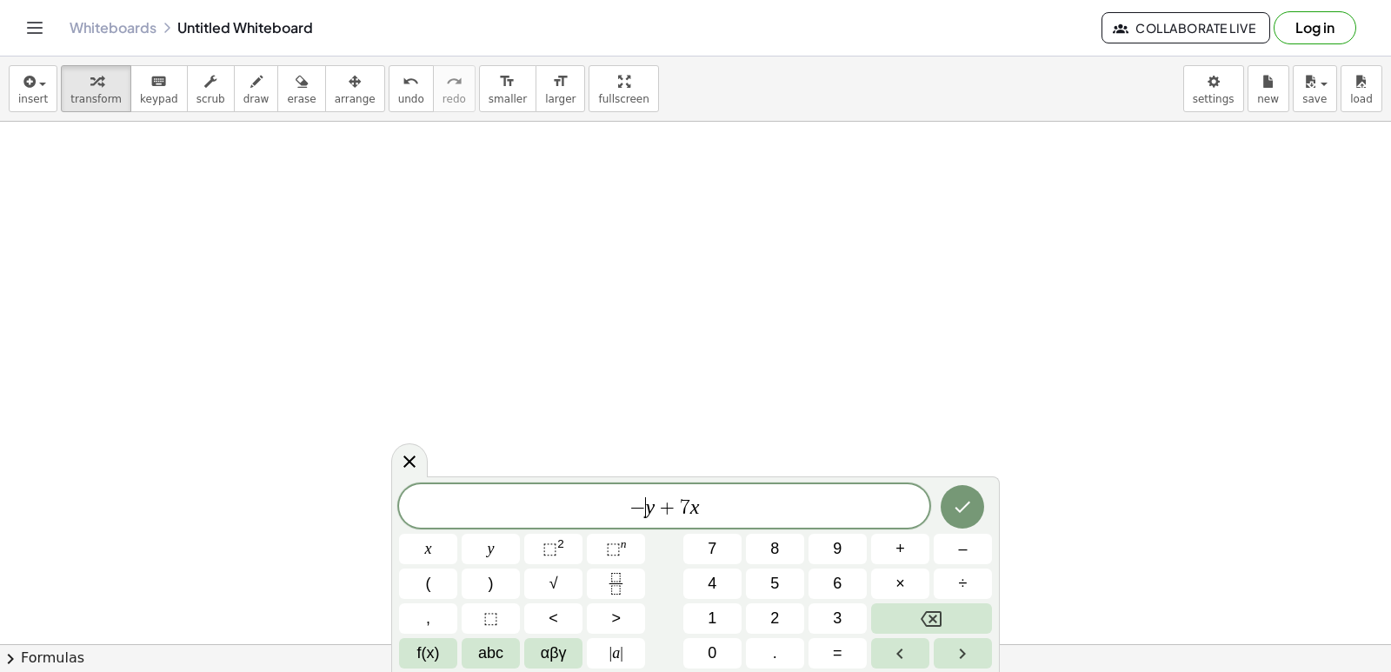
click at [645, 509] on span "− ​ y + 7 x" at bounding box center [664, 508] width 530 height 24
click at [777, 613] on span "2" at bounding box center [775, 618] width 9 height 23
click at [953, 512] on icon "Done" at bounding box center [962, 507] width 21 height 21
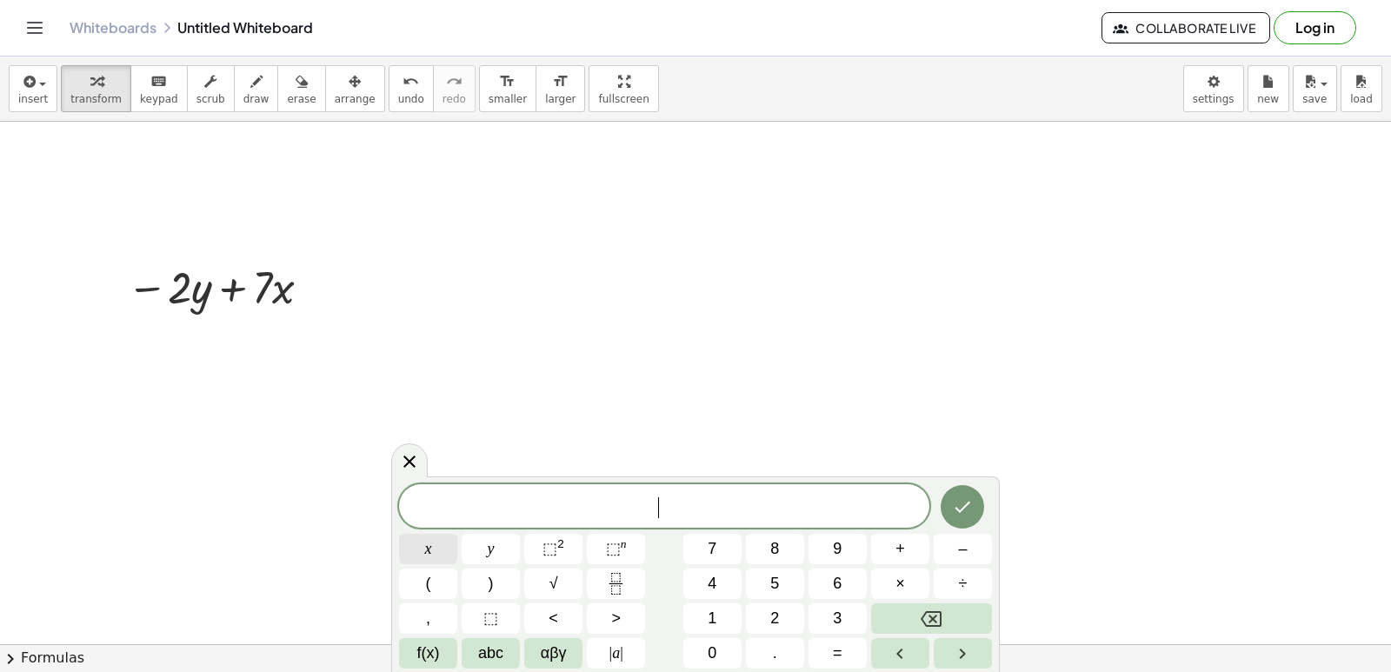
click at [432, 544] on button "x" at bounding box center [428, 549] width 58 height 30
click at [855, 653] on button "=" at bounding box center [838, 653] width 58 height 30
click at [939, 551] on button "–" at bounding box center [963, 549] width 58 height 30
click at [771, 608] on span "2" at bounding box center [775, 618] width 9 height 23
click at [959, 506] on icon "Done" at bounding box center [962, 507] width 21 height 21
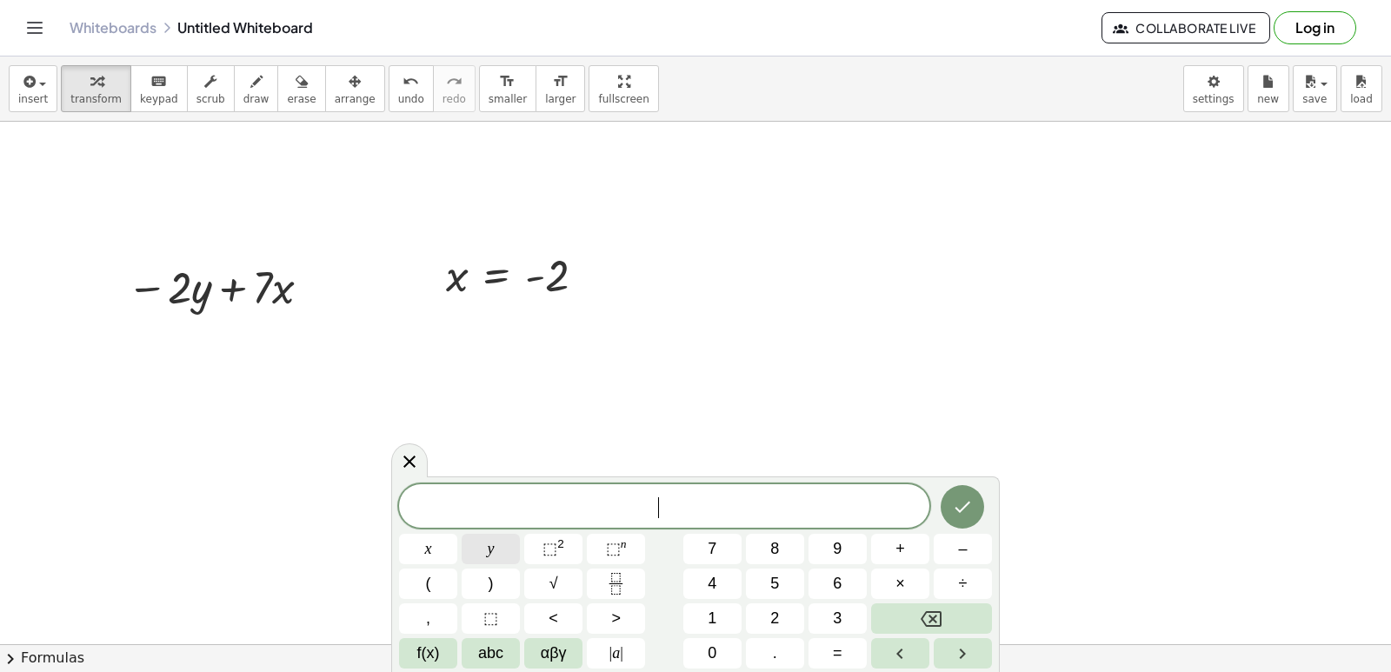
click at [490, 552] on span "y" at bounding box center [491, 548] width 7 height 23
click at [815, 645] on button "=" at bounding box center [838, 653] width 58 height 30
click at [824, 574] on button "6" at bounding box center [838, 584] width 58 height 30
click at [952, 507] on icon "Done" at bounding box center [962, 507] width 21 height 21
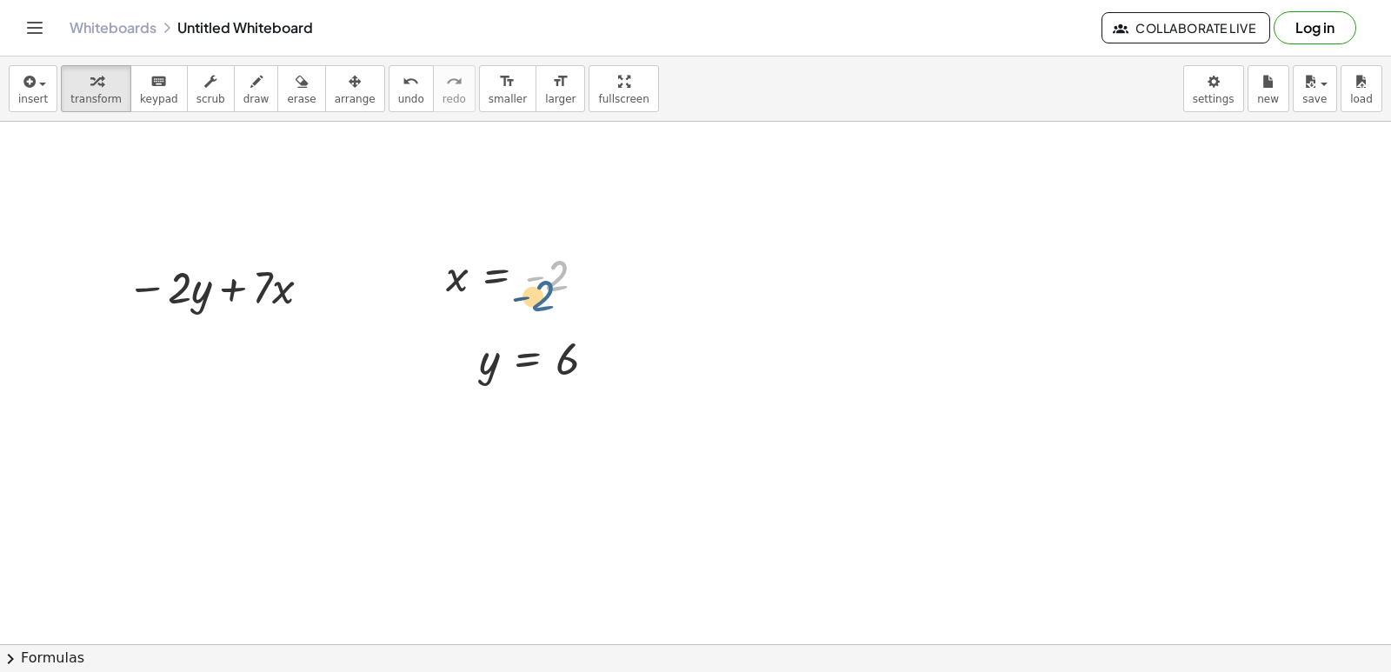
drag, startPoint x: 557, startPoint y: 280, endPoint x: 533, endPoint y: 291, distance: 26.8
click at [544, 300] on div at bounding box center [522, 274] width 170 height 57
drag, startPoint x: 457, startPoint y: 277, endPoint x: 288, endPoint y: 296, distance: 169.8
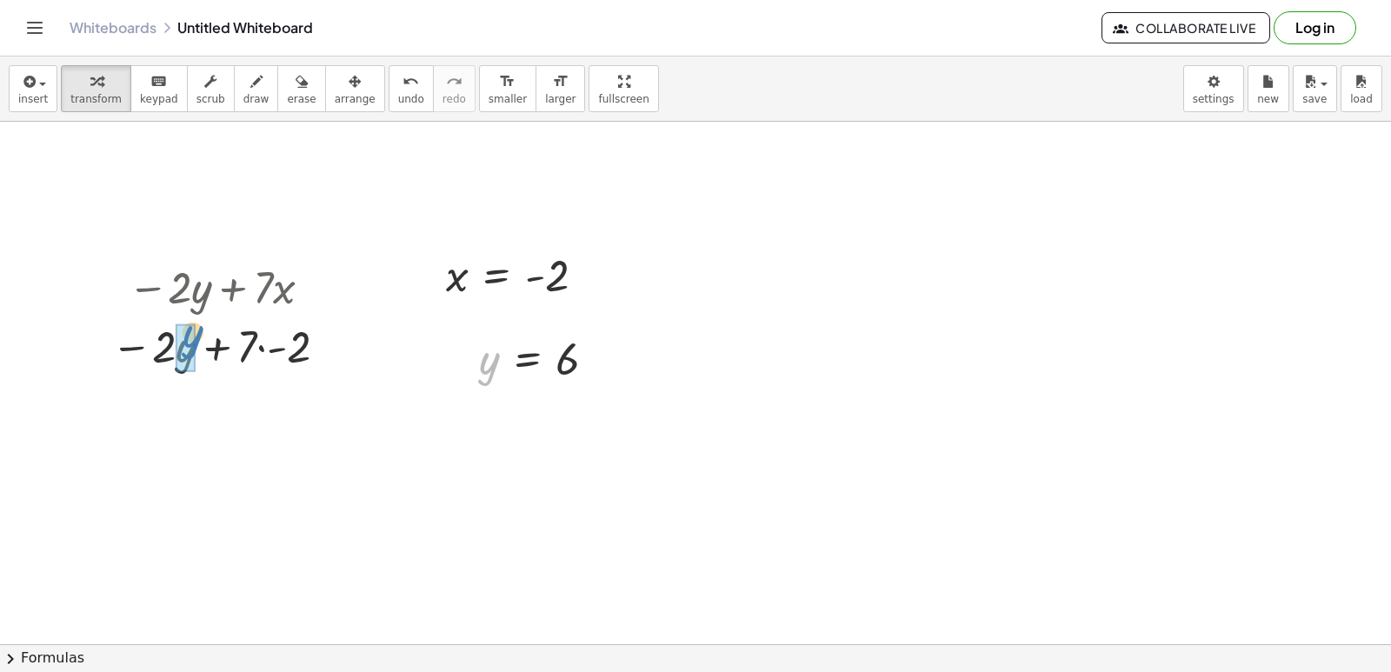
drag, startPoint x: 485, startPoint y: 361, endPoint x: 198, endPoint y: 349, distance: 287.2
click at [176, 344] on div at bounding box center [223, 345] width 254 height 59
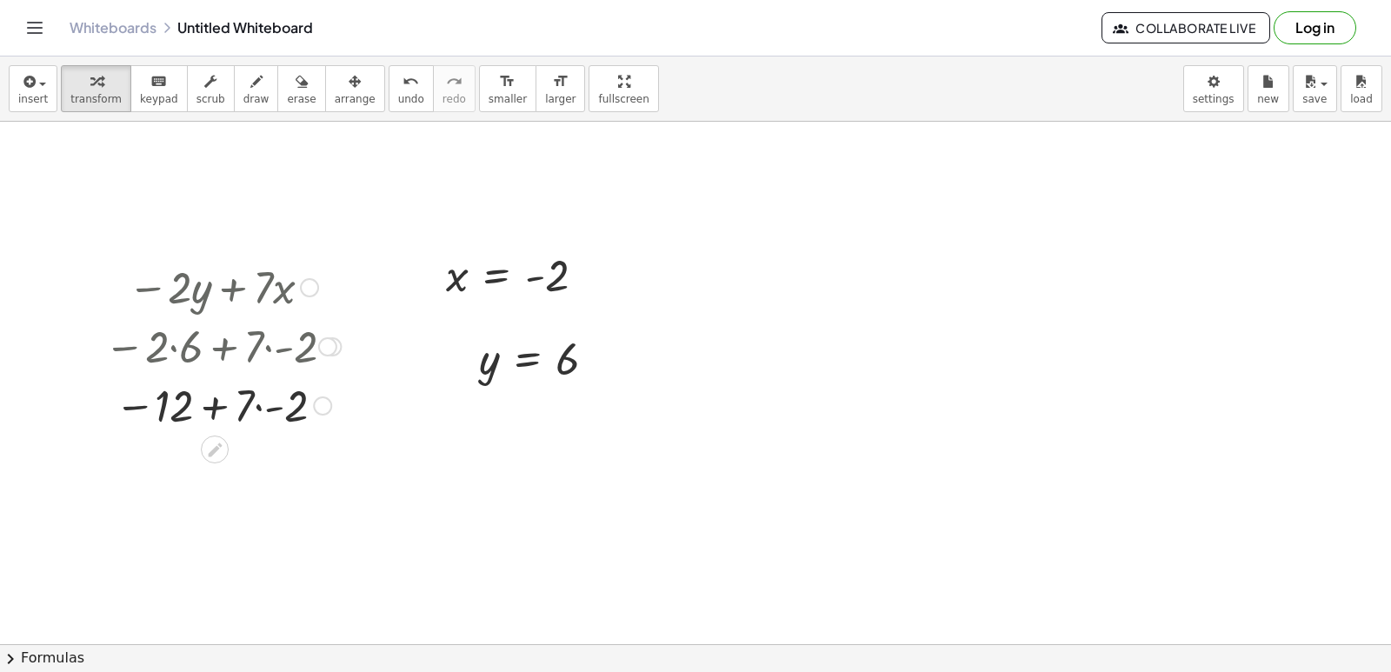
click at [260, 405] on div at bounding box center [223, 404] width 254 height 59
click at [220, 400] on div at bounding box center [223, 404] width 254 height 57
click at [219, 464] on div at bounding box center [223, 461] width 254 height 57
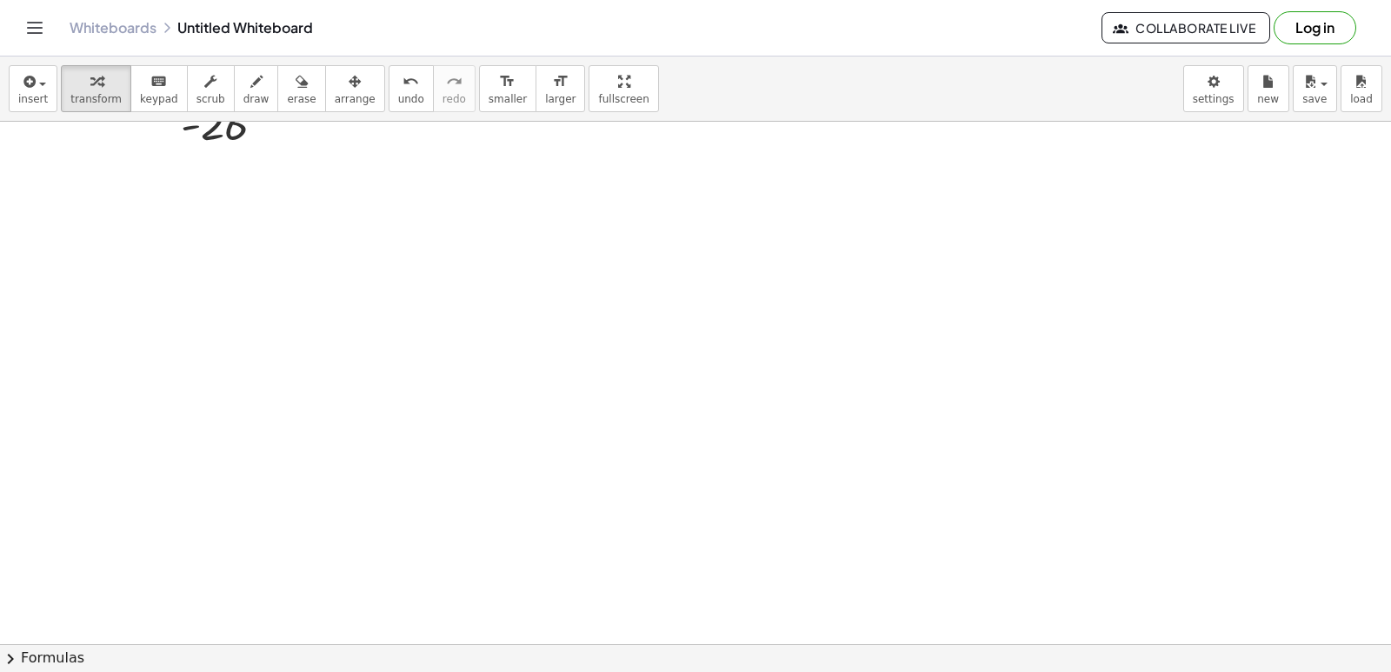
scroll to position [3831, 0]
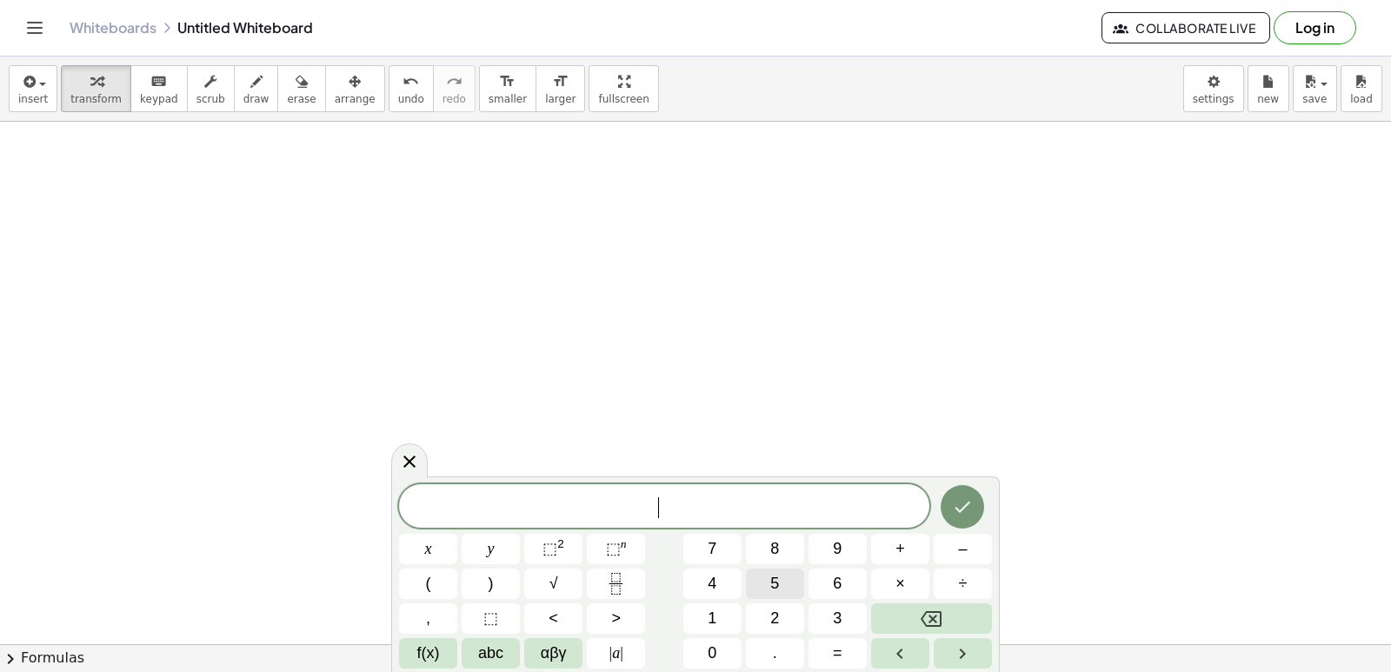
click at [786, 586] on button "5" at bounding box center [775, 584] width 58 height 30
click at [516, 560] on button "y" at bounding box center [491, 549] width 58 height 30
click at [886, 549] on button "+" at bounding box center [900, 549] width 58 height 30
click at [440, 550] on button "x" at bounding box center [428, 549] width 58 height 30
click at [971, 498] on icon "Done" at bounding box center [962, 507] width 21 height 21
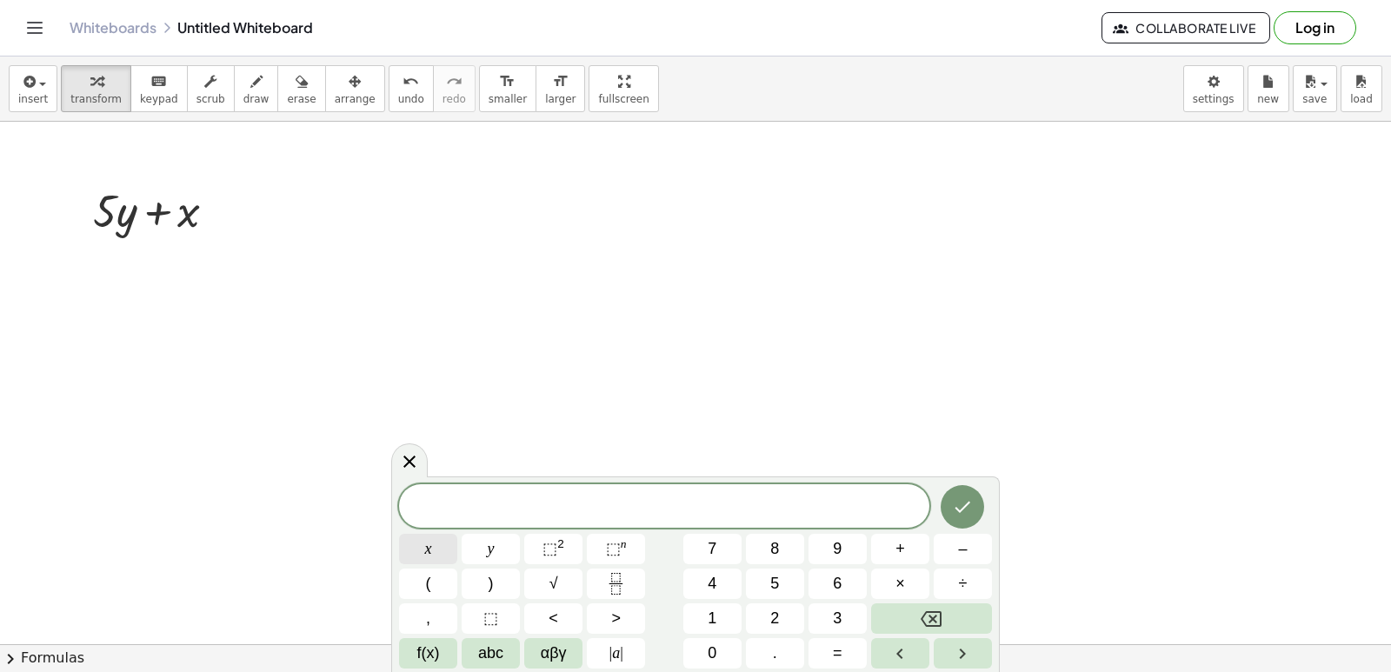
click at [448, 543] on button "x" at bounding box center [428, 549] width 58 height 30
click at [836, 649] on span "=" at bounding box center [838, 653] width 10 height 23
click at [708, 549] on span "7" at bounding box center [712, 548] width 9 height 23
click at [953, 510] on icon "Done" at bounding box center [962, 507] width 21 height 21
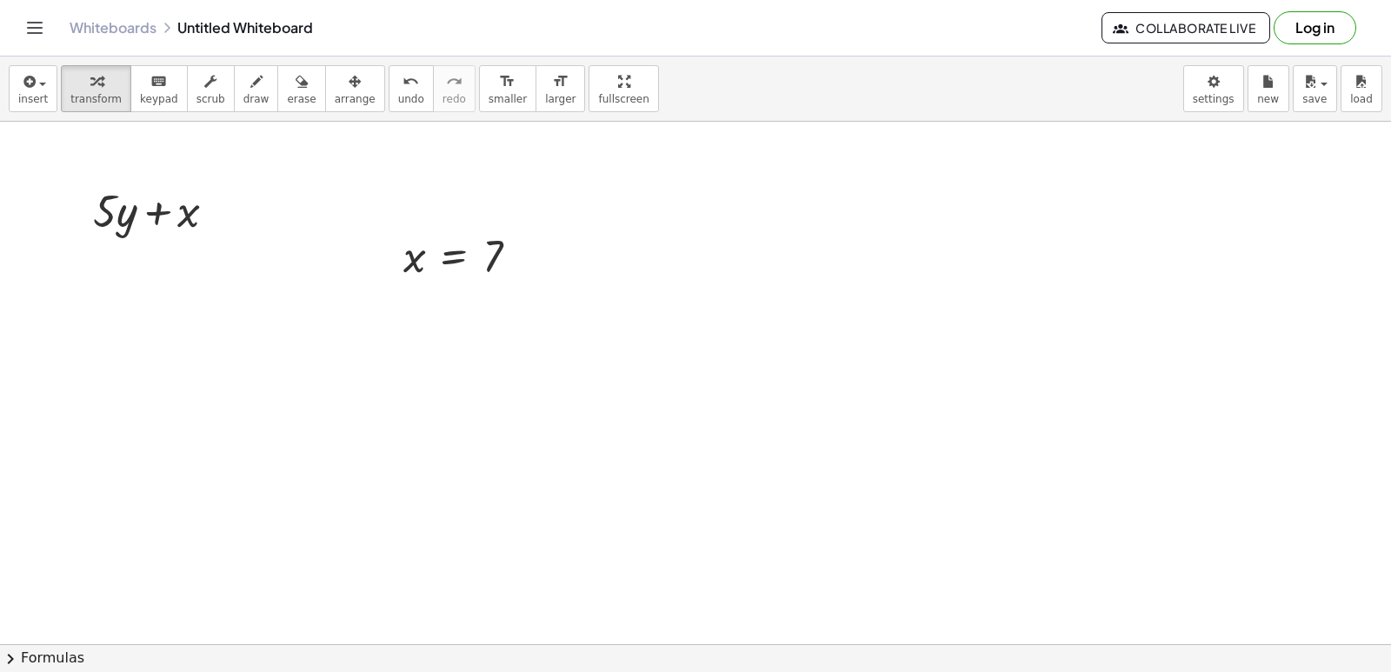
drag, startPoint x: 688, startPoint y: 352, endPoint x: 636, endPoint y: 356, distance: 52.3
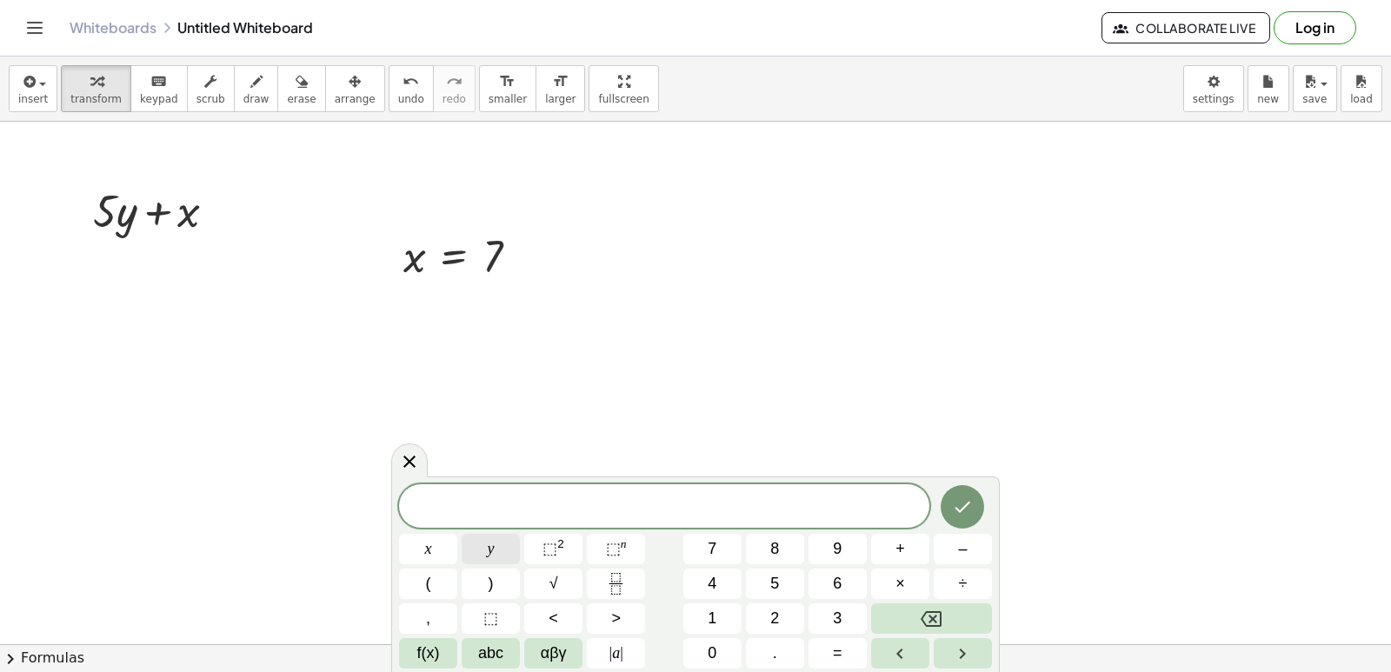
click at [477, 550] on button "y" at bounding box center [491, 549] width 58 height 30
click at [844, 644] on button "=" at bounding box center [838, 653] width 58 height 30
click at [945, 550] on button "–" at bounding box center [963, 549] width 58 height 30
click at [843, 622] on button "3" at bounding box center [838, 619] width 58 height 30
click at [955, 513] on icon "Done" at bounding box center [962, 507] width 21 height 21
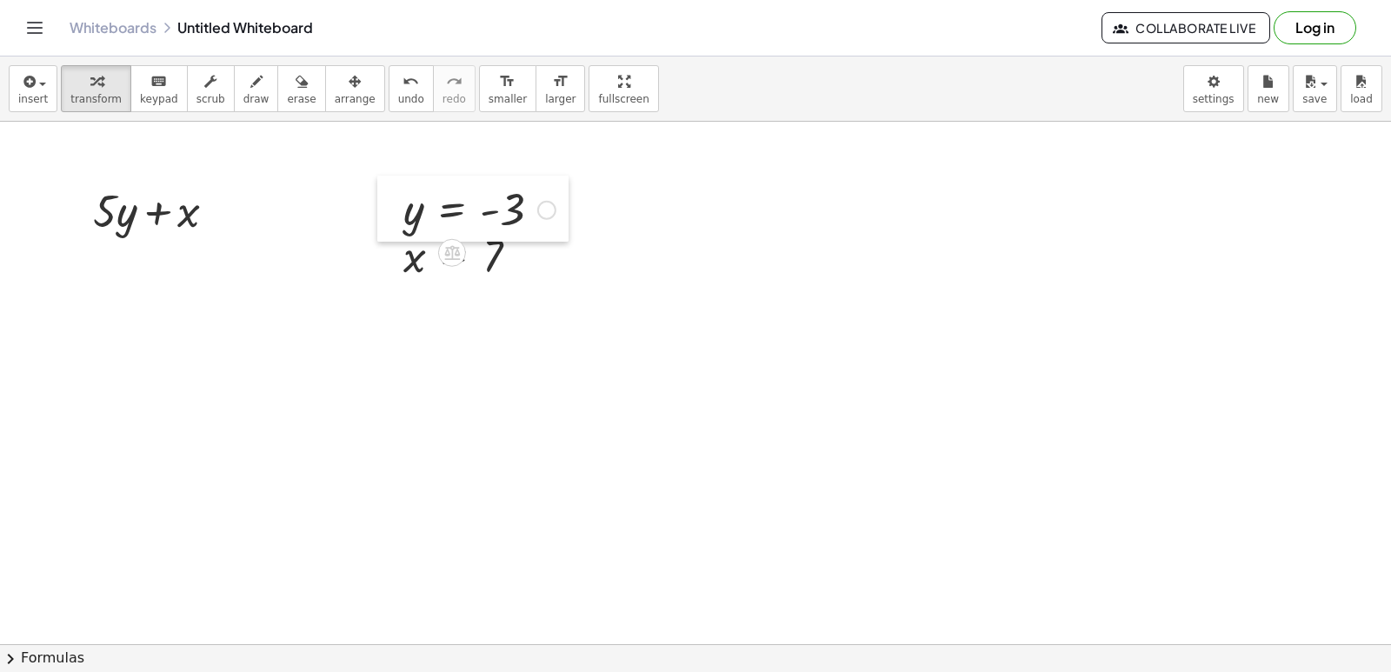
drag, startPoint x: 432, startPoint y: 225, endPoint x: 399, endPoint y: 204, distance: 39.1
click at [399, 204] on div at bounding box center [390, 209] width 26 height 66
drag, startPoint x: 417, startPoint y: 220, endPoint x: 118, endPoint y: 198, distance: 299.9
drag, startPoint x: 410, startPoint y: 259, endPoint x: 190, endPoint y: 276, distance: 221.5
click at [103, 264] on div at bounding box center [161, 268] width 187 height 59
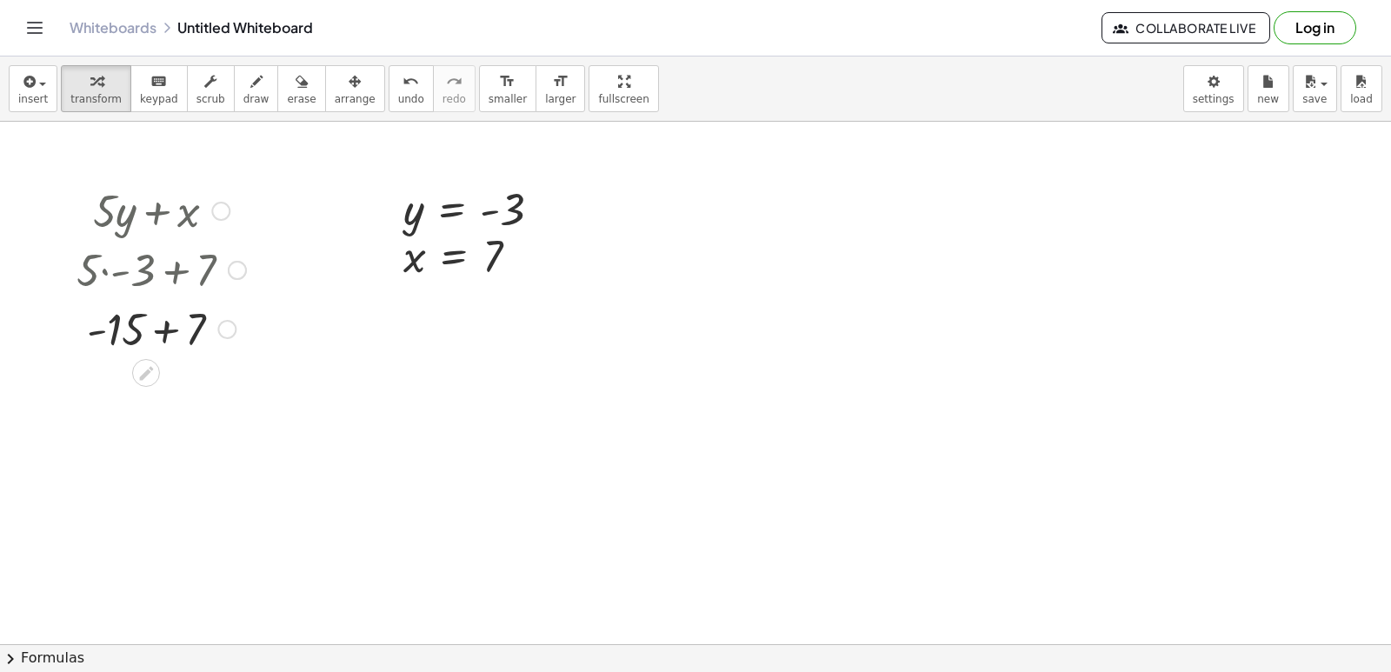
click at [165, 322] on div at bounding box center [161, 327] width 187 height 59
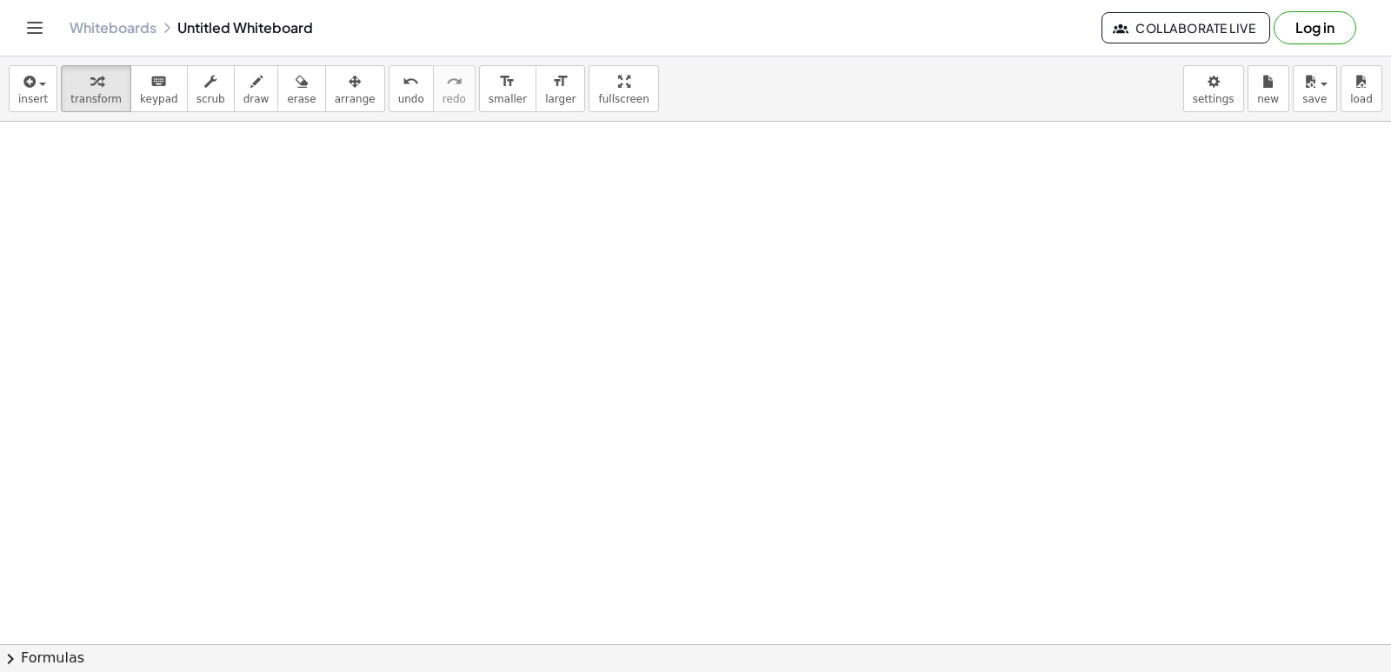
scroll to position [4179, 0]
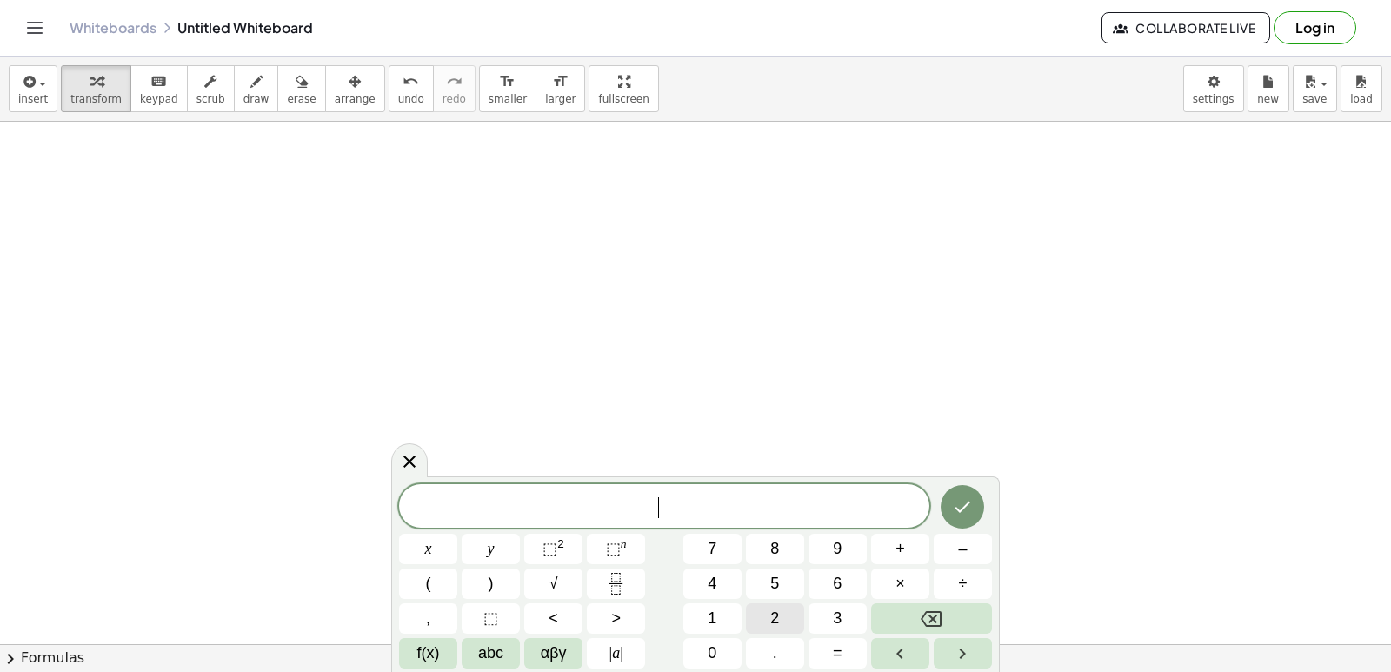
click at [775, 614] on button "2" at bounding box center [775, 619] width 58 height 30
click at [421, 550] on button "x" at bounding box center [428, 549] width 58 height 30
click at [890, 555] on button "+" at bounding box center [900, 549] width 58 height 30
click at [516, 557] on button "y" at bounding box center [491, 549] width 58 height 30
click at [829, 645] on button "=" at bounding box center [838, 653] width 58 height 30
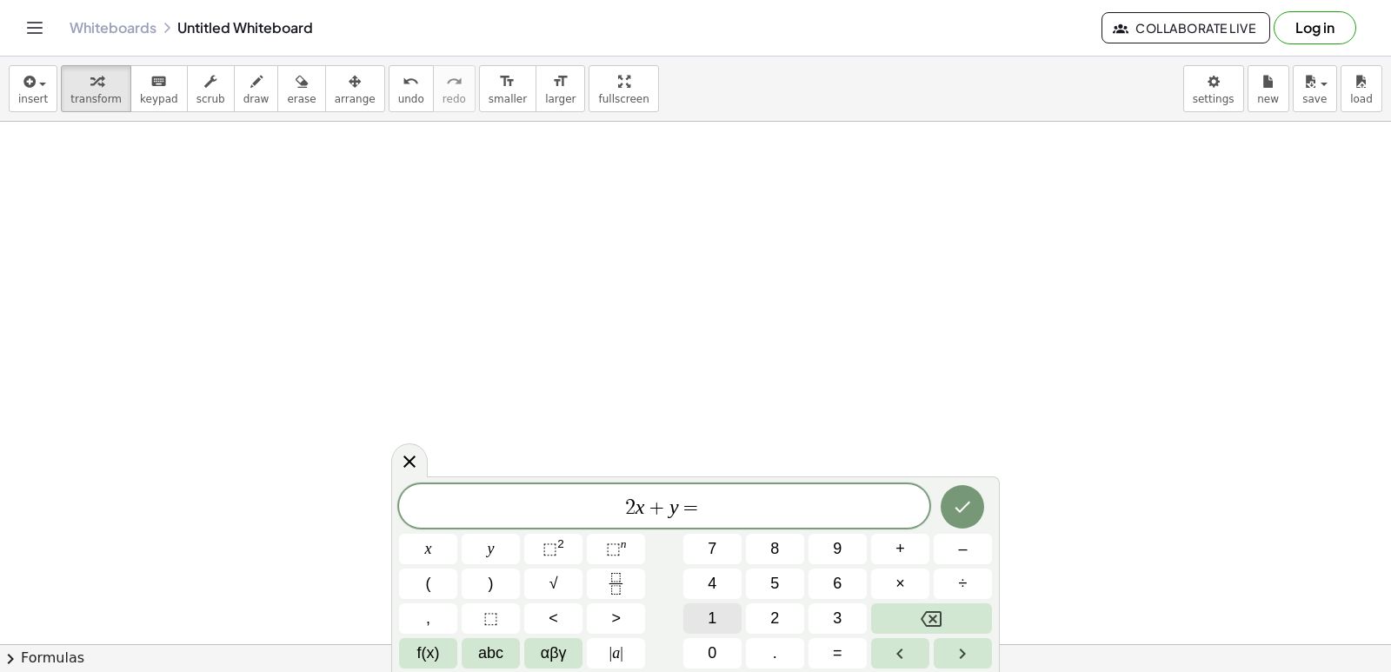
click at [724, 604] on button "1" at bounding box center [713, 619] width 58 height 30
click at [721, 570] on button "4" at bounding box center [713, 584] width 58 height 30
click at [969, 510] on icon "Done" at bounding box center [962, 507] width 21 height 21
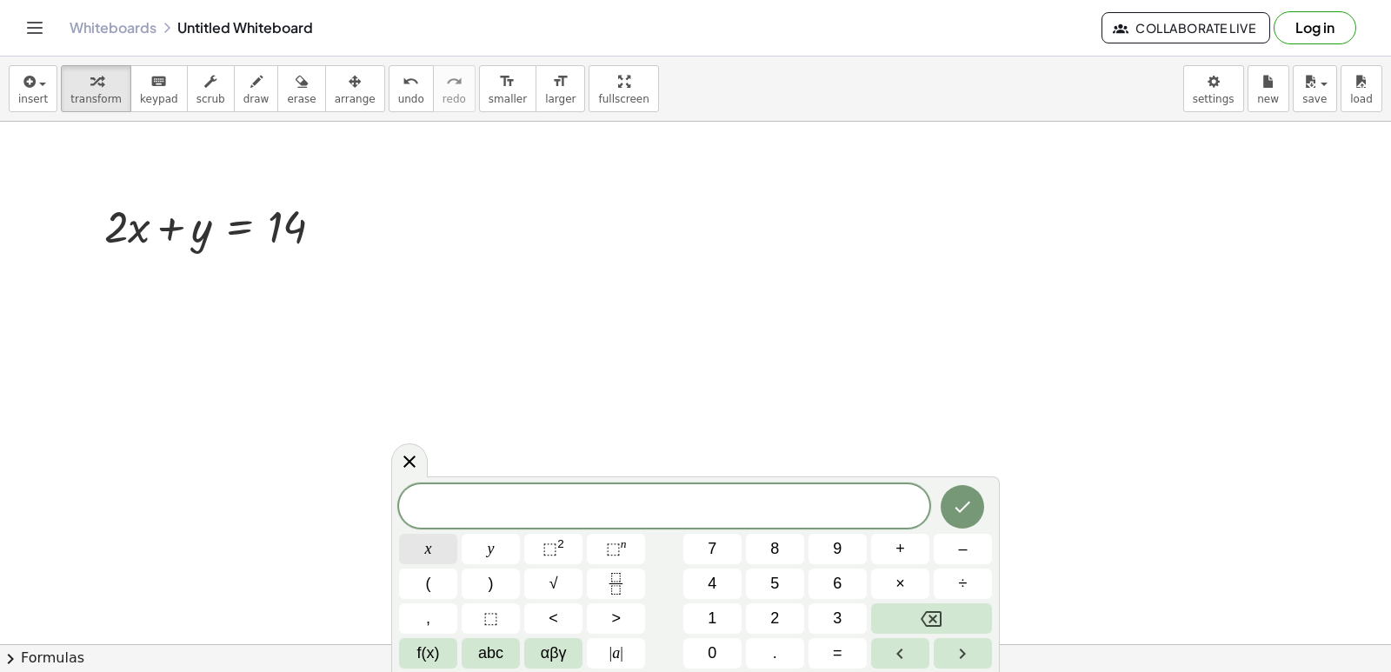
click at [424, 539] on button "x" at bounding box center [428, 549] width 58 height 30
click at [954, 550] on button "–" at bounding box center [963, 549] width 58 height 30
click at [504, 537] on button "y" at bounding box center [491, 549] width 58 height 30
click at [829, 648] on button "=" at bounding box center [838, 653] width 58 height 30
click at [724, 590] on button "4" at bounding box center [713, 584] width 58 height 30
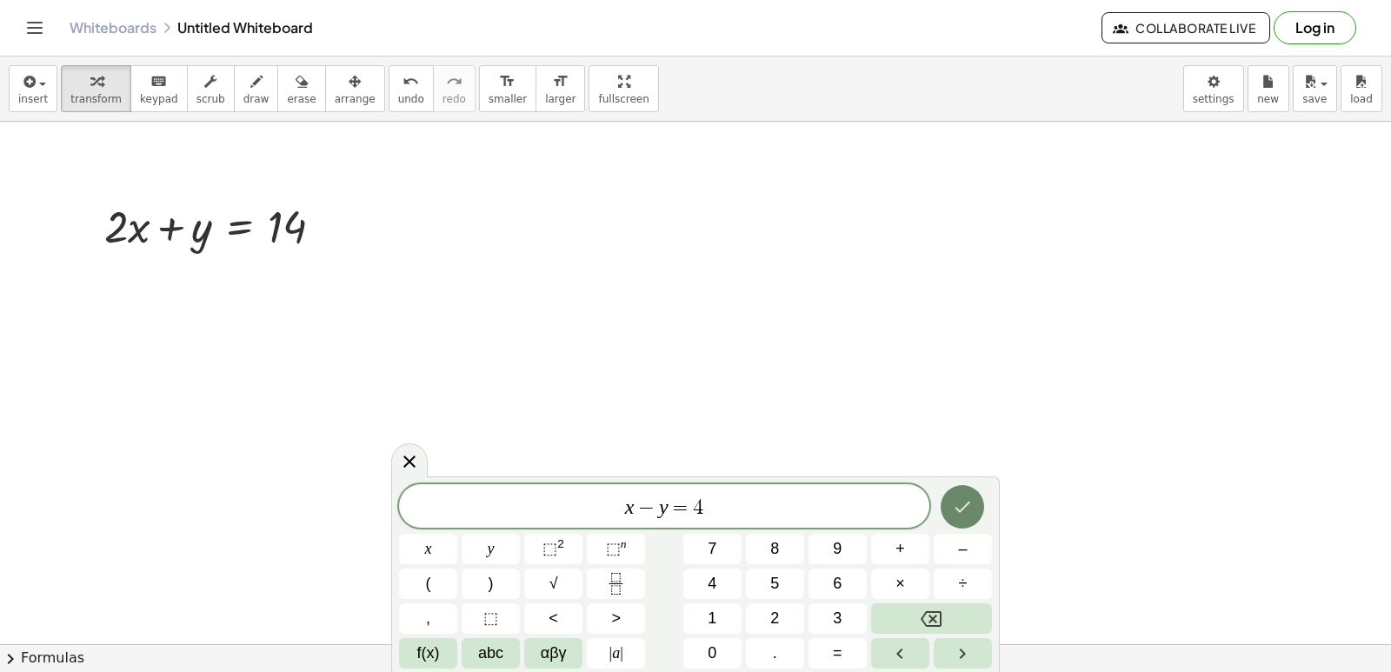
click at [950, 503] on button "Done" at bounding box center [962, 506] width 43 height 43
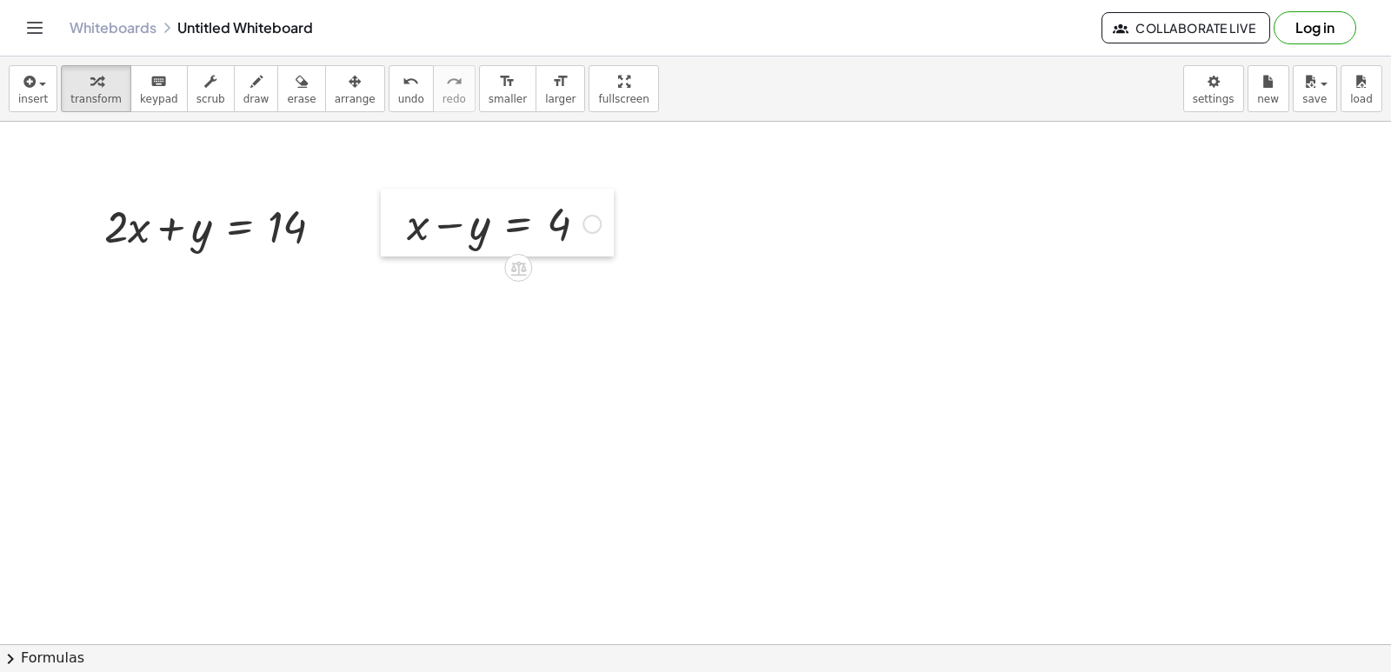
drag, startPoint x: 390, startPoint y: 214, endPoint x: 389, endPoint y: 192, distance: 21.8
click at [389, 192] on div at bounding box center [394, 223] width 26 height 68
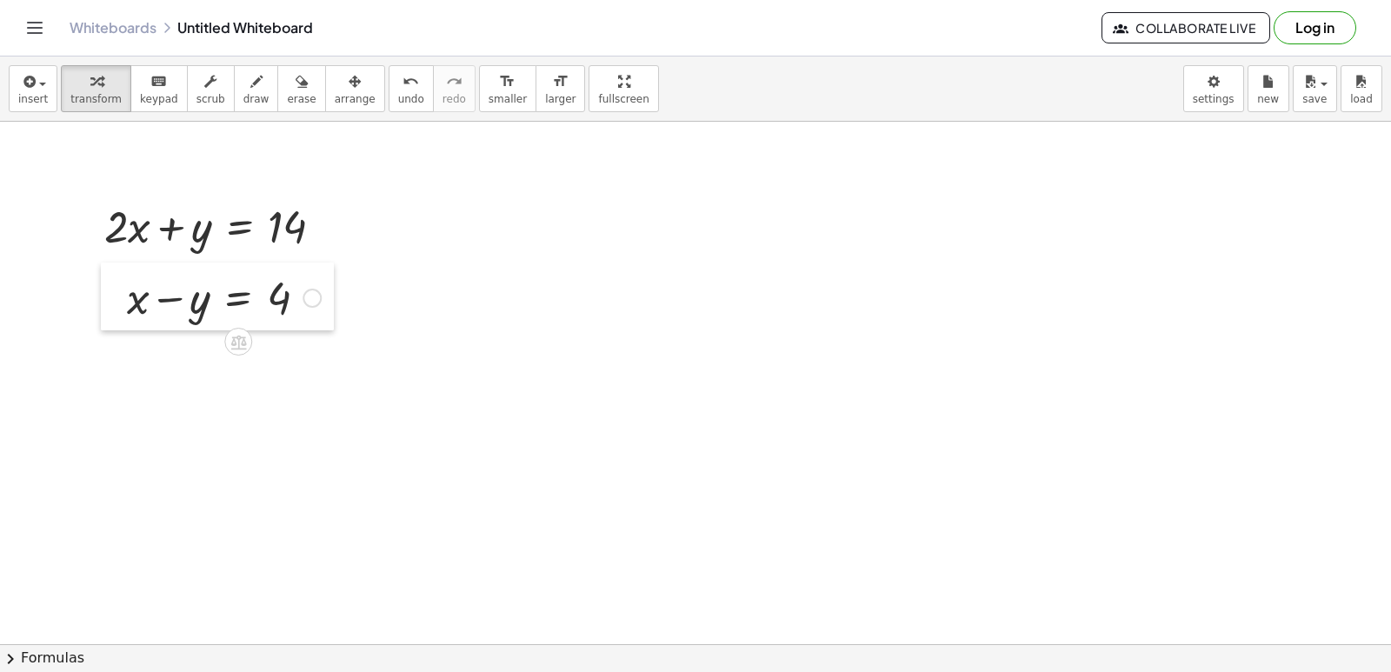
drag, startPoint x: 397, startPoint y: 210, endPoint x: 117, endPoint y: 284, distance: 289.6
click at [117, 284] on div at bounding box center [114, 297] width 26 height 68
click at [398, 88] on div "undo" at bounding box center [411, 80] width 26 height 21
drag, startPoint x: 390, startPoint y: 195, endPoint x: 100, endPoint y: 259, distance: 297.5
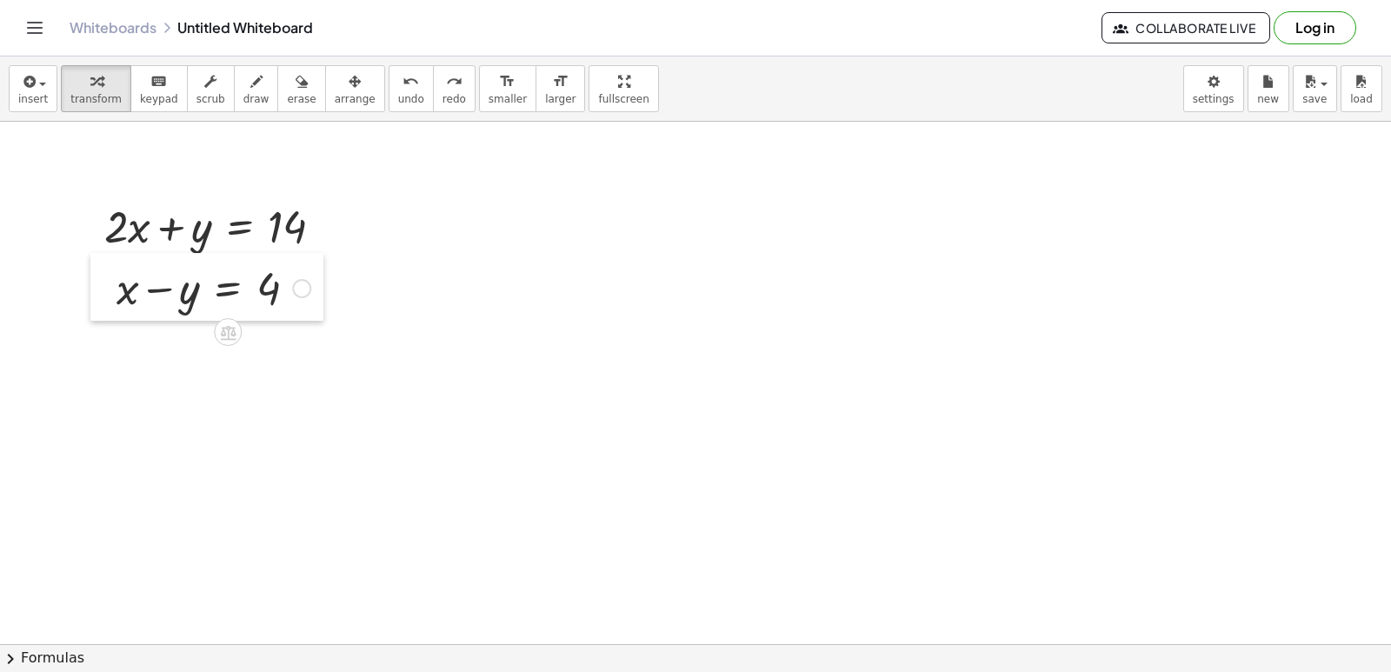
click at [100, 259] on div at bounding box center [103, 287] width 26 height 68
click at [173, 224] on div at bounding box center [221, 225] width 250 height 59
drag, startPoint x: 173, startPoint y: 224, endPoint x: 163, endPoint y: 277, distance: 54.9
click at [237, 106] on button "draw" at bounding box center [256, 88] width 45 height 47
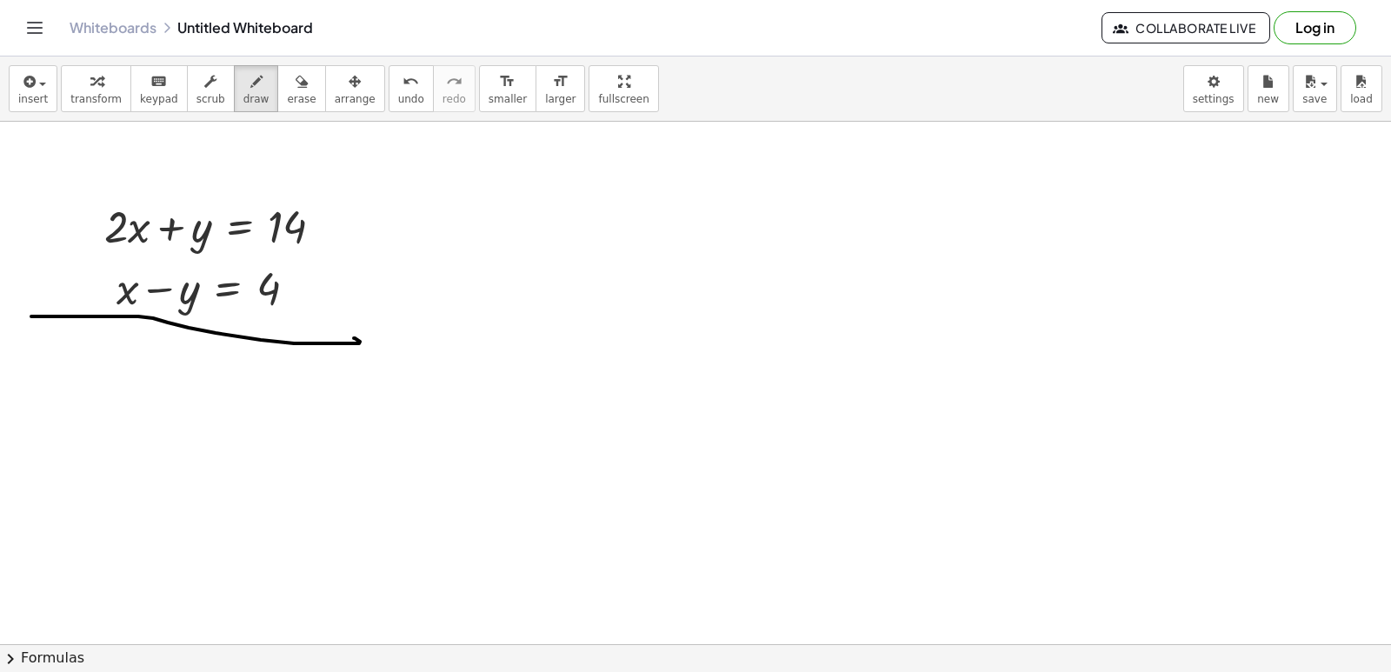
drag, startPoint x: 31, startPoint y: 317, endPoint x: 354, endPoint y: 338, distance: 323.4
click at [389, 83] on button "undo undo" at bounding box center [411, 88] width 45 height 47
drag, startPoint x: 101, startPoint y: 98, endPoint x: 110, endPoint y: 104, distance: 11.3
click at [104, 97] on span "transform" at bounding box center [95, 99] width 51 height 12
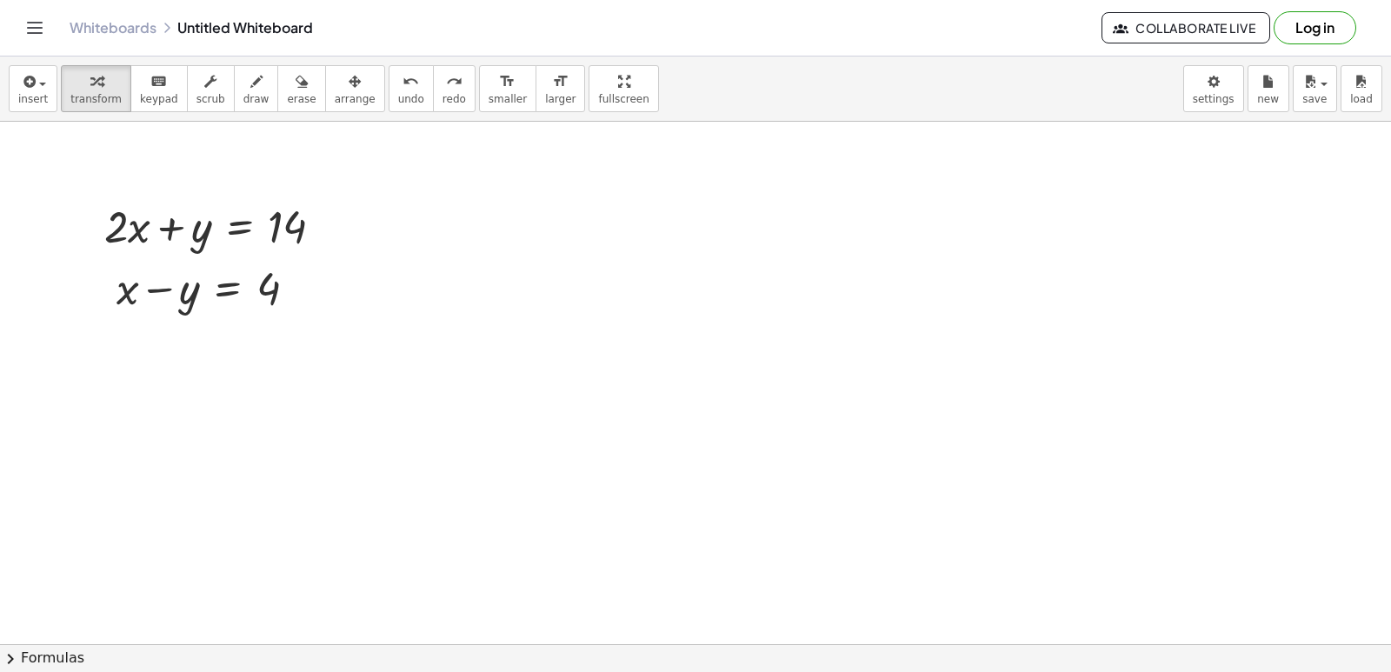
drag, startPoint x: 217, startPoint y: 106, endPoint x: 81, endPoint y: 473, distance: 391.6
click at [211, 118] on div "insert select one: Math Expression Function Text Youtube Video Graphing Geometr…" at bounding box center [695, 89] width 1391 height 65
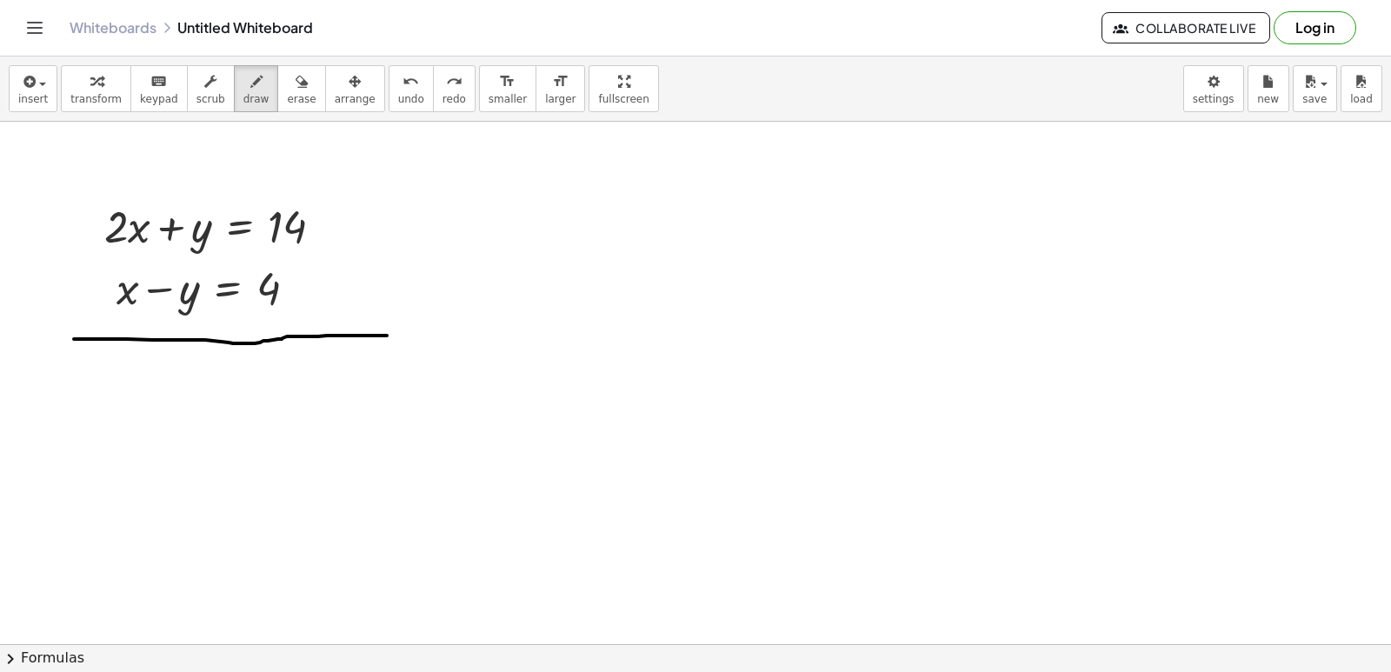
drag, startPoint x: 74, startPoint y: 339, endPoint x: 387, endPoint y: 336, distance: 313.1
click at [106, 87] on div "button" at bounding box center [95, 80] width 51 height 21
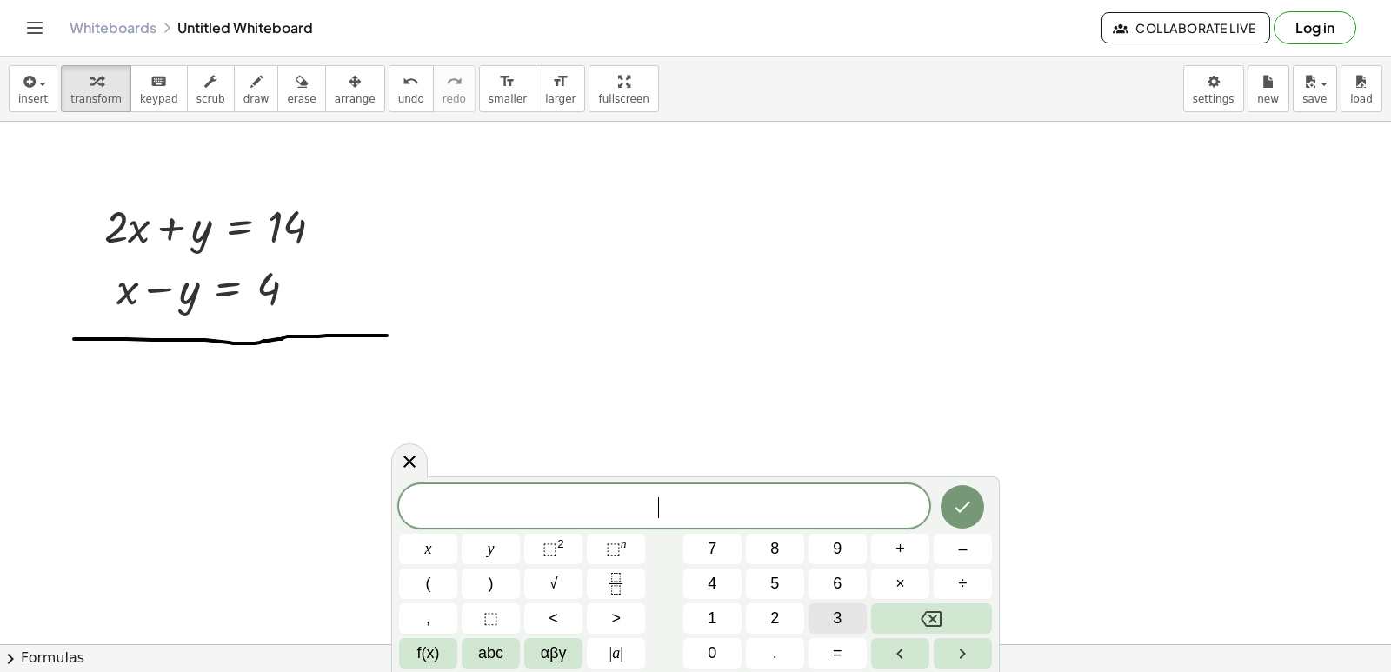
click at [831, 607] on button "3" at bounding box center [838, 619] width 58 height 30
click at [418, 547] on button "x" at bounding box center [428, 549] width 58 height 30
click at [850, 644] on button "=" at bounding box center [838, 653] width 58 height 30
click at [743, 585] on div "3 x = ​ x y ⬚ 2 ⬚ n 7 8 9 + – ( ) √ 4 5 6 × ÷ , ⬚ < > 1 2 3 f(x) abc αβγ | a | …" at bounding box center [695, 576] width 593 height 184
click at [726, 610] on button "1" at bounding box center [713, 619] width 58 height 30
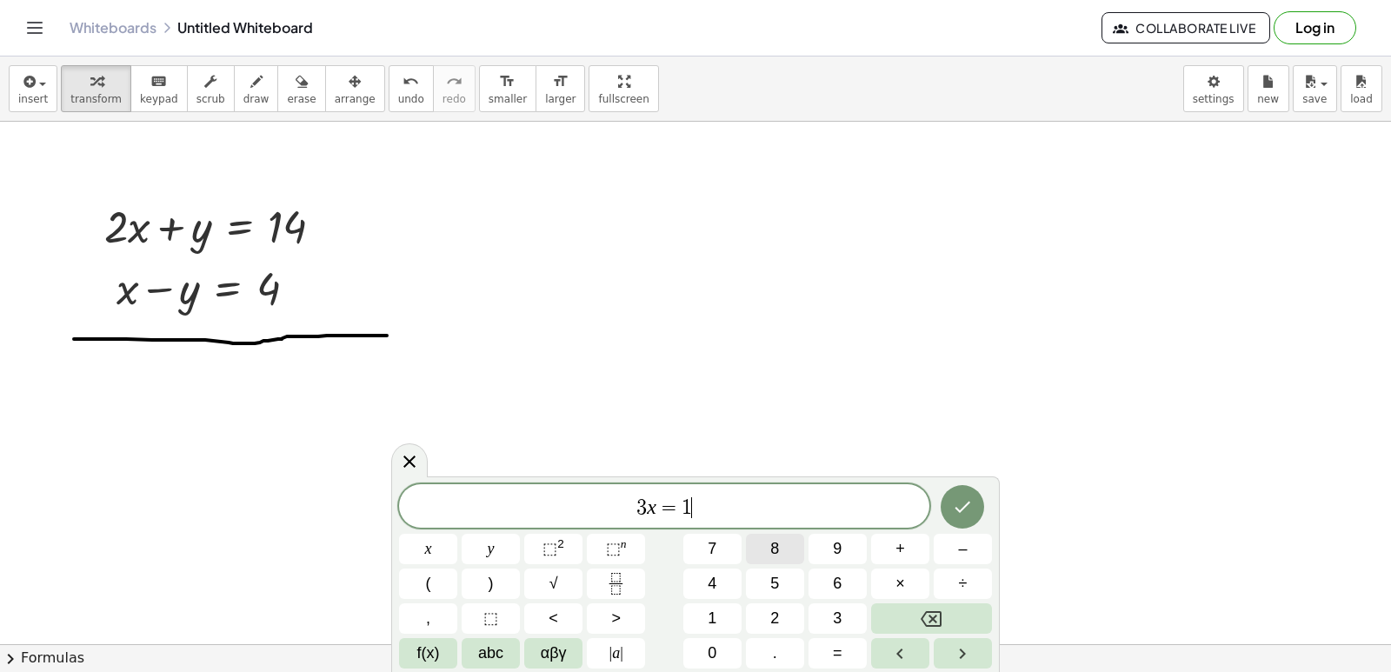
click at [767, 555] on button "8" at bounding box center [775, 549] width 58 height 30
click at [957, 507] on icon "Done" at bounding box center [962, 507] width 21 height 21
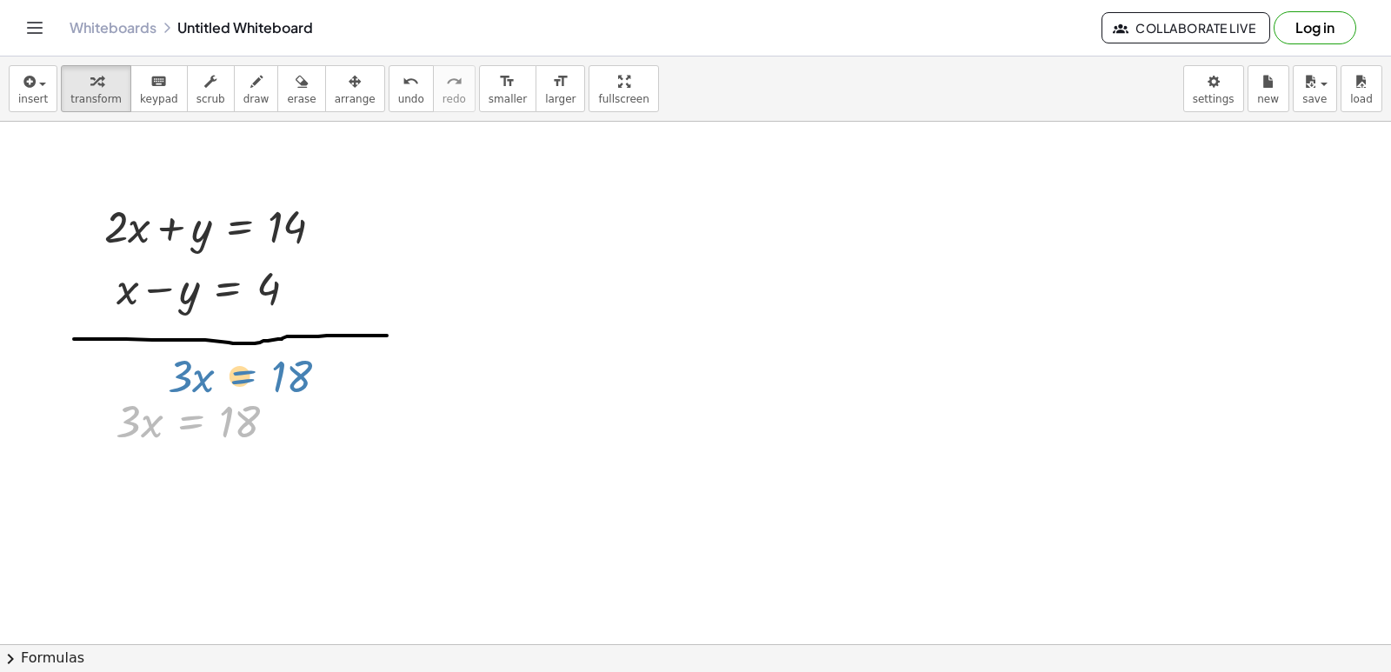
drag, startPoint x: 176, startPoint y: 425, endPoint x: 228, endPoint y: 418, distance: 52.6
click at [224, 386] on div "· 3 · x = 18 · 3 · x = 18" at bounding box center [197, 420] width 215 height 68
drag, startPoint x: 103, startPoint y: 405, endPoint x: 115, endPoint y: 384, distance: 23.7
click at [115, 384] on div at bounding box center [110, 401] width 26 height 68
drag, startPoint x: 139, startPoint y: 402, endPoint x: 285, endPoint y: 399, distance: 146.1
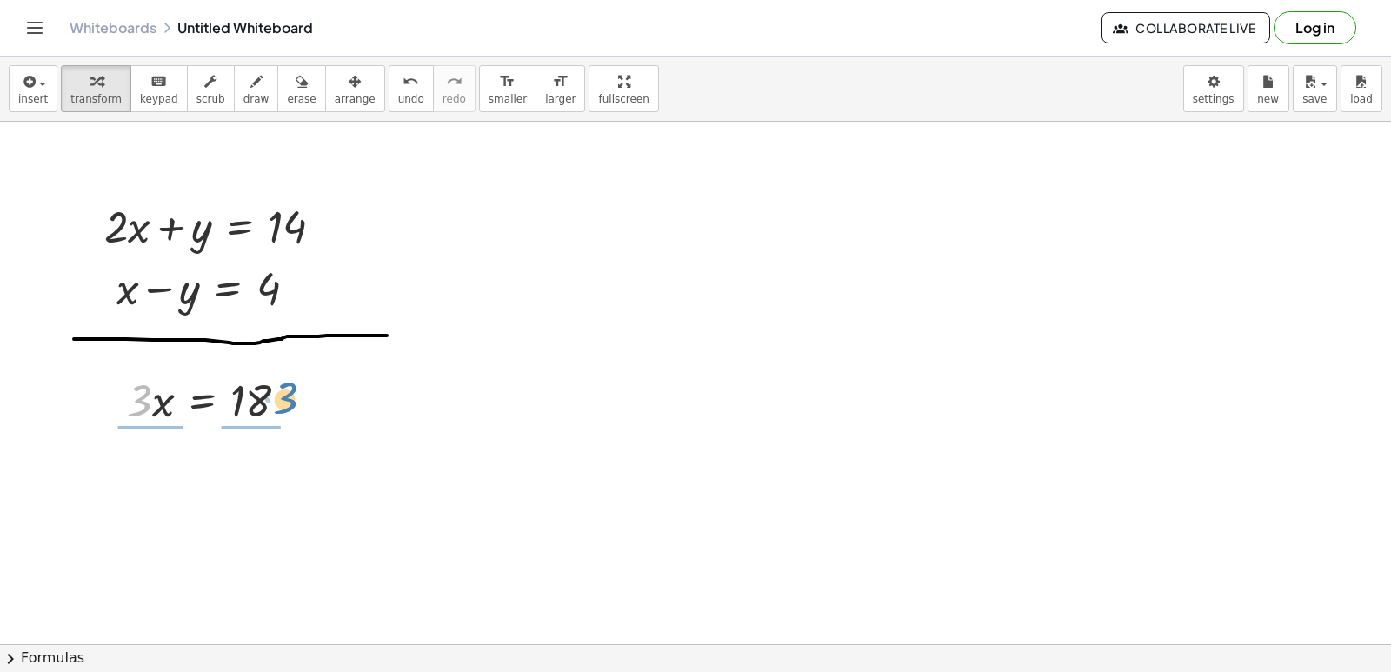
click at [285, 399] on div at bounding box center [214, 399] width 193 height 59
click at [154, 474] on div at bounding box center [215, 472] width 199 height 87
drag, startPoint x: 297, startPoint y: 561, endPoint x: 299, endPoint y: 468, distance: 93.1
click at [299, 468] on div at bounding box center [297, 471] width 19 height 19
click at [234, 488] on div at bounding box center [216, 472] width 197 height 87
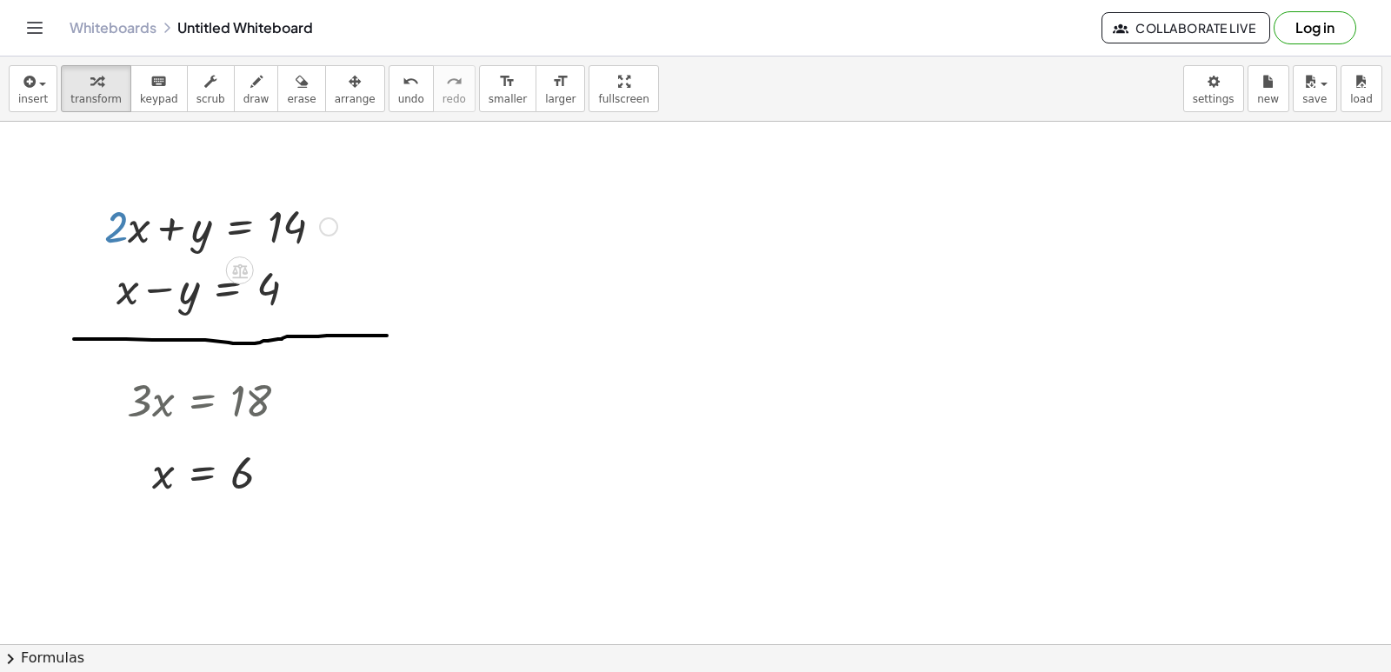
click at [117, 214] on div at bounding box center [221, 225] width 250 height 59
click at [324, 220] on div at bounding box center [328, 226] width 19 height 19
drag, startPoint x: 137, startPoint y: 235, endPoint x: 146, endPoint y: 236, distance: 9.6
click at [146, 236] on div at bounding box center [221, 225] width 250 height 59
drag, startPoint x: 97, startPoint y: 209, endPoint x: 104, endPoint y: 202, distance: 10.5
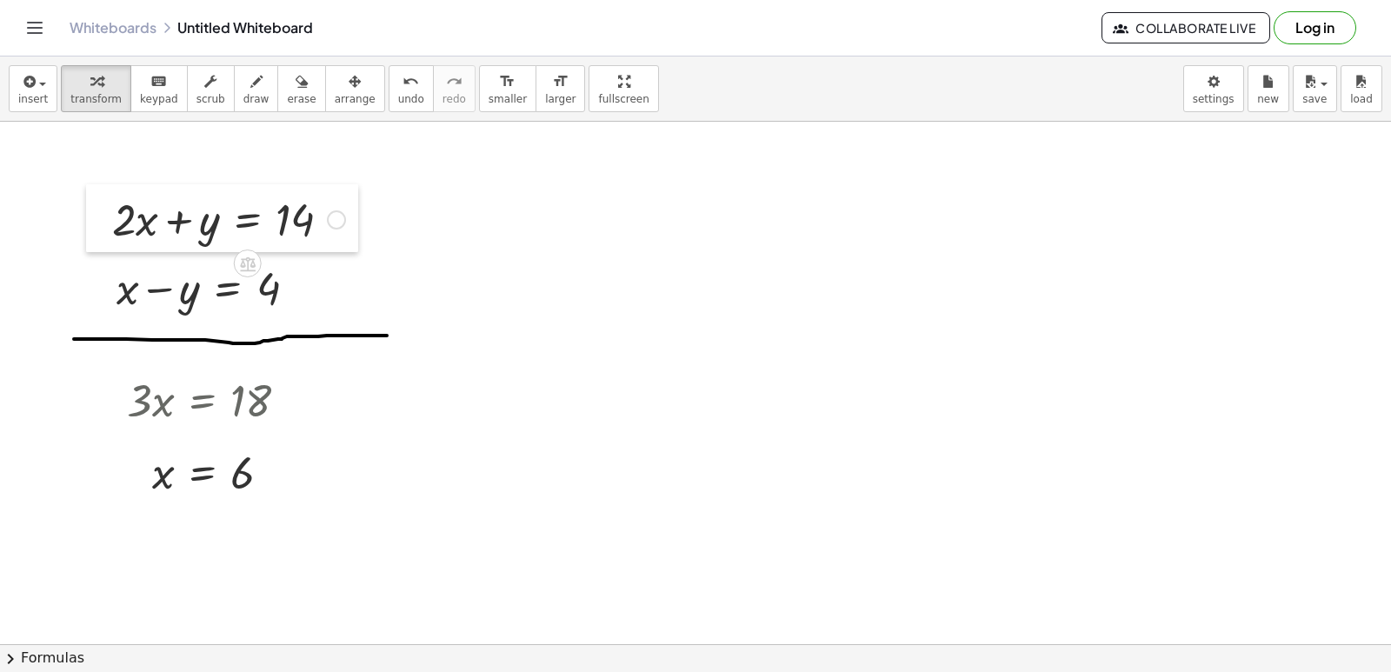
click at [104, 202] on div at bounding box center [99, 218] width 26 height 68
drag, startPoint x: 336, startPoint y: 218, endPoint x: 570, endPoint y: 350, distance: 268.7
drag, startPoint x: 318, startPoint y: 330, endPoint x: 553, endPoint y: 244, distance: 250.4
click at [553, 244] on div at bounding box center [548, 253] width 26 height 68
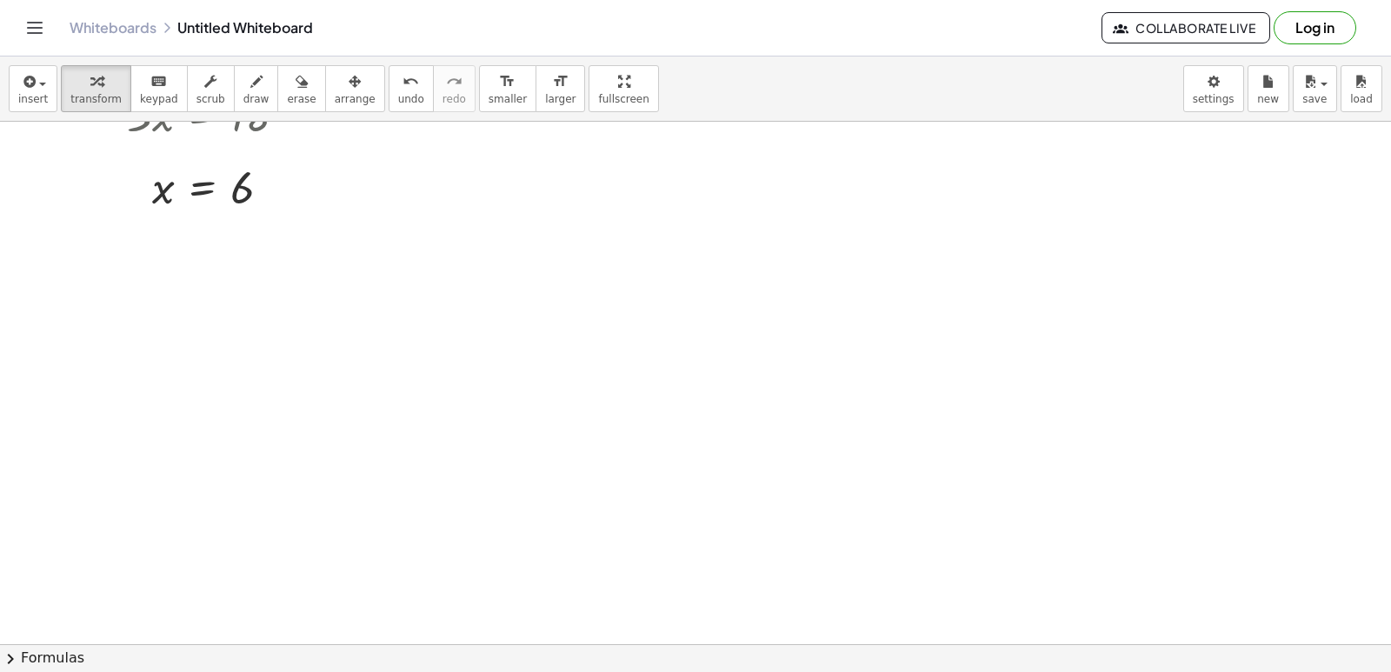
scroll to position [4613, 0]
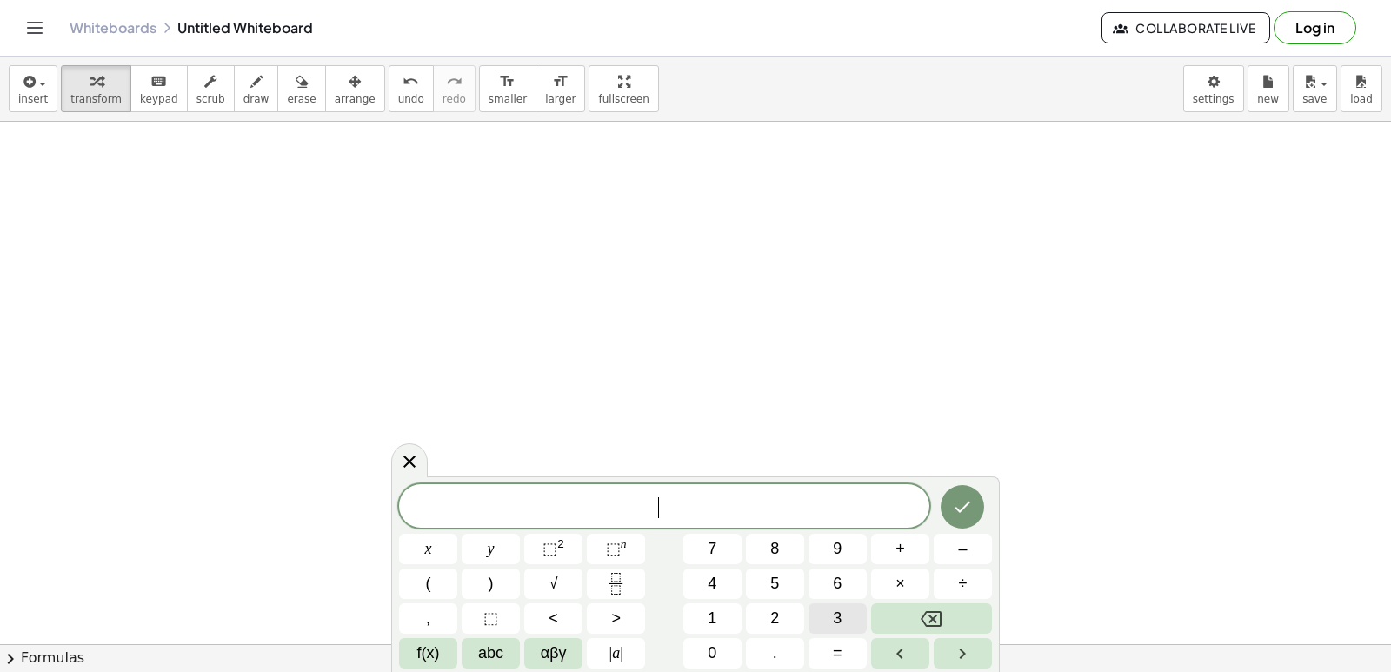
click at [831, 604] on button "3" at bounding box center [838, 619] width 58 height 30
click at [437, 533] on div "3 x y ⬚ 2 ⬚ n 7 8 9 + – ( ) √ 4 5 6 × ÷ , ⬚ < > 1 2 3 f(x) abc αβγ | a | 0 . =" at bounding box center [695, 576] width 593 height 184
click at [441, 548] on button "x" at bounding box center [428, 549] width 58 height 30
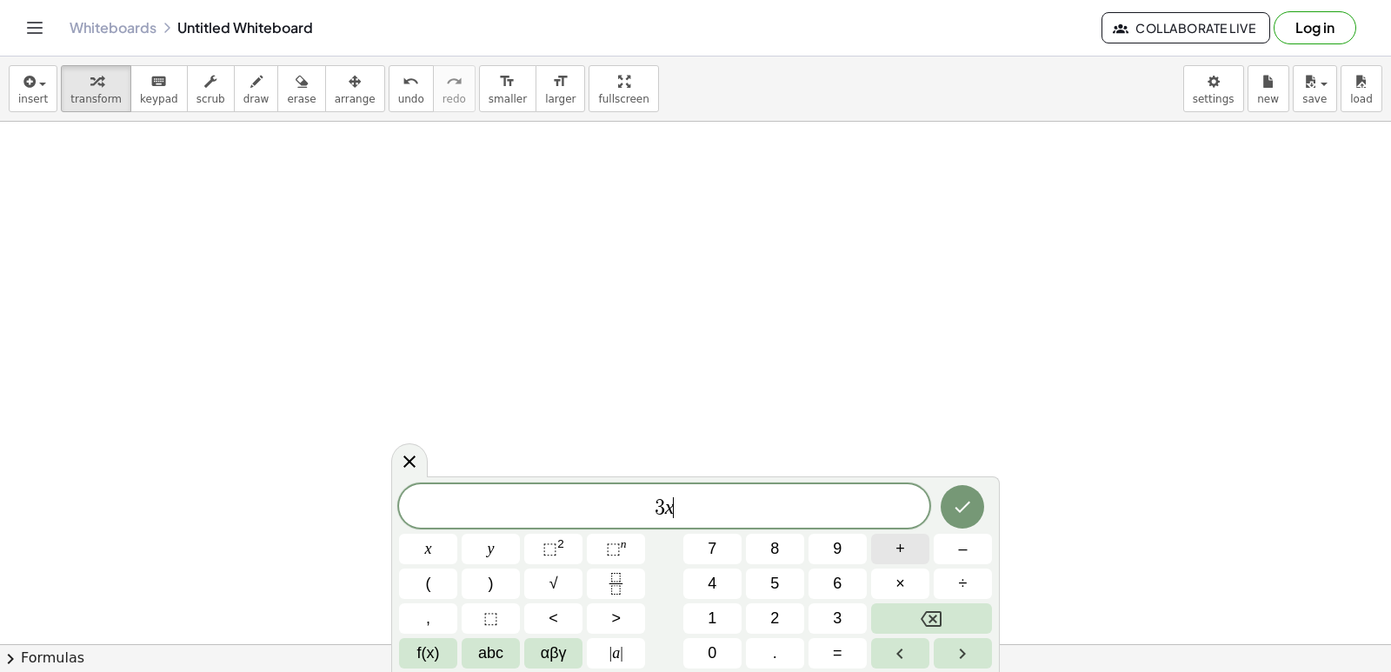
click at [890, 550] on button "+" at bounding box center [900, 549] width 58 height 30
click at [781, 577] on button "5" at bounding box center [775, 584] width 58 height 30
click at [525, 552] on div "3 x + 5 ​ x y ⬚ 2 ⬚ n 7 8 9 + – ( ) √ 4 5 6 × ÷ , ⬚ < > 1 2 3 f(x) abc αβγ | a …" at bounding box center [695, 576] width 593 height 184
click at [830, 655] on button "=" at bounding box center [838, 653] width 58 height 30
click at [796, 622] on button "2" at bounding box center [775, 619] width 58 height 30
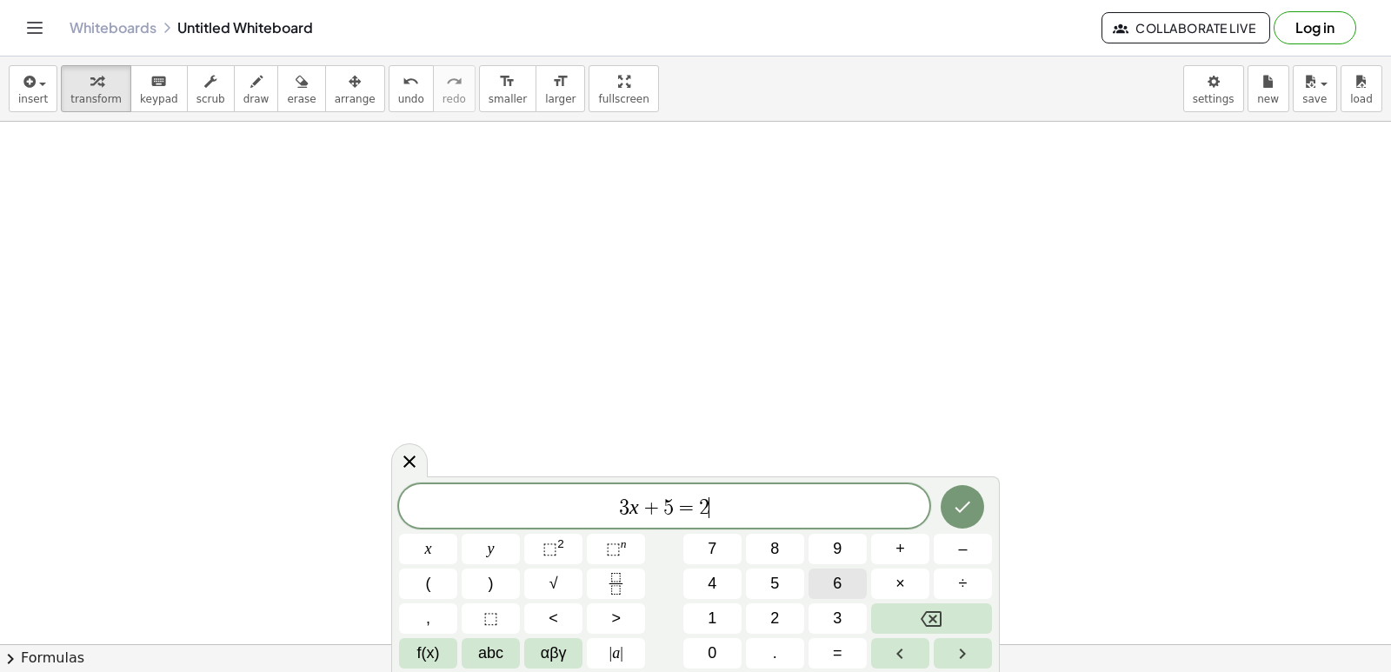
click at [837, 584] on span "6" at bounding box center [837, 583] width 9 height 23
click at [960, 504] on icon "Done" at bounding box center [962, 507] width 21 height 21
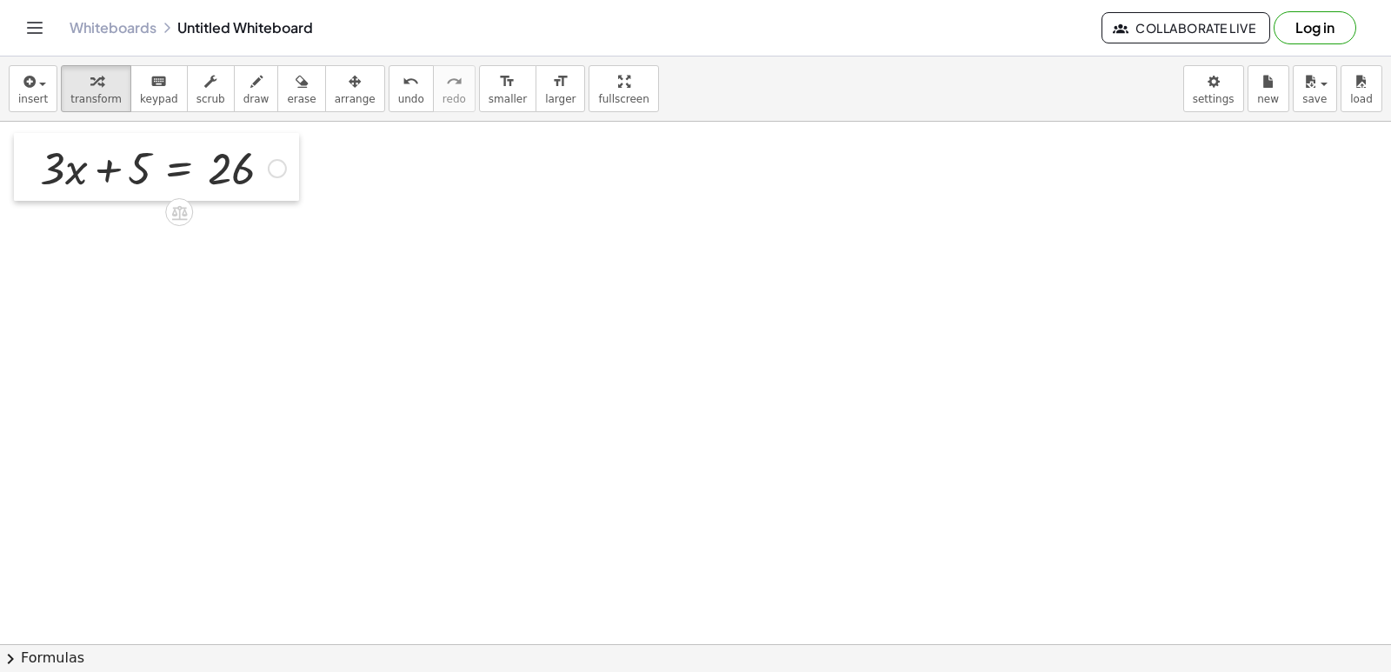
drag, startPoint x: 162, startPoint y: 174, endPoint x: 30, endPoint y: 144, distance: 135.5
click at [30, 144] on div at bounding box center [27, 167] width 26 height 68
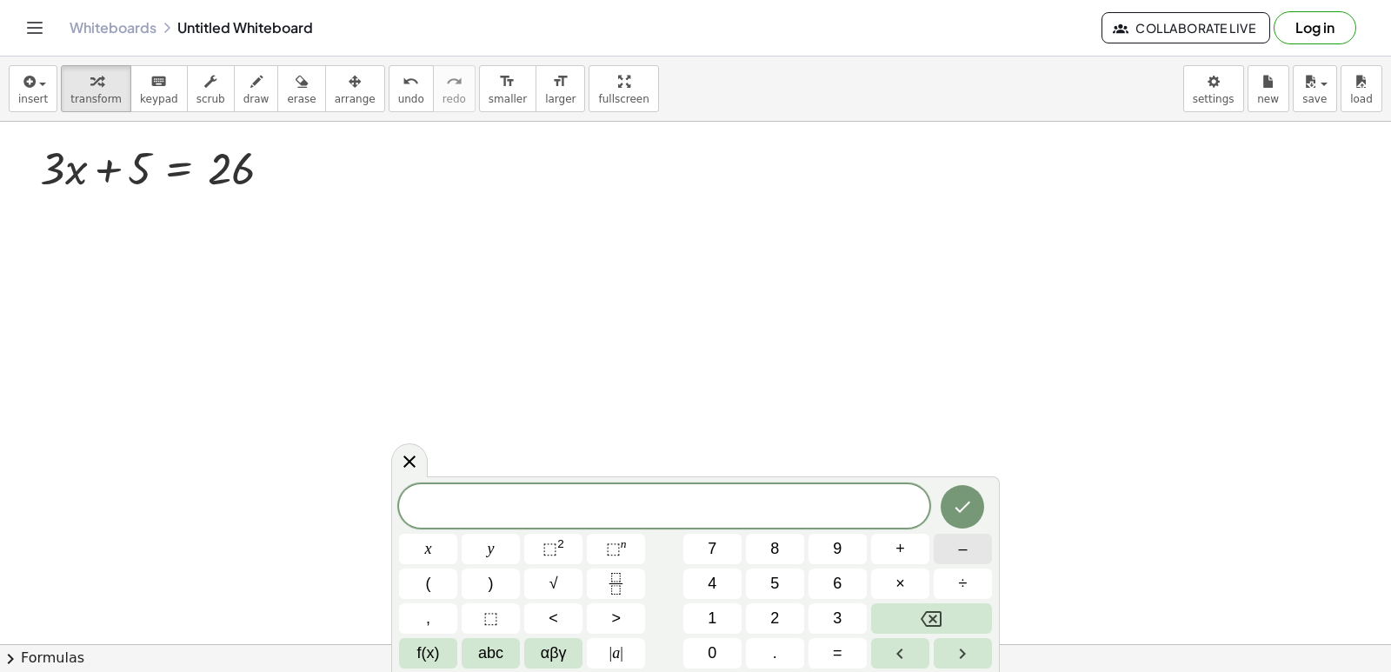
click at [940, 545] on button "–" at bounding box center [963, 549] width 58 height 30
click at [849, 607] on button "3" at bounding box center [838, 619] width 58 height 30
click at [422, 544] on button "x" at bounding box center [428, 549] width 58 height 30
click at [887, 545] on button "+" at bounding box center [900, 549] width 58 height 30
drag, startPoint x: 780, startPoint y: 602, endPoint x: 743, endPoint y: 583, distance: 42.0
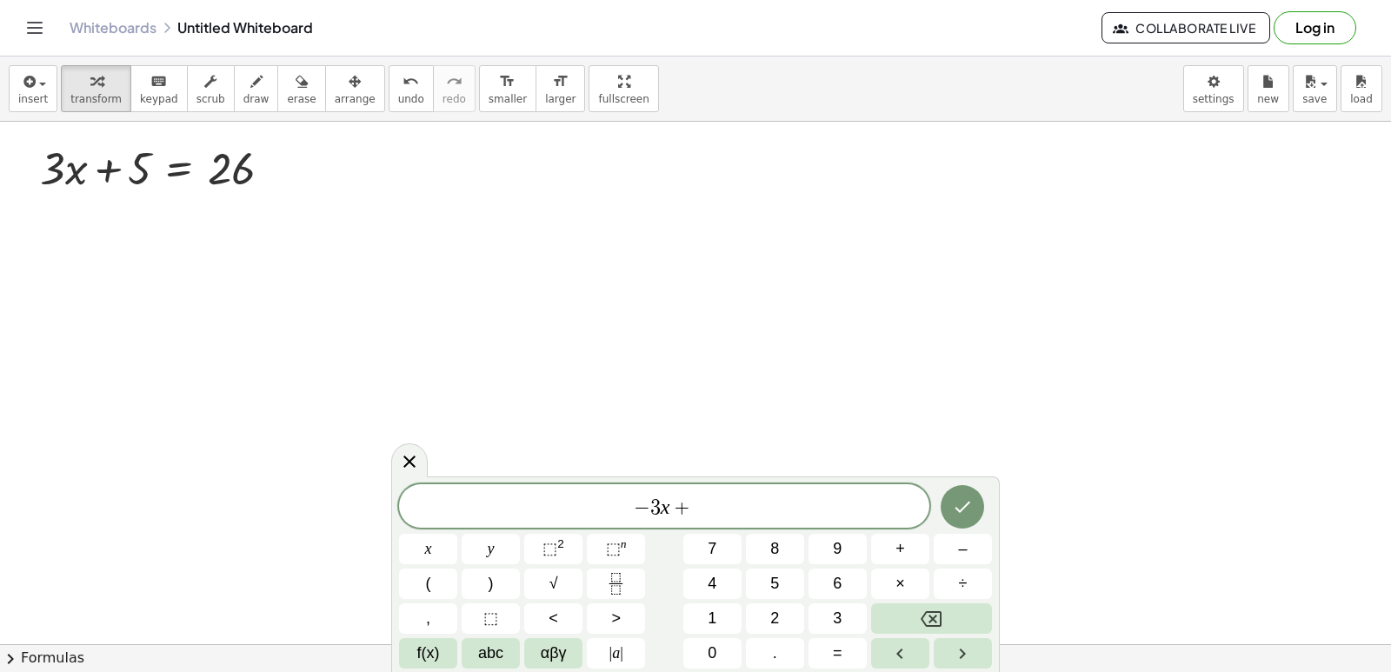
click at [782, 601] on div "− 3 x + x y ⬚ 2 ⬚ n 7 8 9 + – ( ) √ 4 5 6 × ÷ , ⬚ < > 1 2 3 f(x) abc αβγ | a | …" at bounding box center [695, 576] width 593 height 184
click at [785, 622] on button "2" at bounding box center [775, 619] width 58 height 30
click at [583, 577] on div "− 3 x + 2 ​ x y ⬚ 2 ⬚ n 7 8 9 + – ( ) √ 4 5 6 × ÷ , ⬚ < > 1 2 3 f(x) abc αβγ | …" at bounding box center [695, 576] width 593 height 184
click at [497, 544] on button "y" at bounding box center [491, 549] width 58 height 30
click at [835, 664] on span "=" at bounding box center [838, 653] width 10 height 23
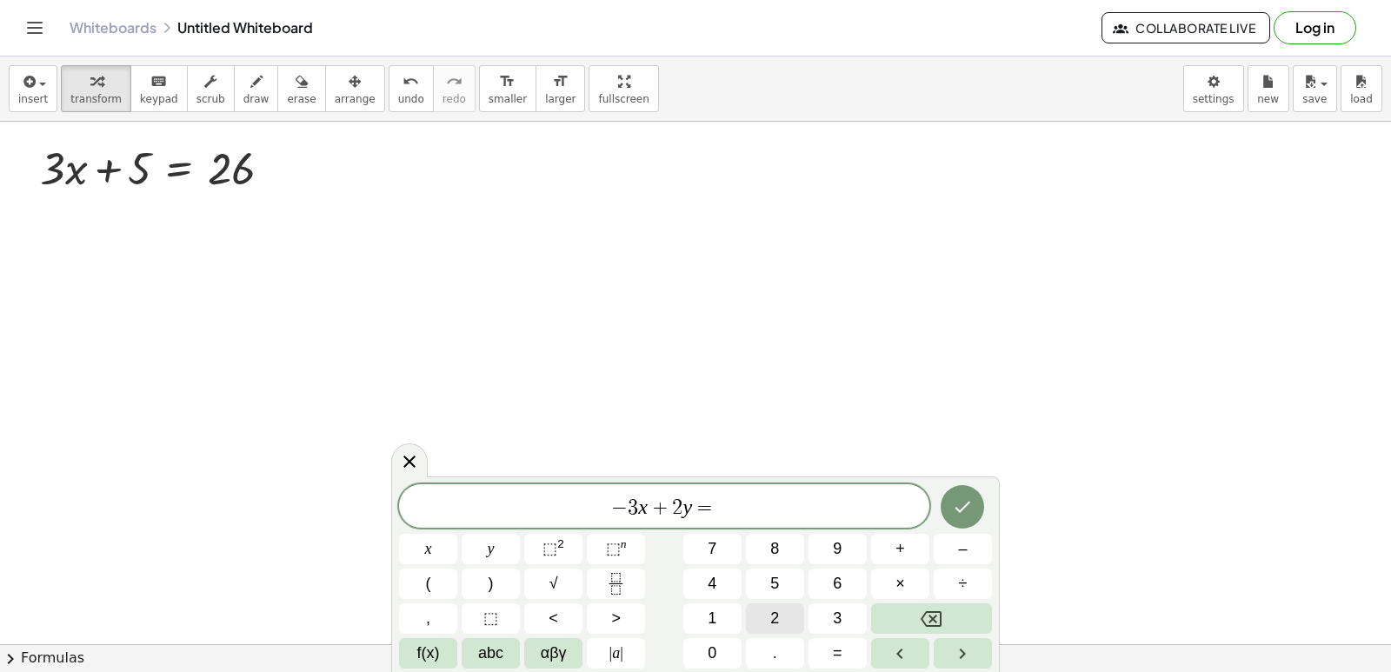
click at [771, 619] on span "2" at bounding box center [775, 618] width 9 height 23
click at [946, 501] on button "Done" at bounding box center [962, 506] width 43 height 43
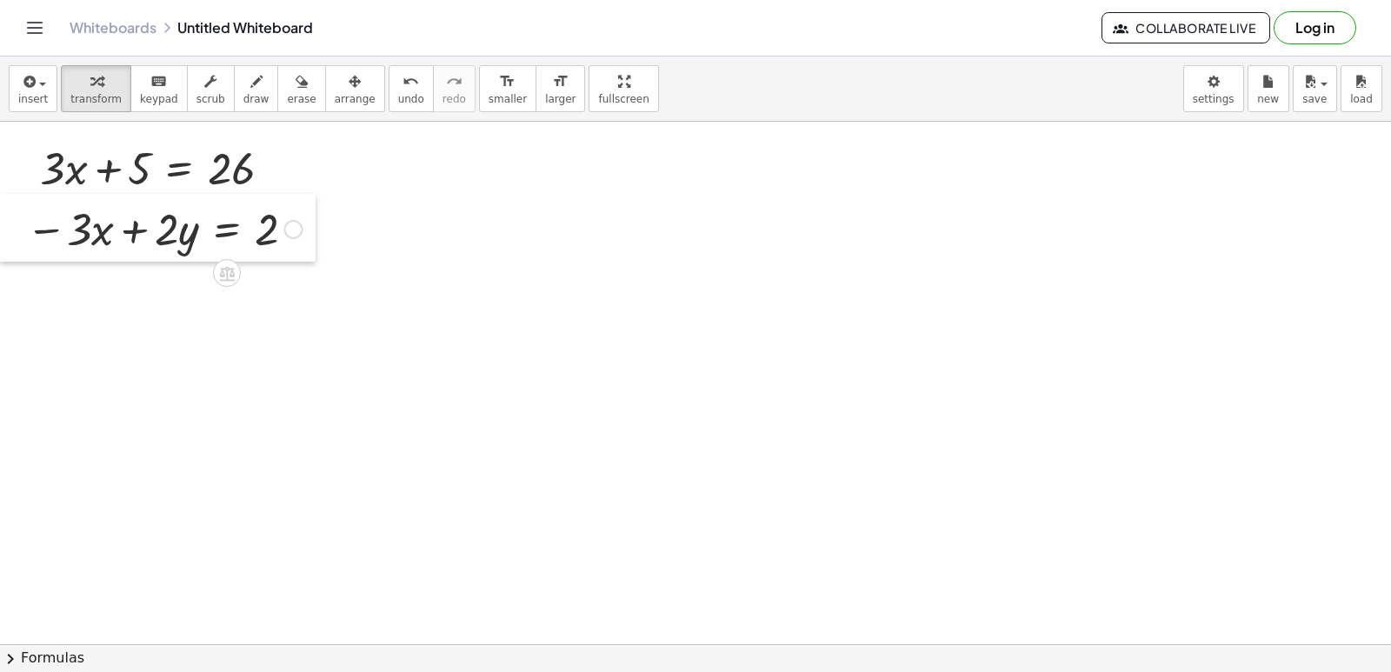
drag, startPoint x: 58, startPoint y: 230, endPoint x: 19, endPoint y: 213, distance: 42.5
click at [15, 213] on div at bounding box center [13, 228] width 26 height 68
drag, startPoint x: 219, startPoint y: 96, endPoint x: 3, endPoint y: 261, distance: 272.4
click at [234, 104] on button "draw" at bounding box center [256, 88] width 45 height 47
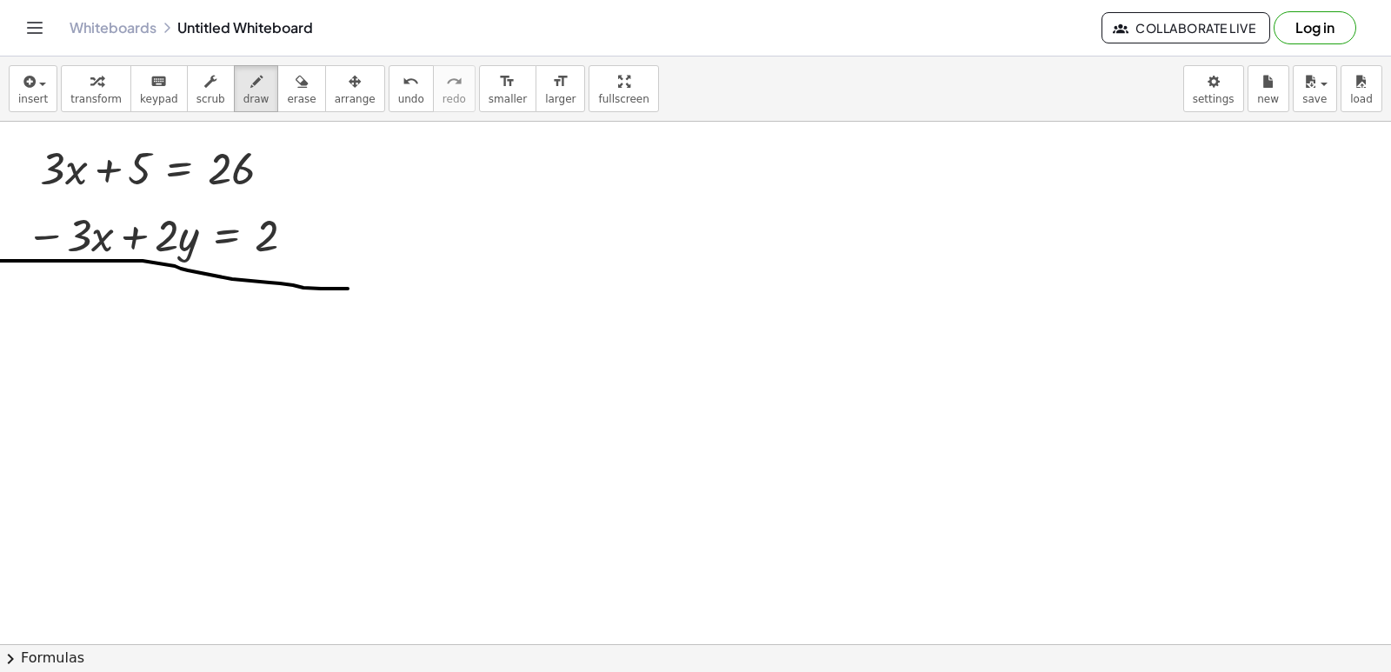
drag, startPoint x: 3, startPoint y: 261, endPoint x: 348, endPoint y: 289, distance: 346.4
drag, startPoint x: 386, startPoint y: 91, endPoint x: 168, endPoint y: 182, distance: 236.3
click at [389, 101] on button "undo undo" at bounding box center [411, 88] width 45 height 47
drag, startPoint x: 79, startPoint y: 259, endPoint x: 250, endPoint y: 277, distance: 171.3
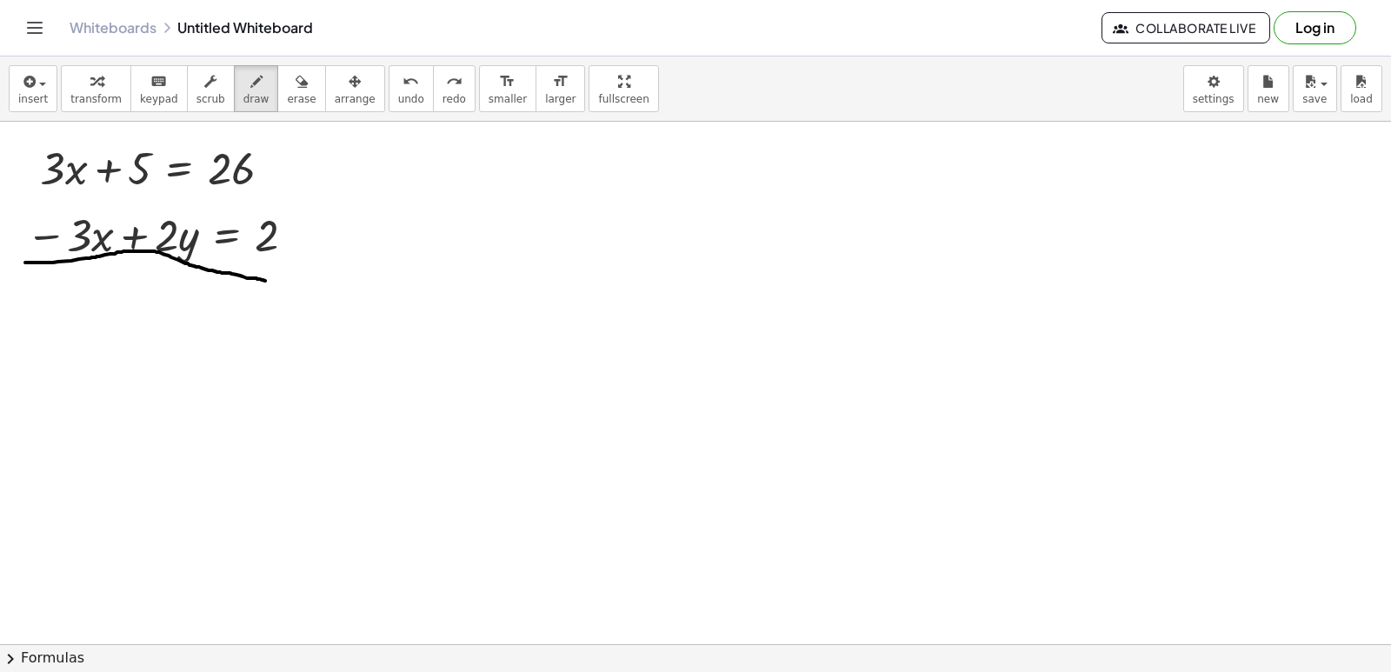
click at [398, 93] on span "undo" at bounding box center [411, 99] width 26 height 12
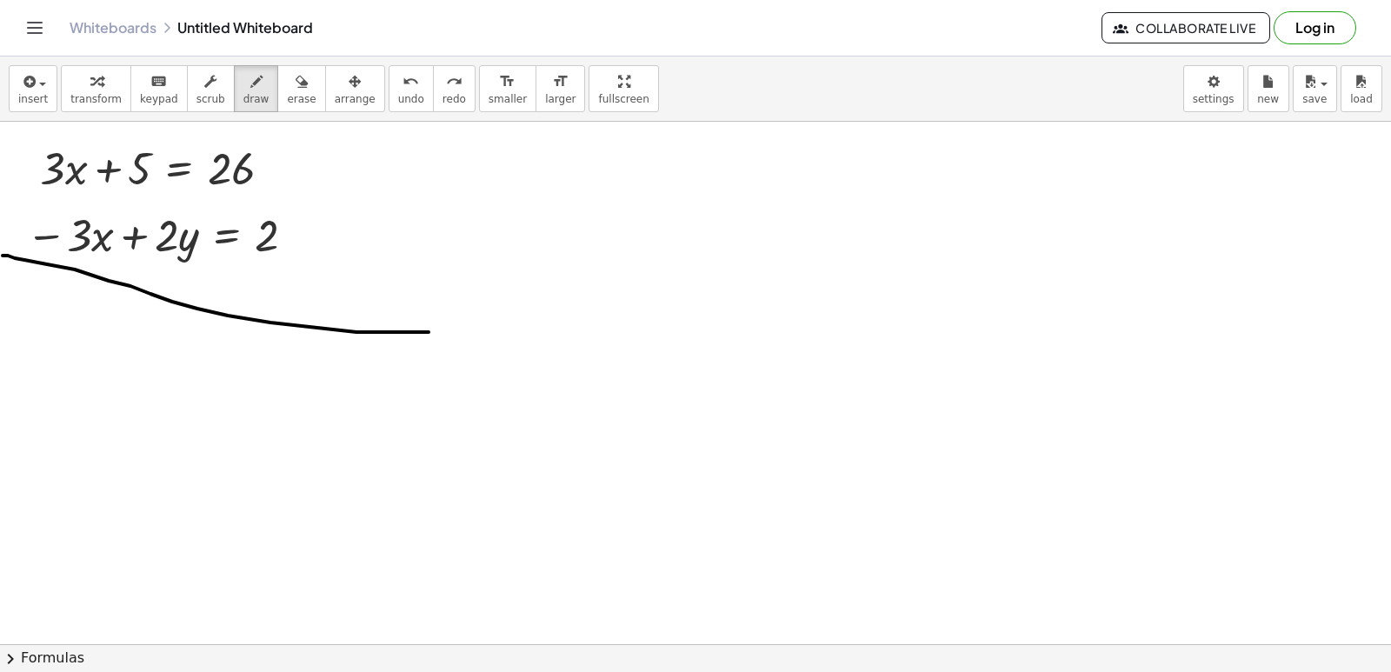
drag, startPoint x: 3, startPoint y: 256, endPoint x: 258, endPoint y: 127, distance: 285.5
drag, startPoint x: 384, startPoint y: 98, endPoint x: 264, endPoint y: 136, distance: 124.9
click at [398, 98] on span "undo" at bounding box center [411, 99] width 26 height 12
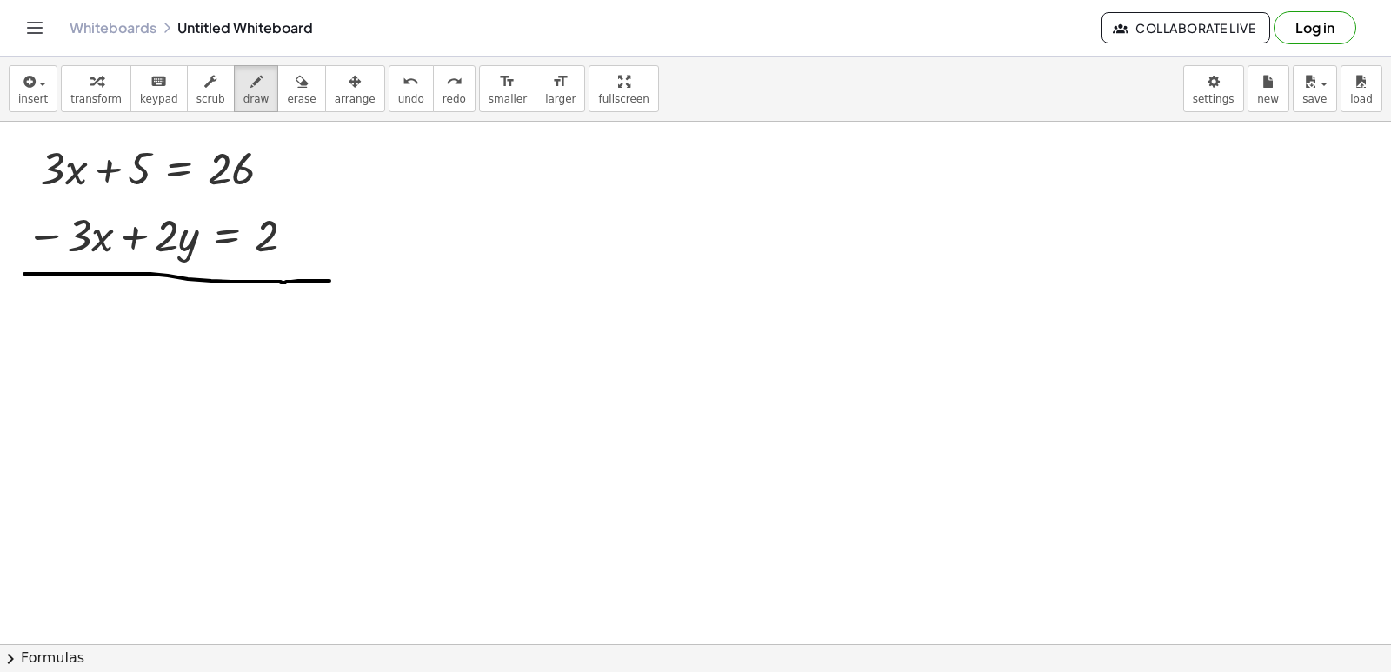
drag, startPoint x: 24, startPoint y: 274, endPoint x: 330, endPoint y: 281, distance: 305.3
click at [75, 95] on span "transform" at bounding box center [95, 99] width 51 height 12
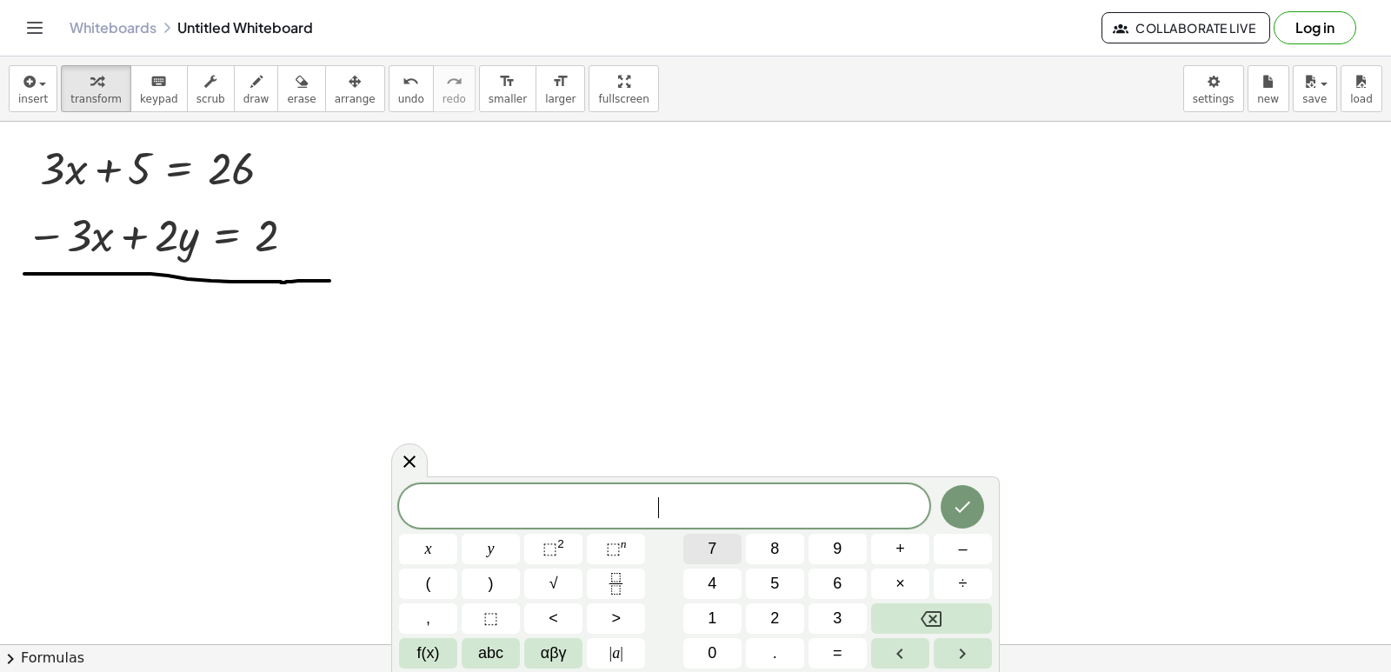
click at [697, 553] on button "7" at bounding box center [713, 549] width 58 height 30
click at [508, 551] on button "y" at bounding box center [491, 549] width 58 height 30
click at [854, 659] on button "=" at bounding box center [838, 653] width 58 height 30
click at [771, 603] on div "7 y = ​ x y ⬚ 2 ⬚ n 7 8 9 + – ( ) √ 4 5 6 × ÷ , ⬚ < > 1 2 3 f(x) abc αβγ | a | …" at bounding box center [695, 576] width 593 height 184
click at [772, 550] on span "8" at bounding box center [775, 548] width 9 height 23
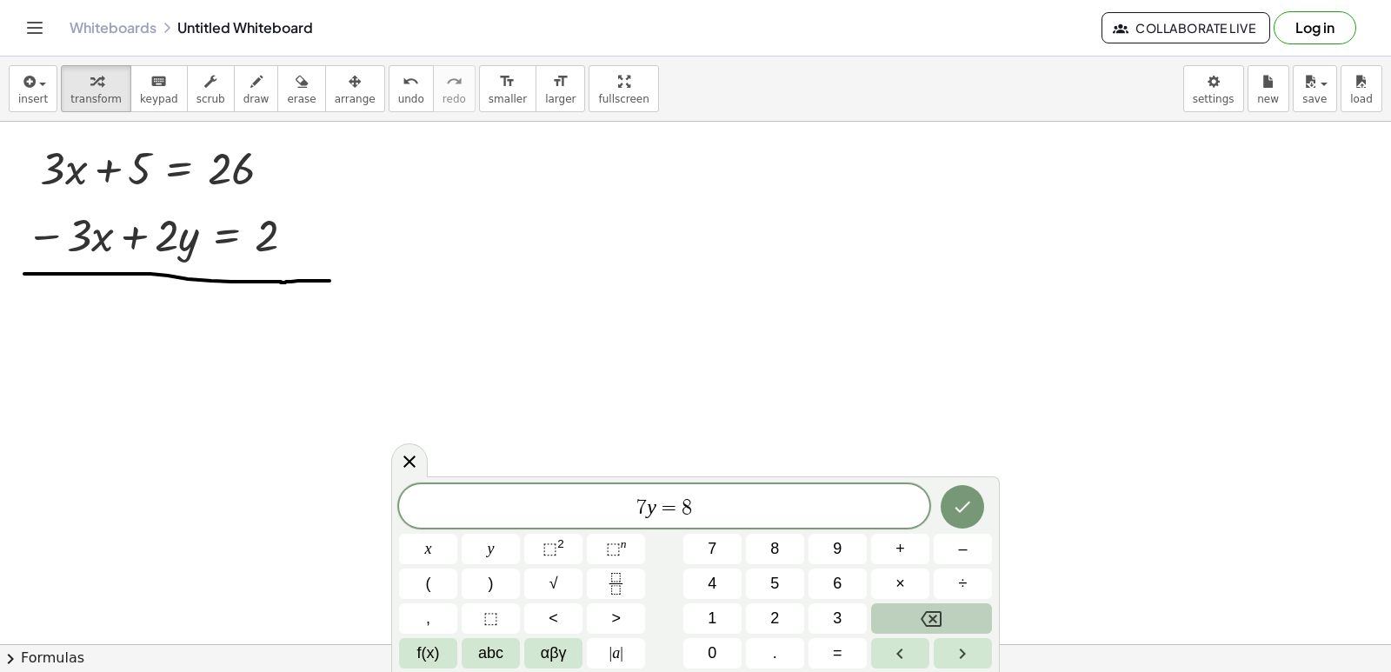
click at [924, 616] on button "Backspace" at bounding box center [931, 619] width 121 height 30
click at [771, 613] on span "2" at bounding box center [775, 618] width 9 height 23
click at [773, 541] on span "8" at bounding box center [775, 548] width 9 height 23
click at [969, 504] on icon "Done" at bounding box center [964, 507] width 16 height 11
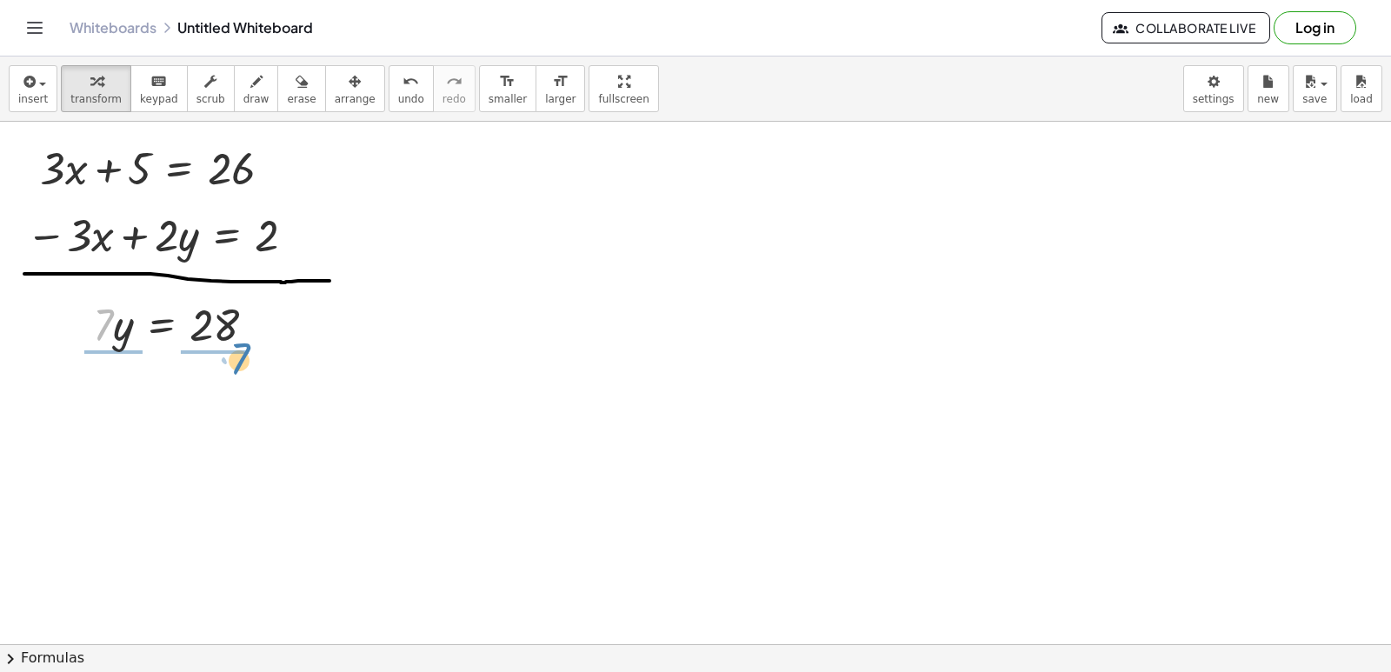
drag, startPoint x: 106, startPoint y: 325, endPoint x: 243, endPoint y: 357, distance: 140.3
click at [118, 401] on div at bounding box center [180, 396] width 200 height 87
drag, startPoint x: 269, startPoint y: 480, endPoint x: 259, endPoint y: 397, distance: 83.2
click at [162, 409] on div "y = 28 · · 7" at bounding box center [162, 409] width 0 height 0
click at [212, 397] on div at bounding box center [182, 396] width 197 height 87
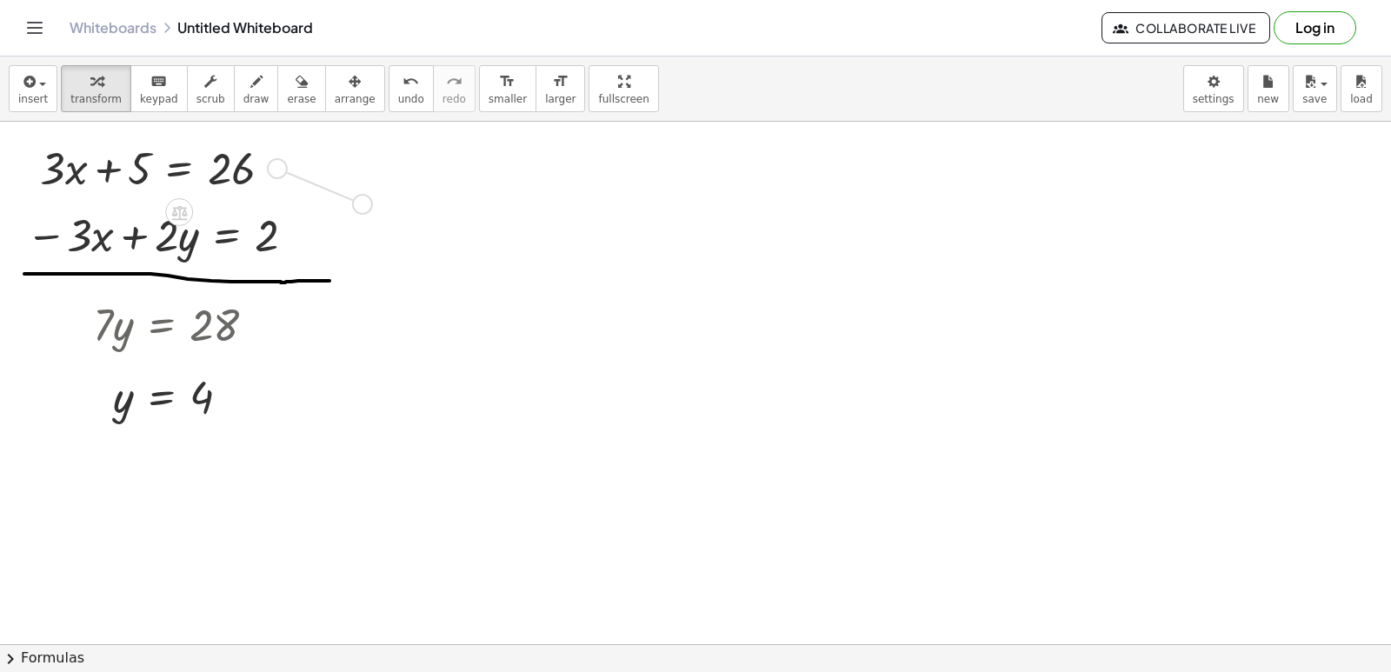
drag, startPoint x: 273, startPoint y: 163, endPoint x: 314, endPoint y: 181, distance: 44.8
click at [398, 102] on span "undo" at bounding box center [411, 99] width 26 height 12
drag, startPoint x: 288, startPoint y: 234, endPoint x: 564, endPoint y: 159, distance: 286.5
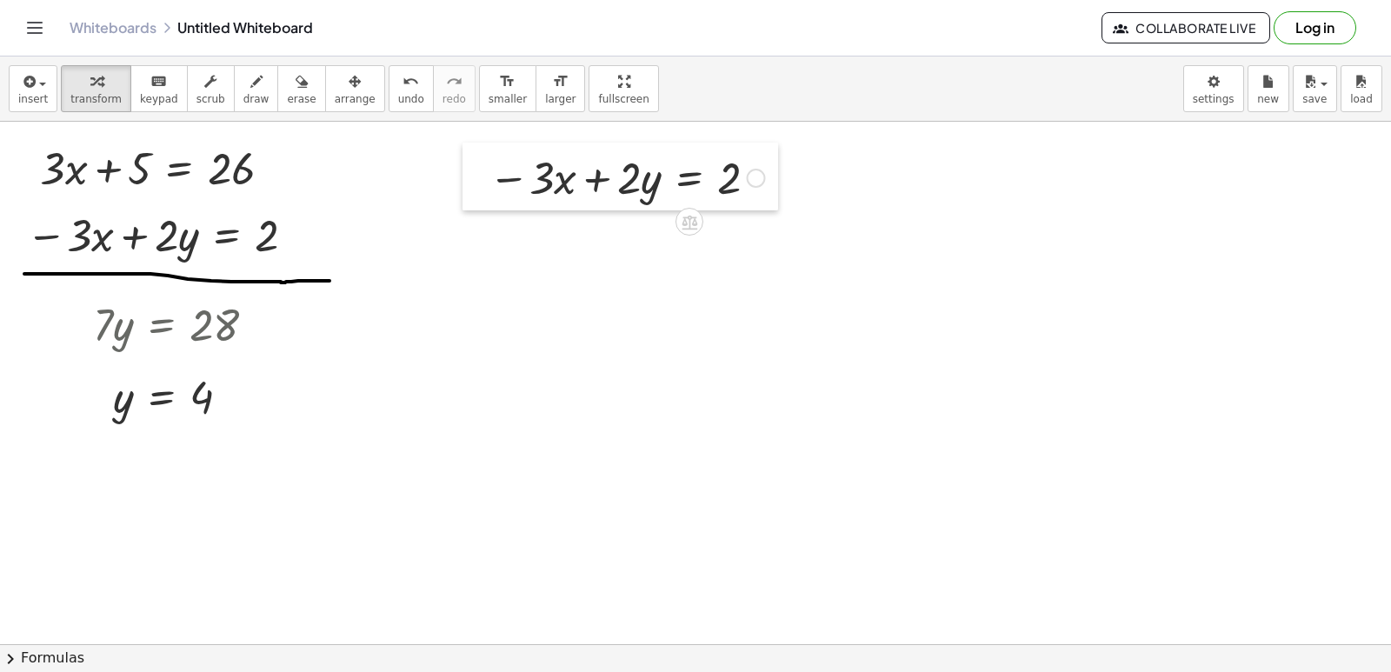
drag, startPoint x: 268, startPoint y: 127, endPoint x: 468, endPoint y: 152, distance: 201.6
click at [468, 152] on div at bounding box center [476, 177] width 26 height 68
click at [398, 95] on span "undo" at bounding box center [411, 99] width 26 height 12
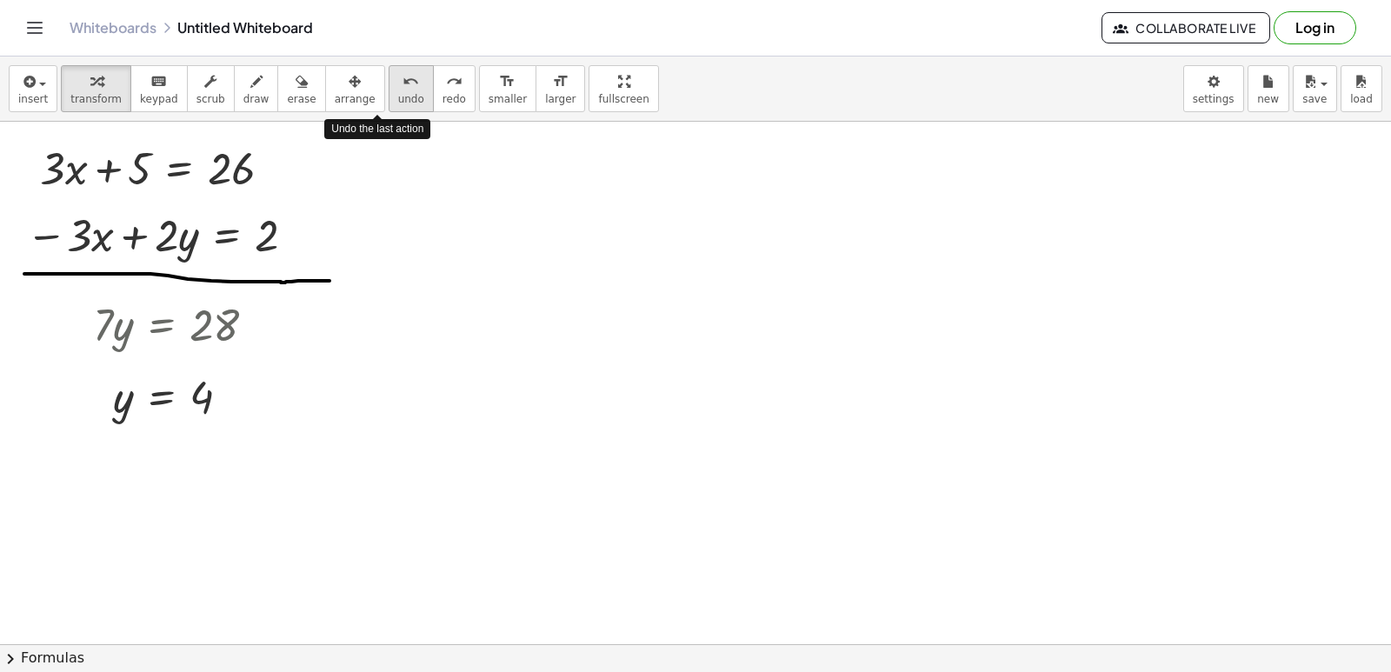
click at [398, 95] on span "undo" at bounding box center [411, 99] width 26 height 12
drag, startPoint x: 284, startPoint y: 165, endPoint x: 759, endPoint y: 164, distance: 475.7
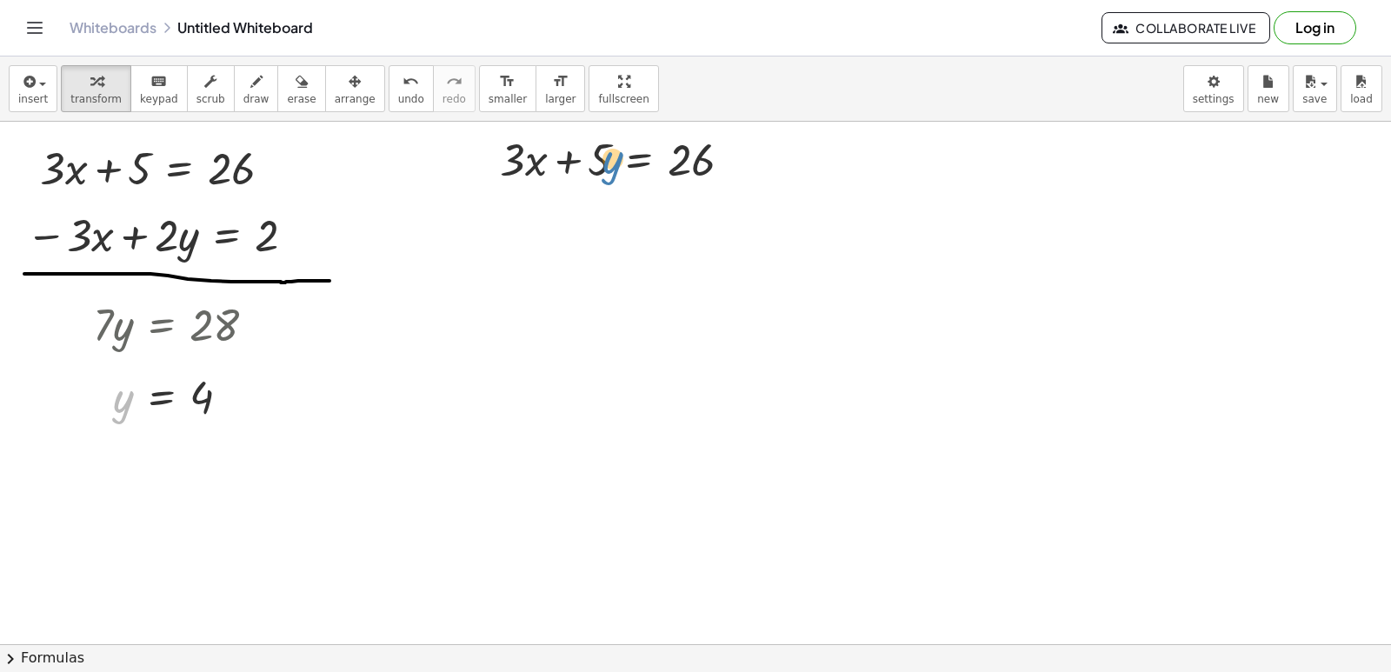
drag, startPoint x: 110, startPoint y: 397, endPoint x: 600, endPoint y: 158, distance: 544.9
click at [606, 165] on div at bounding box center [623, 158] width 264 height 59
drag, startPoint x: 578, startPoint y: 158, endPoint x: 525, endPoint y: 352, distance: 201.1
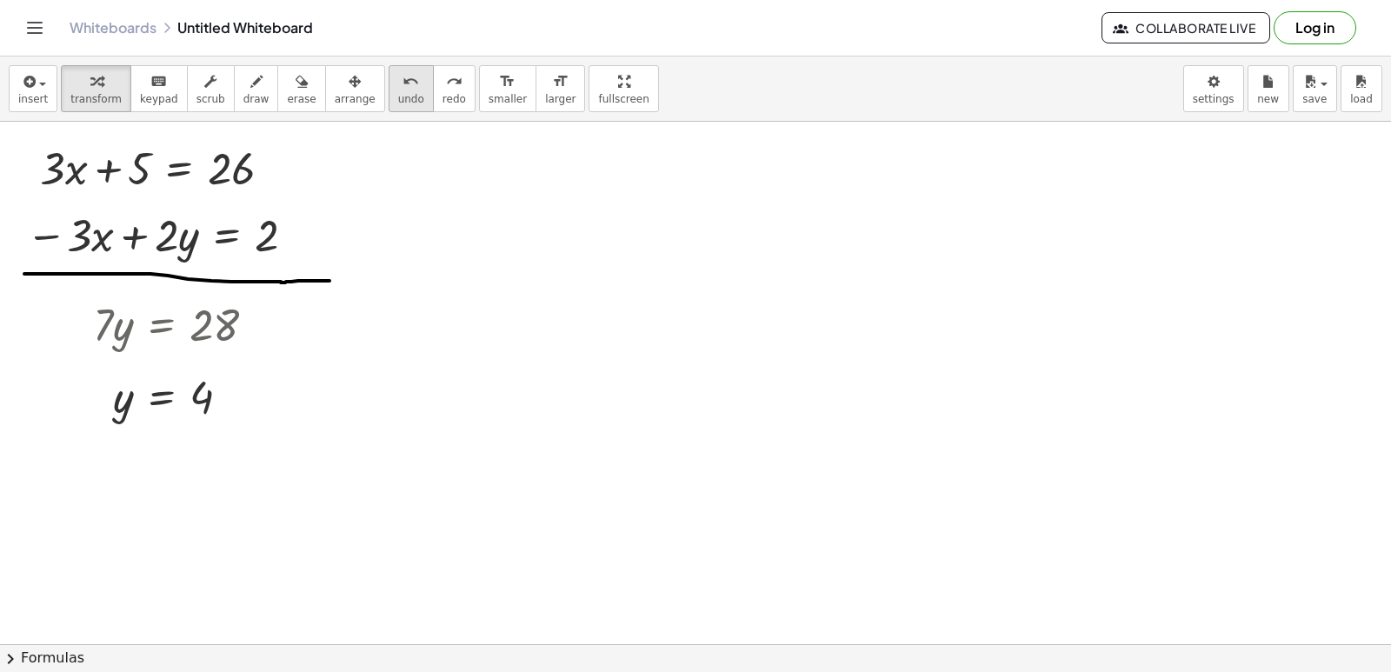
click at [403, 89] on icon "undo" at bounding box center [411, 81] width 17 height 21
click at [150, 93] on span "keypad" at bounding box center [159, 99] width 38 height 12
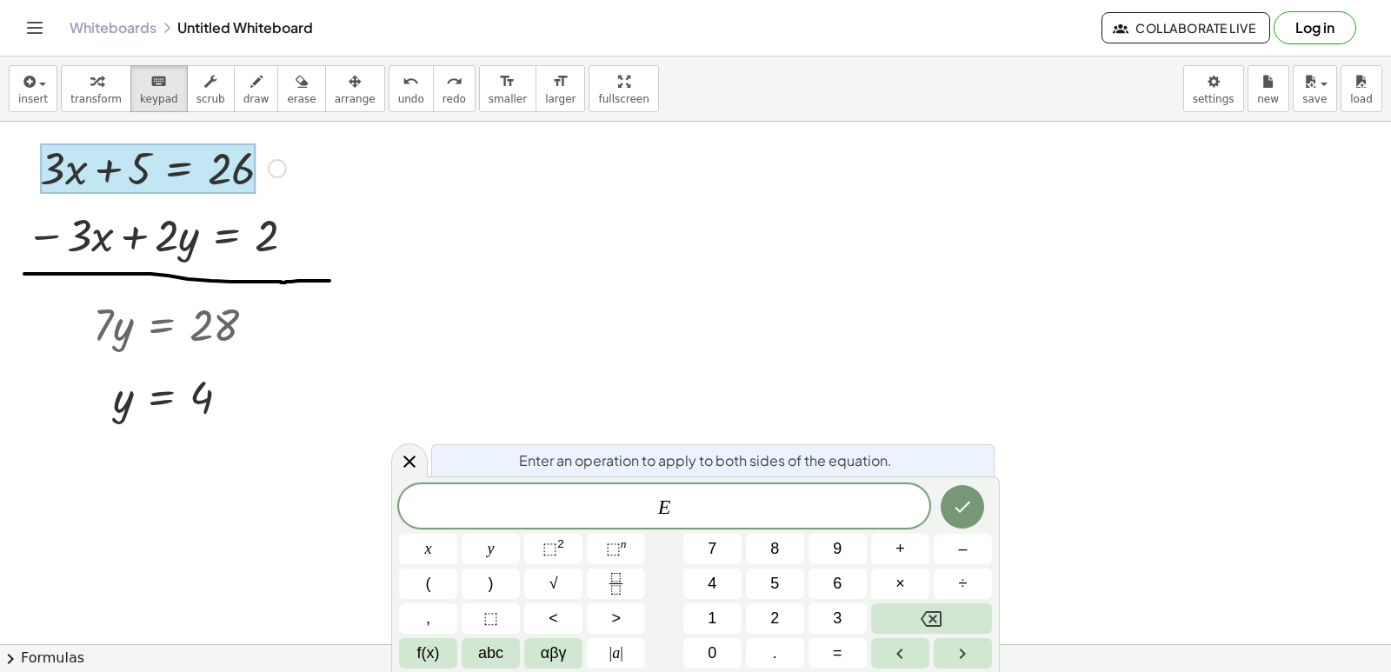
click at [154, 162] on div at bounding box center [148, 168] width 216 height 50
click at [155, 172] on div at bounding box center [148, 168] width 216 height 50
drag, startPoint x: 155, startPoint y: 172, endPoint x: 575, endPoint y: 197, distance: 420.7
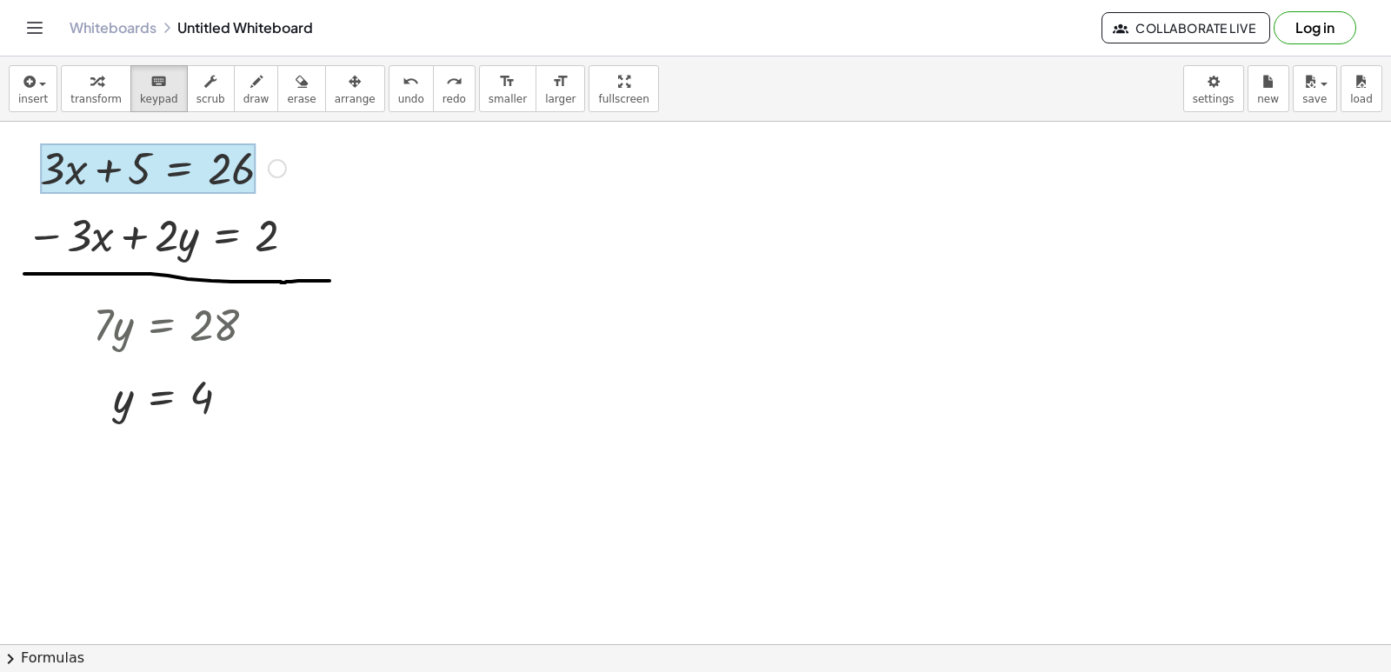
click at [156, 170] on div at bounding box center [148, 168] width 216 height 50
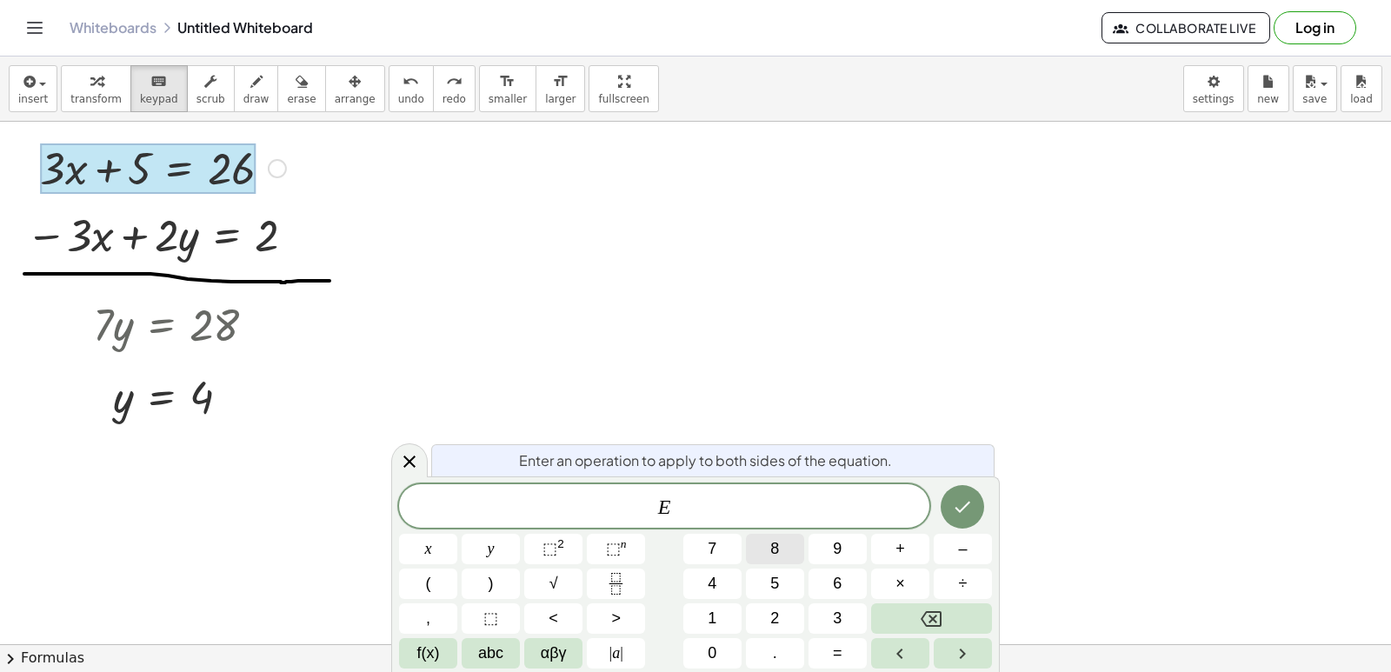
click at [762, 554] on button "8" at bounding box center [775, 549] width 58 height 30
click at [930, 626] on icon "Backspace" at bounding box center [931, 619] width 21 height 16
click at [931, 624] on icon "Backspace" at bounding box center [931, 619] width 21 height 21
click at [479, 547] on button "y" at bounding box center [491, 549] width 58 height 30
click at [951, 511] on button "Done" at bounding box center [962, 506] width 43 height 43
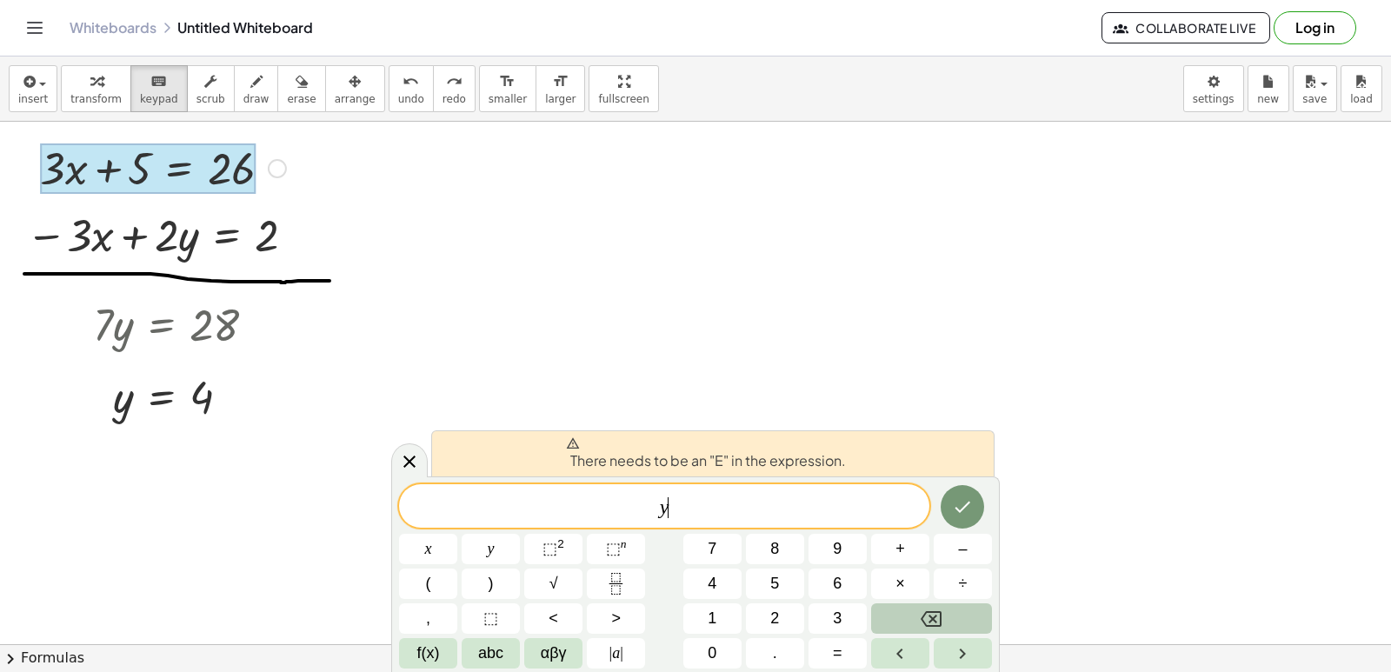
click at [913, 624] on button "Backspace" at bounding box center [931, 619] width 121 height 30
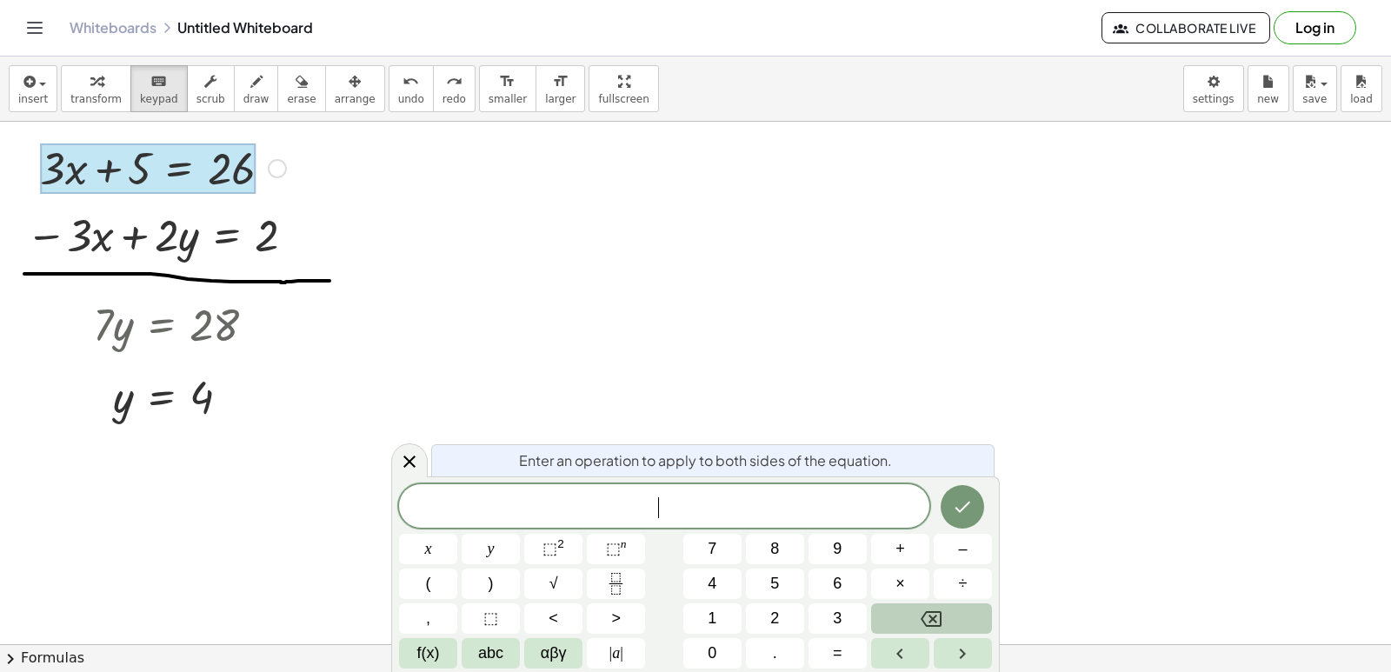
click at [914, 624] on button "Backspace" at bounding box center [931, 619] width 121 height 30
click at [909, 621] on button "Backspace" at bounding box center [931, 619] width 121 height 30
click at [490, 651] on span "abc" at bounding box center [490, 653] width 25 height 23
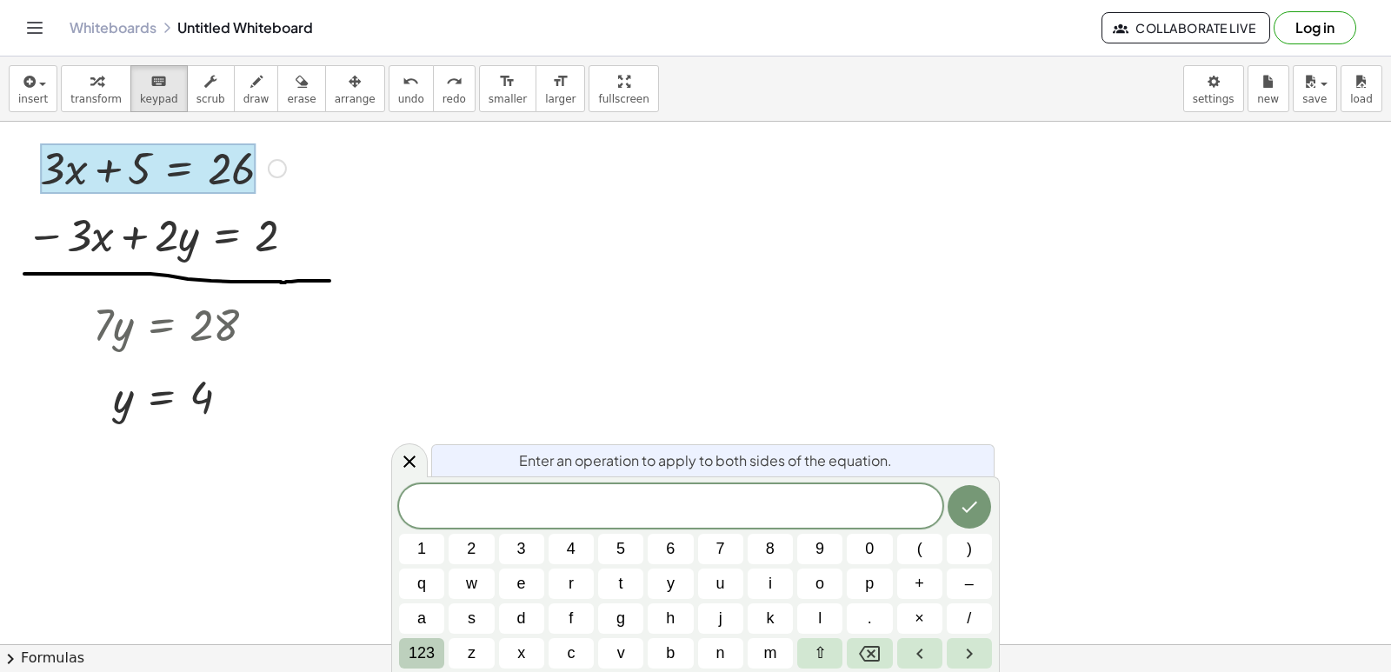
click at [426, 657] on span "123" at bounding box center [422, 653] width 26 height 23
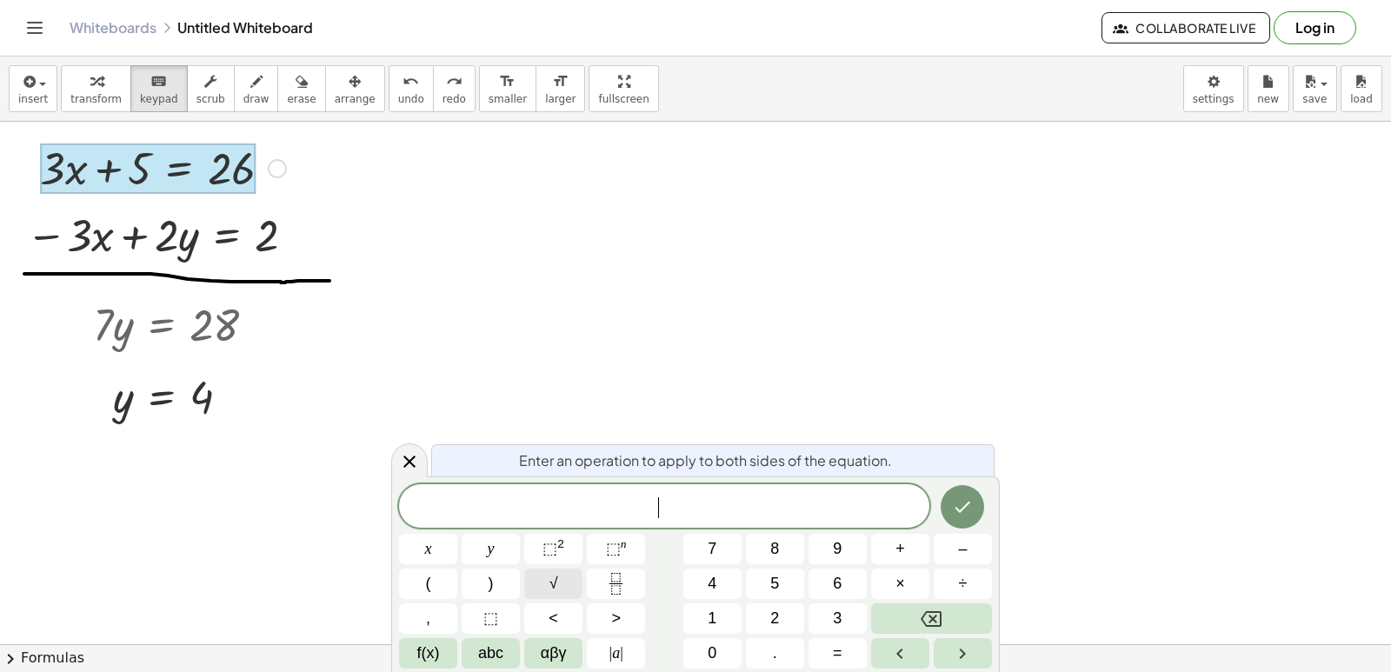
click at [537, 598] on button "√" at bounding box center [553, 584] width 58 height 30
click at [582, 591] on button "√" at bounding box center [553, 584] width 58 height 30
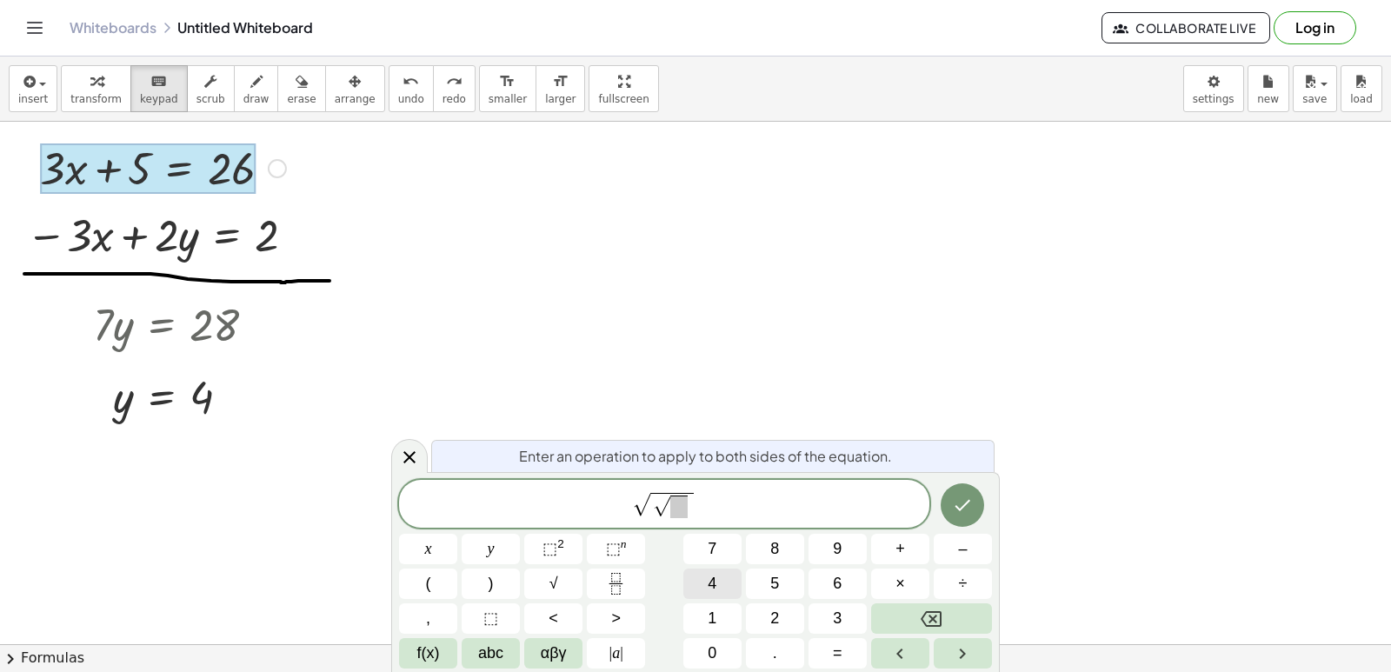
drag, startPoint x: 665, startPoint y: 595, endPoint x: 719, endPoint y: 589, distance: 54.3
click at [702, 600] on div "√ √ x y ⬚ 2 ⬚ n 7 8 9 + – ( ) √ 4 5 6 × ÷ , ⬚ < > 1 2 3 f(x) abc αβγ | a | 0 . =" at bounding box center [695, 574] width 593 height 189
click at [729, 585] on button "4" at bounding box center [713, 584] width 58 height 30
click at [407, 458] on icon at bounding box center [409, 457] width 21 height 21
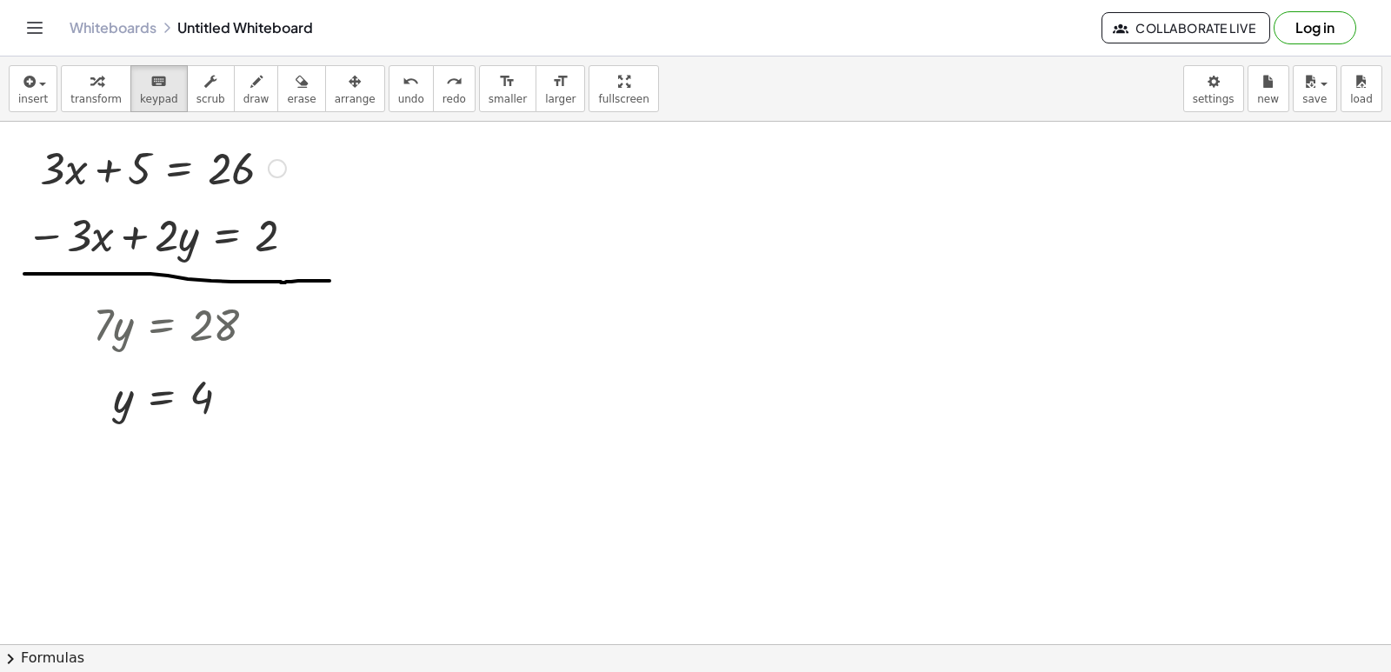
drag, startPoint x: 590, startPoint y: 528, endPoint x: 573, endPoint y: 477, distance: 53.1
drag, startPoint x: 573, startPoint y: 477, endPoint x: 473, endPoint y: 429, distance: 111.2
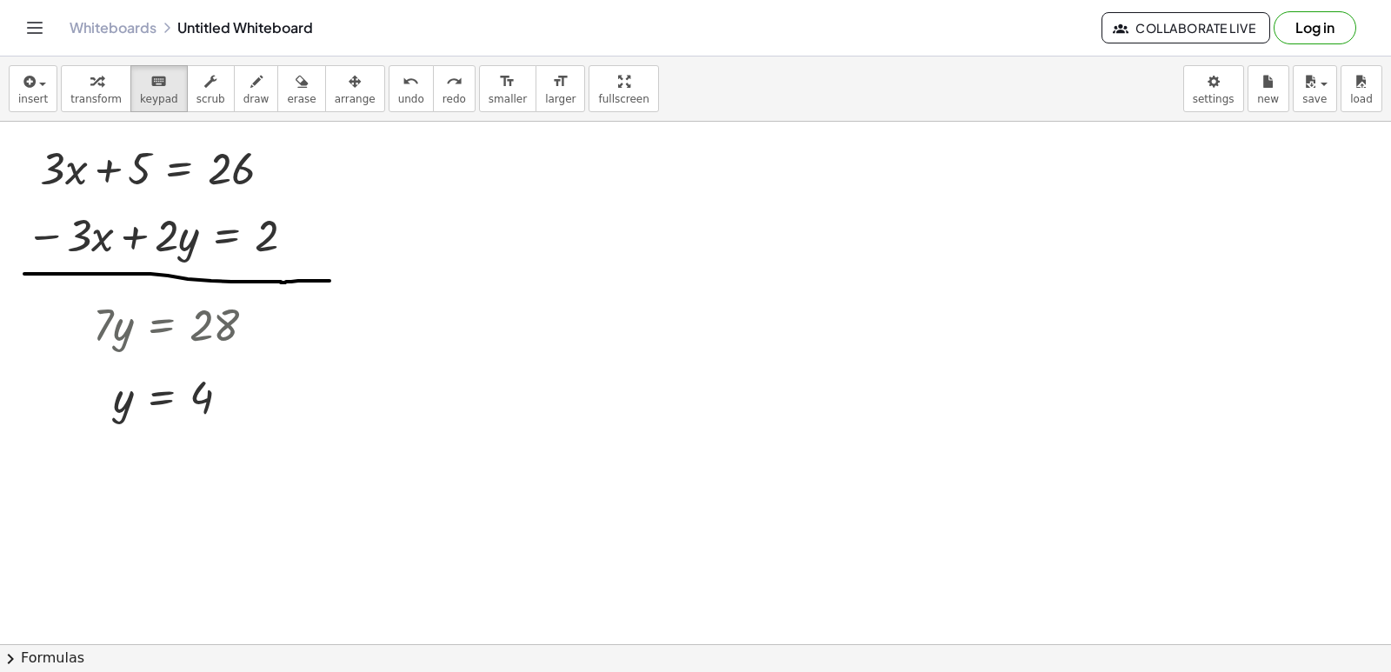
drag, startPoint x: 452, startPoint y: 424, endPoint x: 427, endPoint y: 413, distance: 27.6
click at [244, 95] on span "draw" at bounding box center [257, 99] width 26 height 12
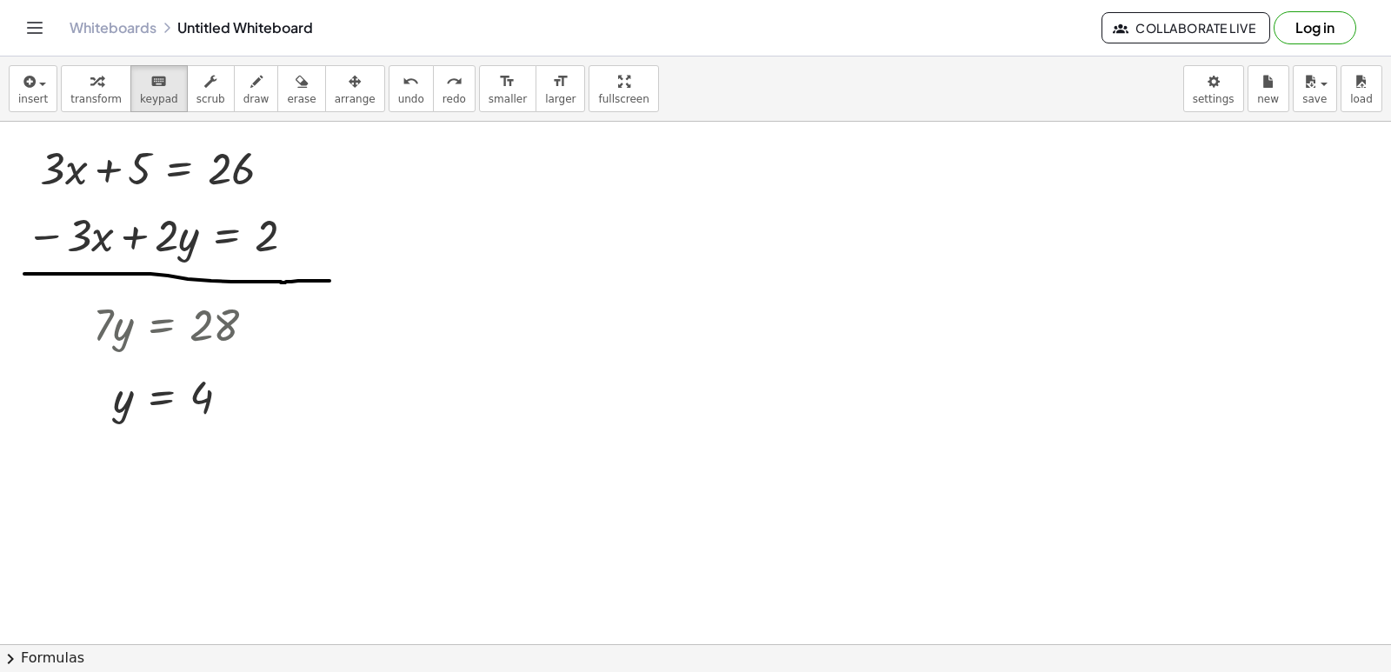
click at [0, 0] on div at bounding box center [0, 0] width 0 height 0
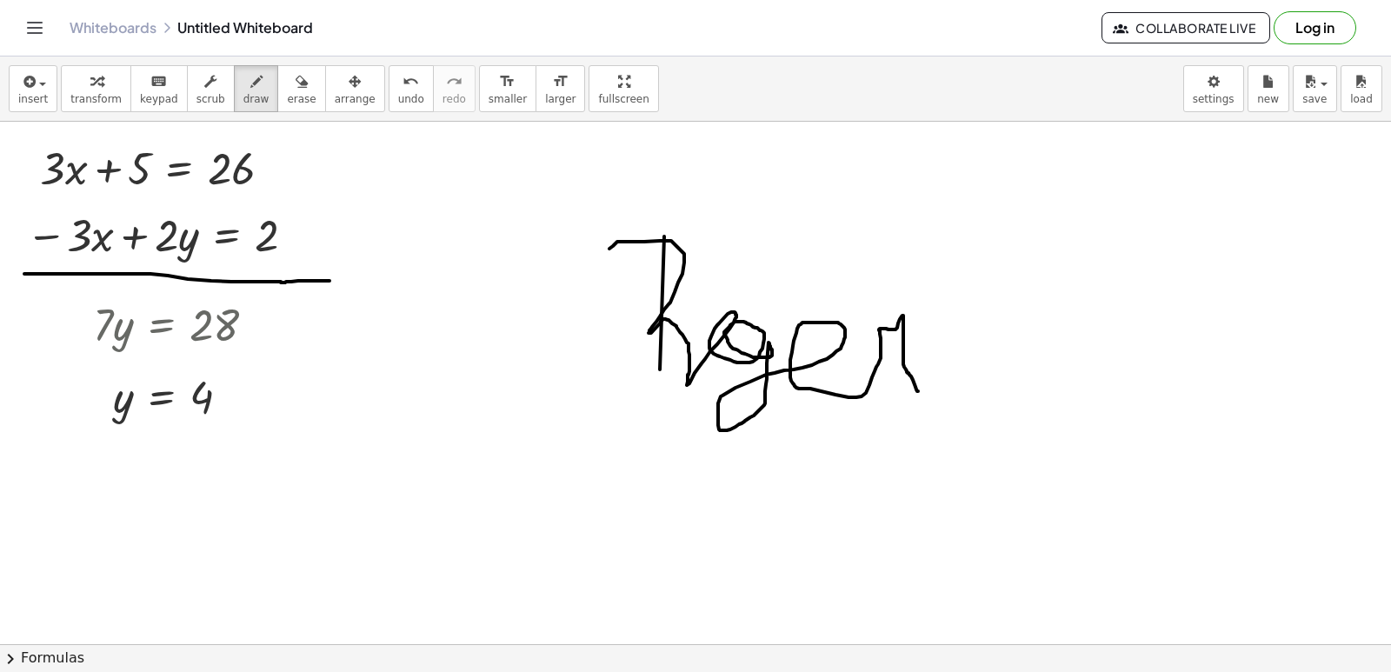
drag, startPoint x: 610, startPoint y: 249, endPoint x: 902, endPoint y: 388, distance: 323.6
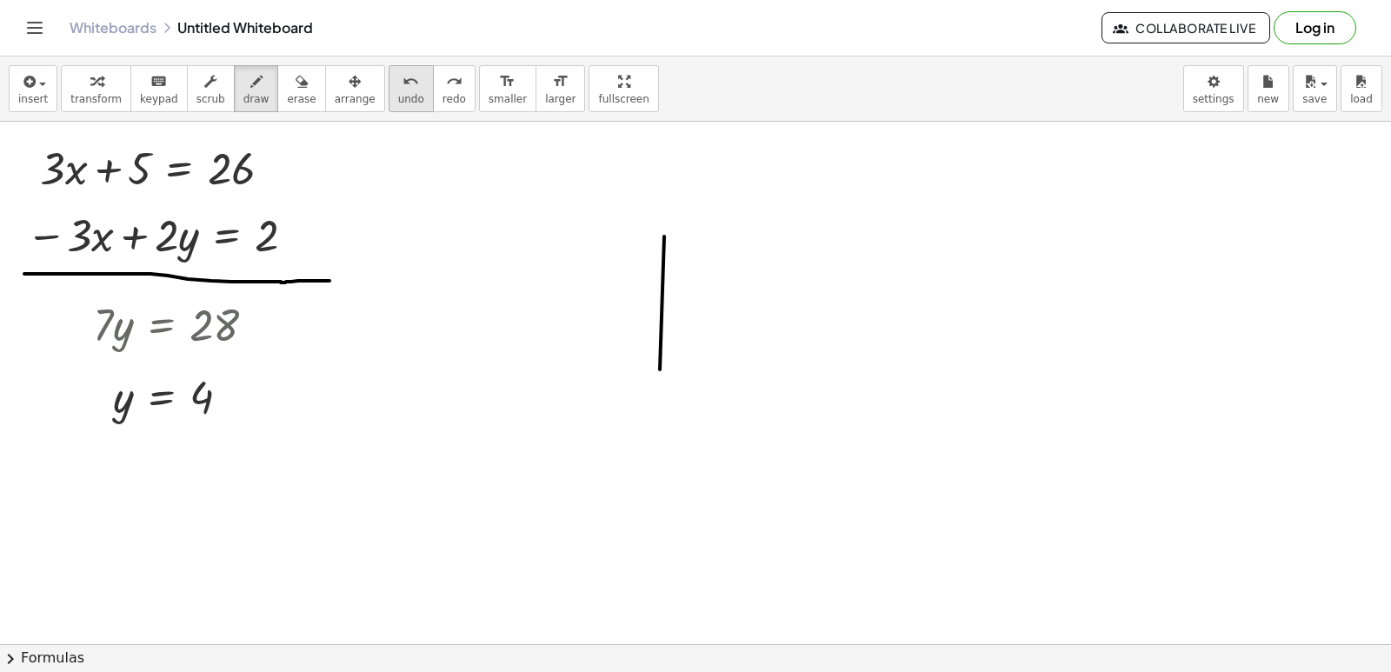
click at [398, 97] on span "undo" at bounding box center [411, 99] width 26 height 12
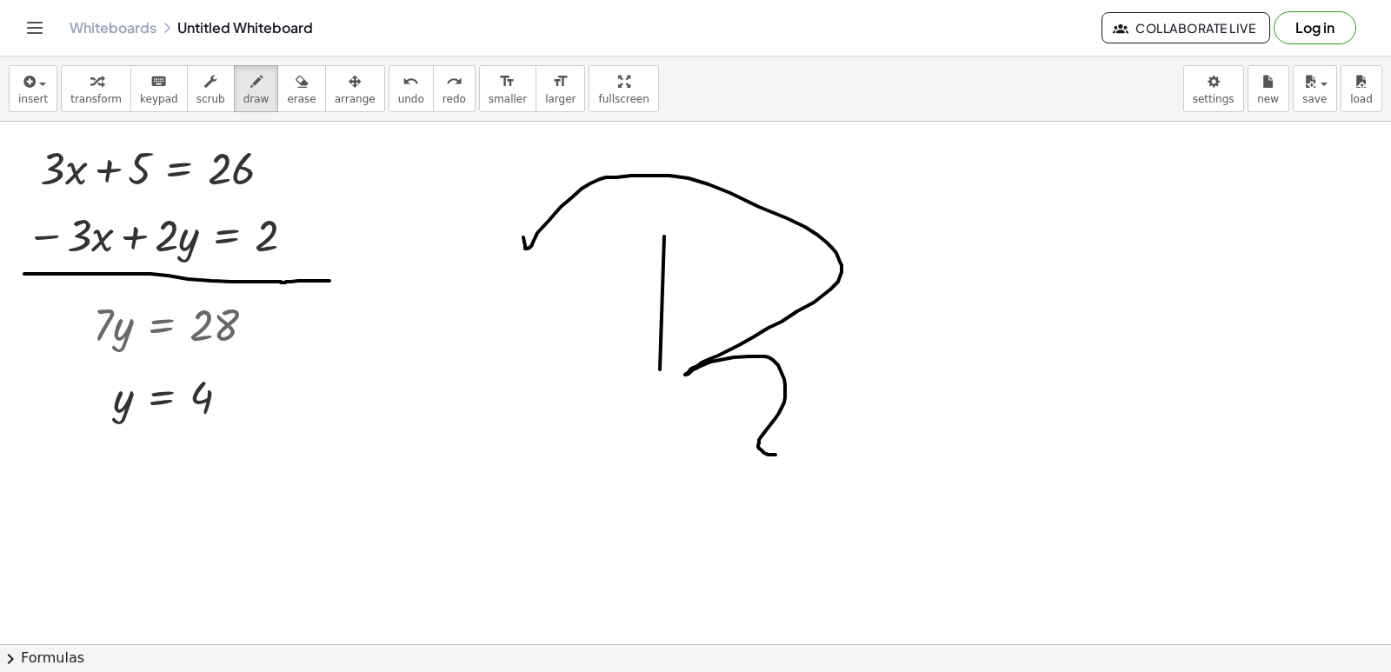
drag, startPoint x: 525, startPoint y: 245, endPoint x: 825, endPoint y: 421, distance: 347.7
drag, startPoint x: 870, startPoint y: 365, endPoint x: 877, endPoint y: 350, distance: 17.1
drag, startPoint x: 849, startPoint y: 401, endPoint x: 917, endPoint y: 377, distance: 72.1
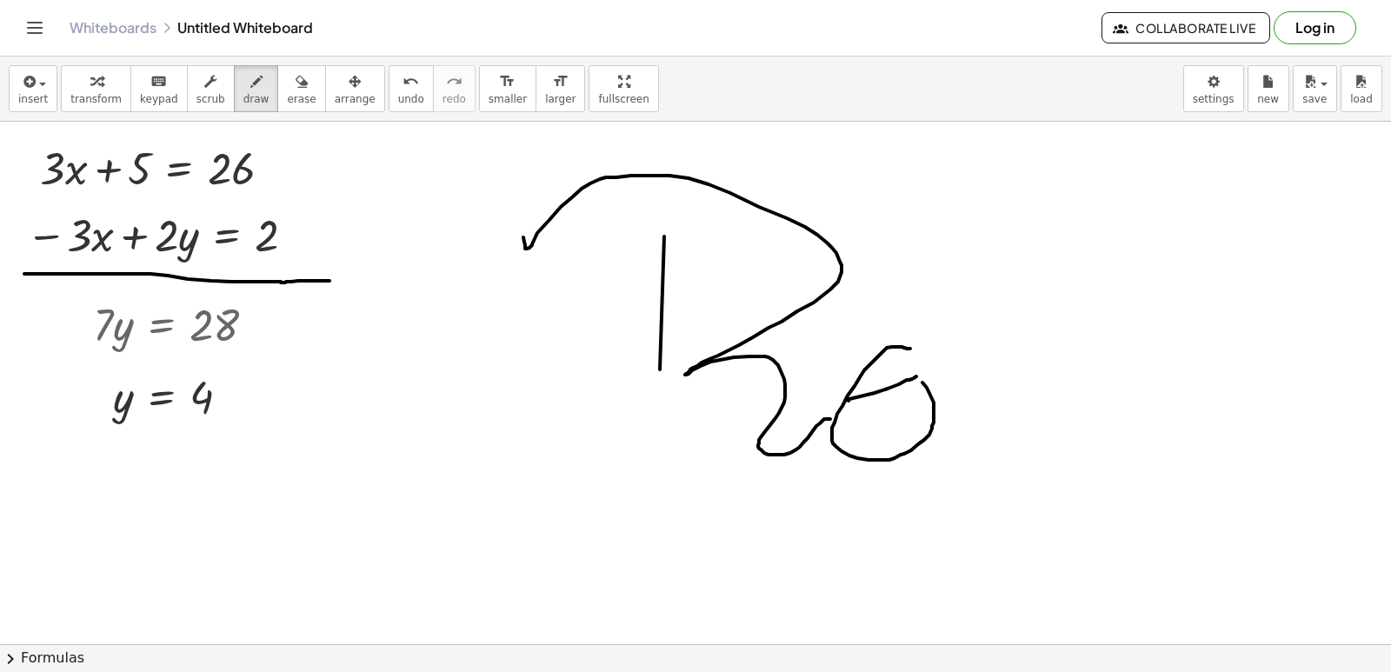
drag, startPoint x: 968, startPoint y: 222, endPoint x: 928, endPoint y: 459, distance: 240.8
drag, startPoint x: 1076, startPoint y: 363, endPoint x: 1067, endPoint y: 427, distance: 64.9
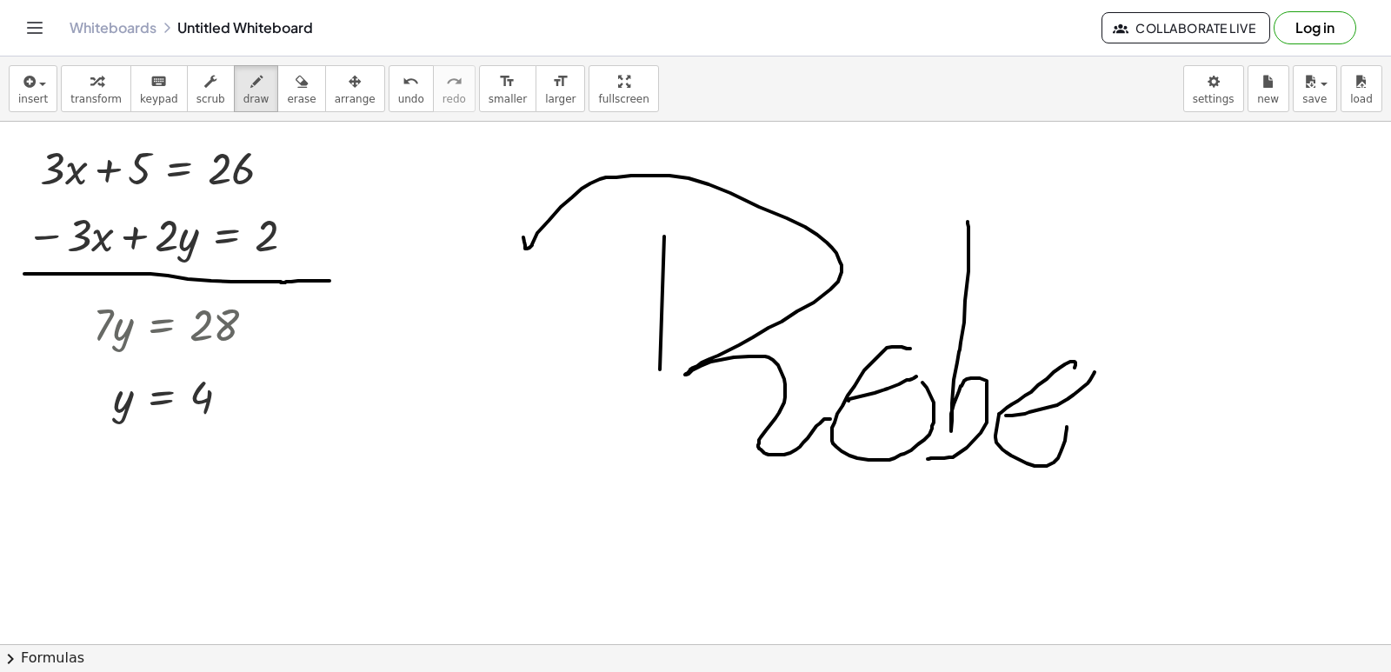
drag, startPoint x: 1006, startPoint y: 416, endPoint x: 1089, endPoint y: 387, distance: 87.5
drag, startPoint x: 1126, startPoint y: 385, endPoint x: 1173, endPoint y: 374, distance: 48.3
click at [397, 99] on button "undo undo" at bounding box center [411, 88] width 45 height 47
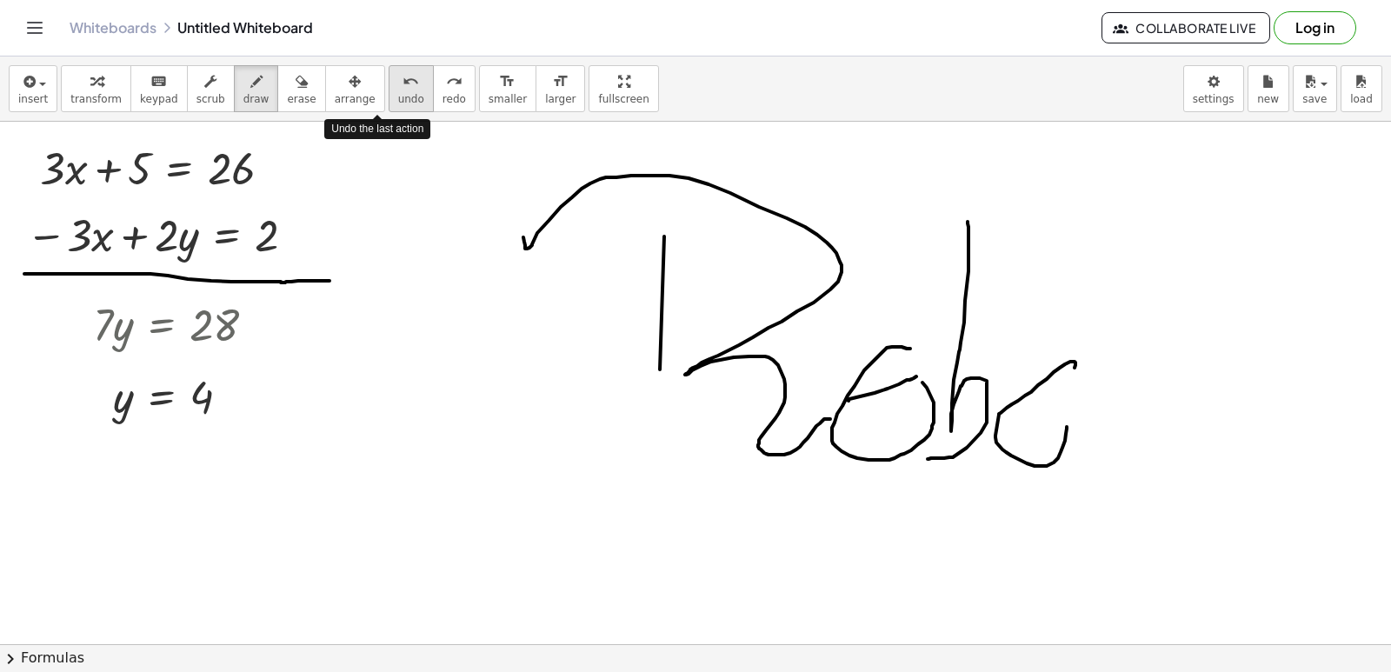
click at [390, 92] on button "undo undo" at bounding box center [411, 88] width 45 height 47
click at [398, 93] on span "undo" at bounding box center [411, 99] width 26 height 12
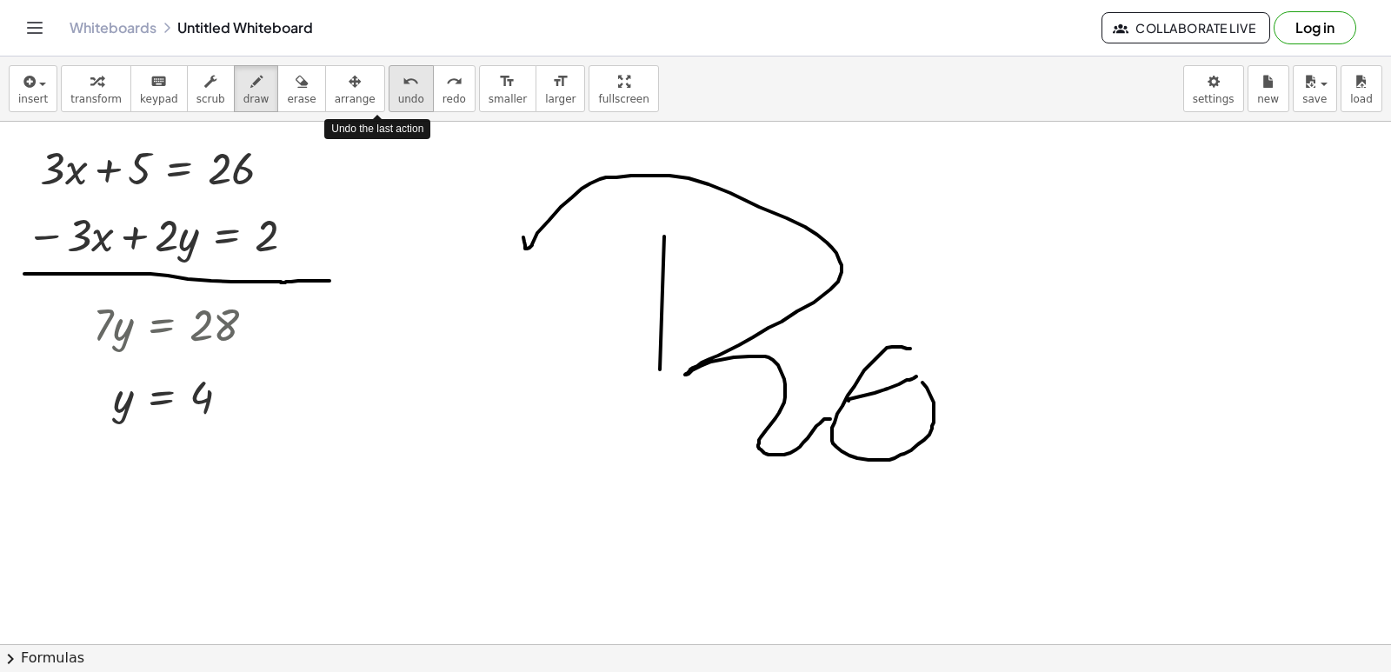
click at [398, 95] on span "undo" at bounding box center [411, 99] width 26 height 12
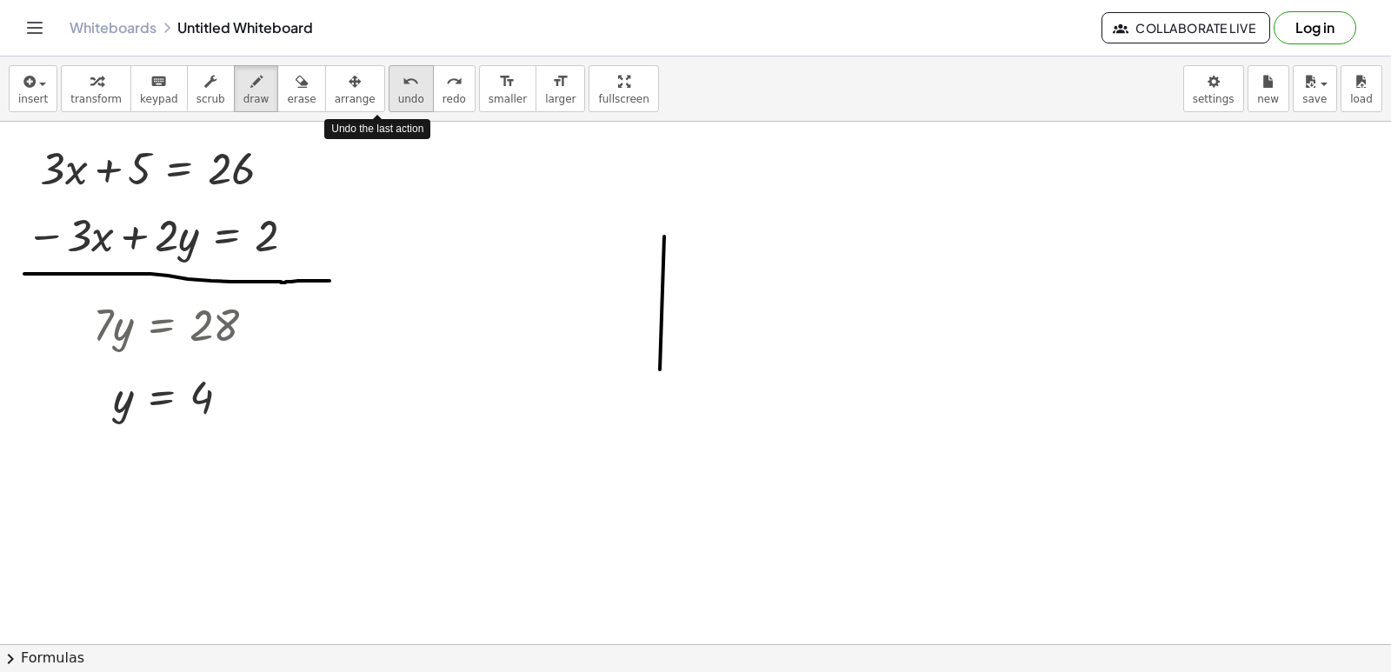
click at [398, 95] on span "undo" at bounding box center [411, 99] width 26 height 12
click at [391, 85] on button "undo undo" at bounding box center [411, 88] width 45 height 47
